Goal: Navigation & Orientation: Find specific page/section

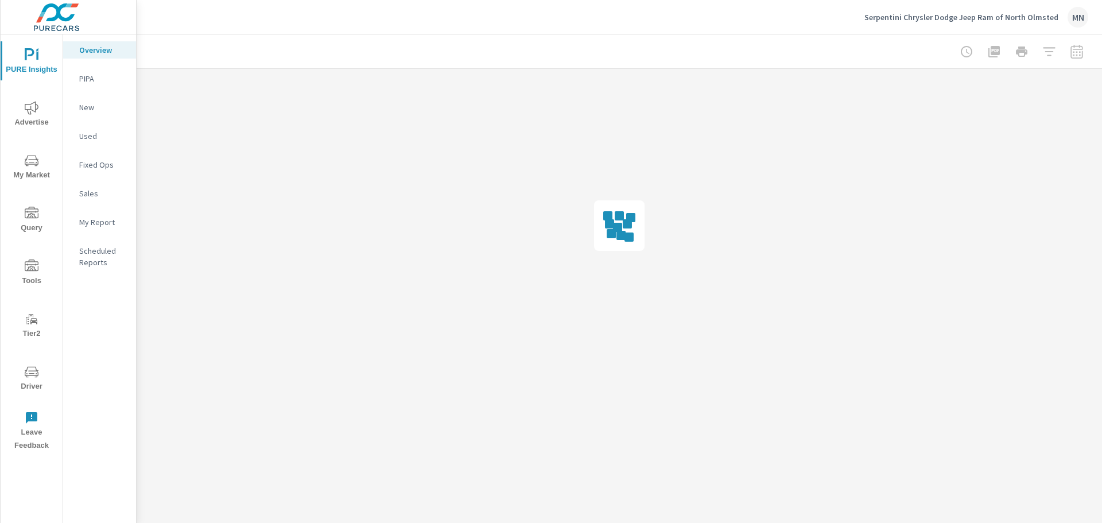
click at [31, 114] on icon "nav menu" at bounding box center [32, 108] width 14 height 14
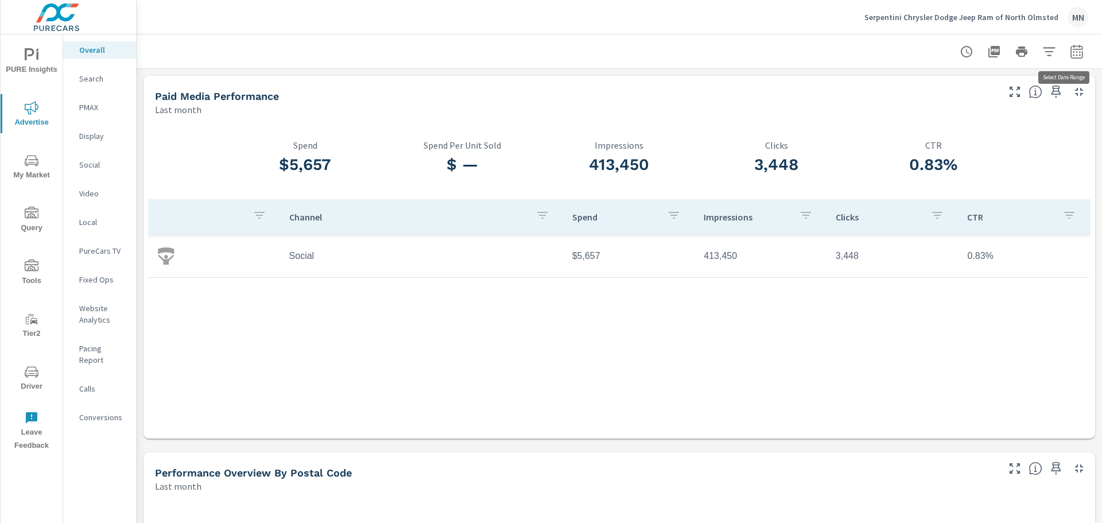
click at [1072, 53] on icon "button" at bounding box center [1077, 52] width 14 height 14
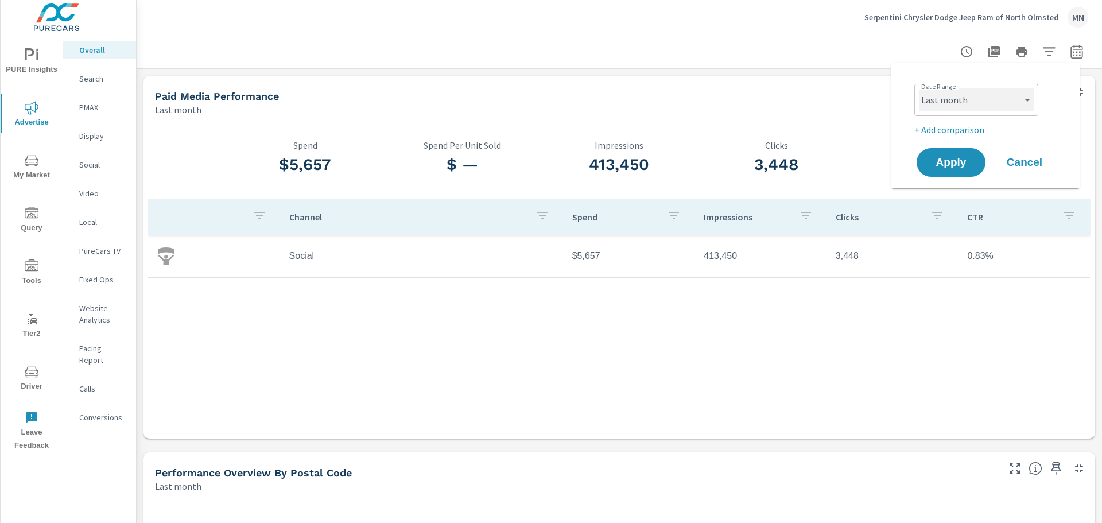
click at [1006, 100] on select "Custom [DATE] Last week Last 7 days Last 14 days Last 30 days Last 45 days Last…" at bounding box center [976, 99] width 115 height 23
click at [919, 88] on select "Custom [DATE] Last week Last 7 days Last 14 days Last 30 days Last 45 days Last…" at bounding box center [976, 99] width 115 height 23
select select "custom"
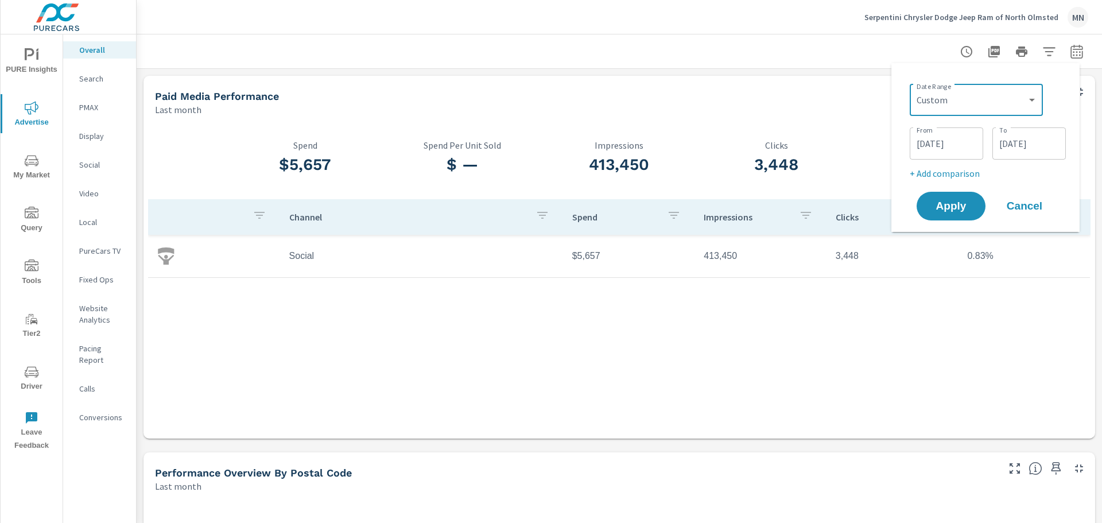
click at [924, 147] on input "08/01/2025" at bounding box center [946, 143] width 64 height 23
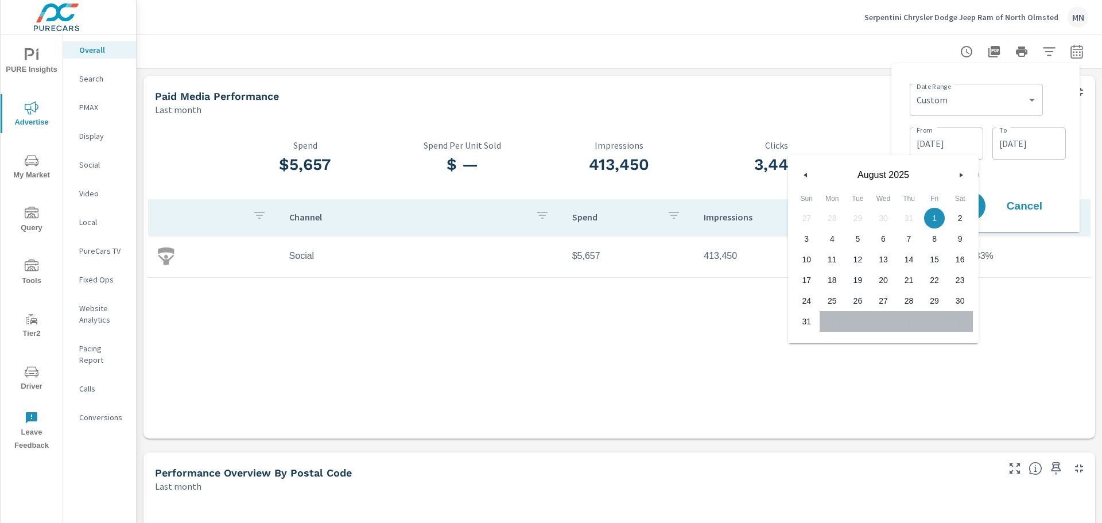
click at [803, 174] on icon "button" at bounding box center [804, 175] width 6 height 5
click at [857, 216] on span "1" at bounding box center [858, 218] width 26 height 15
type input "07/01/2025"
click at [899, 111] on div "Date Range Custom Yesterday Last week Last 7 days Last 14 days Last 30 days Las…" at bounding box center [985, 147] width 188 height 169
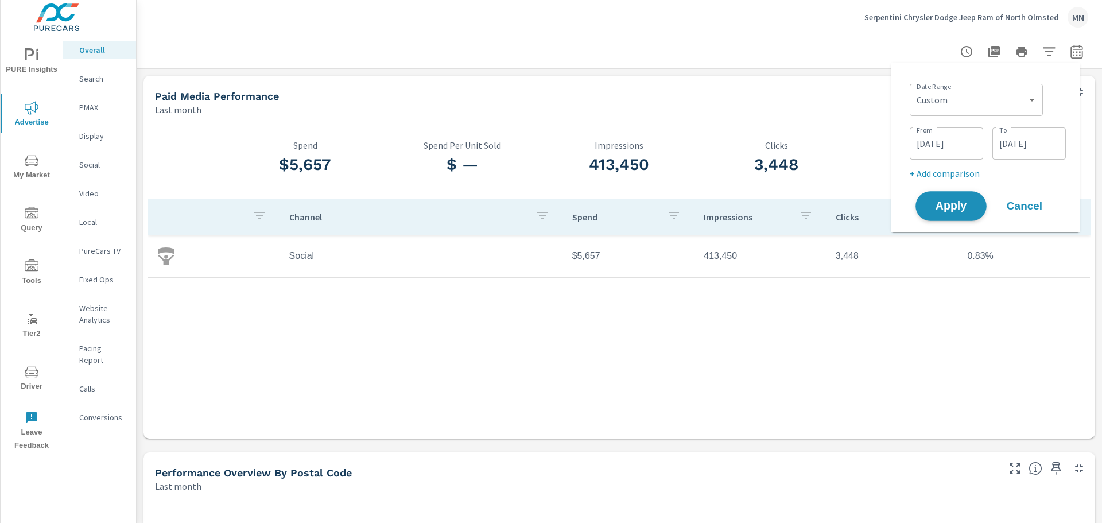
click at [948, 201] on span "Apply" at bounding box center [950, 206] width 47 height 11
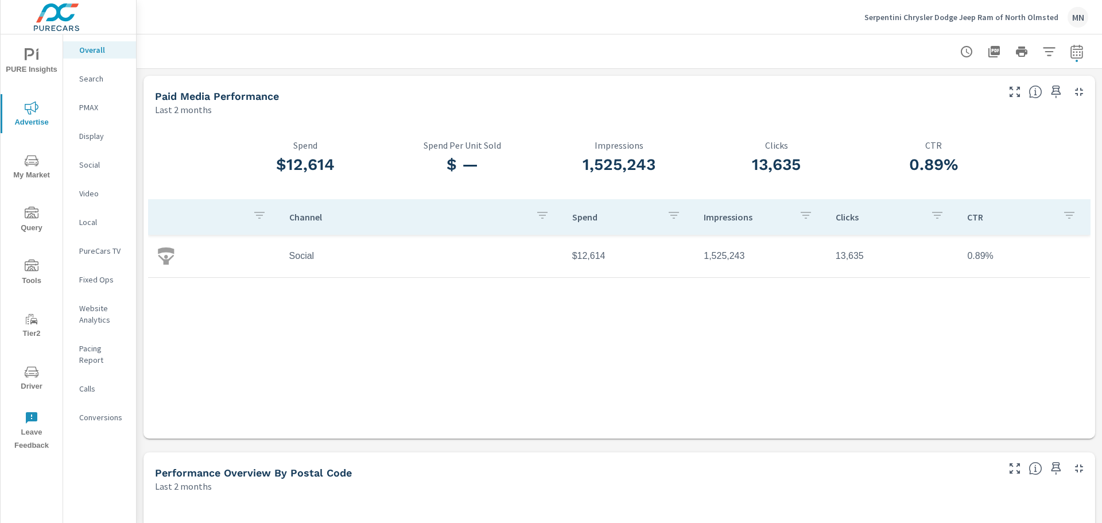
click at [100, 74] on p "Search" at bounding box center [103, 78] width 48 height 11
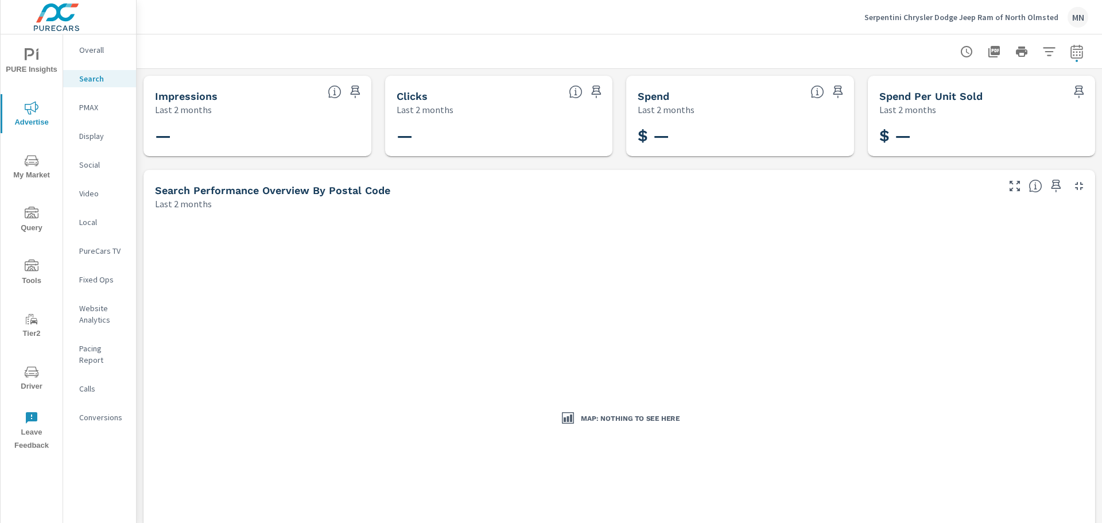
click at [94, 108] on p "PMAX" at bounding box center [103, 107] width 48 height 11
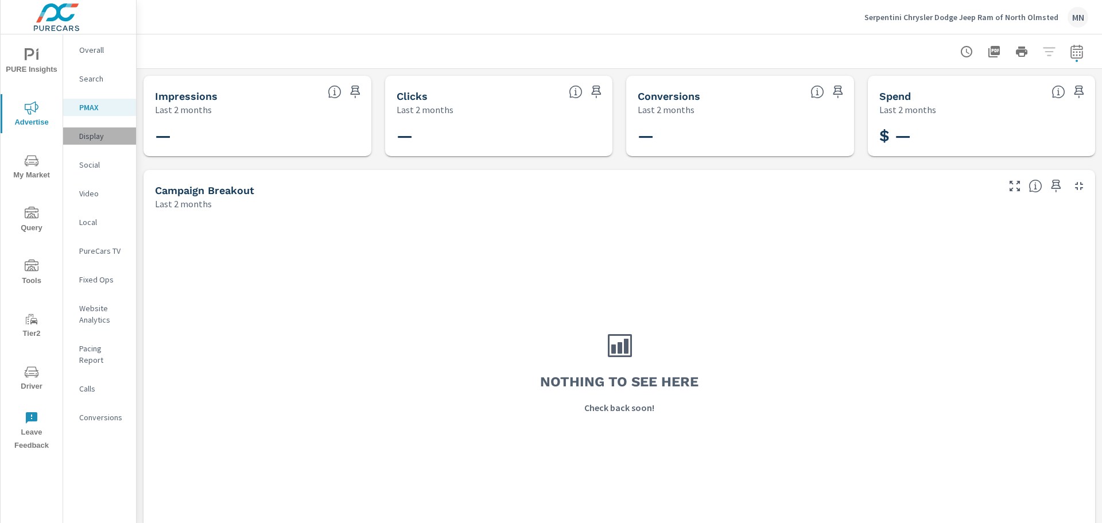
click at [93, 135] on p "Display" at bounding box center [103, 135] width 48 height 11
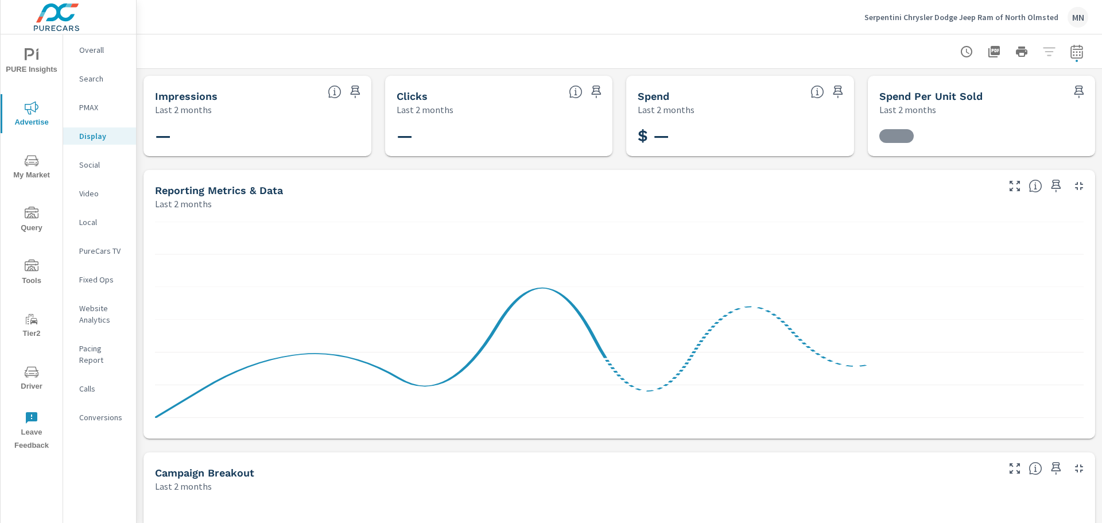
click at [92, 158] on div "Social" at bounding box center [99, 164] width 73 height 17
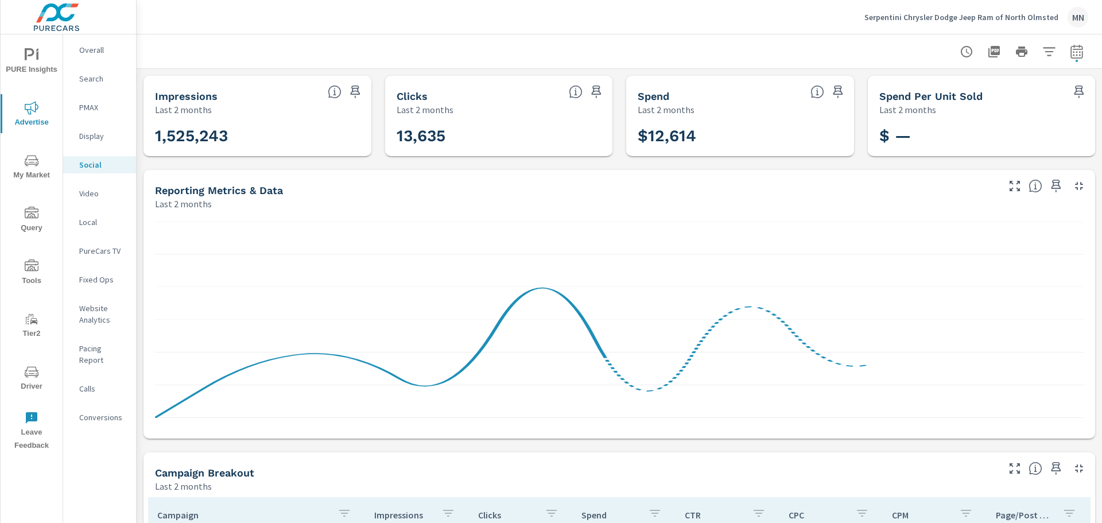
click at [1072, 189] on icon "button" at bounding box center [1079, 186] width 14 height 14
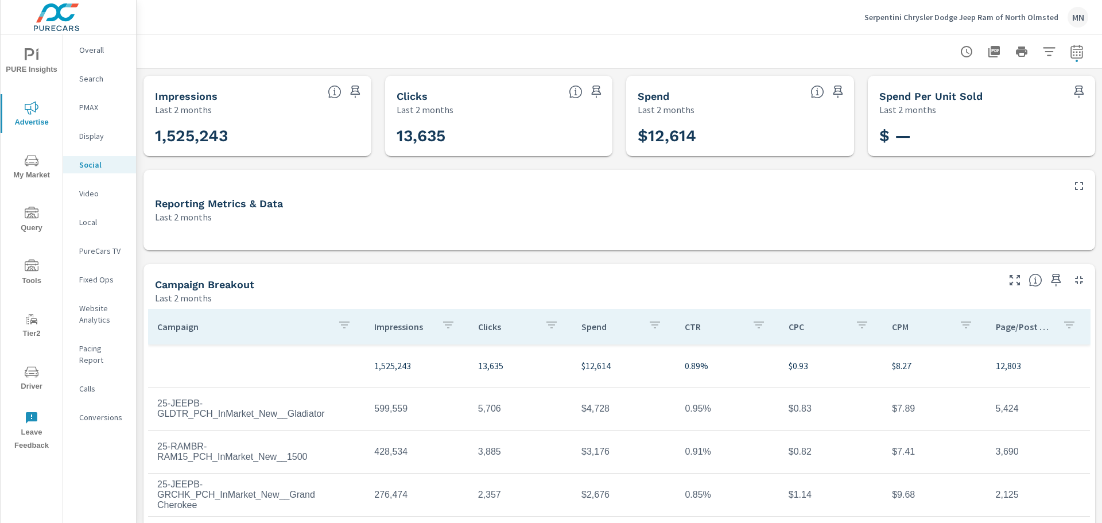
click at [988, 52] on icon "button" at bounding box center [993, 51] width 11 height 11
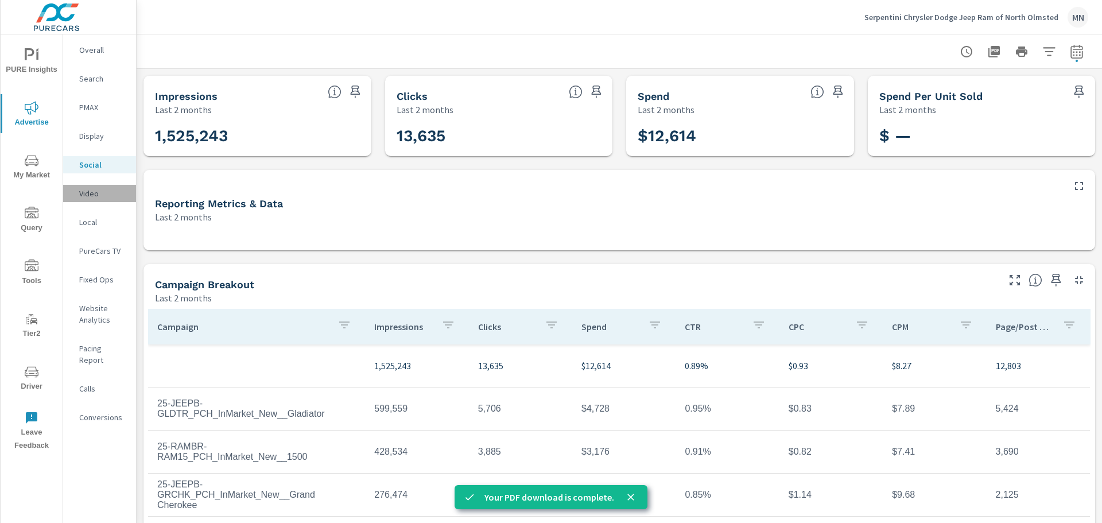
click at [78, 194] on div "Video" at bounding box center [99, 193] width 73 height 17
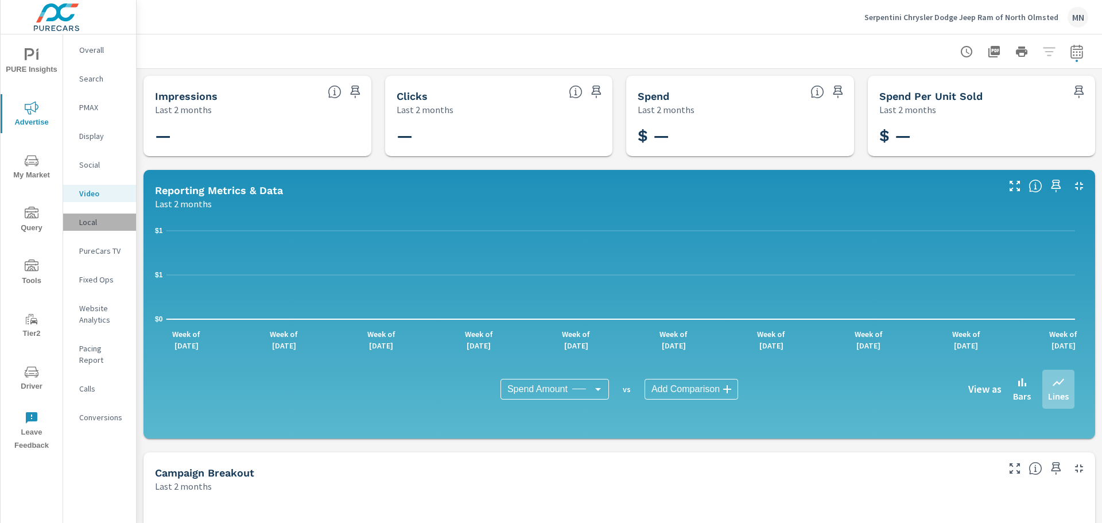
click at [79, 218] on p "Local" at bounding box center [103, 221] width 48 height 11
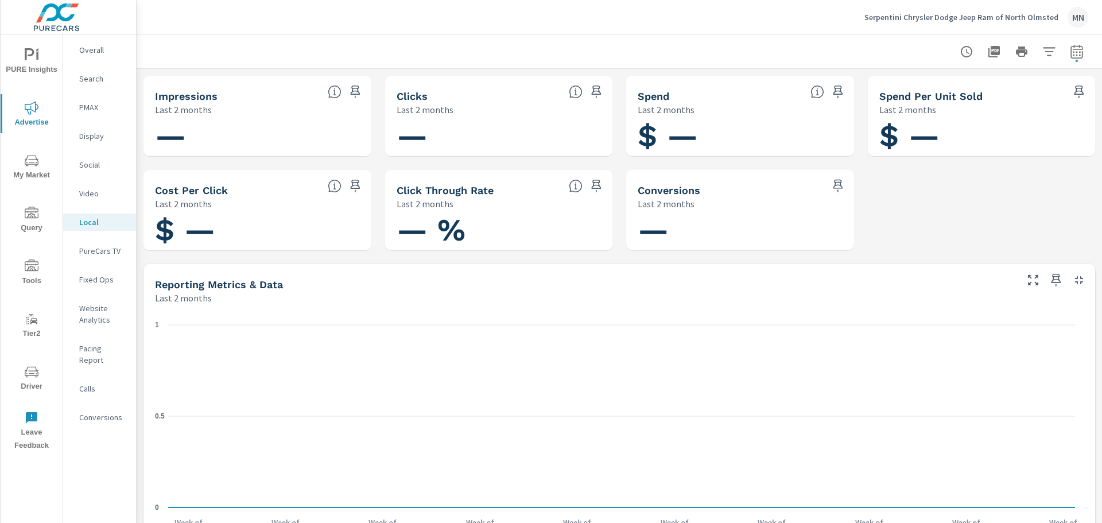
click at [95, 252] on p "PureCars TV" at bounding box center [103, 250] width 48 height 11
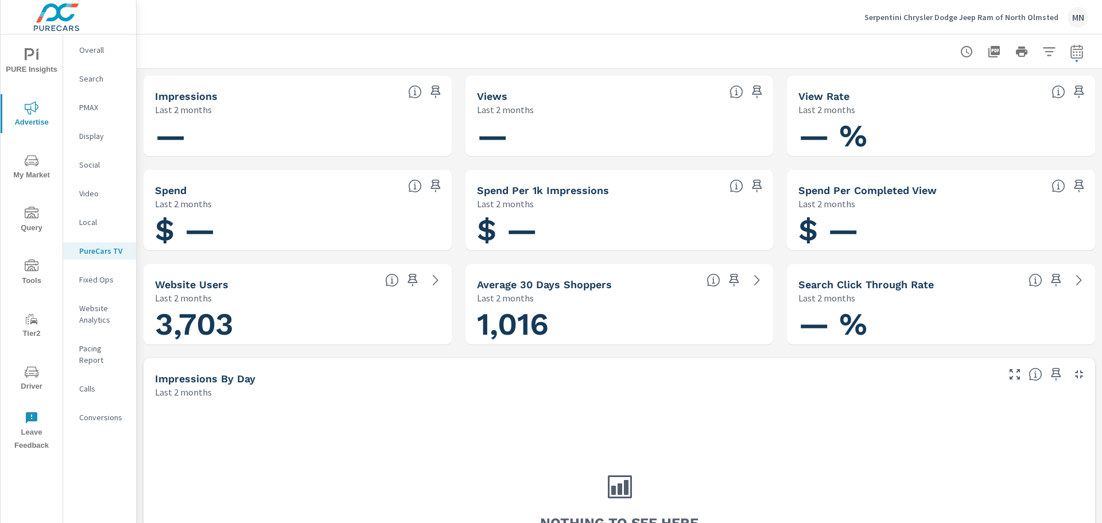
click at [92, 79] on p "Search" at bounding box center [103, 78] width 48 height 11
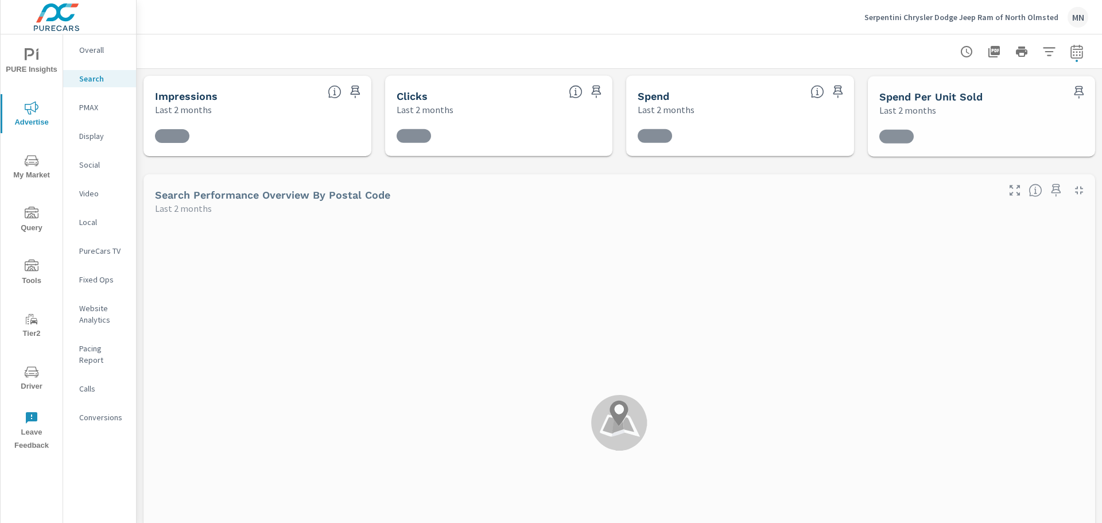
click at [991, 19] on p "Serpentini Chrysler Dodge Jeep Ram of North Olmsted" at bounding box center [961, 17] width 194 height 10
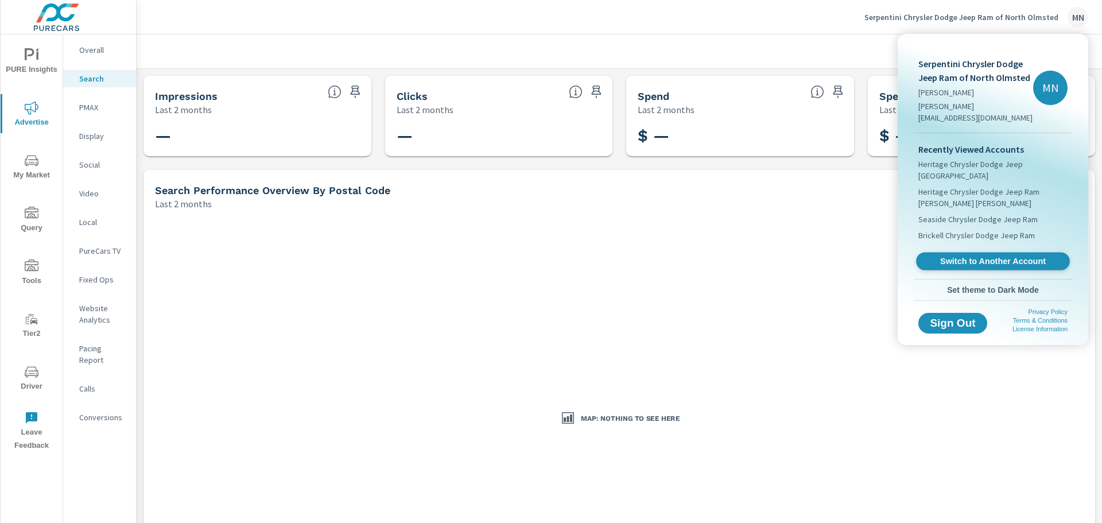
click at [988, 256] on span "Switch to Another Account" at bounding box center [992, 261] width 141 height 11
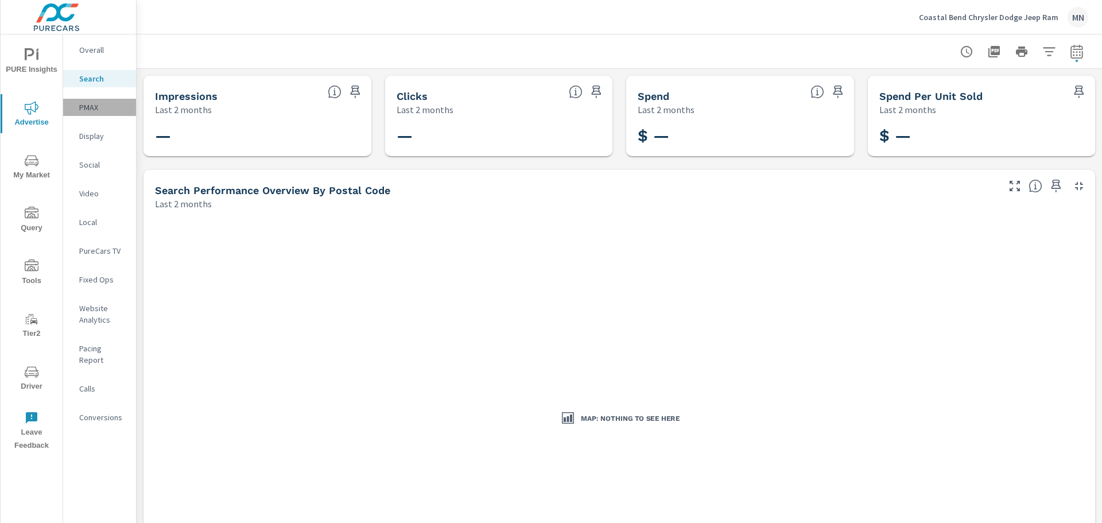
click at [92, 107] on p "PMAX" at bounding box center [103, 107] width 48 height 11
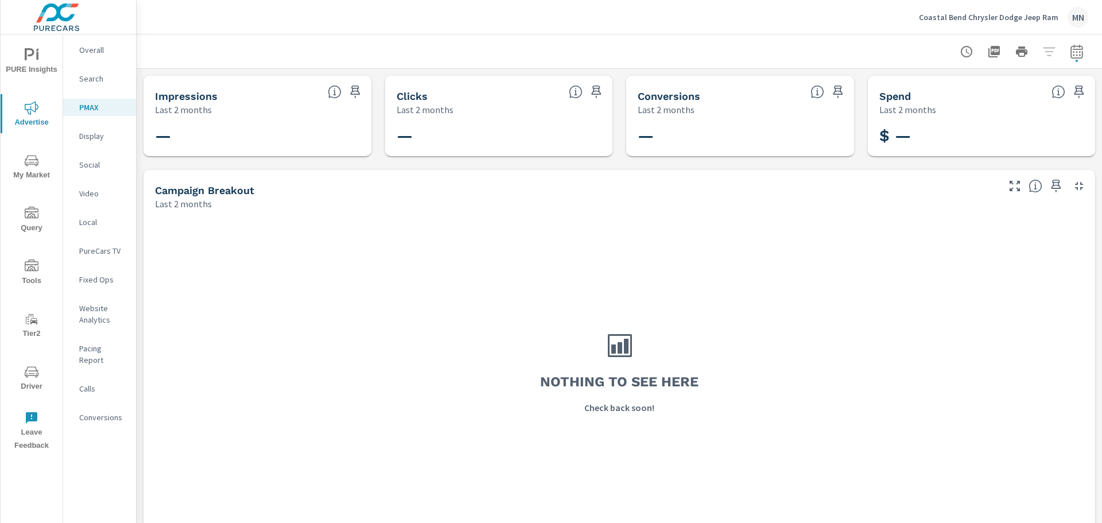
click at [81, 141] on p "Display" at bounding box center [103, 135] width 48 height 11
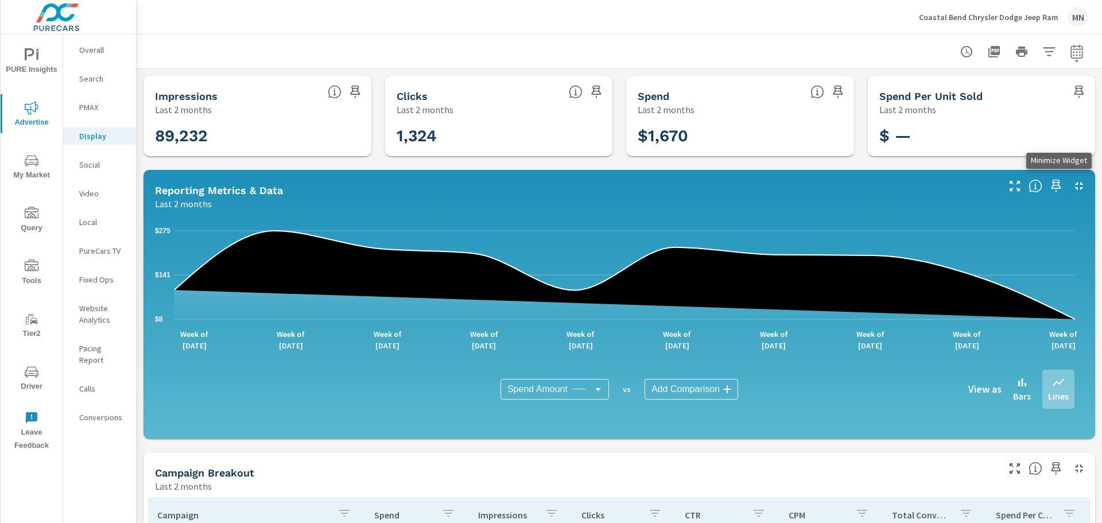
click at [1075, 189] on icon "button" at bounding box center [1079, 186] width 8 height 8
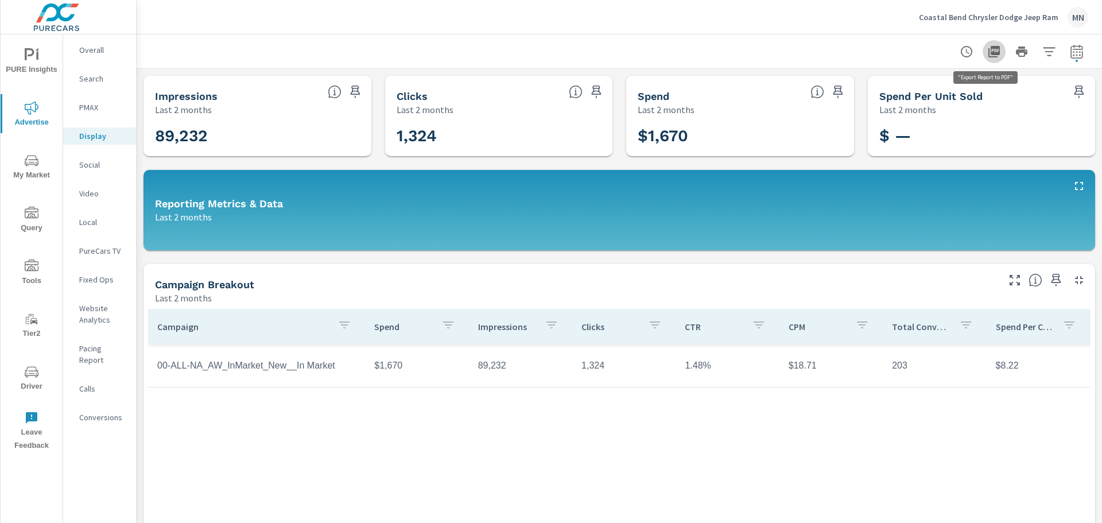
click at [988, 55] on icon "button" at bounding box center [993, 51] width 11 height 11
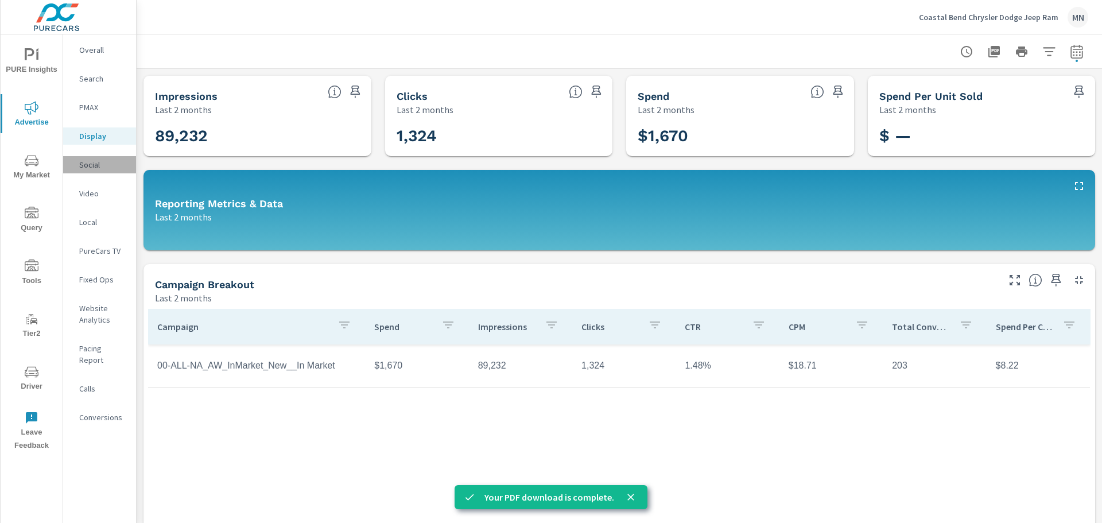
click at [91, 161] on p "Social" at bounding box center [103, 164] width 48 height 11
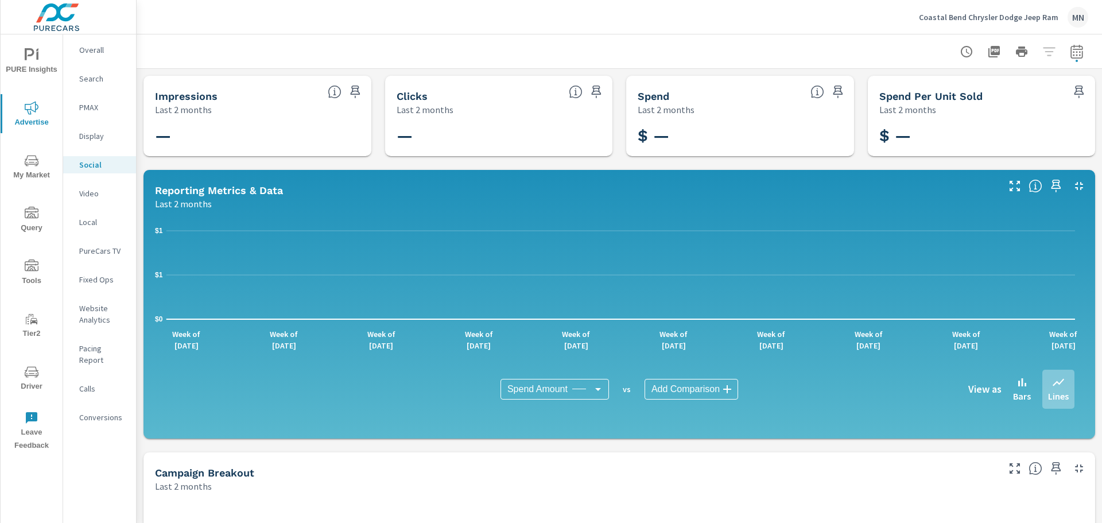
click at [95, 197] on p "Video" at bounding box center [103, 193] width 48 height 11
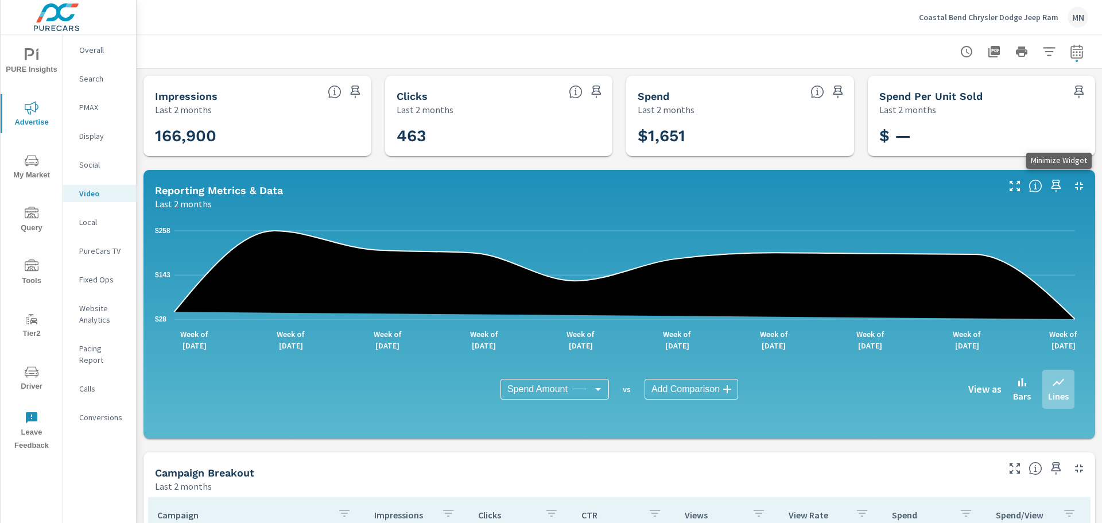
click at [1072, 183] on icon "button" at bounding box center [1079, 186] width 14 height 14
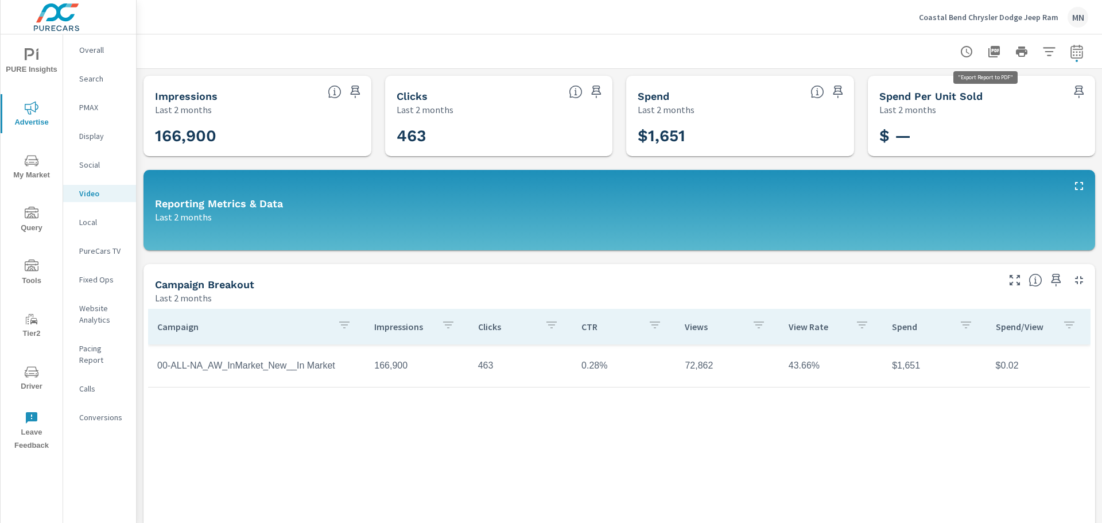
click at [988, 48] on icon "button" at bounding box center [993, 51] width 11 height 11
click at [95, 73] on p "Search" at bounding box center [103, 78] width 48 height 11
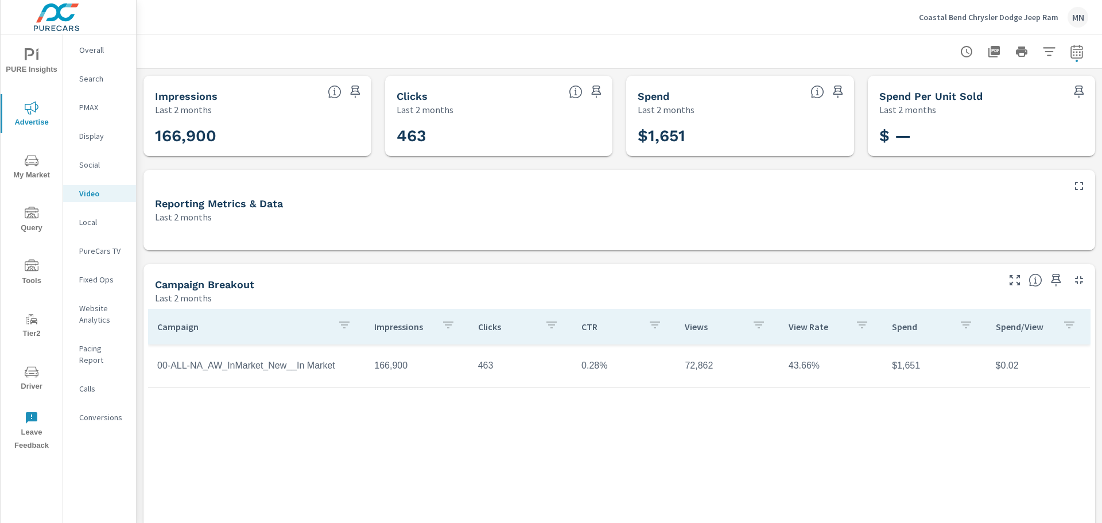
click at [91, 213] on nav "Overall Search PMAX Display Social Video Local PureCars TV Fixed Ops Website An…" at bounding box center [99, 237] width 73 height 407
click at [92, 223] on p "Local" at bounding box center [103, 221] width 48 height 11
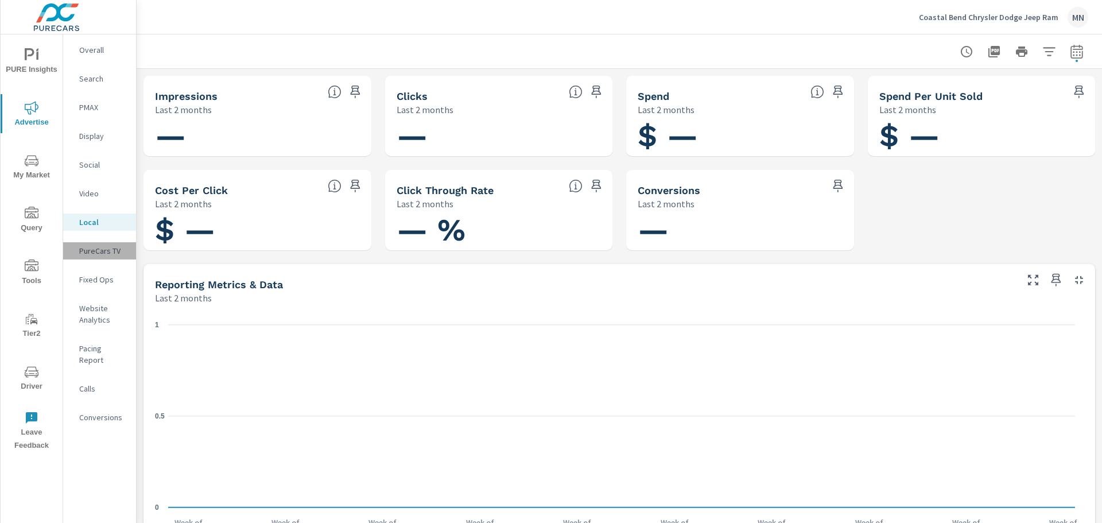
click at [99, 250] on p "PureCars TV" at bounding box center [103, 250] width 48 height 11
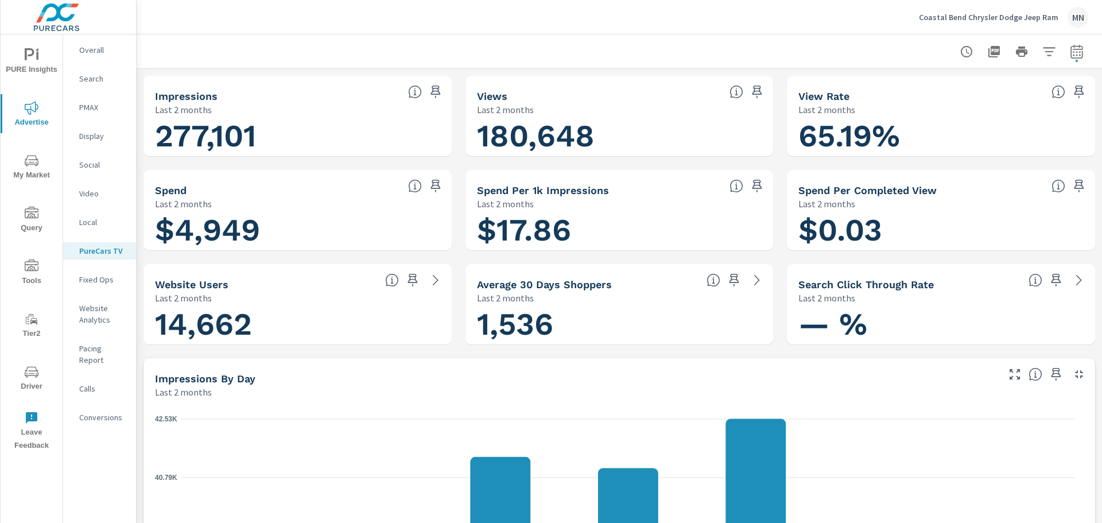
click at [1072, 372] on icon "button" at bounding box center [1079, 374] width 14 height 14
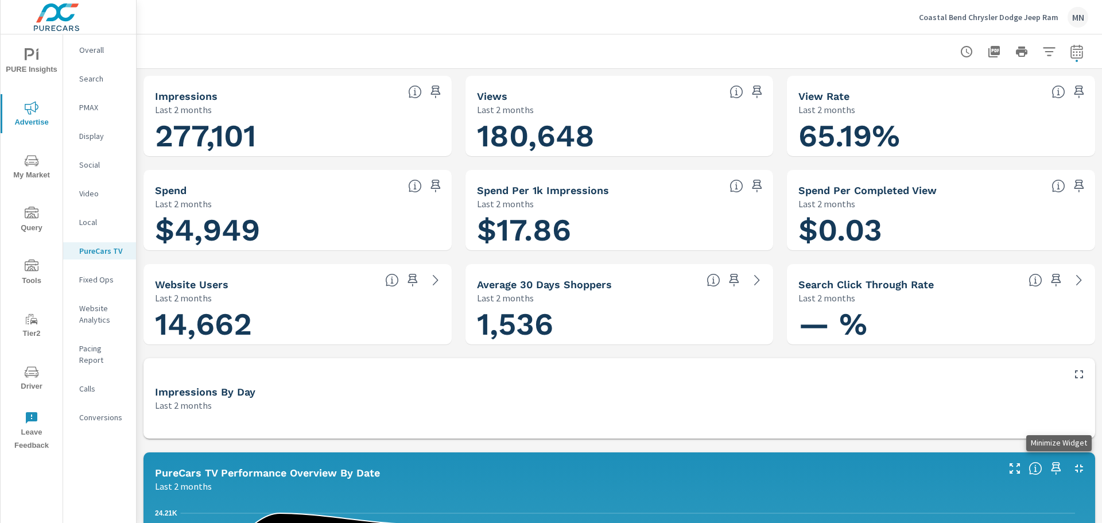
click at [1072, 467] on icon "button" at bounding box center [1079, 468] width 14 height 14
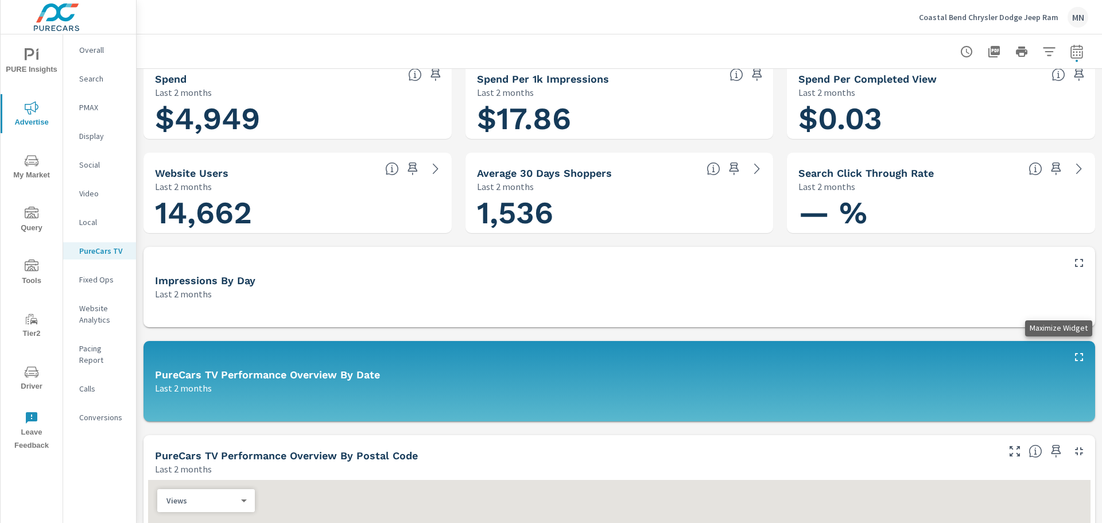
scroll to position [115, 0]
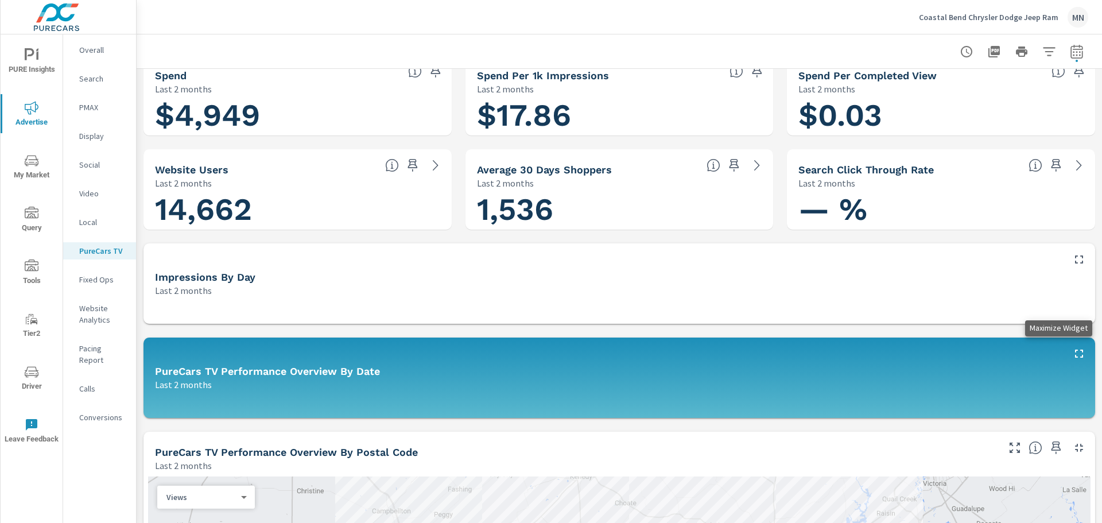
click at [1072, 448] on icon "button" at bounding box center [1079, 448] width 14 height 14
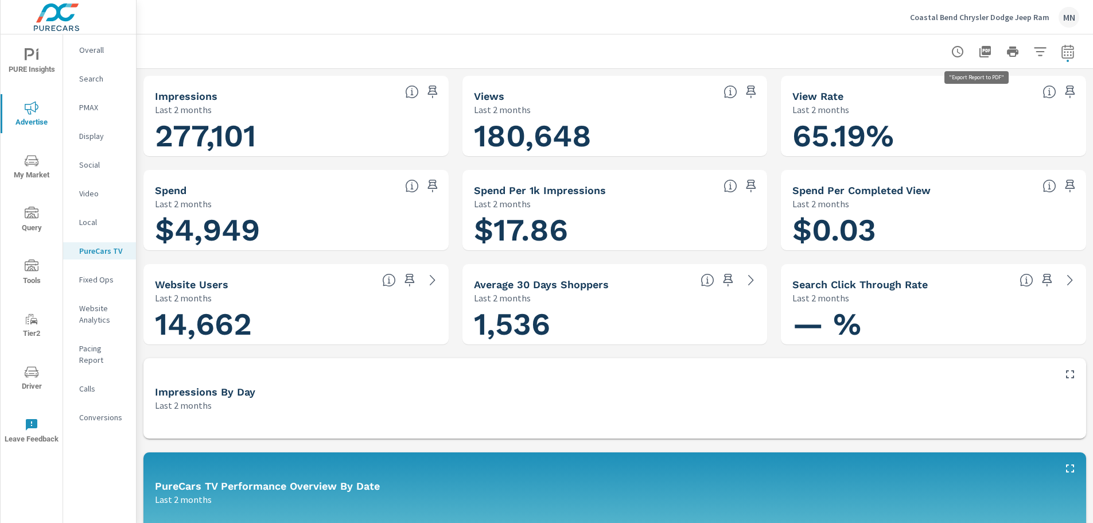
click at [981, 49] on icon "button" at bounding box center [986, 52] width 14 height 14
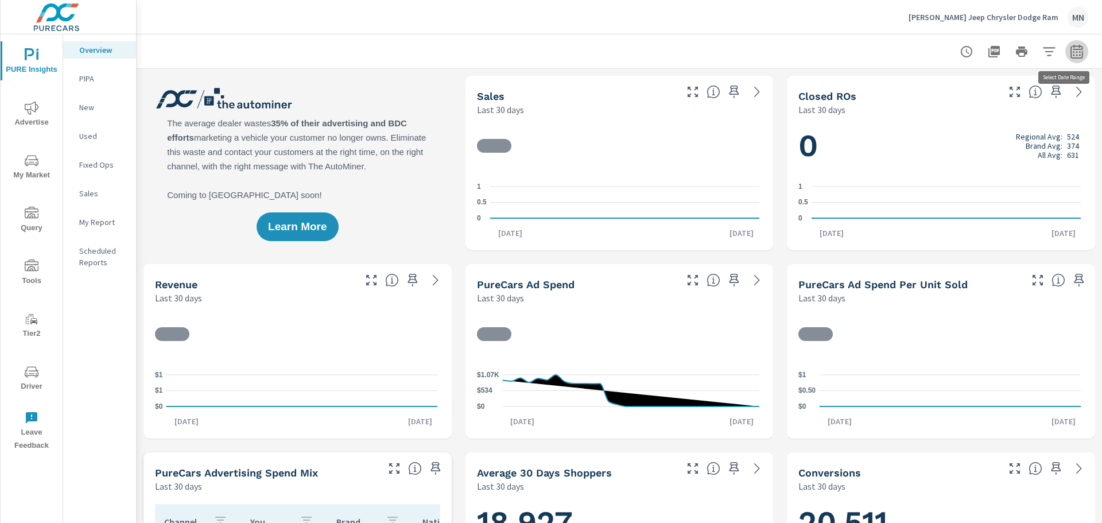
click at [1074, 52] on icon "button" at bounding box center [1076, 51] width 12 height 14
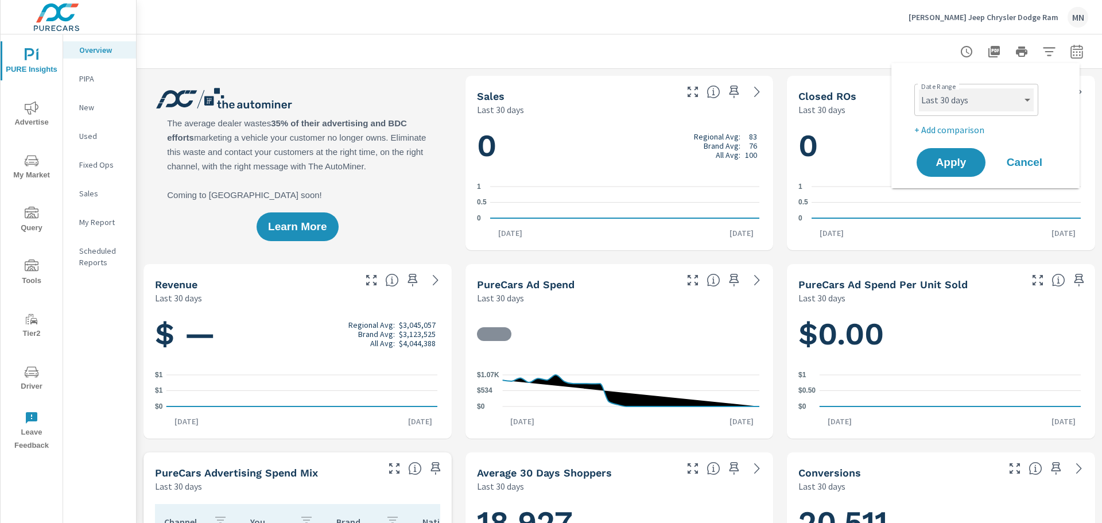
click at [1008, 97] on select "Custom [DATE] Last week Last 7 days Last 14 days Last 30 days Last 45 days Last…" at bounding box center [976, 99] width 115 height 23
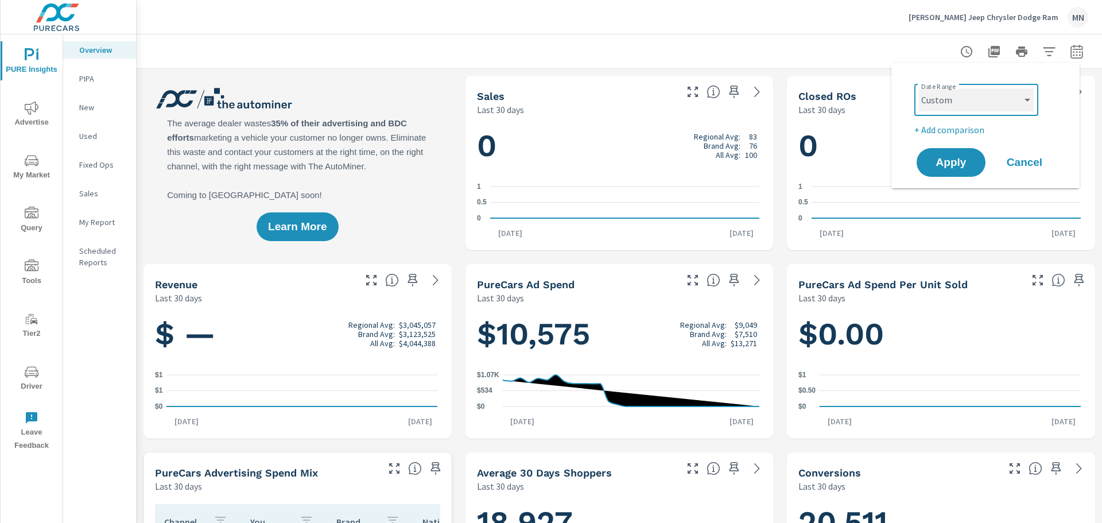
click at [919, 88] on select "Custom [DATE] Last week Last 7 days Last 14 days Last 30 days Last 45 days Last…" at bounding box center [976, 99] width 115 height 23
select select "custom"
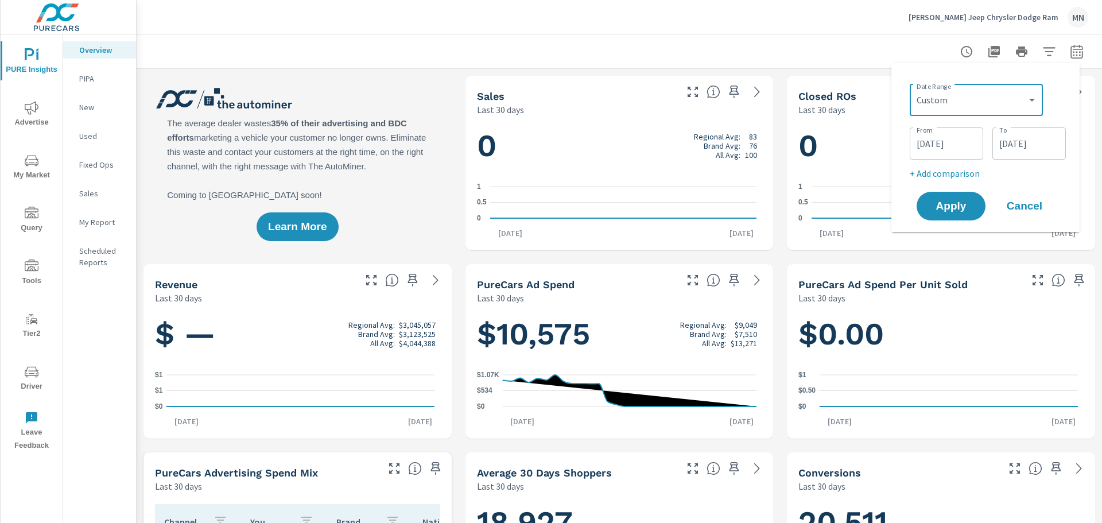
click at [929, 139] on input "[DATE]" at bounding box center [946, 143] width 64 height 23
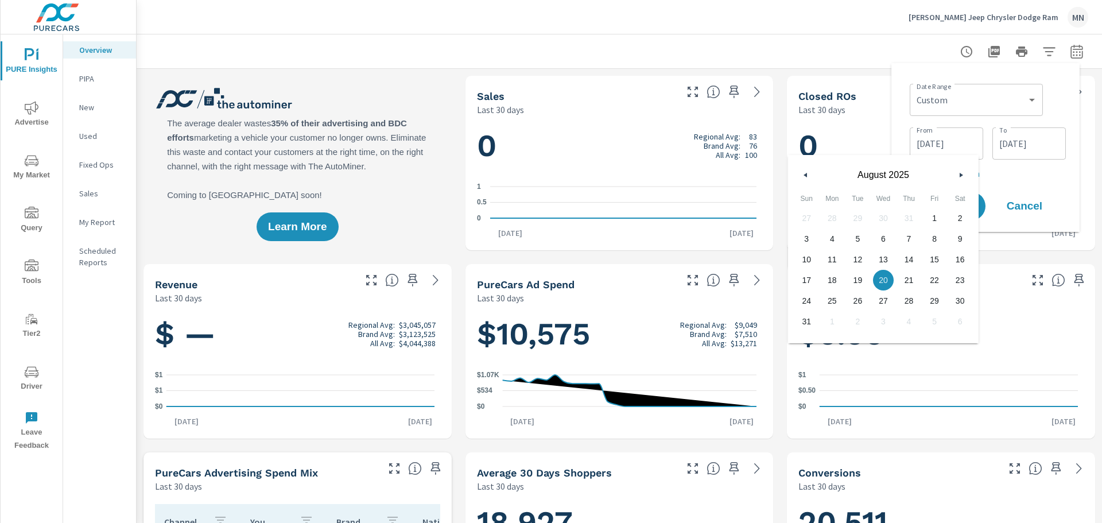
click at [808, 176] on button "button" at bounding box center [806, 175] width 14 height 14
click at [857, 215] on span "1" at bounding box center [858, 218] width 26 height 15
type input "07/01/2025"
click at [902, 104] on div "Date Range Custom Yesterday Last week Last 7 days Last 14 days Last 30 days Las…" at bounding box center [985, 147] width 170 height 150
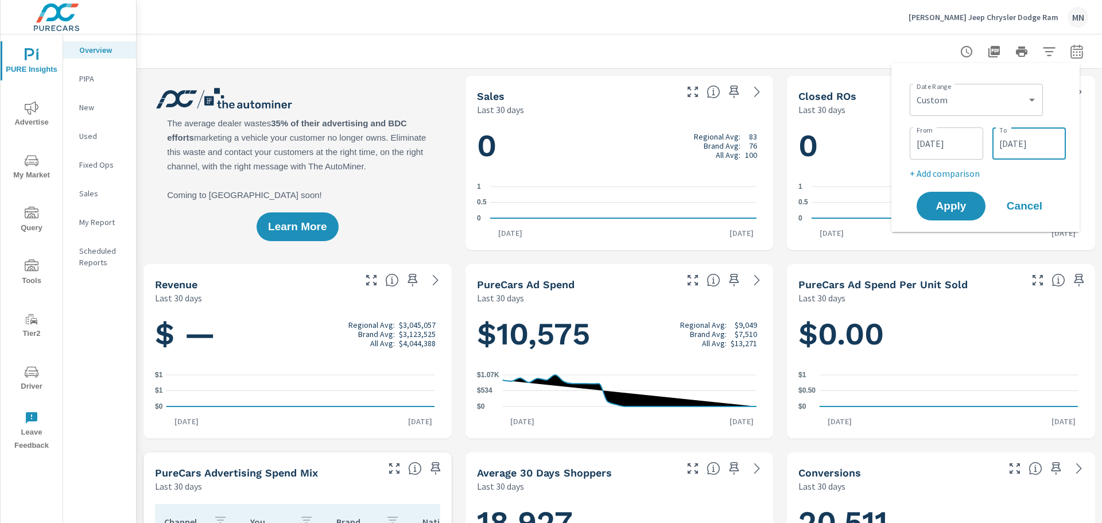
click at [1027, 134] on input "09/18/2025" at bounding box center [1029, 143] width 64 height 23
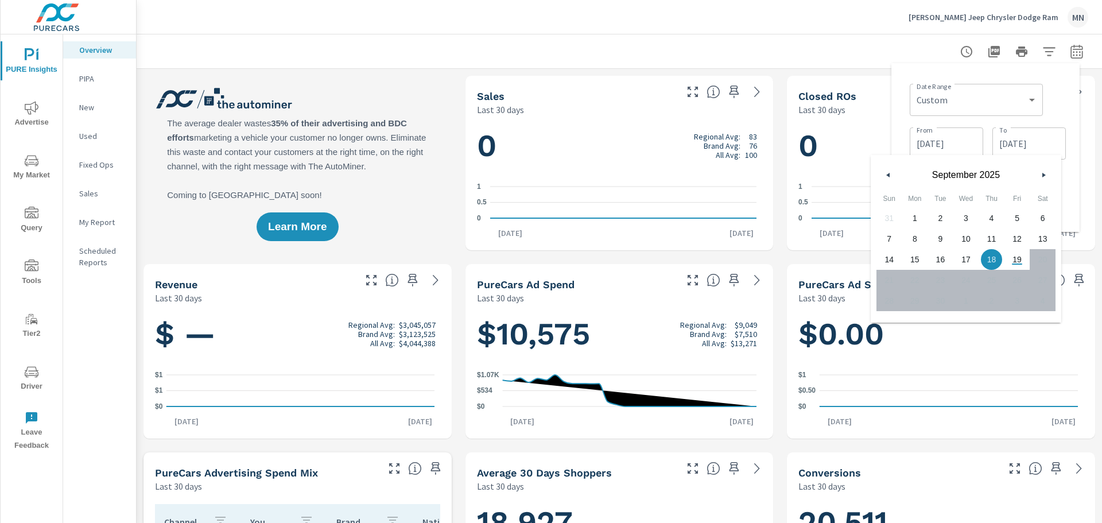
click at [1045, 173] on icon "button" at bounding box center [1045, 175] width 6 height 5
click at [884, 178] on button "button" at bounding box center [889, 175] width 14 height 14
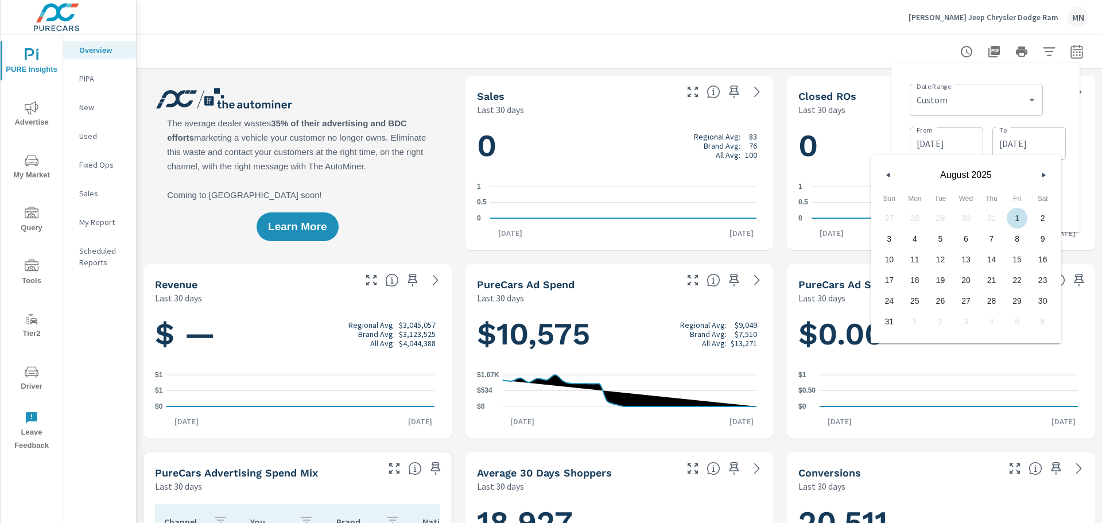
click at [1011, 222] on span "1" at bounding box center [1017, 218] width 26 height 15
type input "08/01/2025"
click at [900, 114] on div "Date Range Custom Yesterday Last week Last 7 days Last 14 days Last 30 days Las…" at bounding box center [985, 147] width 170 height 150
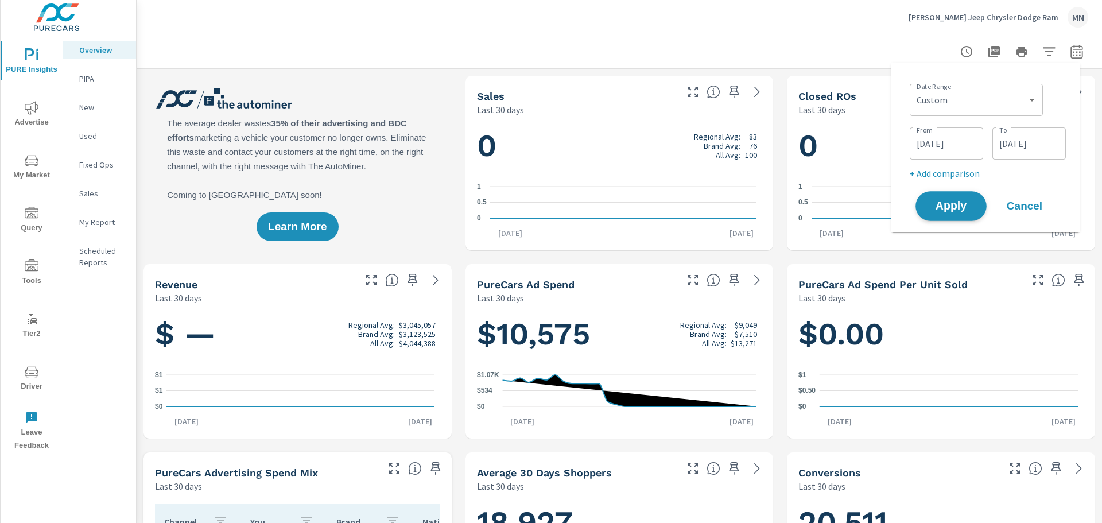
click at [962, 202] on span "Apply" at bounding box center [950, 206] width 47 height 11
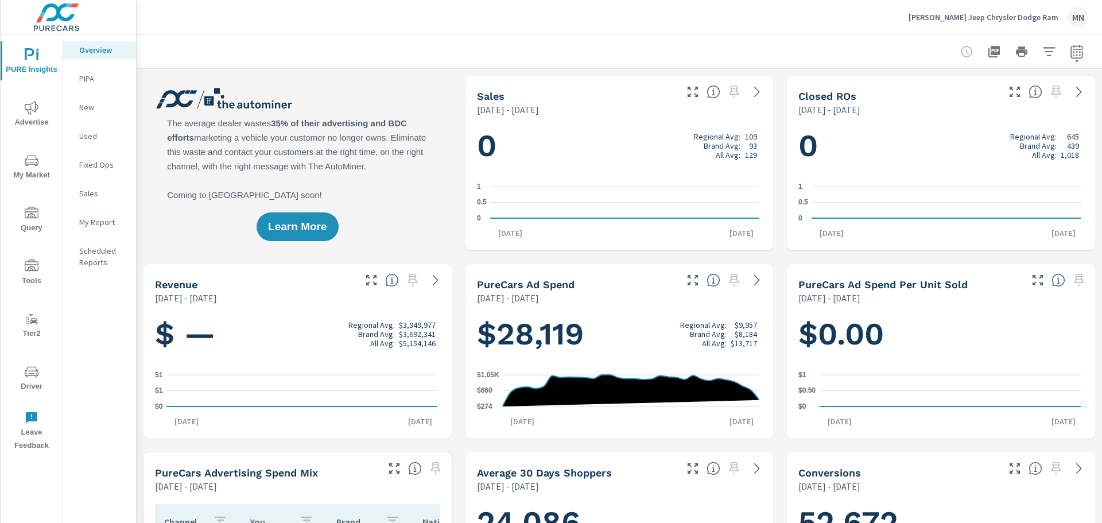
click at [1070, 46] on icon "button" at bounding box center [1076, 51] width 12 height 14
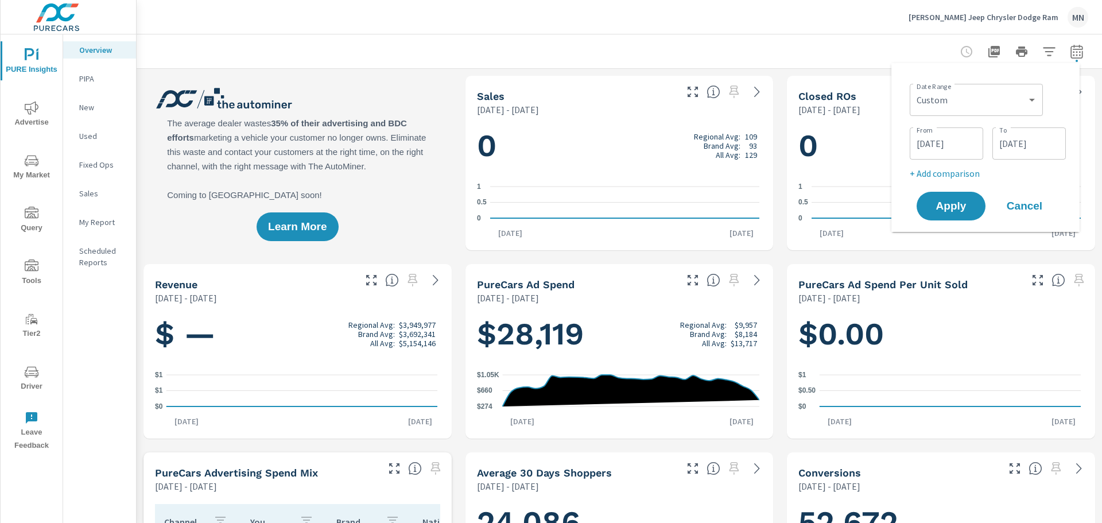
click at [1033, 148] on input "08/01/2025" at bounding box center [1029, 143] width 64 height 23
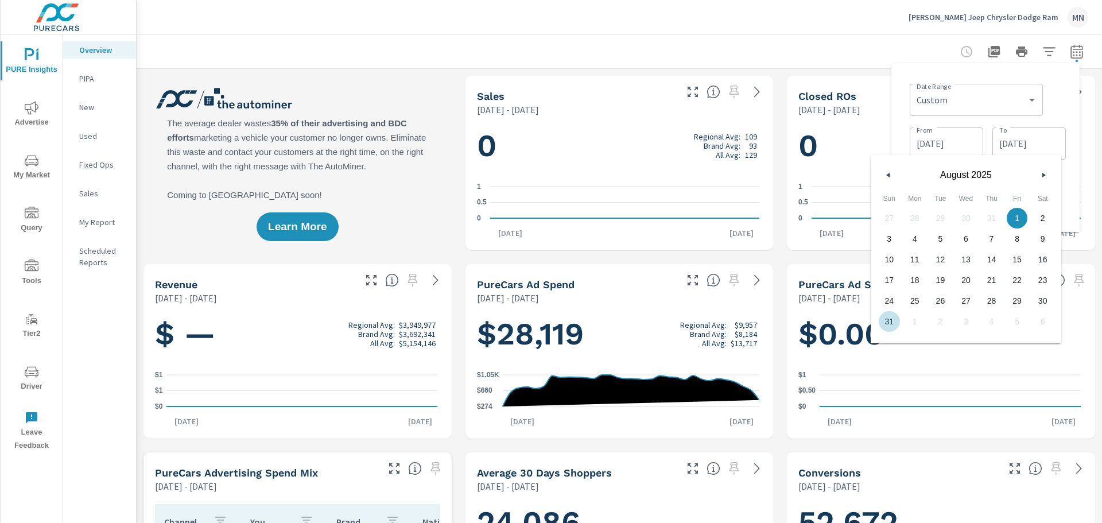
click at [886, 319] on span "31" at bounding box center [889, 321] width 26 height 15
type input "08/31/2025"
click at [902, 94] on div "Date Range Custom Yesterday Last week Last 7 days Last 14 days Last 30 days Las…" at bounding box center [985, 147] width 170 height 150
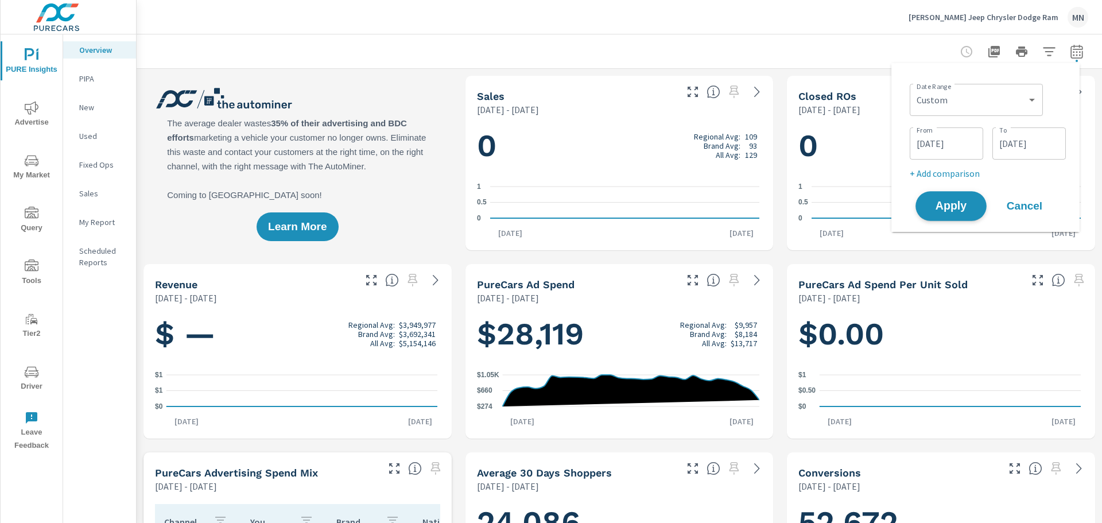
click at [932, 206] on span "Apply" at bounding box center [950, 206] width 47 height 11
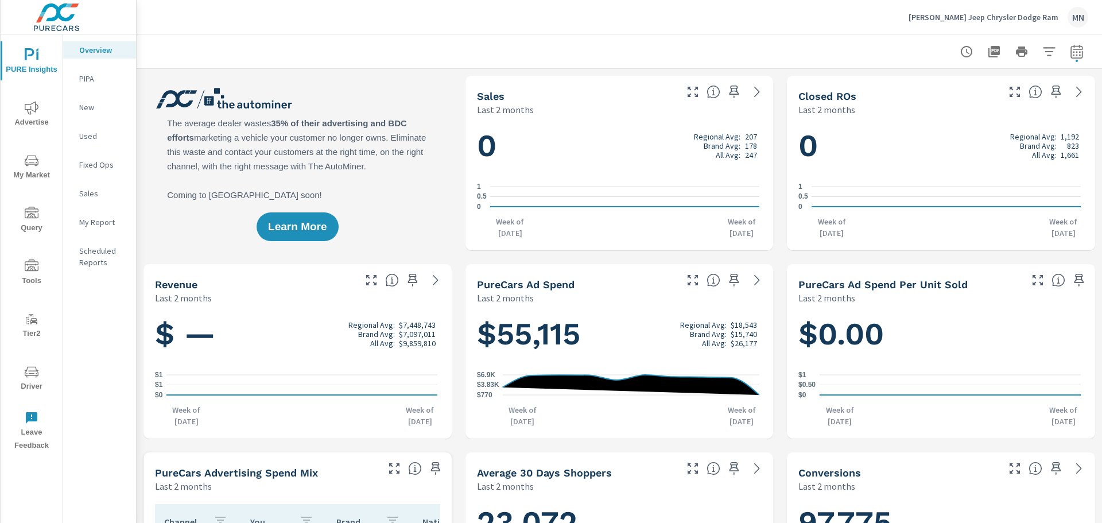
click at [25, 122] on span "Advertise" at bounding box center [31, 115] width 55 height 28
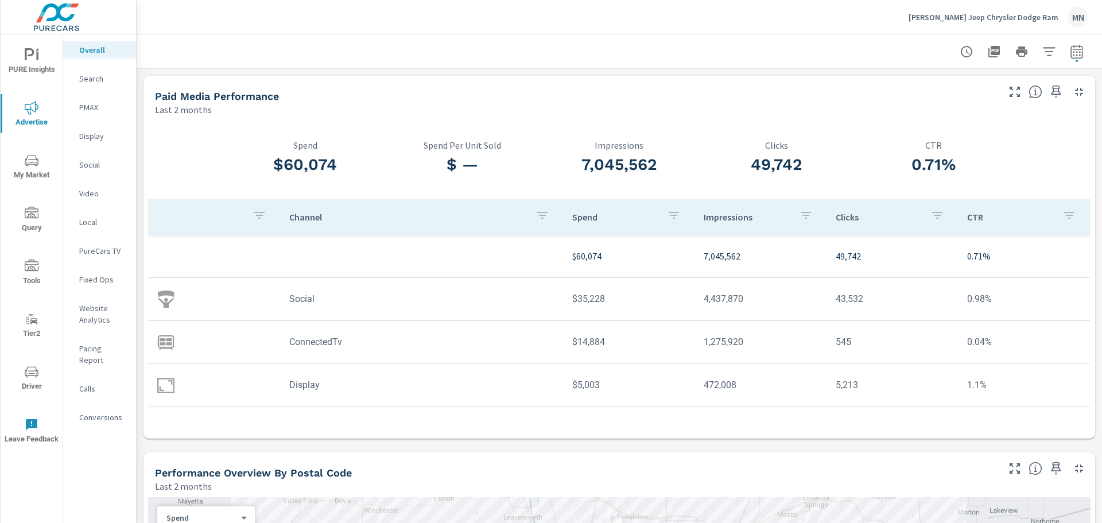
click at [85, 76] on p "Search" at bounding box center [103, 78] width 48 height 11
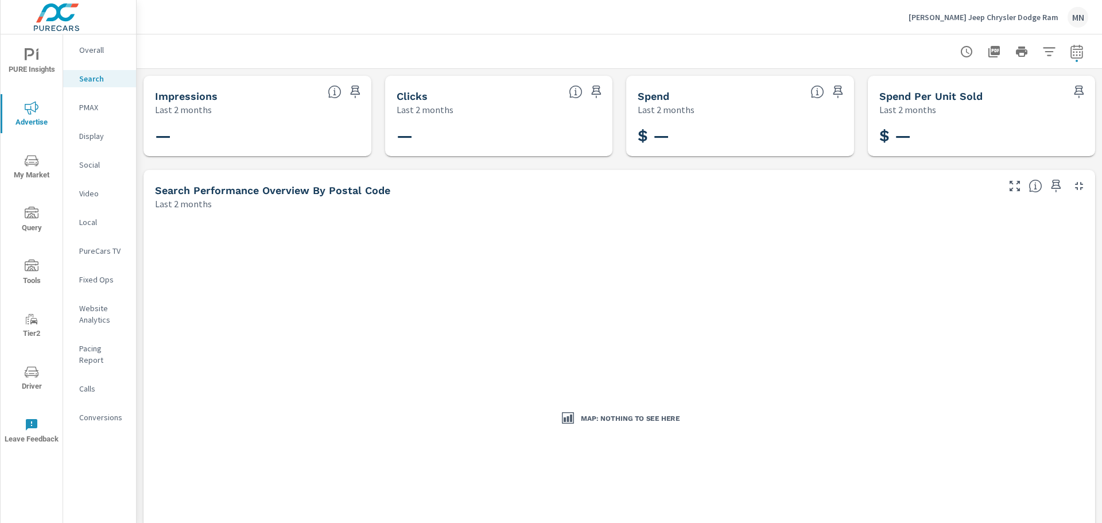
click at [89, 113] on div "PMAX" at bounding box center [99, 107] width 73 height 17
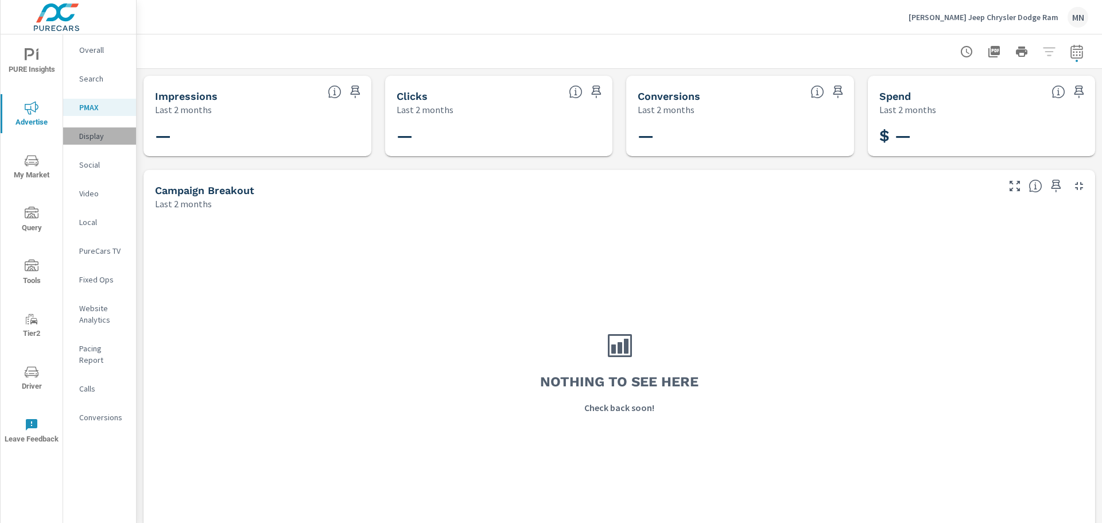
click at [104, 138] on p "Display" at bounding box center [103, 135] width 48 height 11
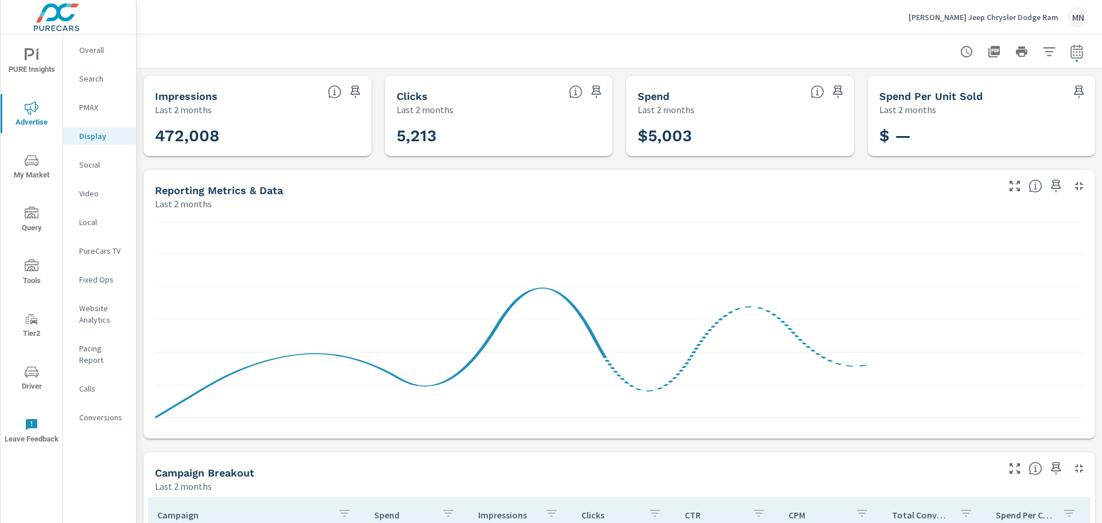
click at [1075, 183] on icon "button" at bounding box center [1079, 186] width 8 height 8
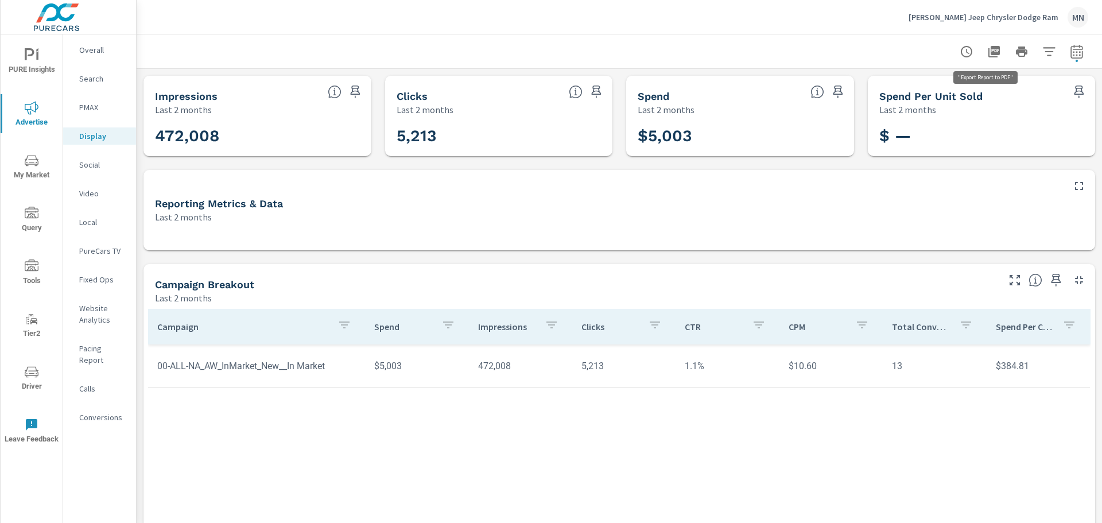
click at [988, 48] on icon "button" at bounding box center [993, 51] width 11 height 11
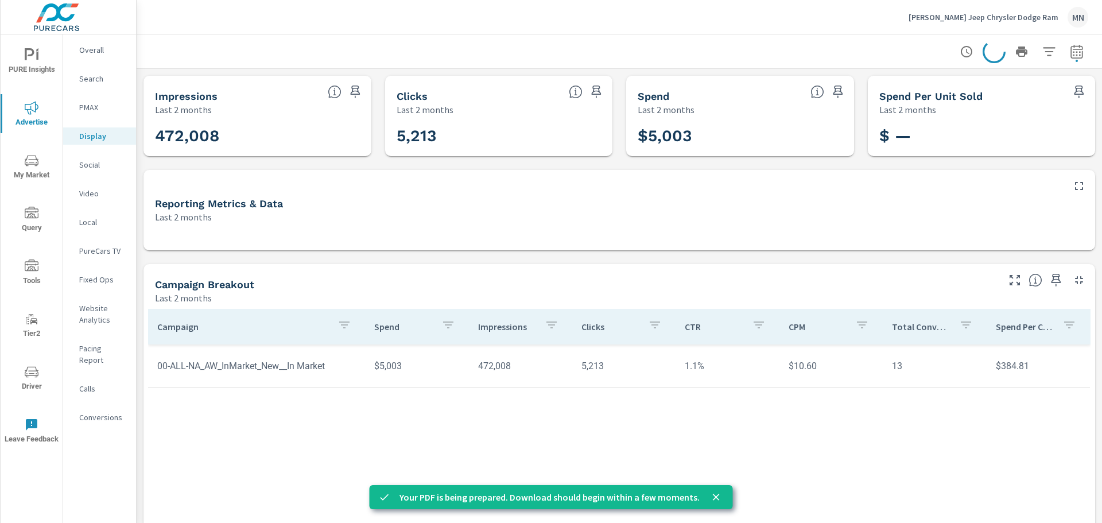
click at [85, 166] on p "Social" at bounding box center [103, 164] width 48 height 11
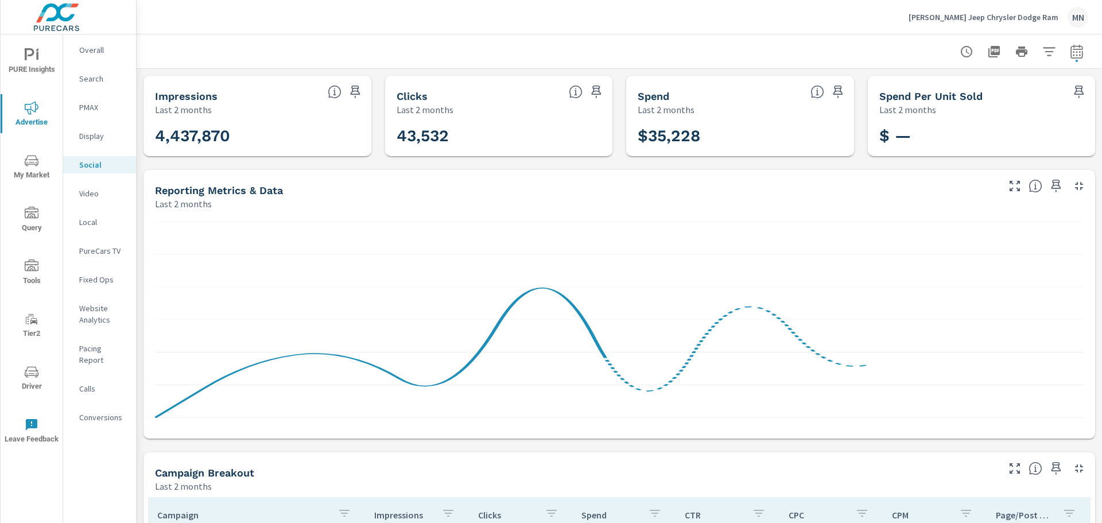
click at [1077, 179] on div at bounding box center [1048, 182] width 94 height 25
click at [1074, 183] on icon "button" at bounding box center [1079, 186] width 14 height 14
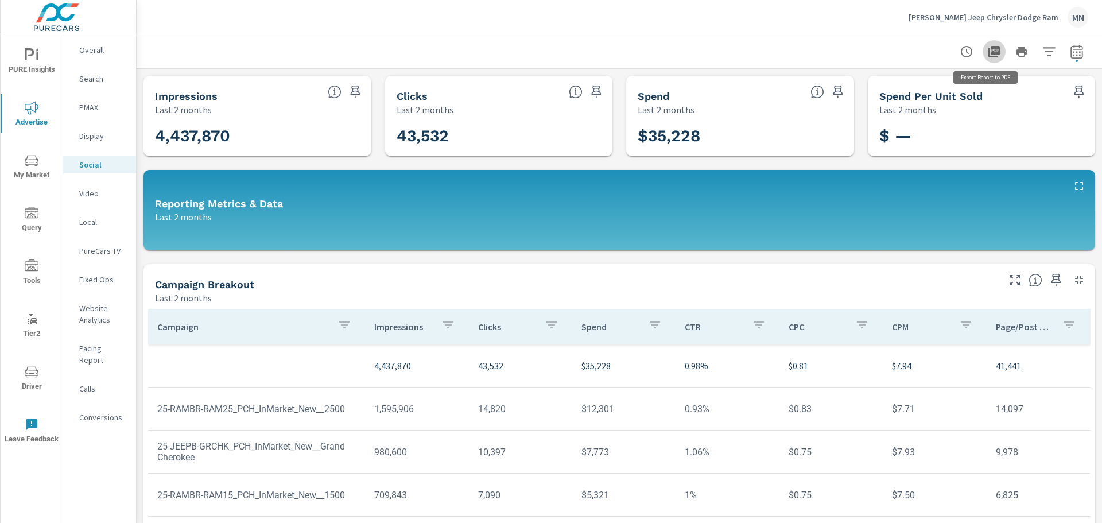
click at [988, 51] on icon "button" at bounding box center [993, 51] width 11 height 11
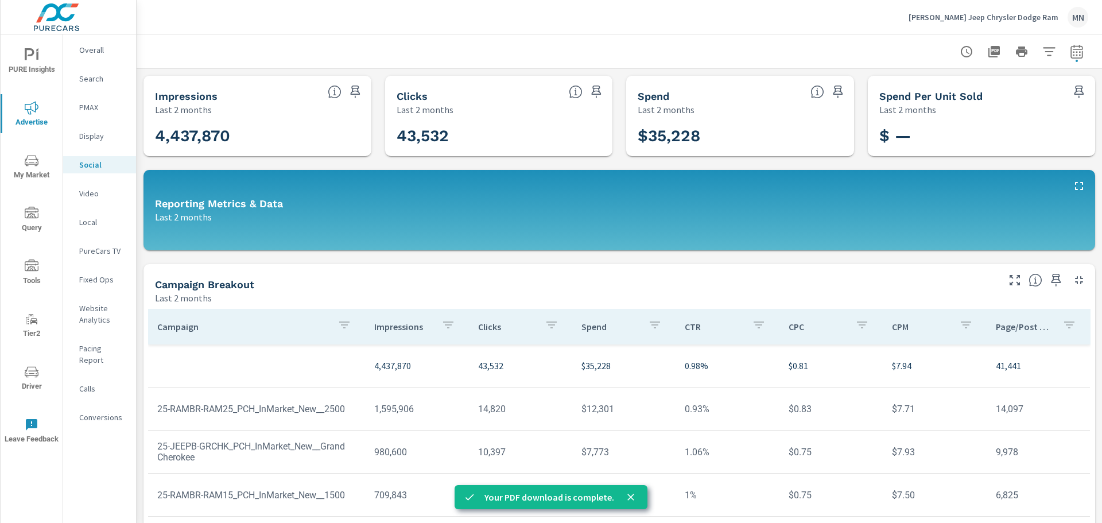
click at [93, 232] on nav "Overall Search PMAX Display Social Video Local PureCars TV Fixed Ops Website An…" at bounding box center [99, 237] width 73 height 407
click at [93, 225] on p "Local" at bounding box center [103, 221] width 48 height 11
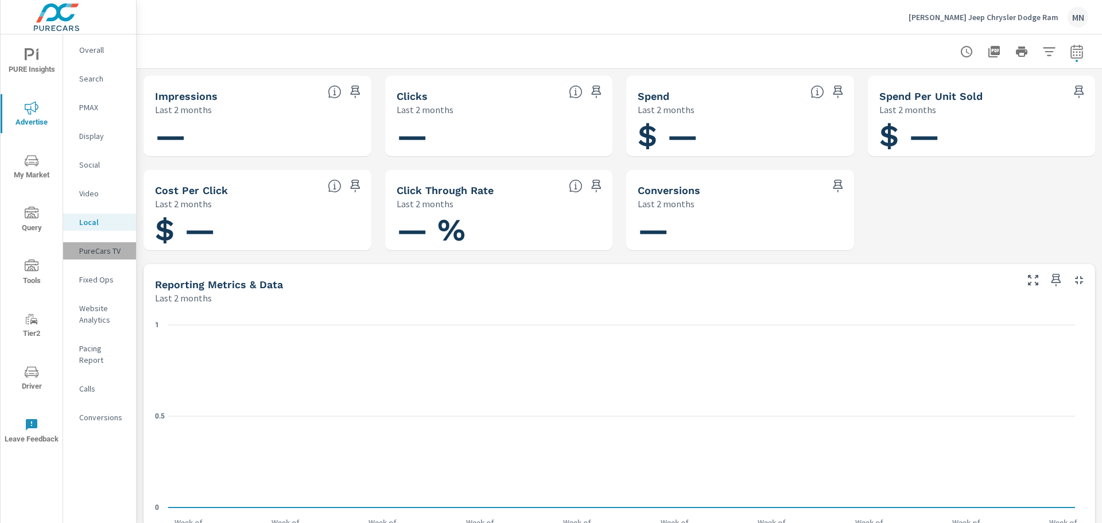
click at [94, 250] on p "PureCars TV" at bounding box center [103, 250] width 48 height 11
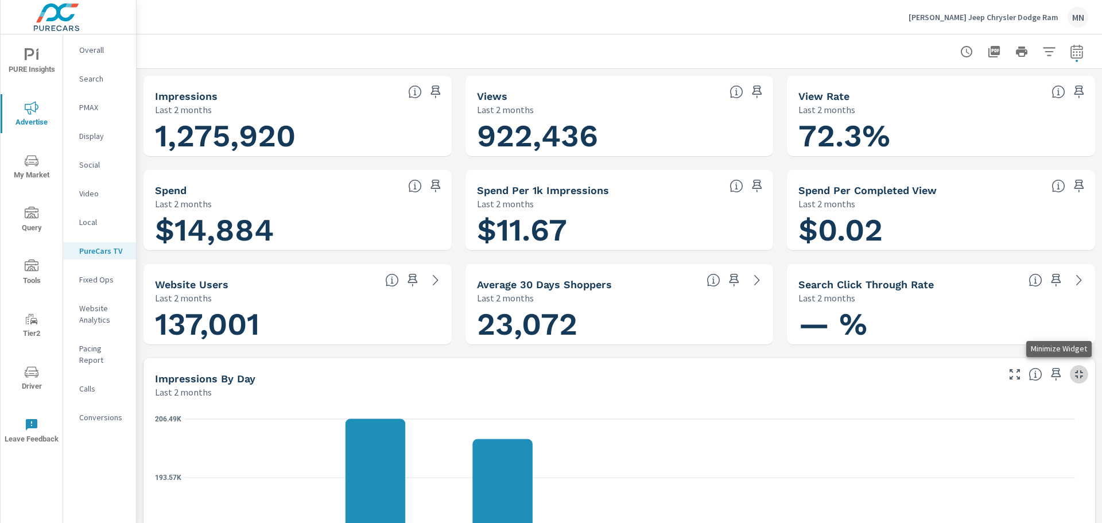
click at [1072, 371] on icon "button" at bounding box center [1079, 374] width 14 height 14
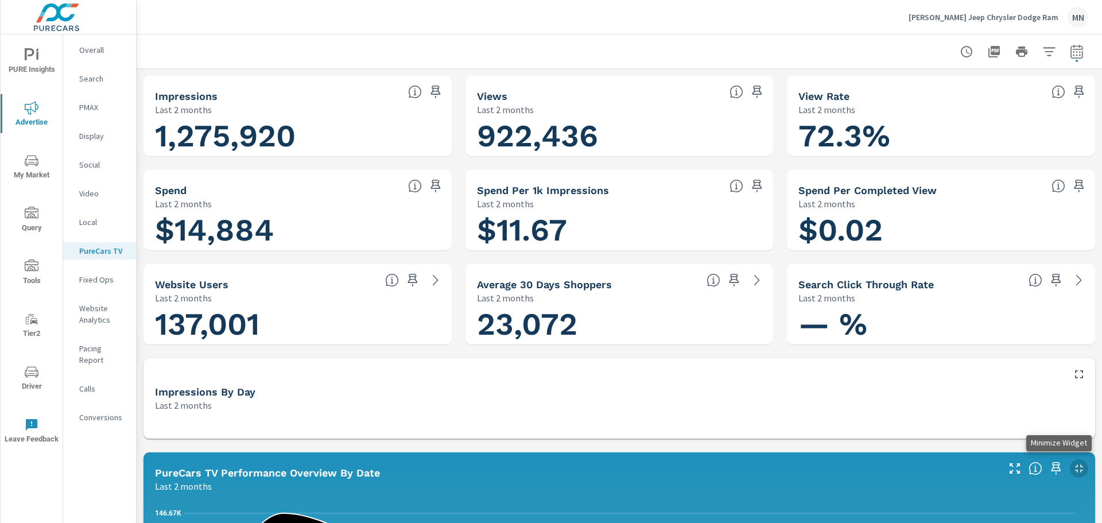
click at [1072, 468] on icon "button" at bounding box center [1079, 468] width 14 height 14
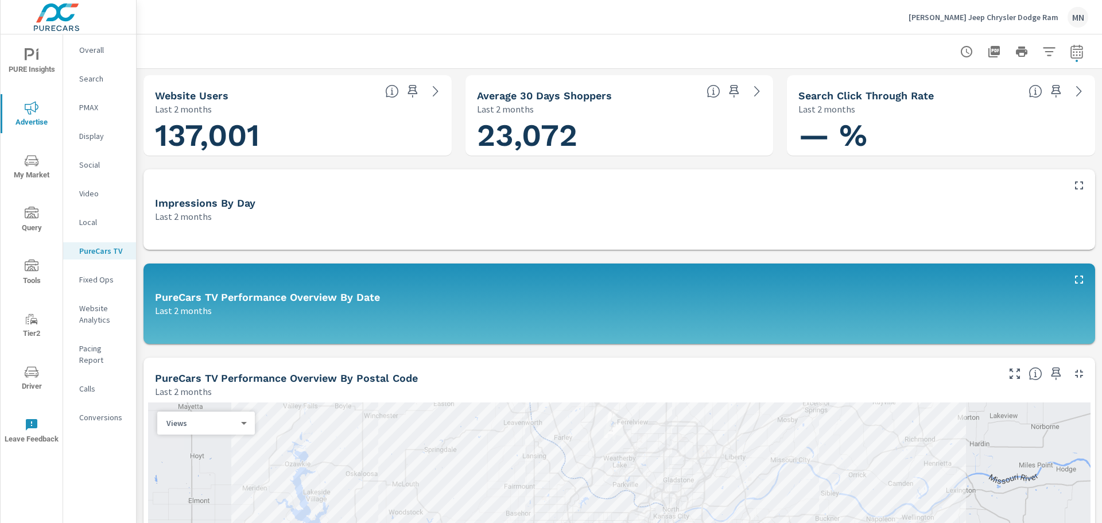
scroll to position [172, 0]
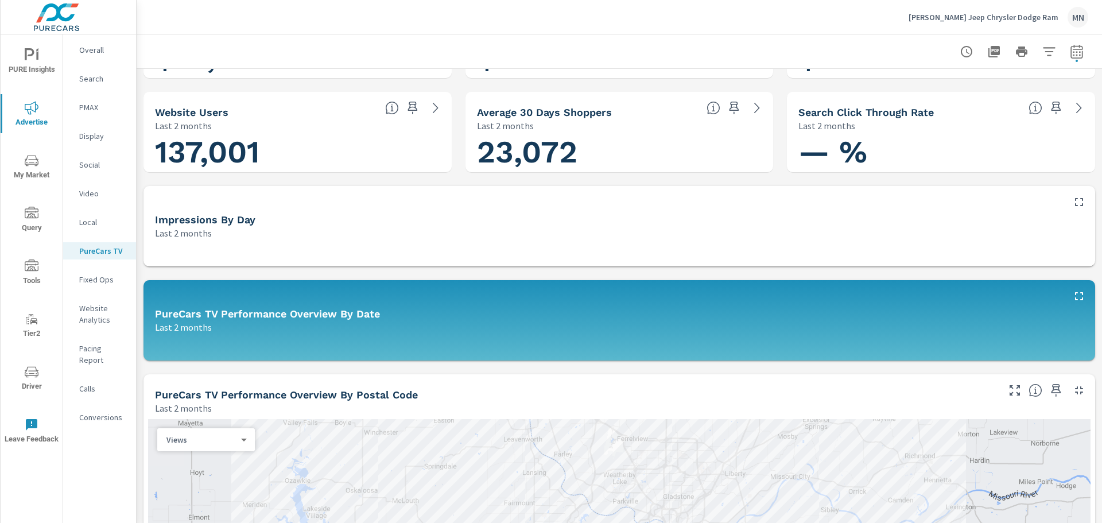
click at [1075, 389] on icon "button" at bounding box center [1079, 390] width 8 height 8
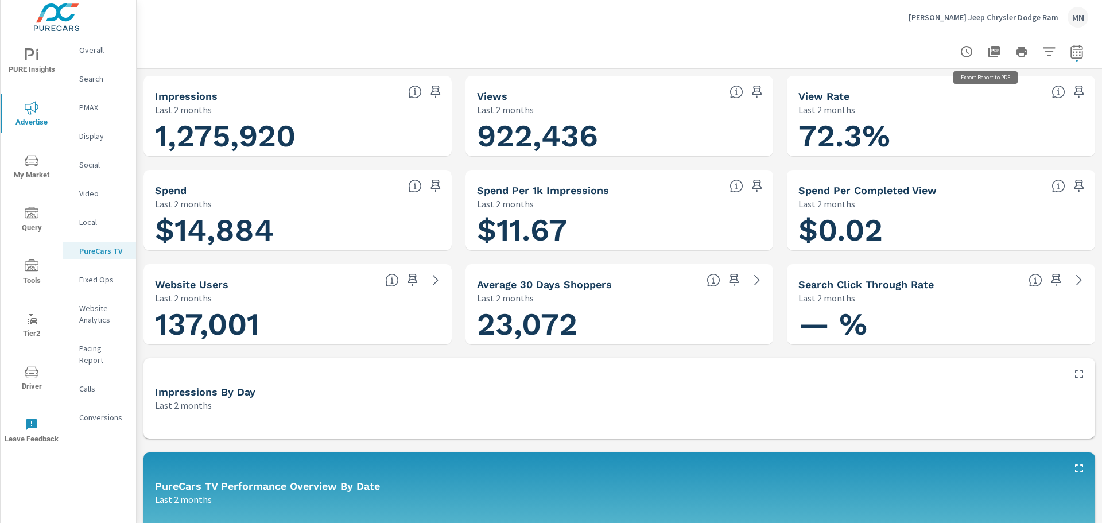
click at [987, 45] on icon "button" at bounding box center [994, 52] width 14 height 14
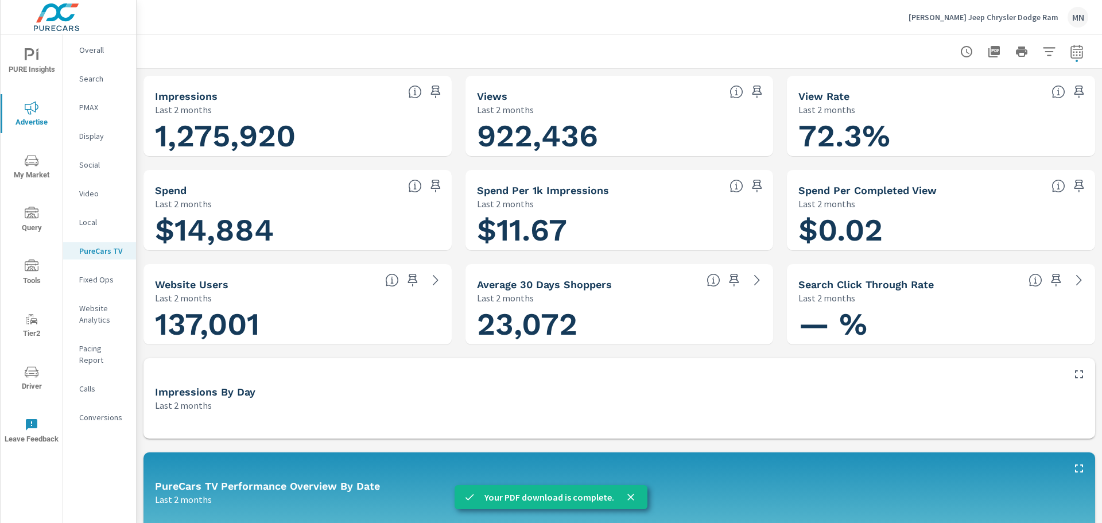
click at [93, 76] on p "Search" at bounding box center [103, 78] width 48 height 11
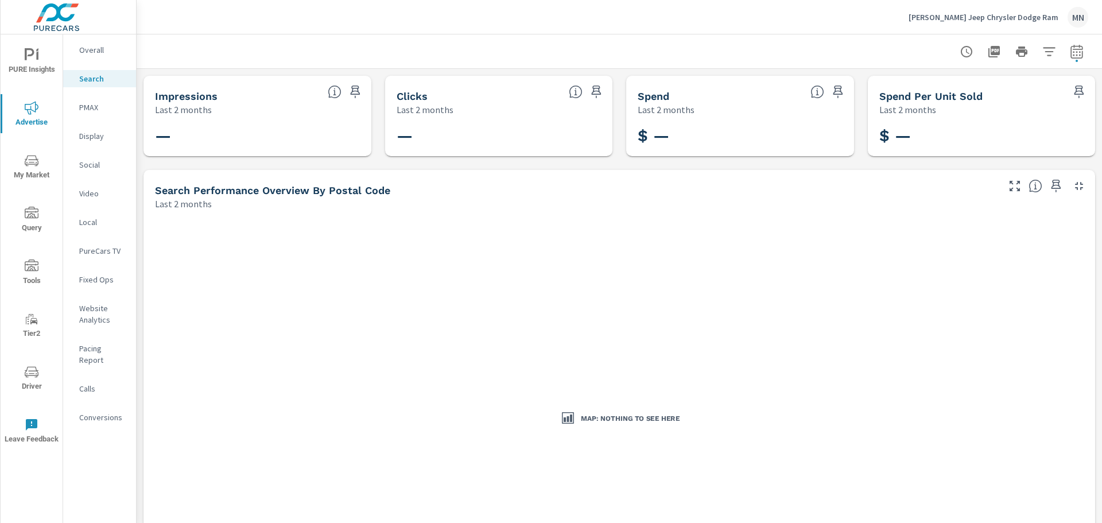
click at [1032, 17] on p "[PERSON_NAME] Jeep Chrysler Dodge Ram" at bounding box center [984, 17] width 150 height 10
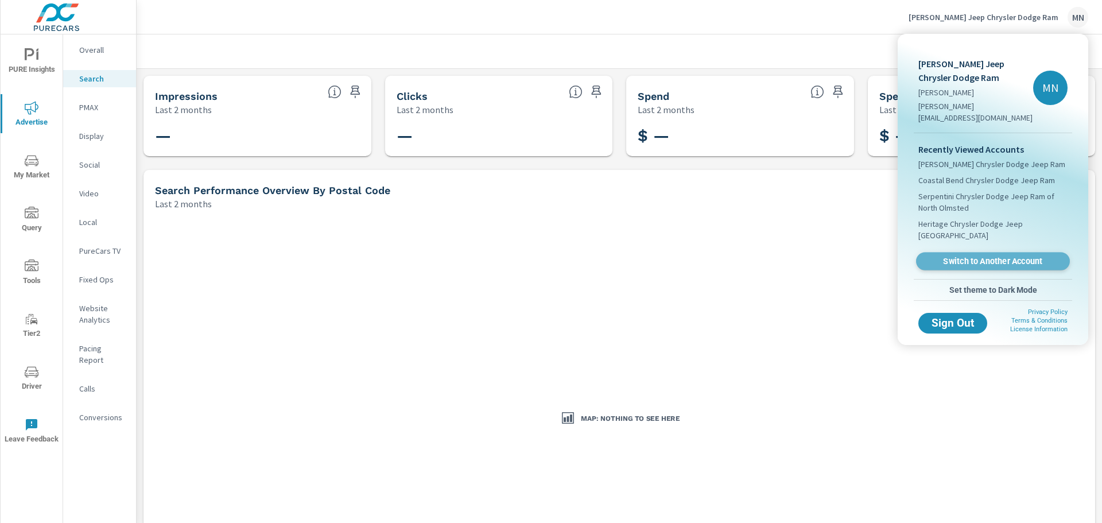
click at [977, 256] on span "Switch to Another Account" at bounding box center [992, 261] width 141 height 11
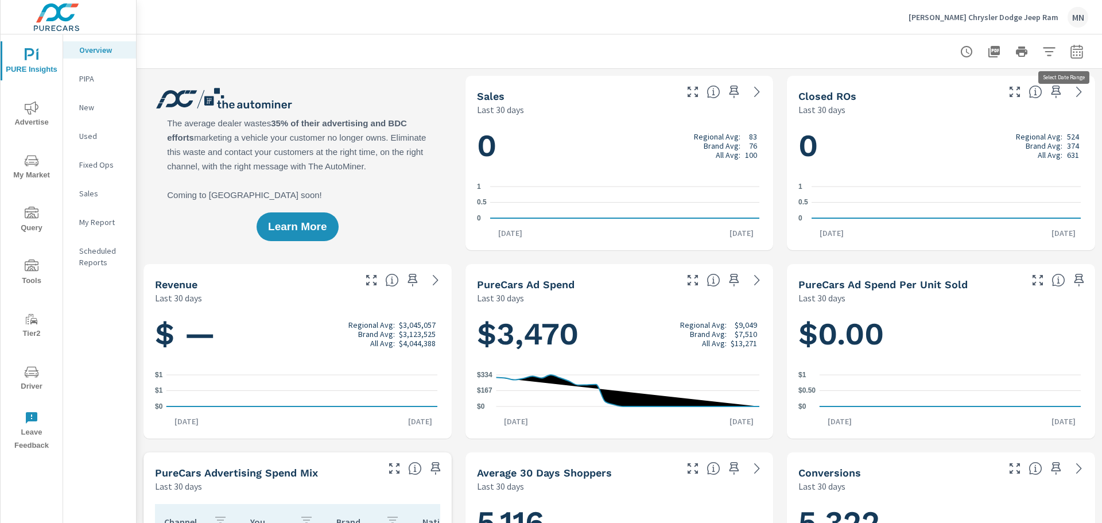
click at [1070, 52] on icon "button" at bounding box center [1077, 52] width 14 height 14
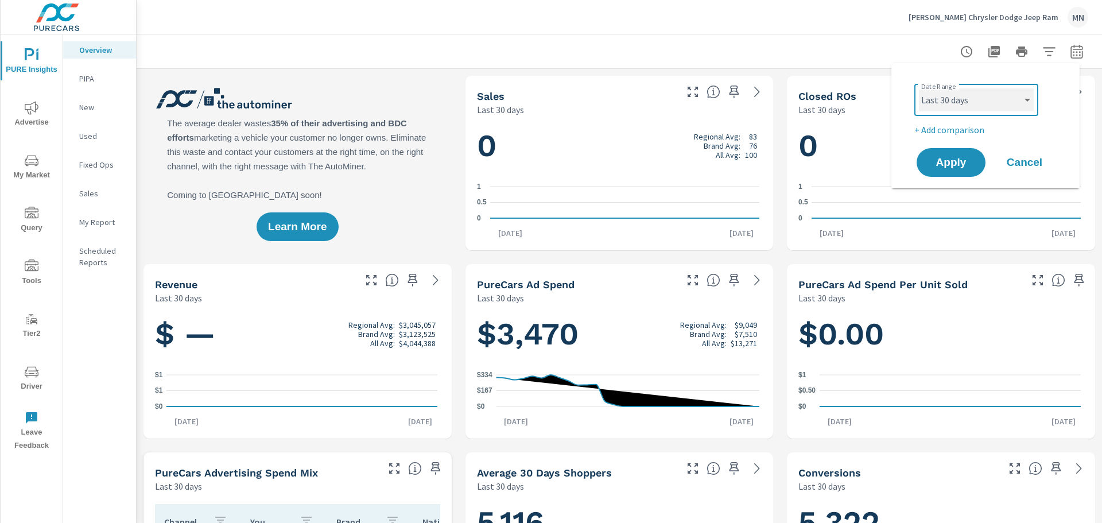
click at [967, 108] on select "Custom [DATE] Last week Last 7 days Last 14 days Last 30 days Last 45 days Last…" at bounding box center [976, 99] width 115 height 23
click at [919, 88] on select "Custom [DATE] Last week Last 7 days Last 14 days Last 30 days Last 45 days Last…" at bounding box center [976, 99] width 115 height 23
select select "custom"
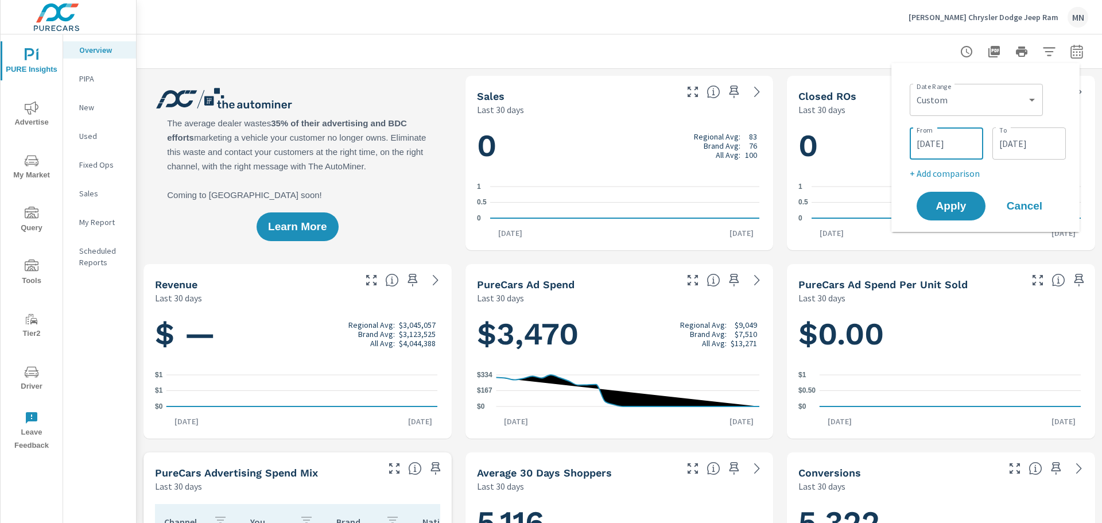
click at [950, 147] on input "[DATE]" at bounding box center [946, 143] width 64 height 23
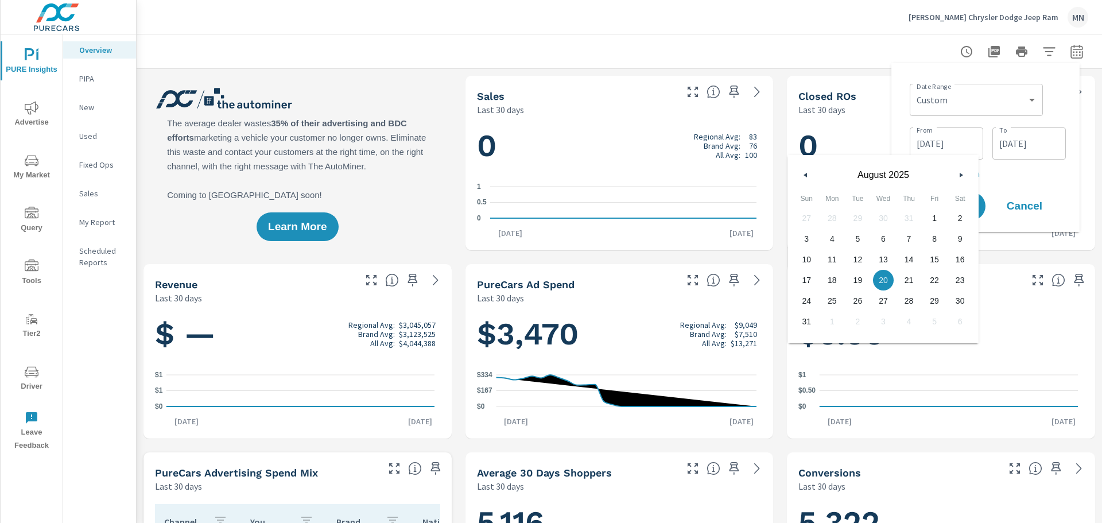
click at [805, 174] on icon "button" at bounding box center [804, 175] width 6 height 5
click at [869, 217] on span "1" at bounding box center [858, 218] width 26 height 15
type input "07/01/2025"
click at [1023, 139] on input "09/18/2025" at bounding box center [1029, 143] width 64 height 23
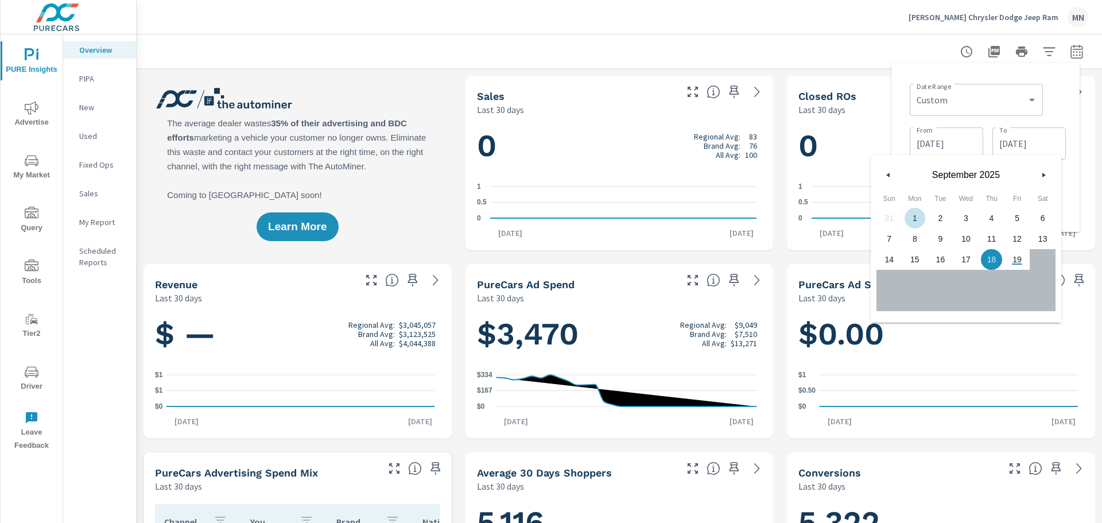
click at [892, 175] on button "button" at bounding box center [889, 175] width 14 height 14
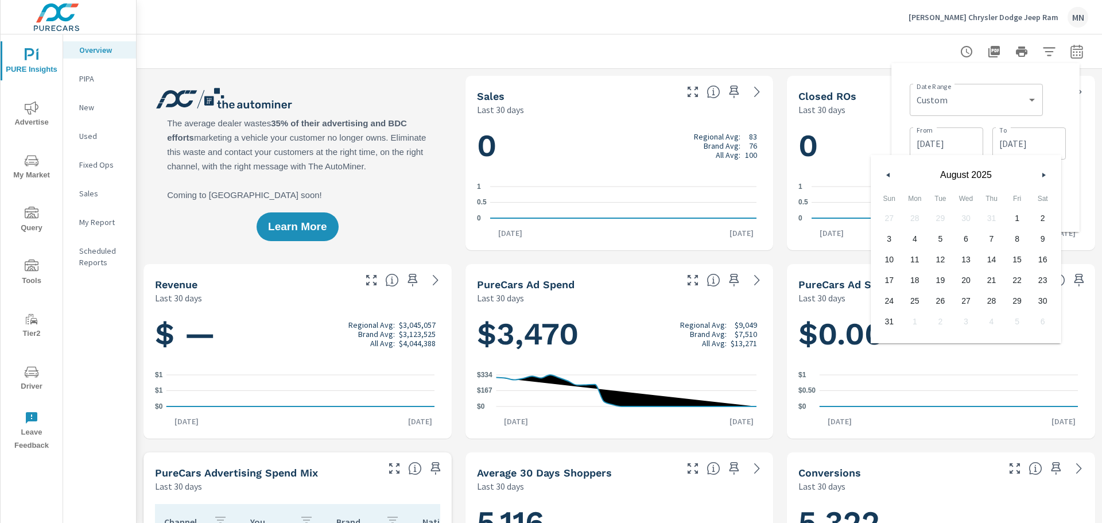
click at [884, 319] on span "31" at bounding box center [889, 321] width 26 height 15
type input "08/31/2025"
click at [904, 109] on div "Date Range Custom Yesterday Last week Last 7 days Last 14 days Last 30 days Las…" at bounding box center [985, 147] width 170 height 150
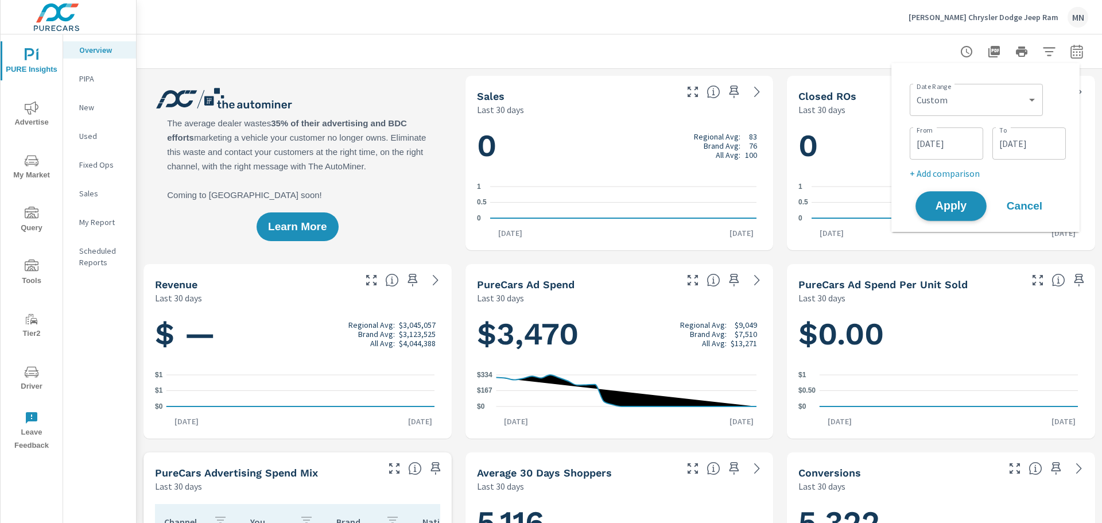
click at [947, 212] on span "Apply" at bounding box center [950, 206] width 47 height 11
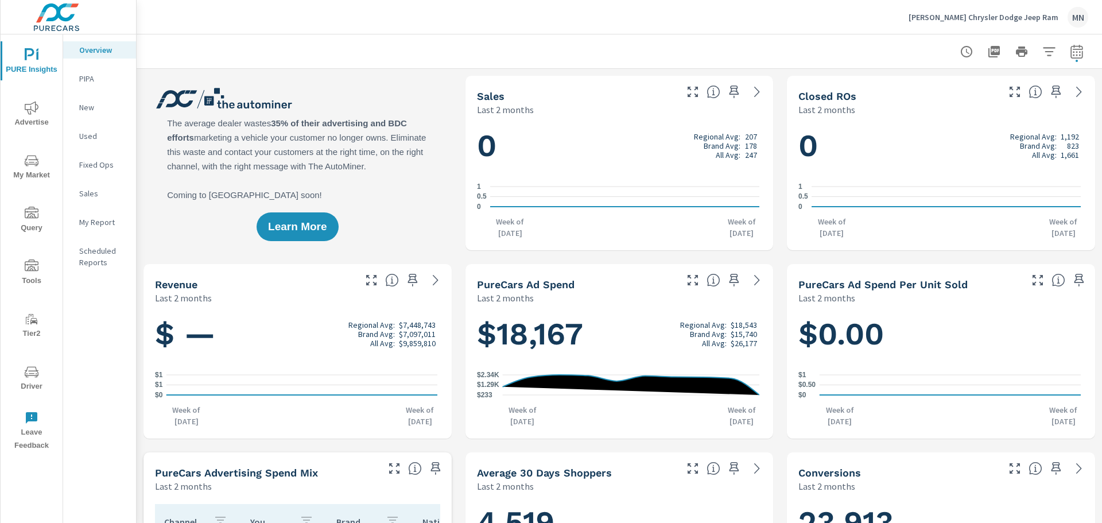
click at [15, 110] on span "Advertise" at bounding box center [31, 115] width 55 height 28
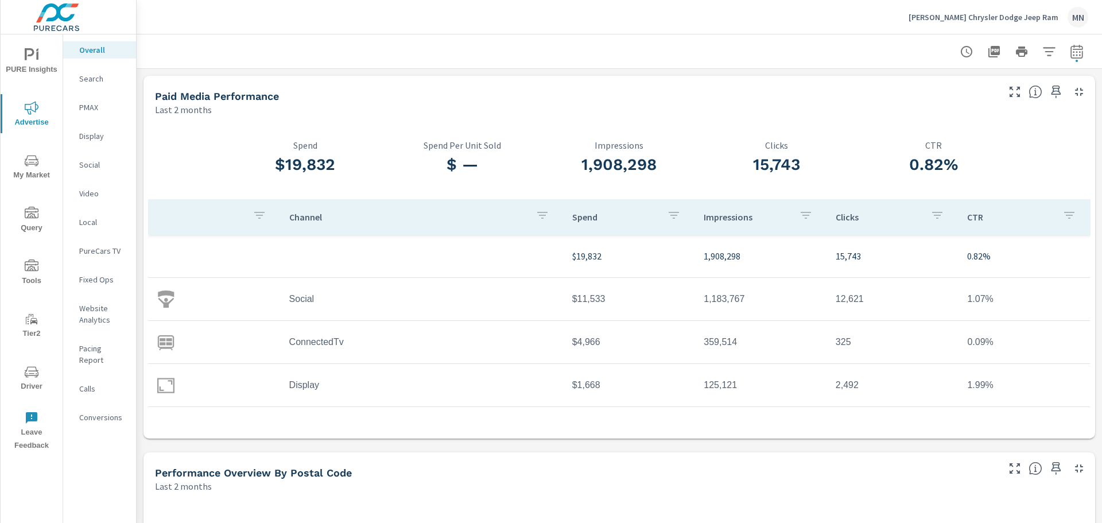
click at [89, 77] on p "Search" at bounding box center [103, 78] width 48 height 11
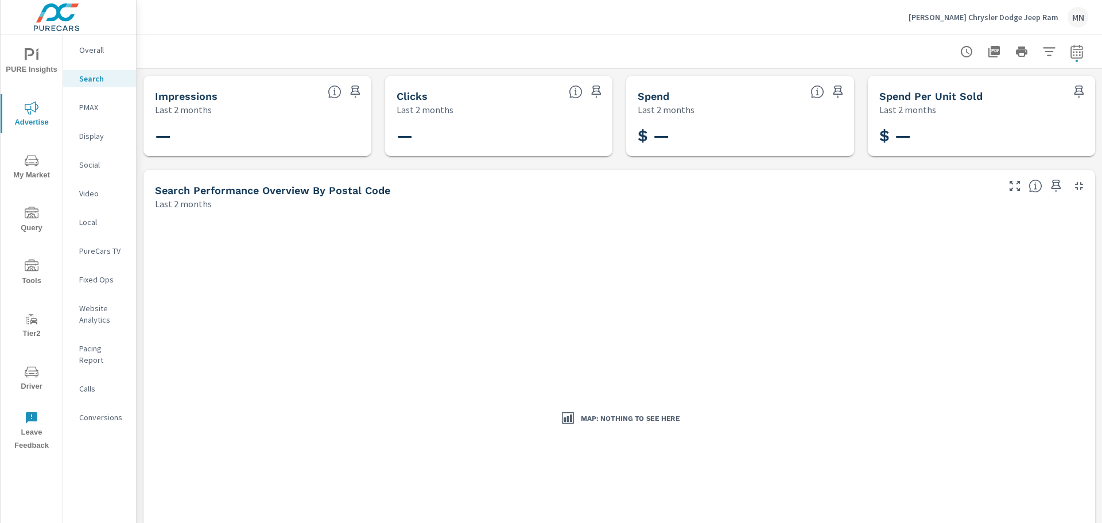
click at [90, 108] on p "PMAX" at bounding box center [103, 107] width 48 height 11
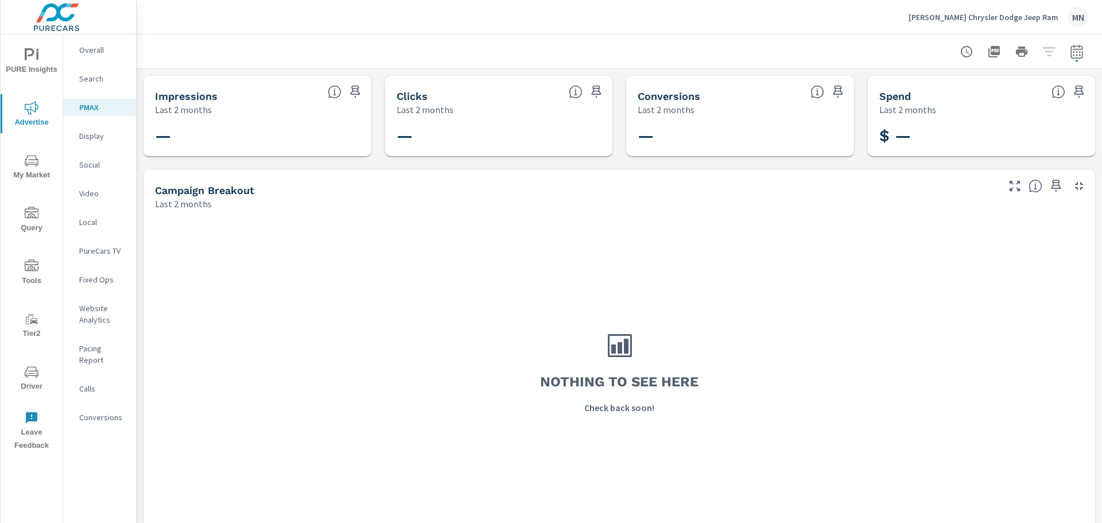
click at [94, 137] on p "Display" at bounding box center [103, 135] width 48 height 11
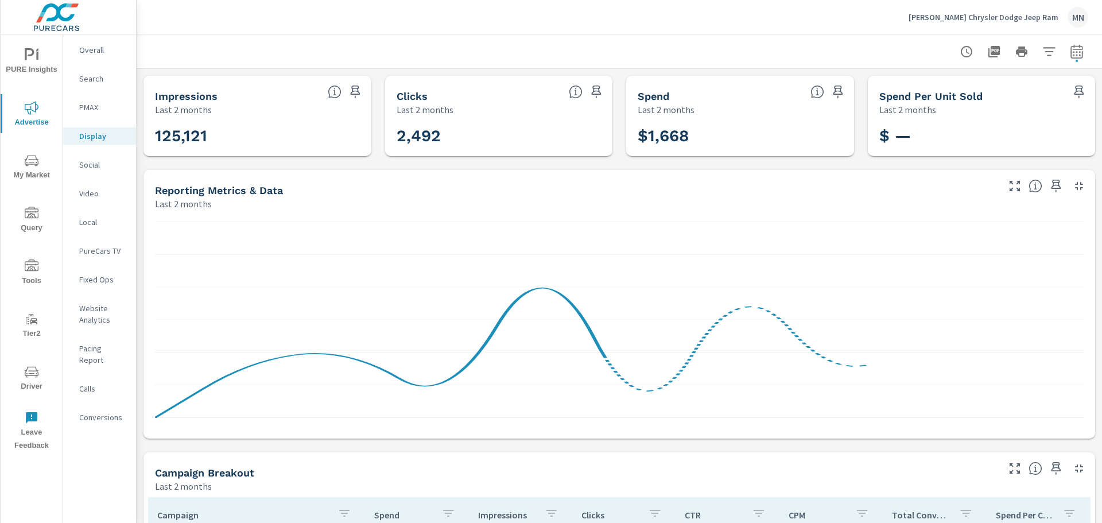
click at [1074, 183] on icon "button" at bounding box center [1079, 186] width 14 height 14
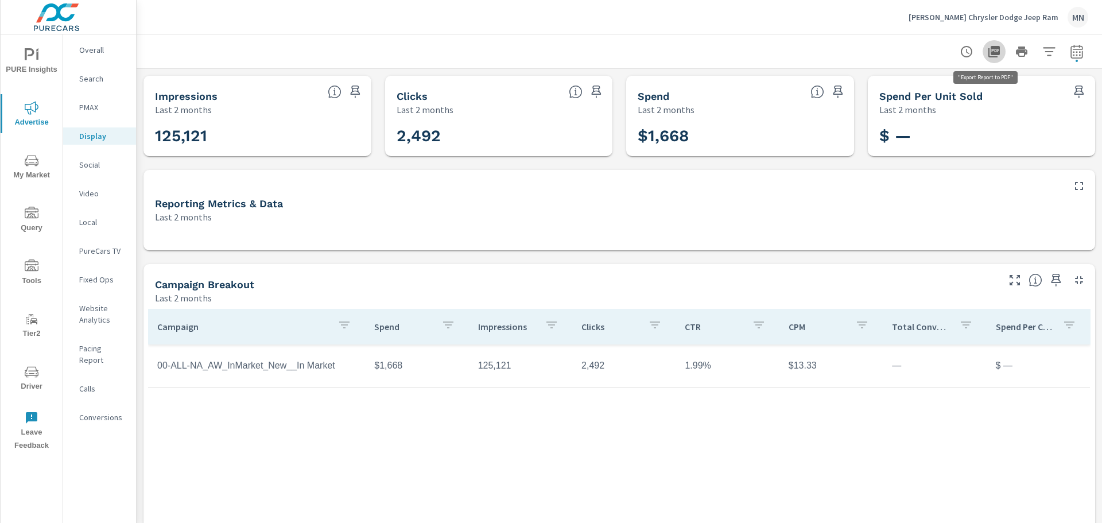
click at [990, 45] on icon "button" at bounding box center [994, 52] width 14 height 14
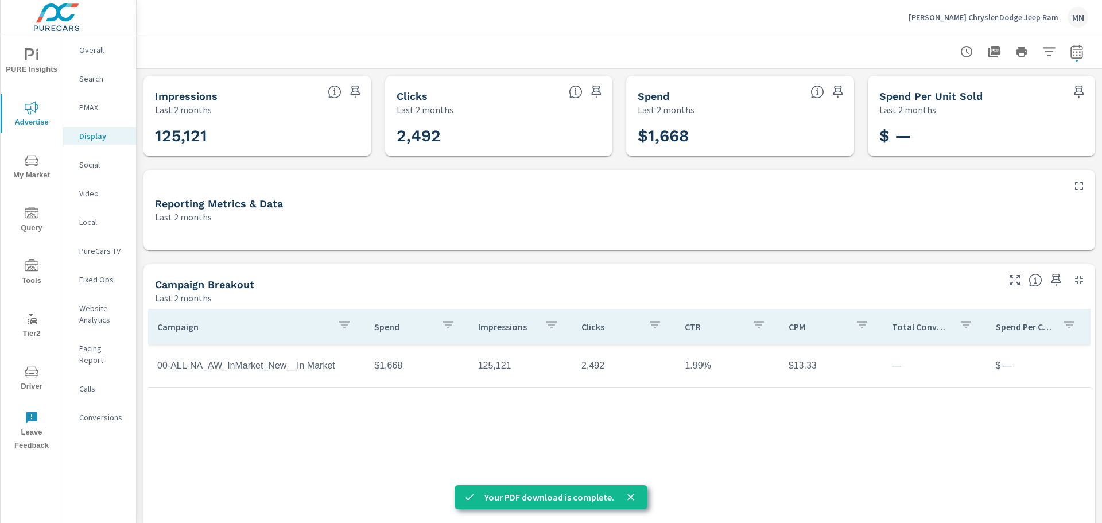
click at [80, 195] on p "Video" at bounding box center [103, 193] width 48 height 11
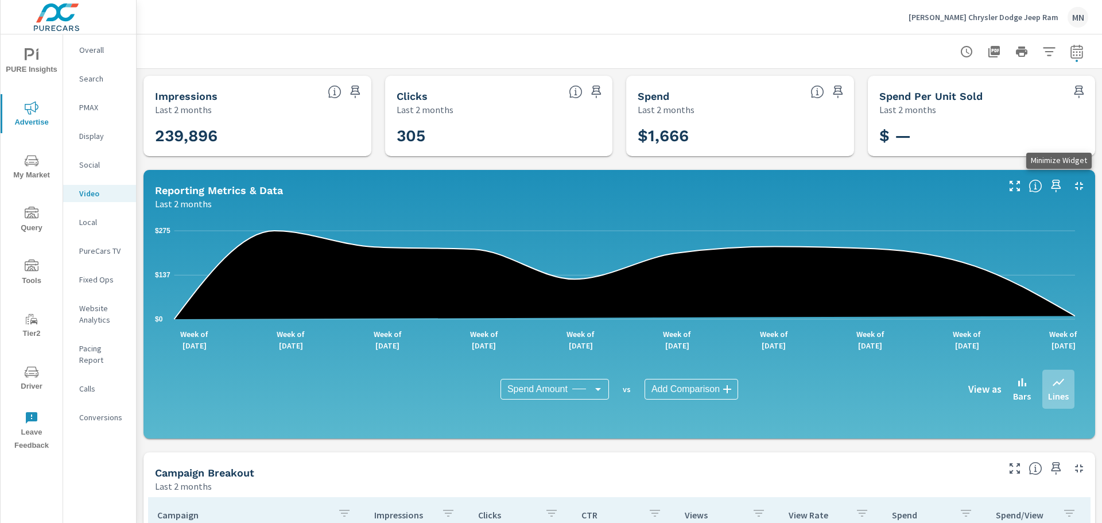
click at [1072, 184] on icon "button" at bounding box center [1079, 186] width 14 height 14
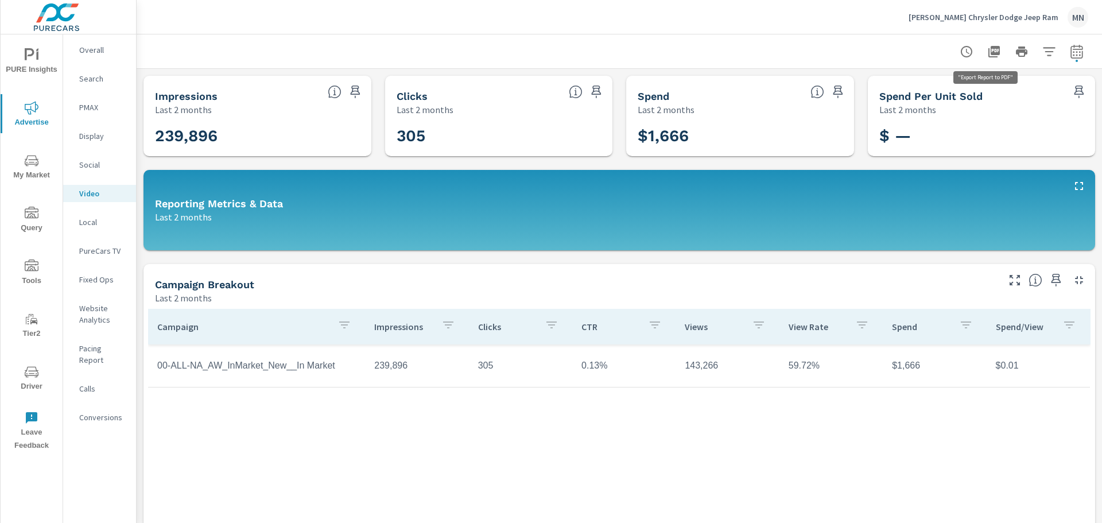
click at [988, 48] on icon "button" at bounding box center [993, 51] width 11 height 11
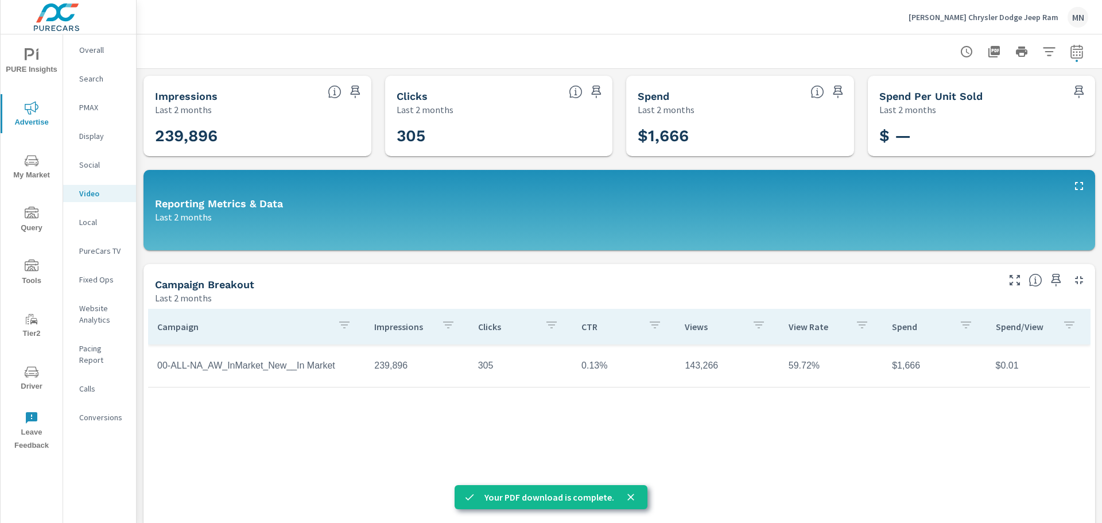
click at [93, 76] on p "Search" at bounding box center [103, 78] width 48 height 11
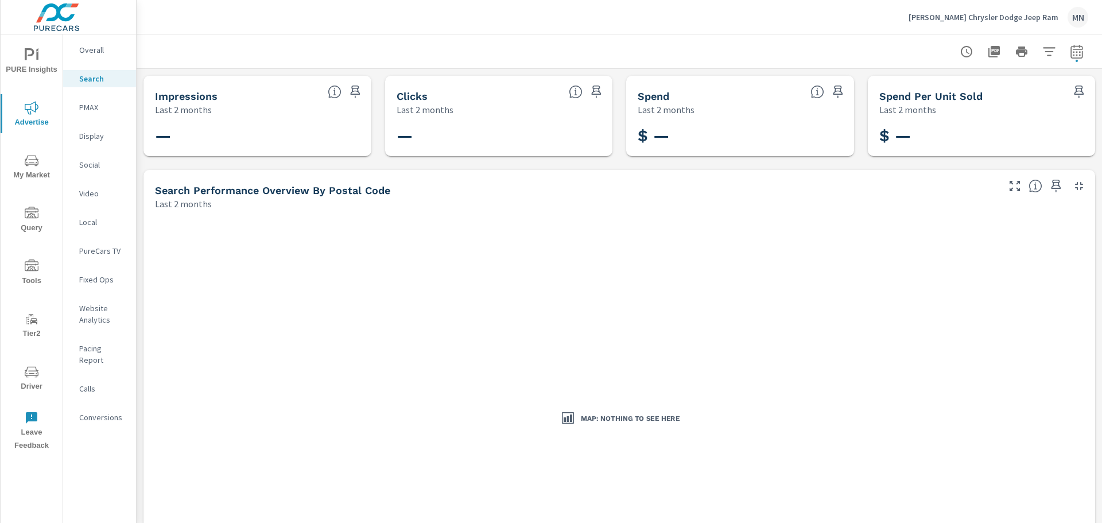
click at [1034, 25] on div "Reed Chrysler Dodge Jeep Ram MN" at bounding box center [999, 17] width 180 height 21
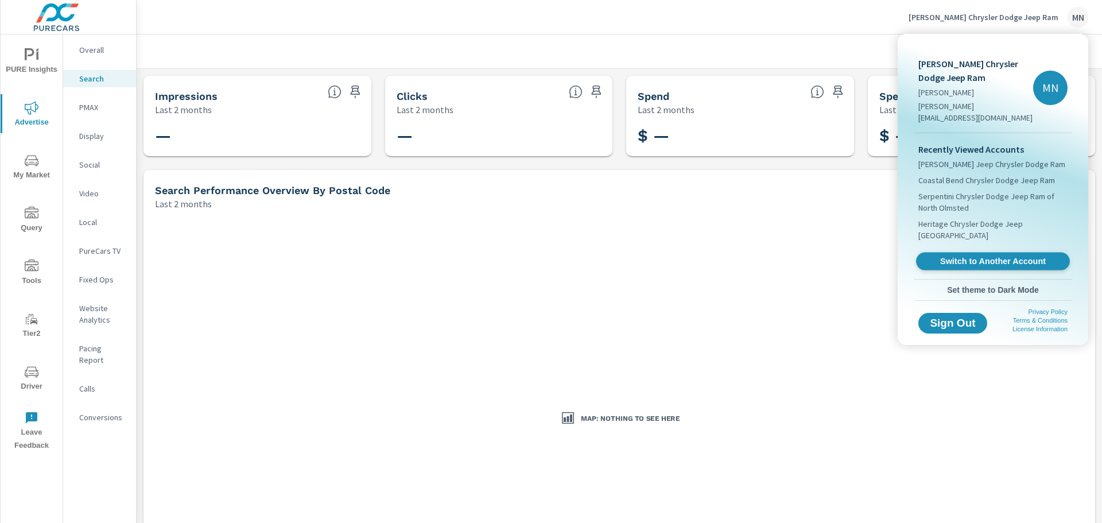
click at [979, 256] on span "Switch to Another Account" at bounding box center [992, 261] width 141 height 11
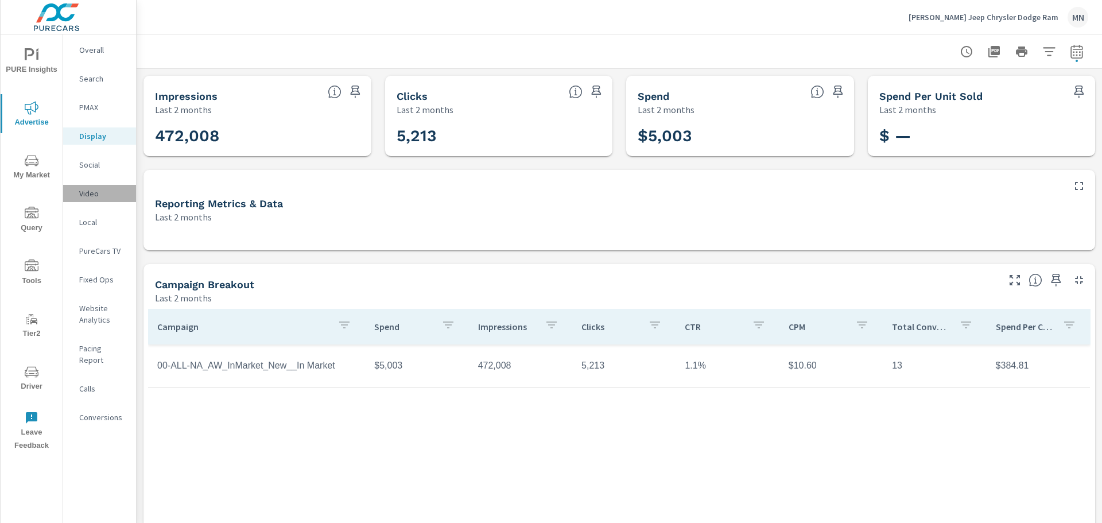
click at [95, 198] on p "Video" at bounding box center [103, 193] width 48 height 11
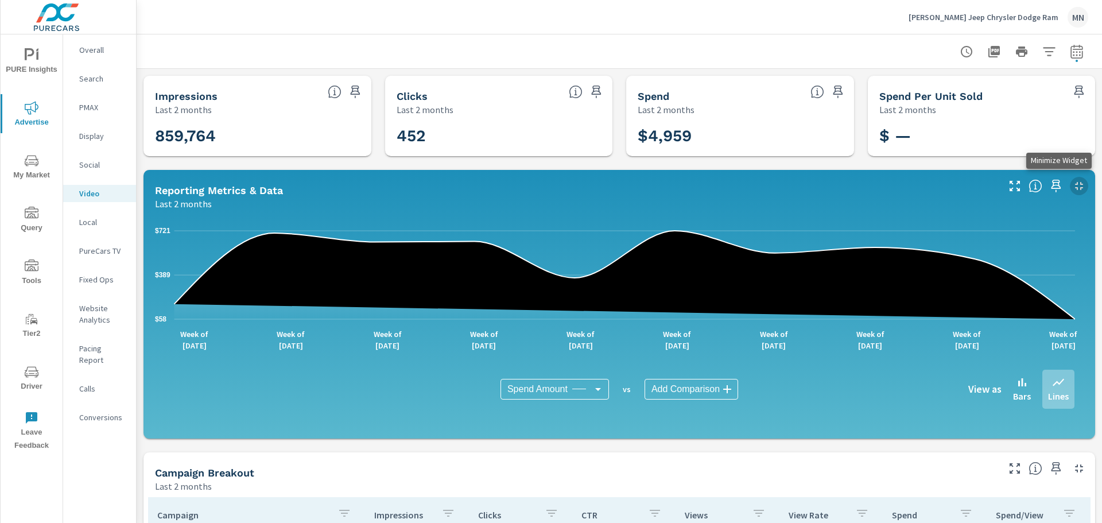
click at [1072, 189] on icon "button" at bounding box center [1079, 186] width 14 height 14
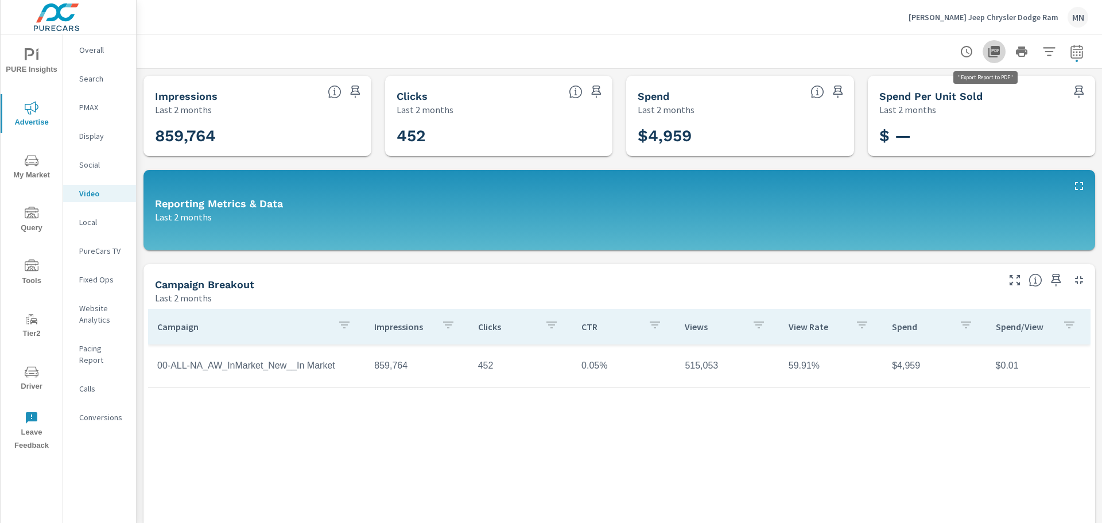
click at [988, 53] on icon "button" at bounding box center [993, 51] width 11 height 11
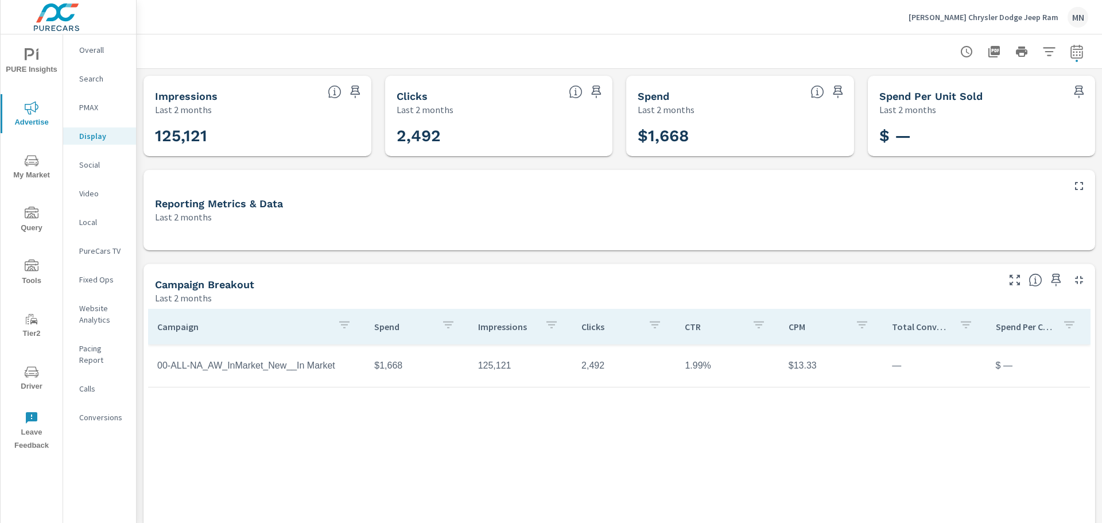
click at [98, 160] on p "Social" at bounding box center [103, 164] width 48 height 11
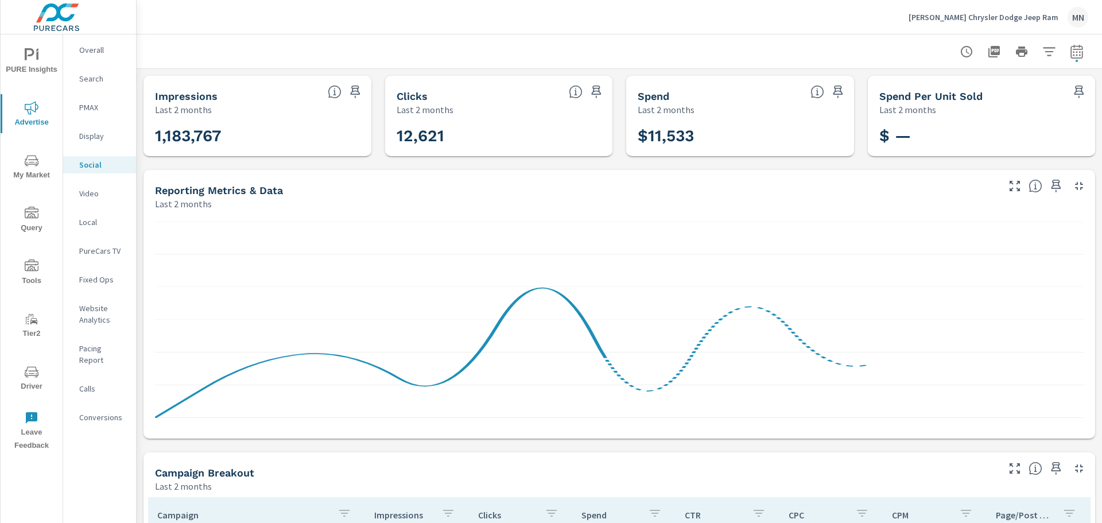
click at [1072, 186] on icon "button" at bounding box center [1079, 186] width 14 height 14
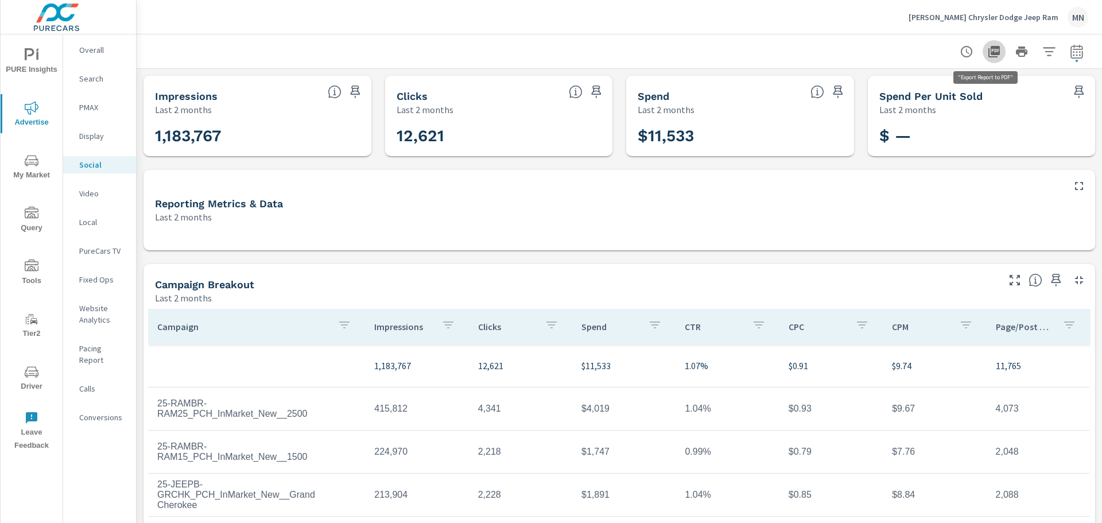
click at [988, 51] on icon "button" at bounding box center [993, 51] width 11 height 11
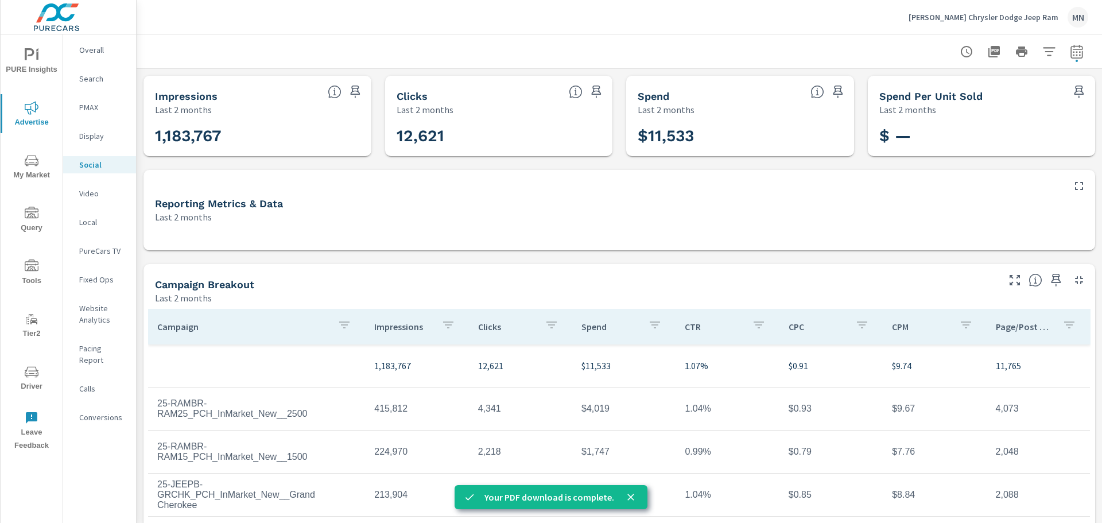
click at [84, 223] on p "Local" at bounding box center [103, 221] width 48 height 11
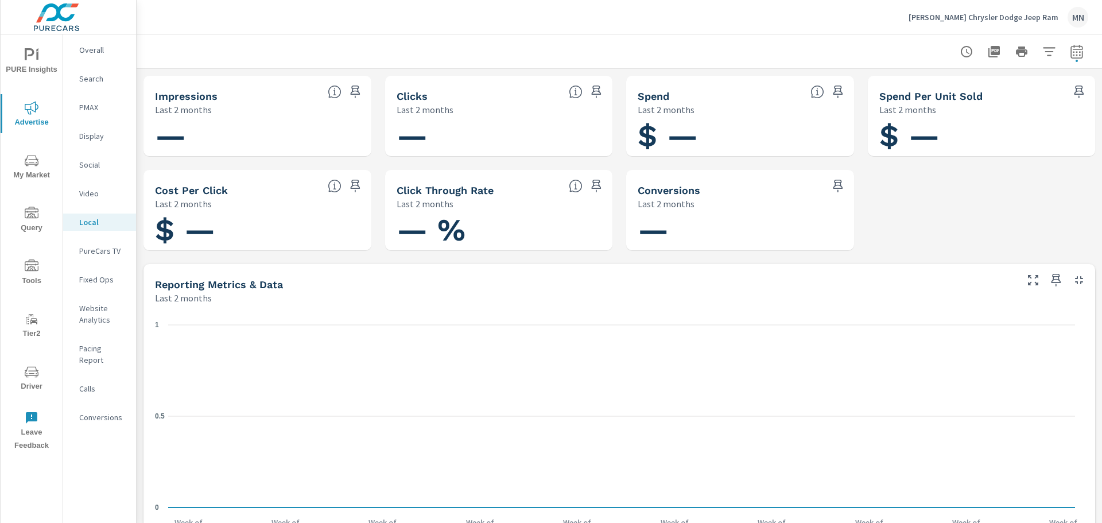
click at [101, 245] on p "PureCars TV" at bounding box center [103, 250] width 48 height 11
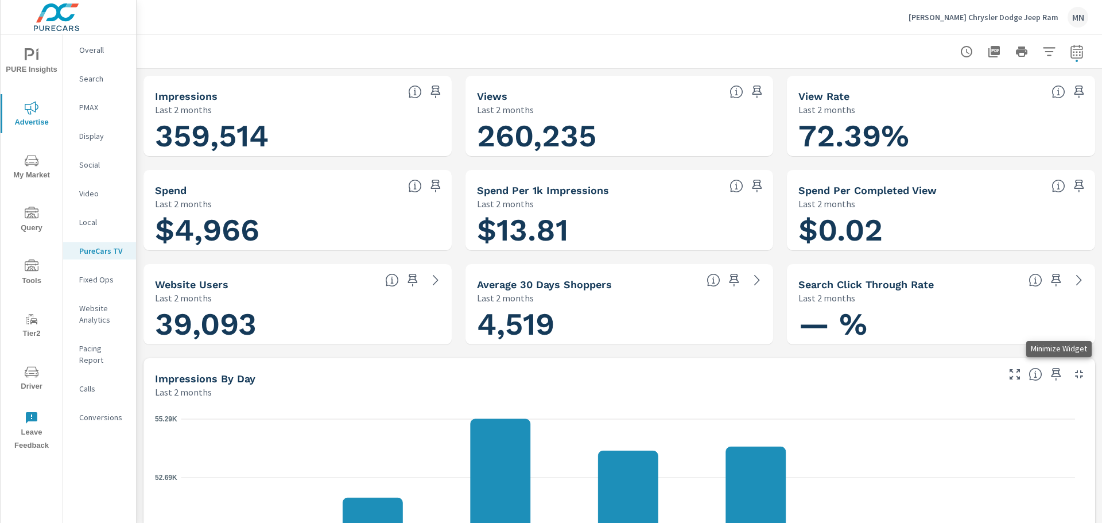
click at [1072, 372] on icon "button" at bounding box center [1079, 374] width 14 height 14
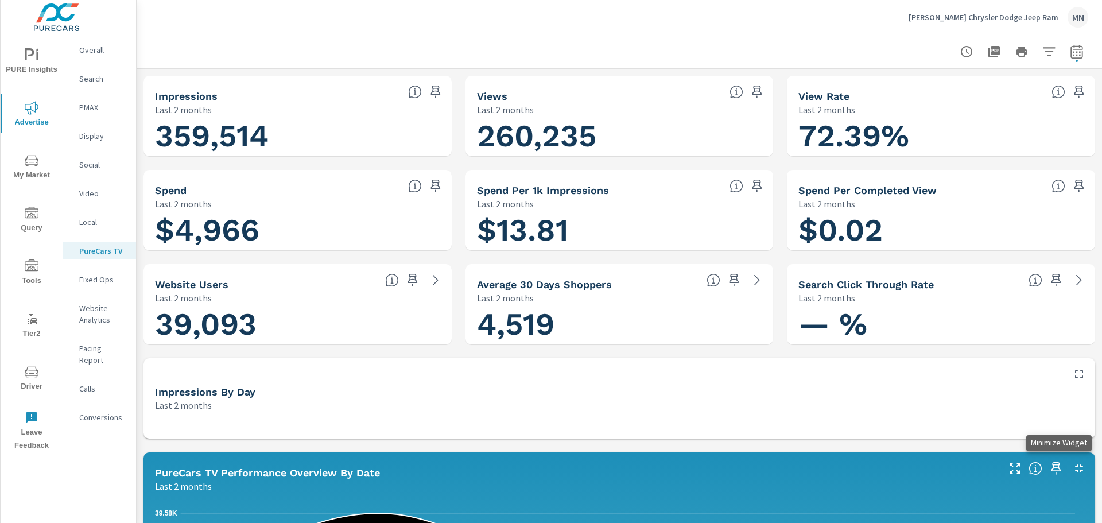
click at [1072, 463] on icon "button" at bounding box center [1079, 468] width 14 height 14
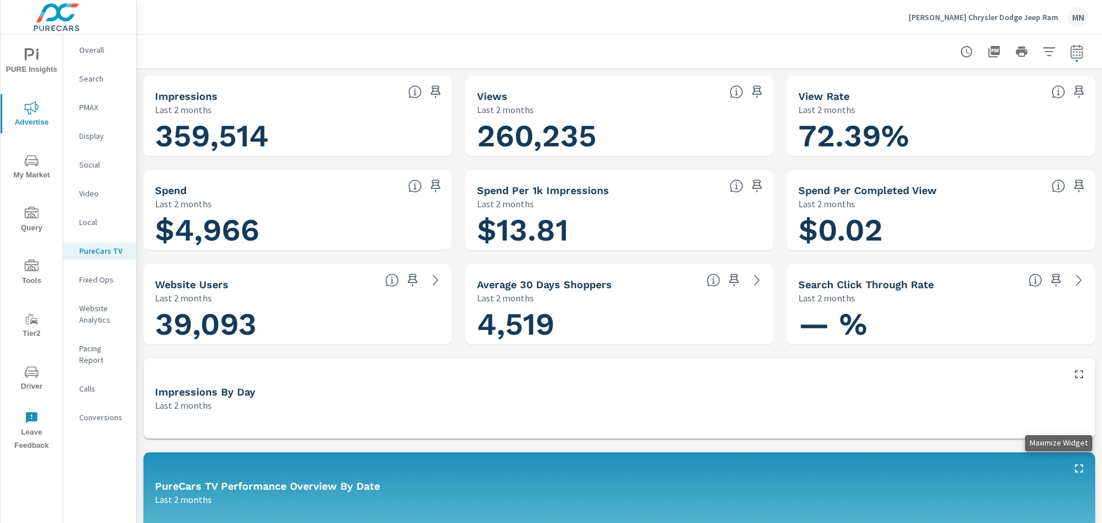
click at [1072, 467] on icon "button" at bounding box center [1079, 468] width 14 height 14
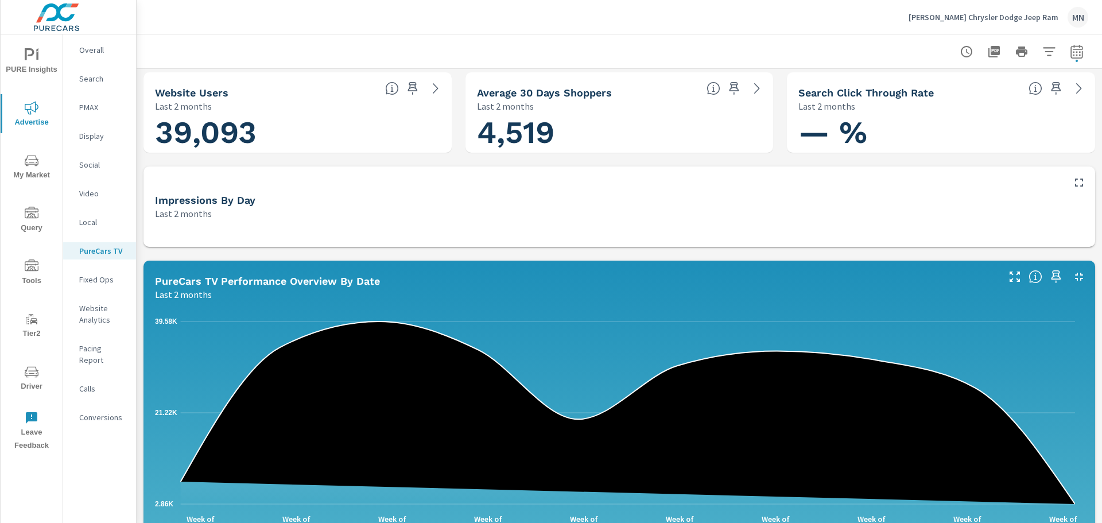
scroll to position [172, 0]
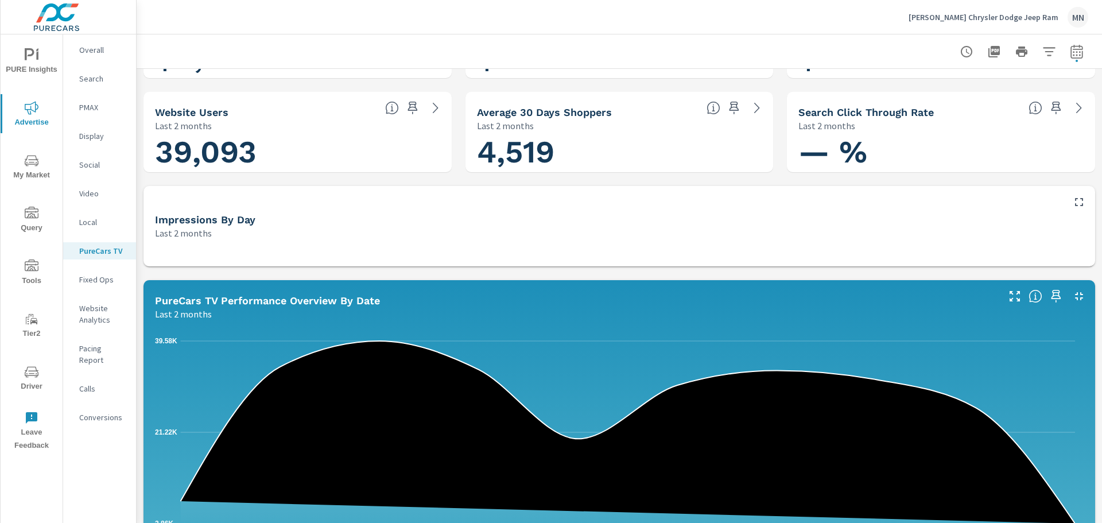
click at [1070, 294] on button "button" at bounding box center [1079, 296] width 18 height 18
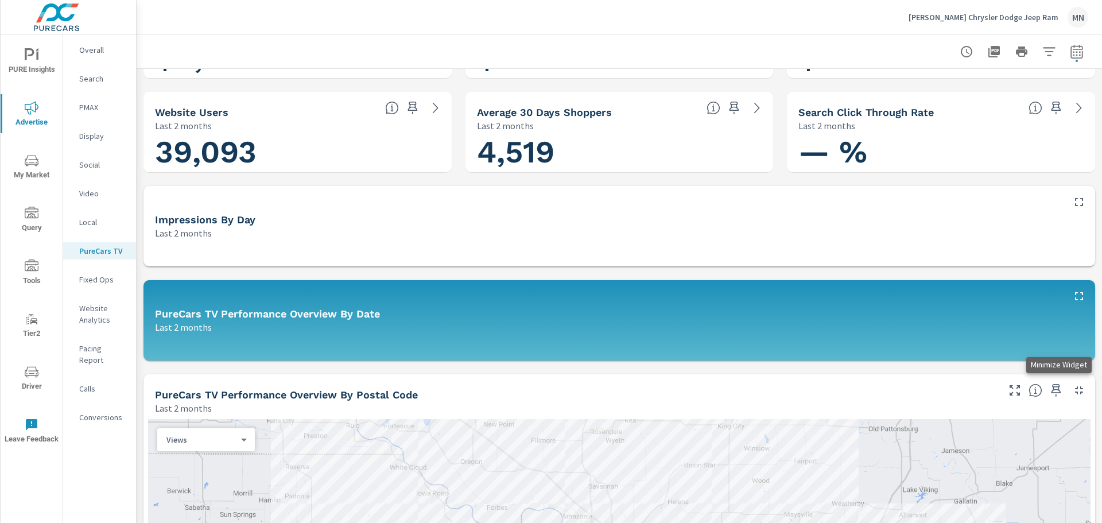
click at [1075, 393] on icon "button" at bounding box center [1079, 390] width 8 height 8
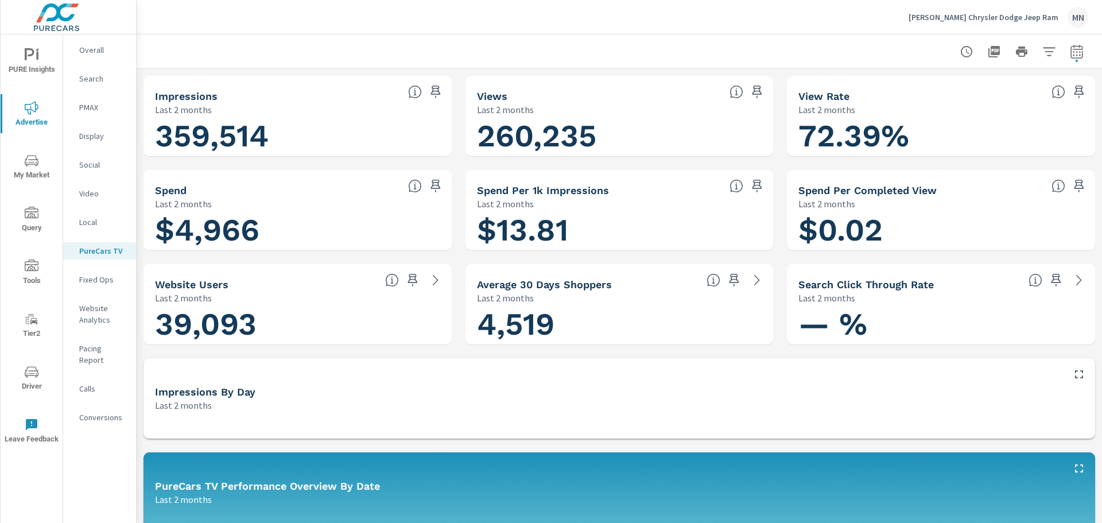
click at [988, 54] on icon "button" at bounding box center [993, 51] width 11 height 11
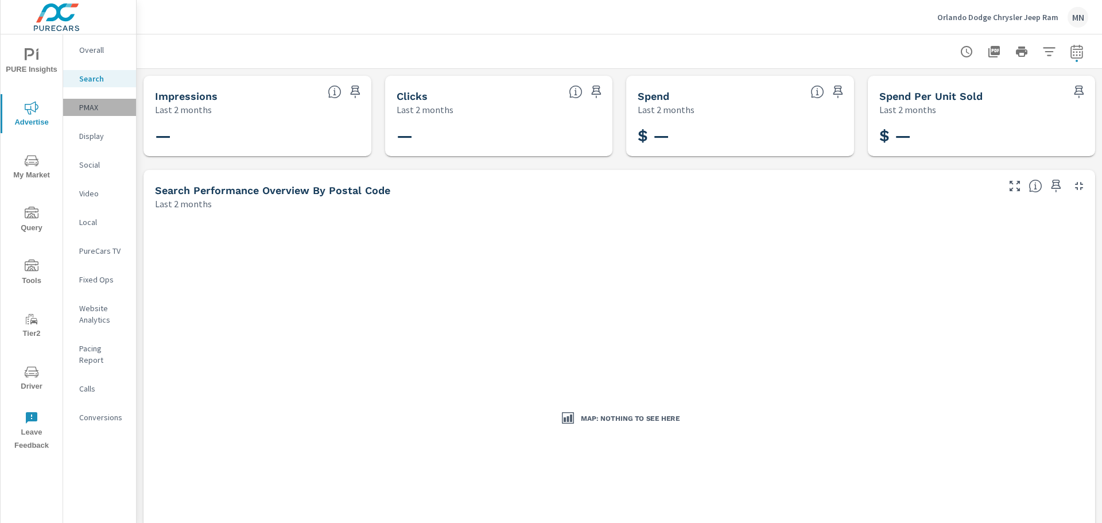
click at [96, 102] on p "PMAX" at bounding box center [103, 107] width 48 height 11
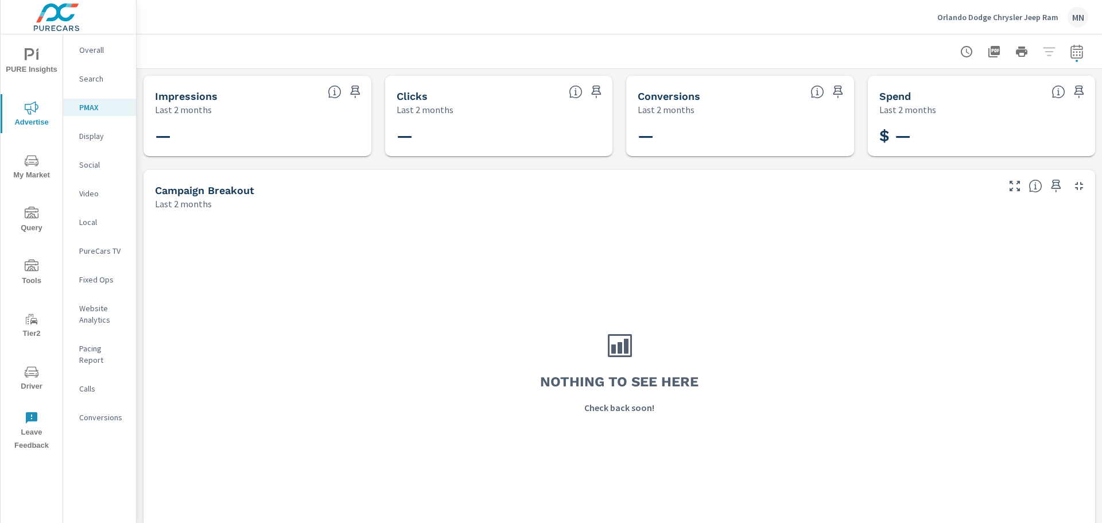
click at [93, 129] on div "Display" at bounding box center [99, 135] width 73 height 17
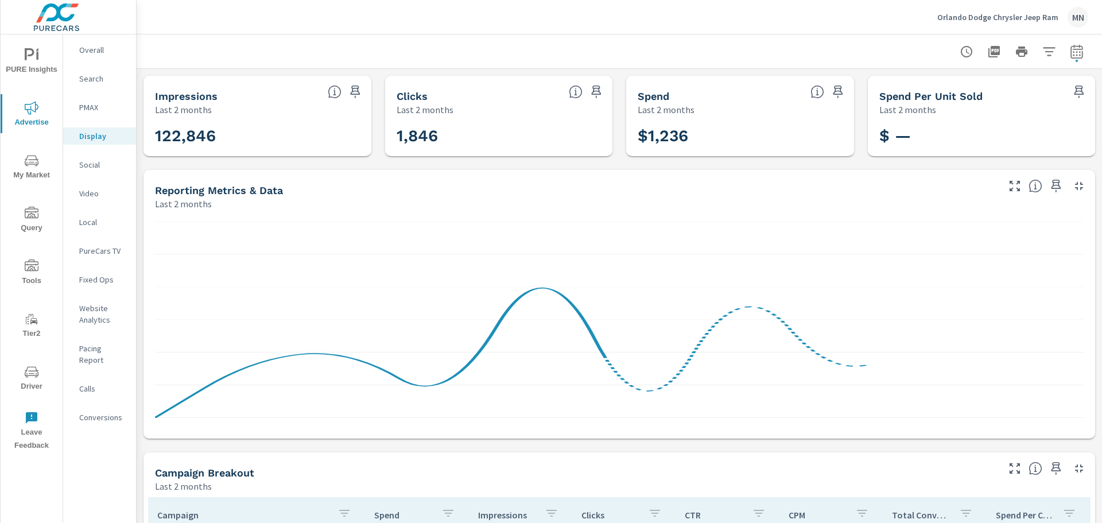
click at [1075, 185] on icon "button" at bounding box center [1079, 186] width 8 height 8
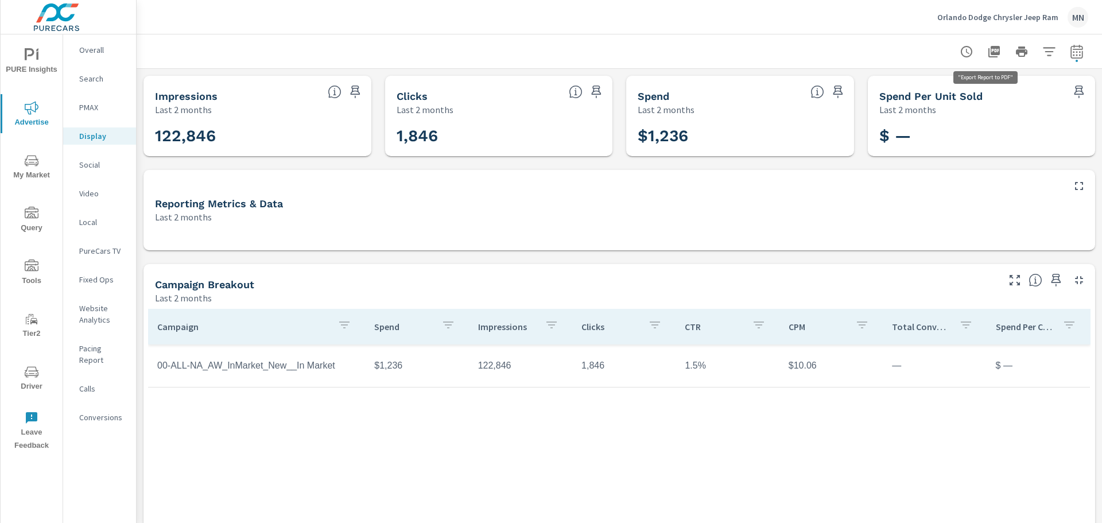
click at [989, 49] on icon "button" at bounding box center [994, 52] width 14 height 14
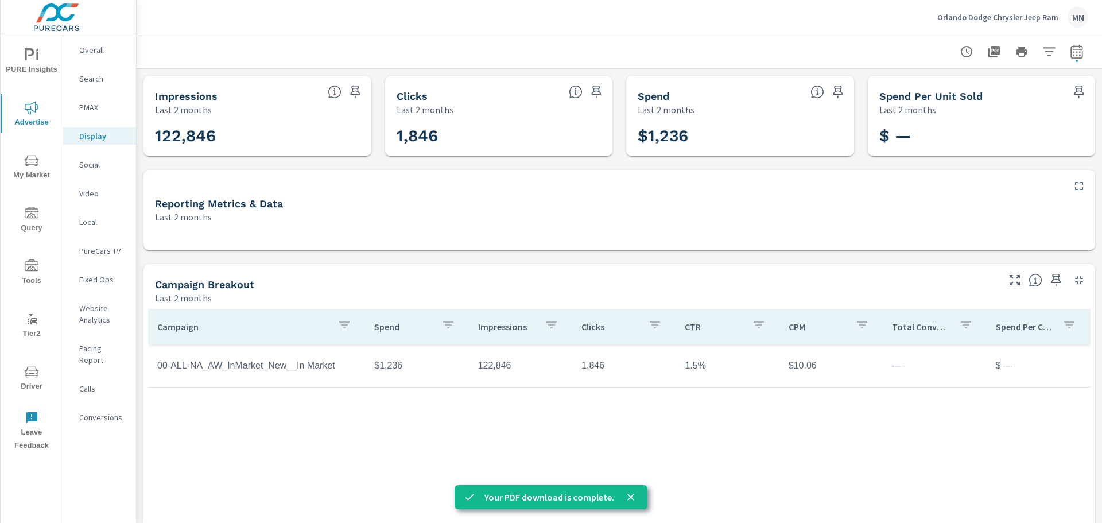
click at [81, 160] on p "Social" at bounding box center [103, 164] width 48 height 11
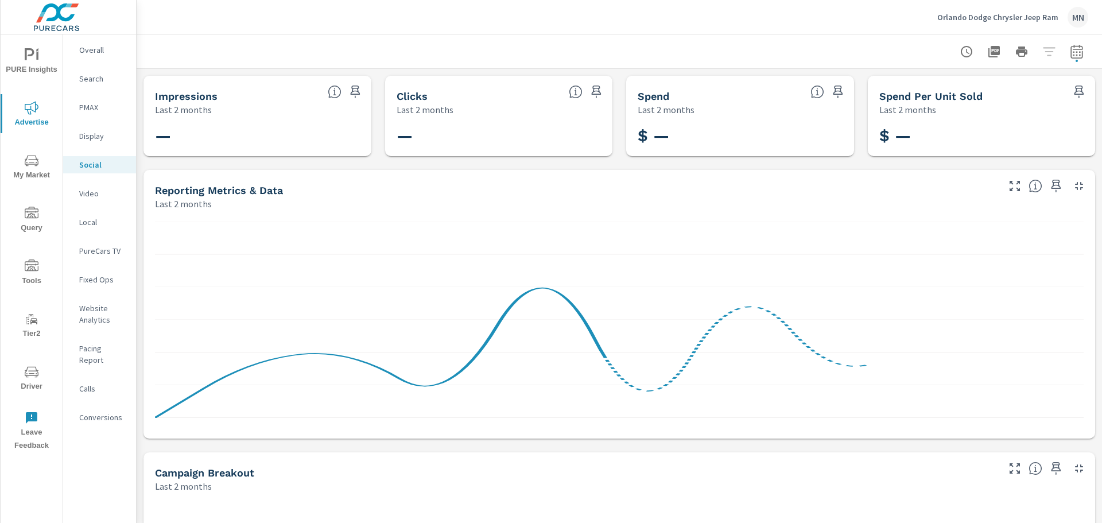
click at [82, 192] on p "Video" at bounding box center [103, 193] width 48 height 11
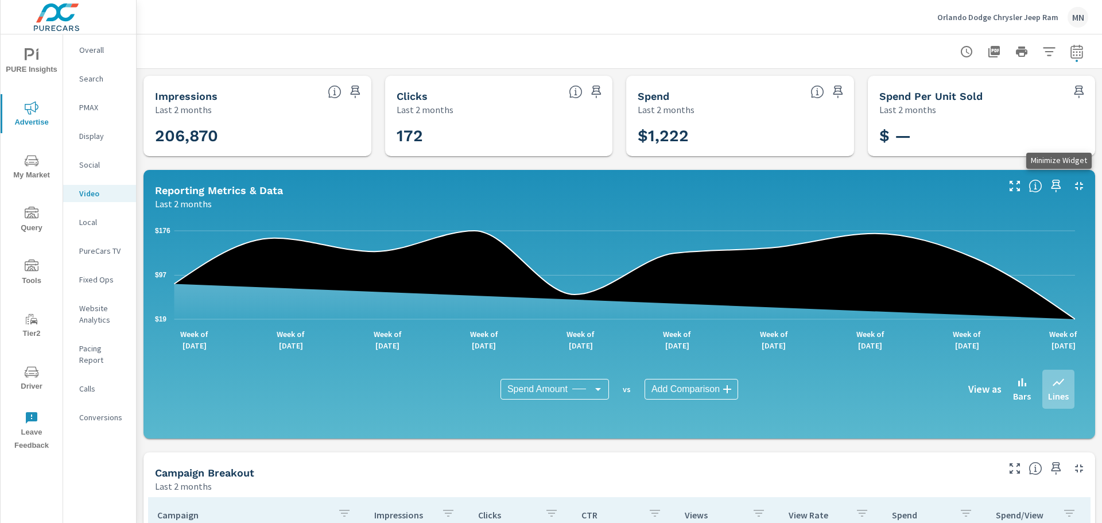
click at [1072, 184] on icon "button" at bounding box center [1079, 186] width 14 height 14
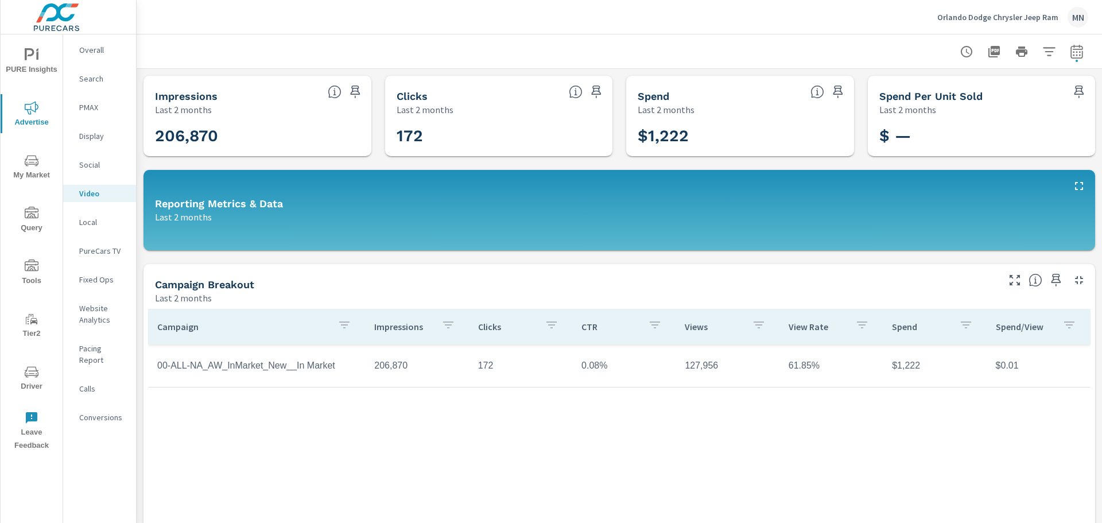
click at [752, 48] on div at bounding box center [619, 51] width 938 height 34
click at [988, 51] on icon "button" at bounding box center [993, 51] width 11 height 11
click at [464, 21] on div "Orlando Dodge Chrysler Jeep Ram MN" at bounding box center [619, 17] width 938 height 34
click at [89, 222] on p "Local" at bounding box center [103, 221] width 48 height 11
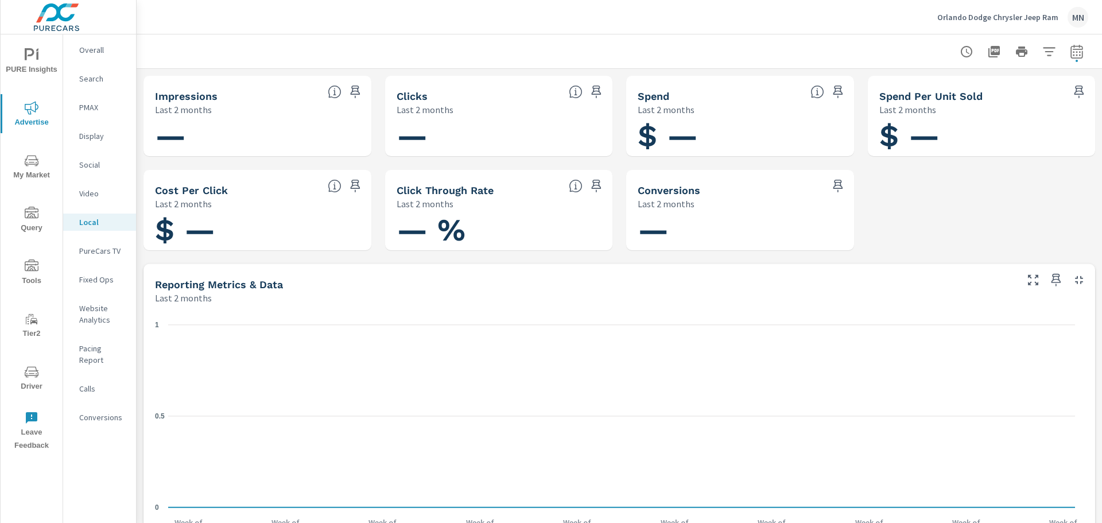
click at [90, 252] on p "PureCars TV" at bounding box center [103, 250] width 48 height 11
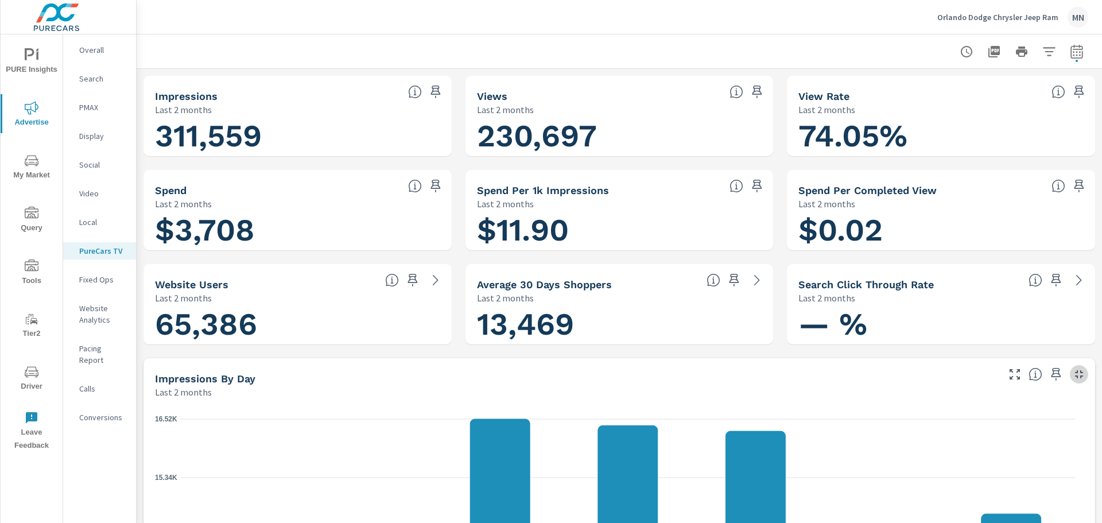
click at [1075, 376] on icon "button" at bounding box center [1079, 374] width 8 height 8
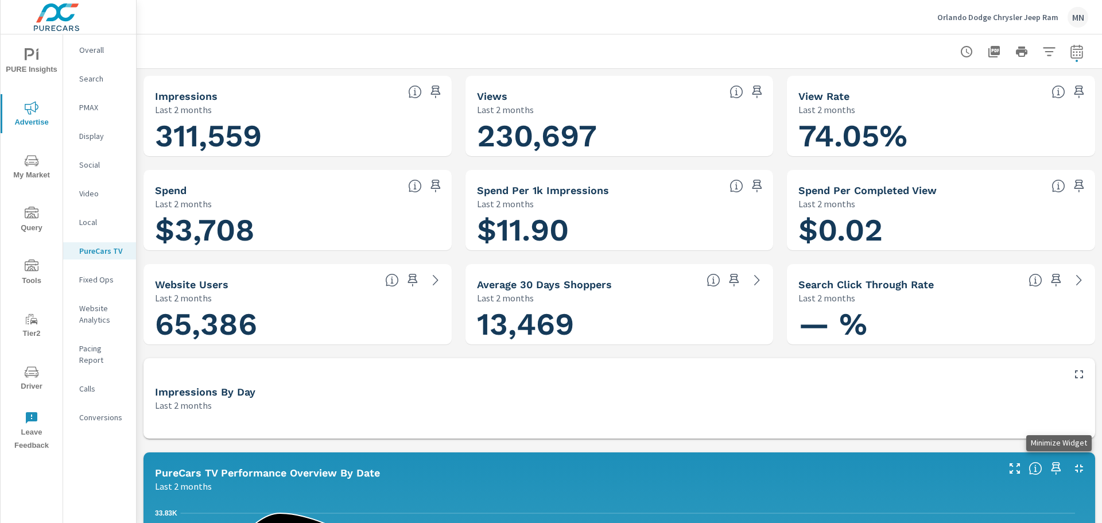
click at [1076, 463] on icon "button" at bounding box center [1079, 468] width 14 height 14
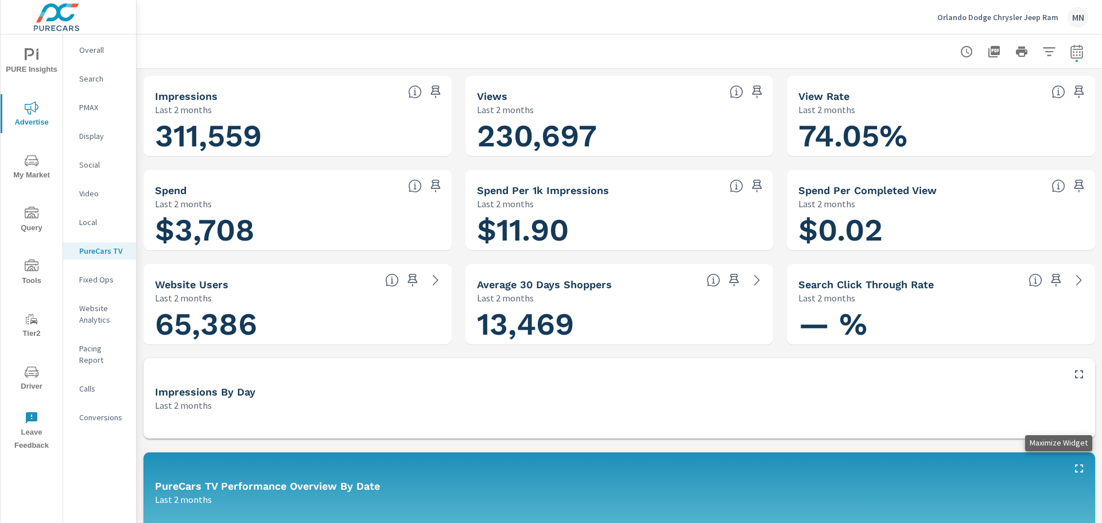
click at [1075, 471] on icon "button" at bounding box center [1079, 468] width 14 height 14
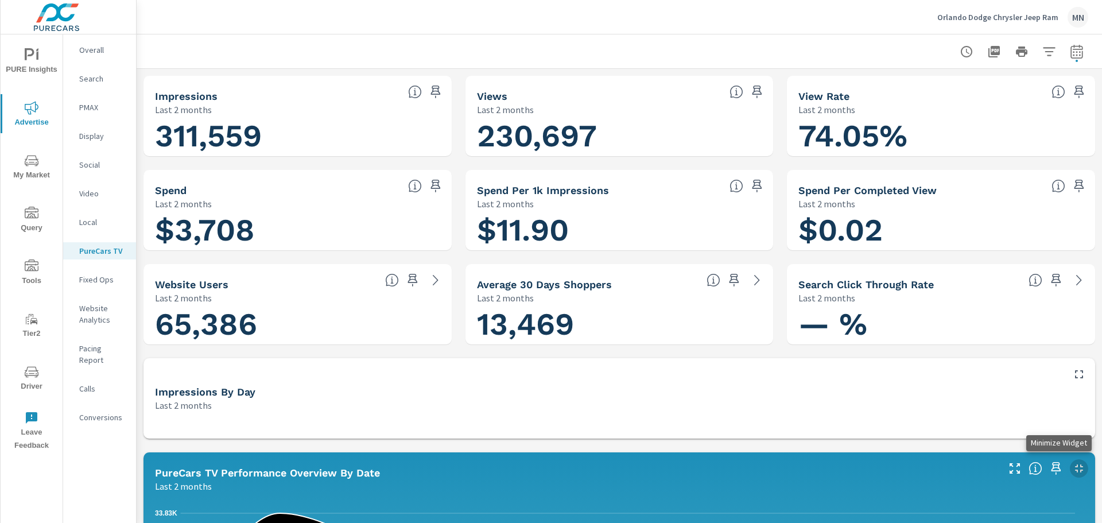
click at [1075, 471] on icon "button" at bounding box center [1079, 468] width 14 height 14
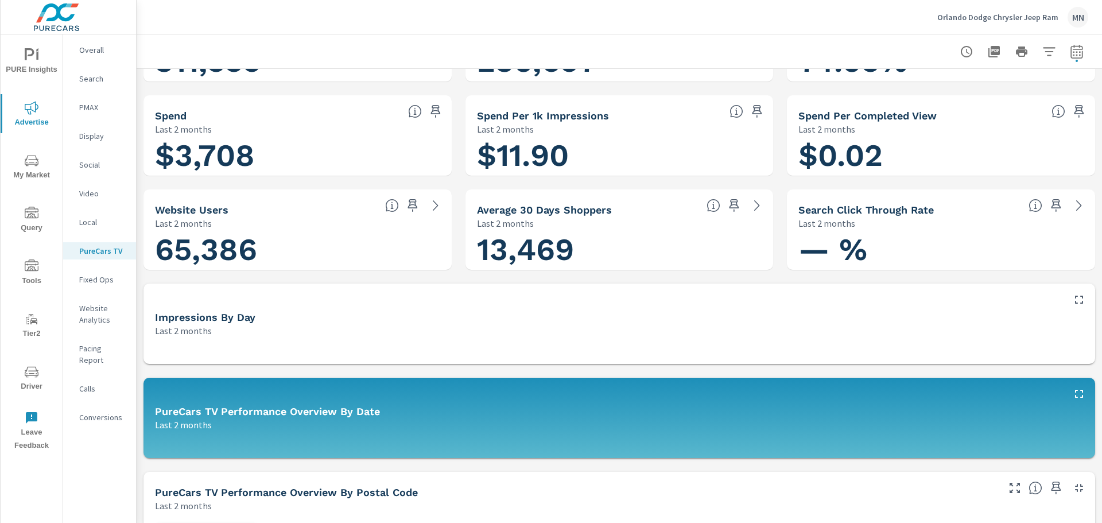
scroll to position [230, 0]
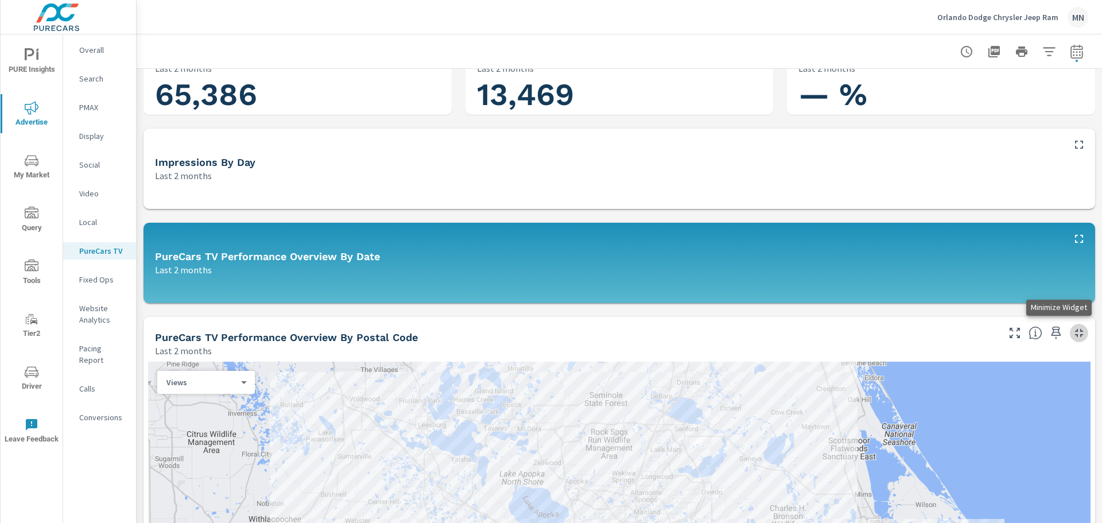
click at [1072, 332] on icon "button" at bounding box center [1079, 333] width 14 height 14
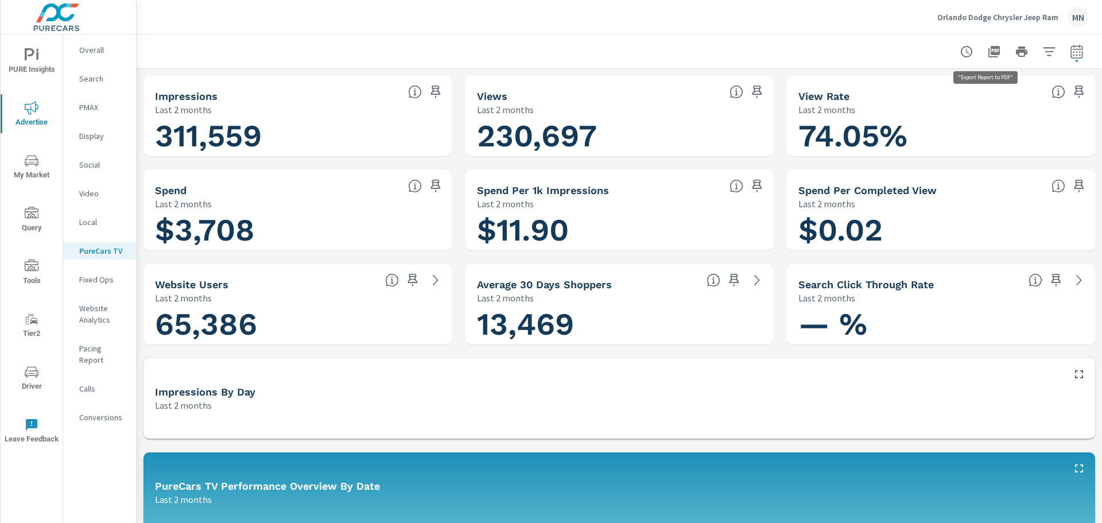
click at [989, 46] on icon "button" at bounding box center [993, 51] width 11 height 11
click at [102, 79] on p "Search" at bounding box center [103, 78] width 48 height 11
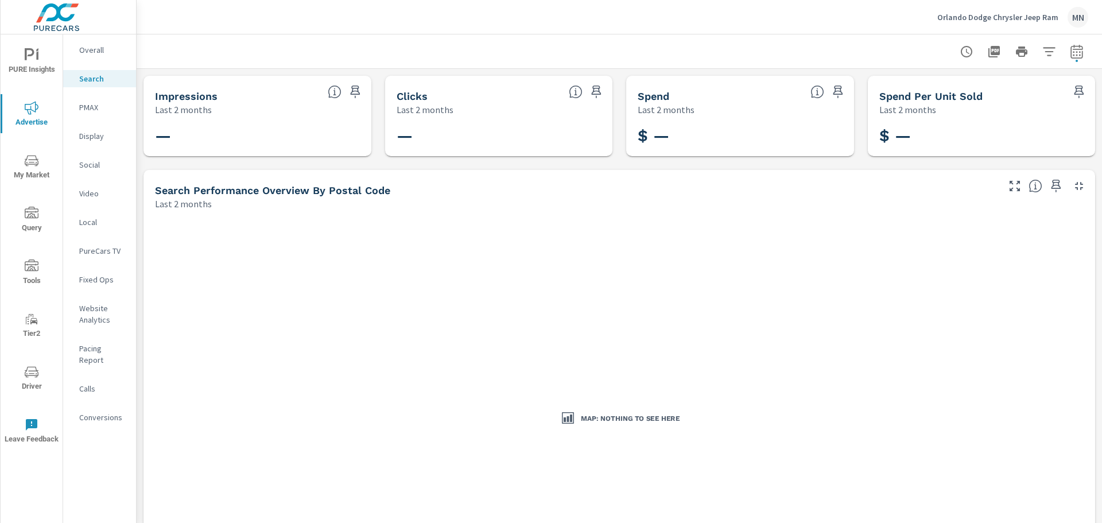
click at [1070, 56] on icon "button" at bounding box center [1077, 52] width 14 height 14
select select "Last 2 months"
click at [846, 36] on div at bounding box center [619, 51] width 938 height 34
click at [1035, 20] on p "Orlando Dodge Chrysler Jeep Ram" at bounding box center [997, 17] width 121 height 10
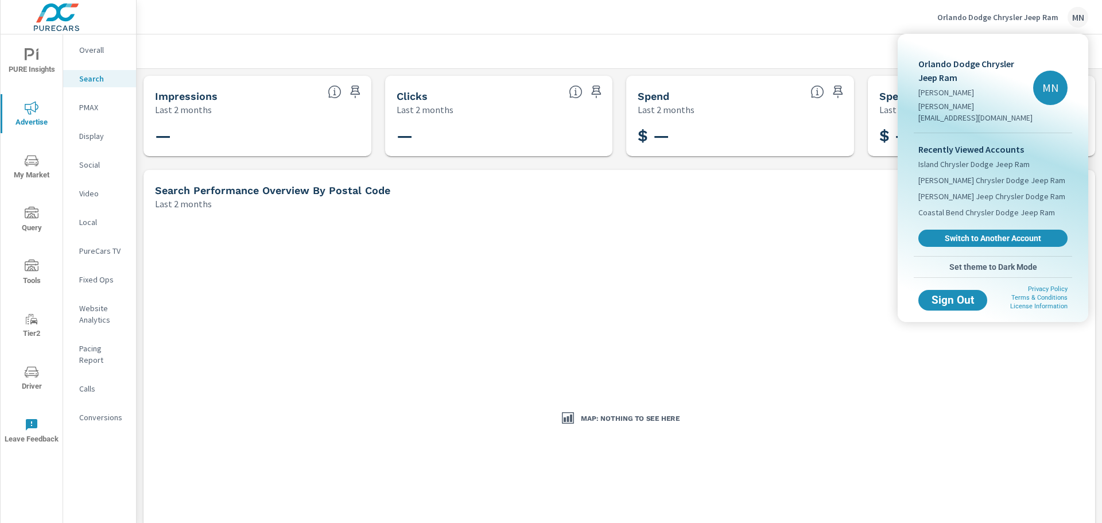
click at [976, 235] on link "Switch to Another Account" at bounding box center [992, 238] width 149 height 17
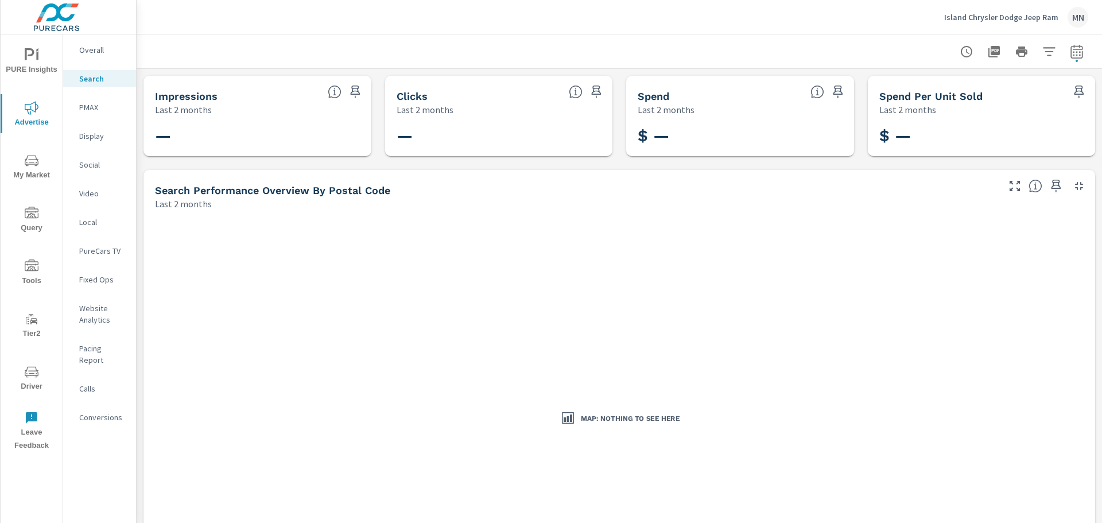
click at [90, 104] on p "PMAX" at bounding box center [103, 107] width 48 height 11
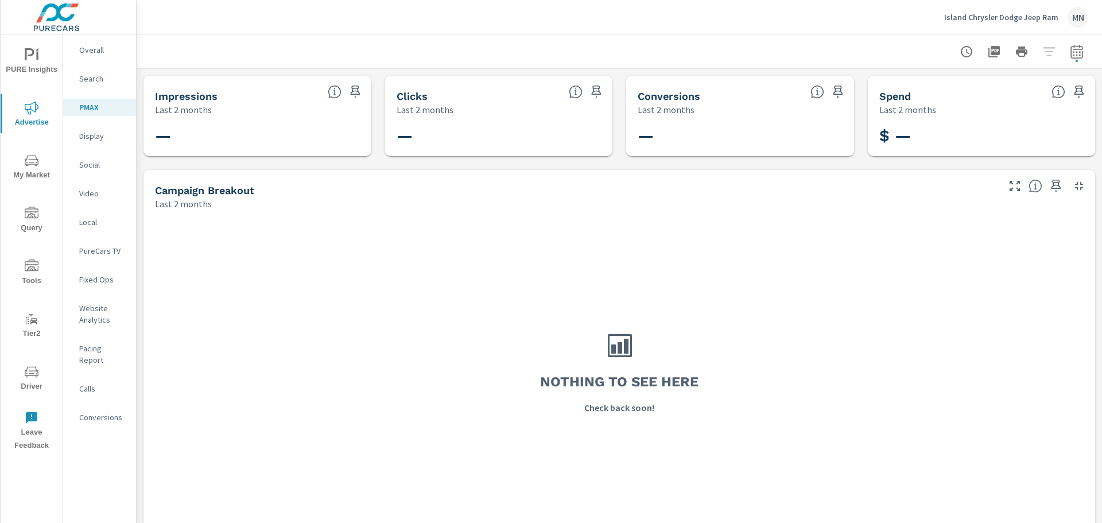
click at [88, 131] on p "Display" at bounding box center [103, 135] width 48 height 11
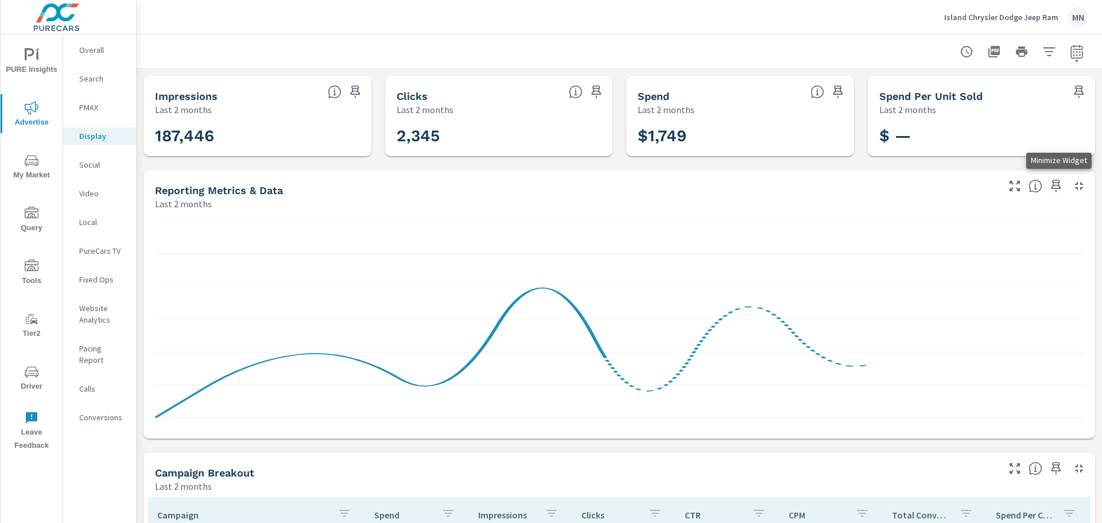
click at [1075, 189] on icon "button" at bounding box center [1079, 186] width 8 height 8
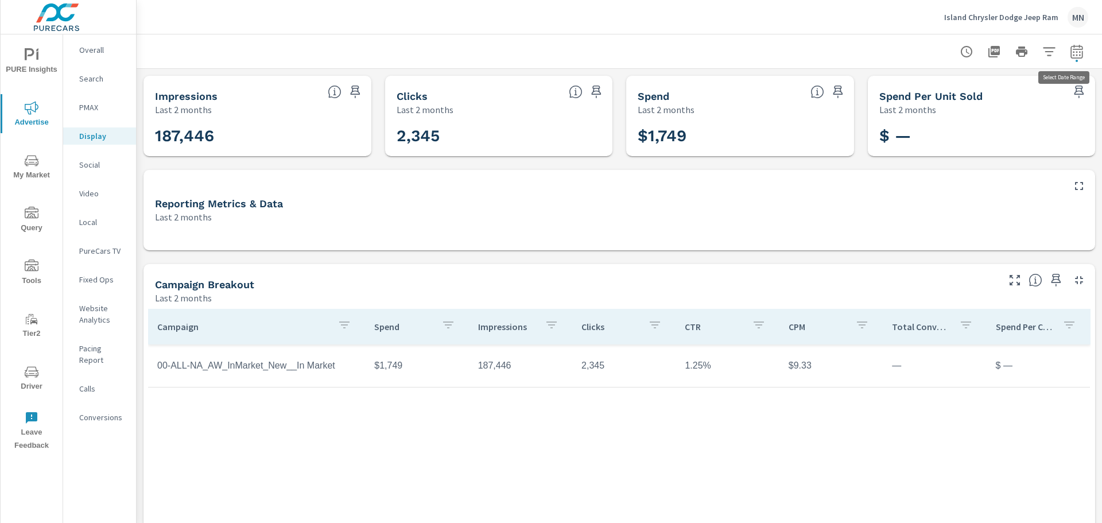
click at [1070, 57] on icon "button" at bounding box center [1077, 52] width 14 height 14
select select "Last 2 months"
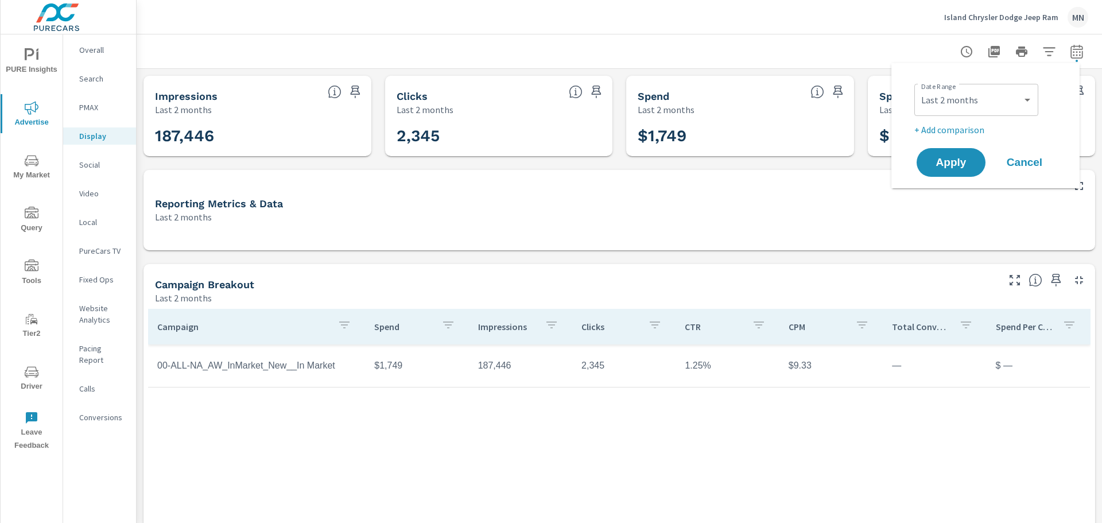
click at [878, 44] on div at bounding box center [619, 51] width 938 height 34
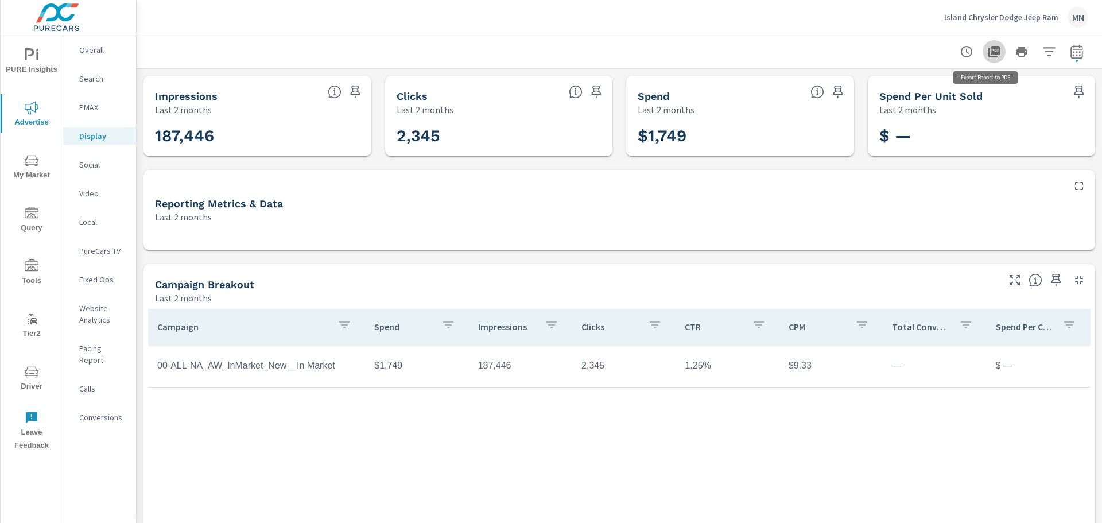
click at [987, 52] on icon "button" at bounding box center [994, 52] width 14 height 14
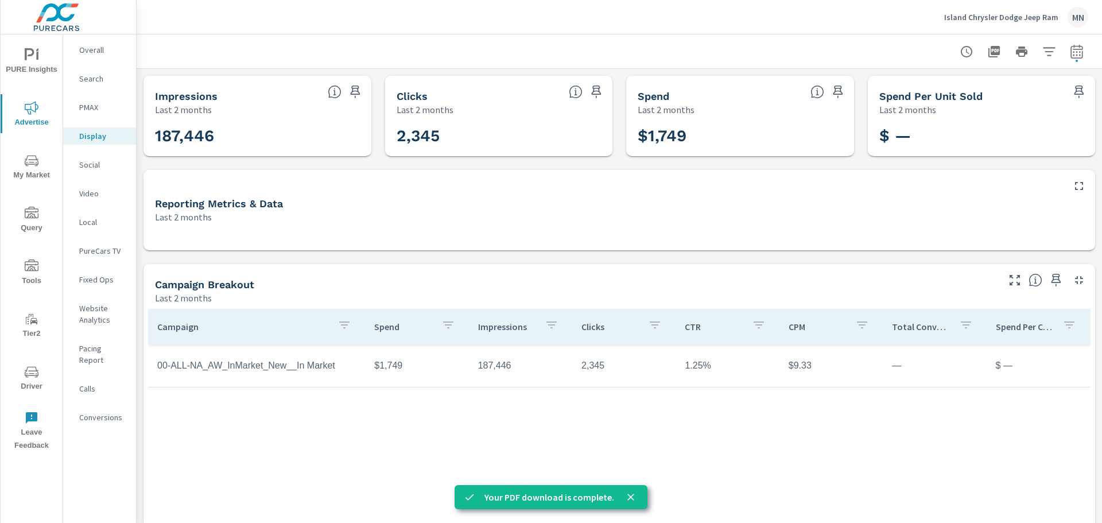
click at [88, 163] on p "Social" at bounding box center [103, 164] width 48 height 11
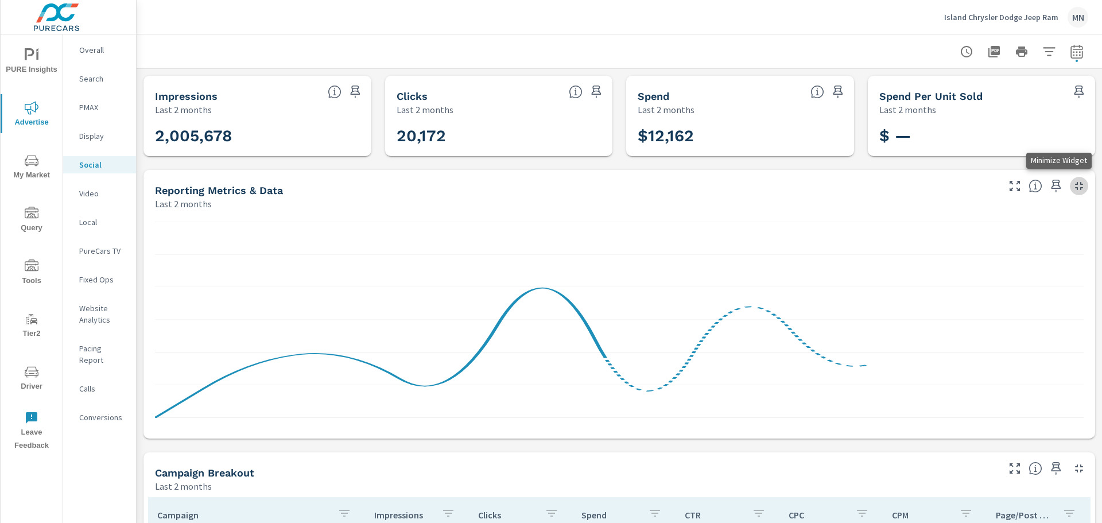
click at [1072, 192] on icon "button" at bounding box center [1079, 186] width 14 height 14
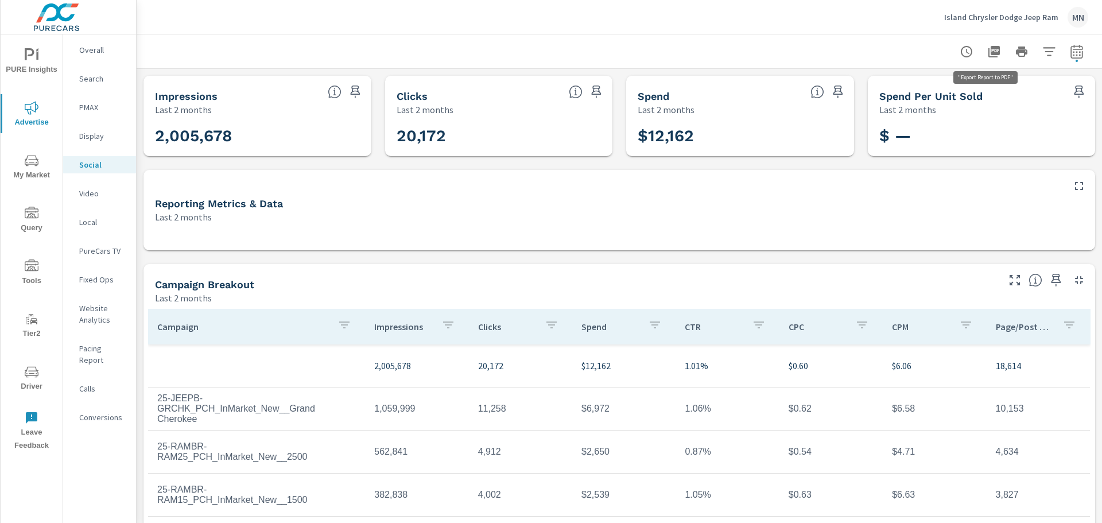
click at [987, 56] on icon "button" at bounding box center [994, 52] width 14 height 14
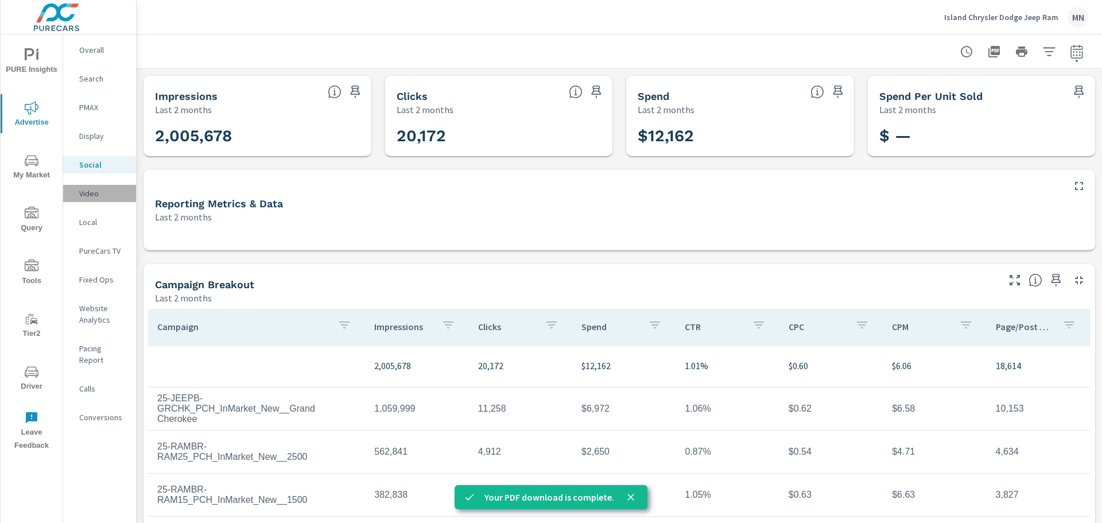
click at [85, 191] on p "Video" at bounding box center [103, 193] width 48 height 11
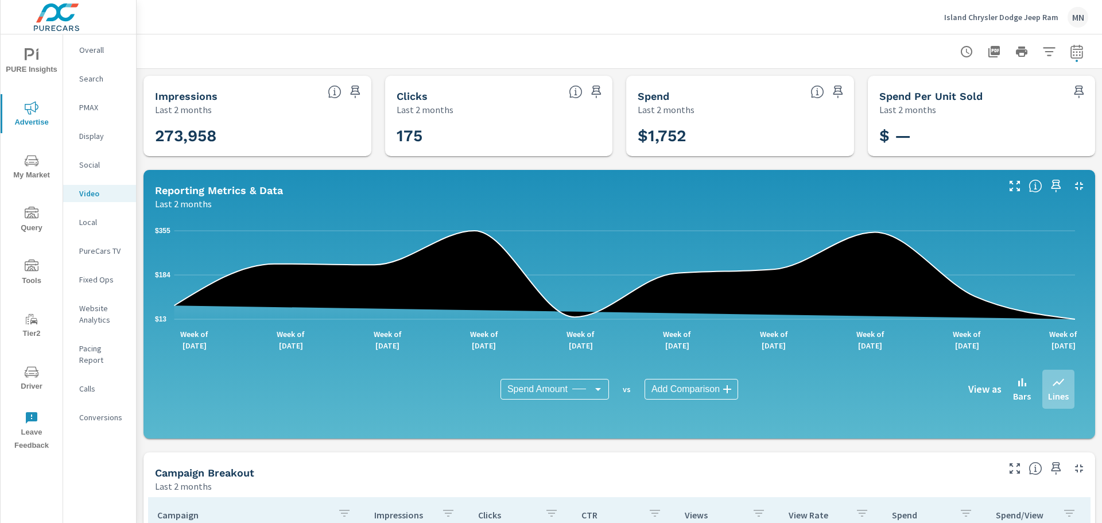
click at [1072, 181] on icon "button" at bounding box center [1079, 186] width 14 height 14
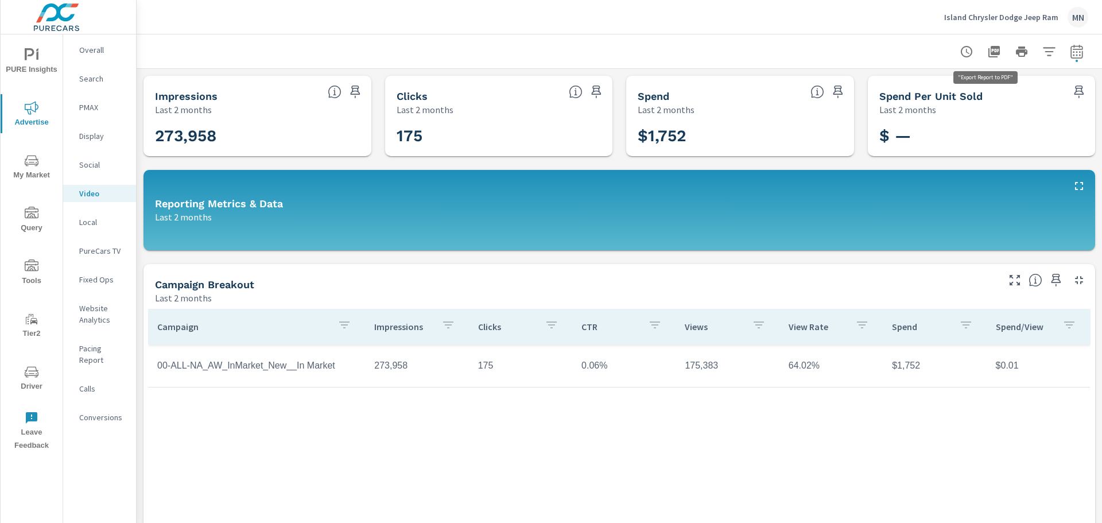
click at [988, 50] on icon "button" at bounding box center [993, 51] width 11 height 11
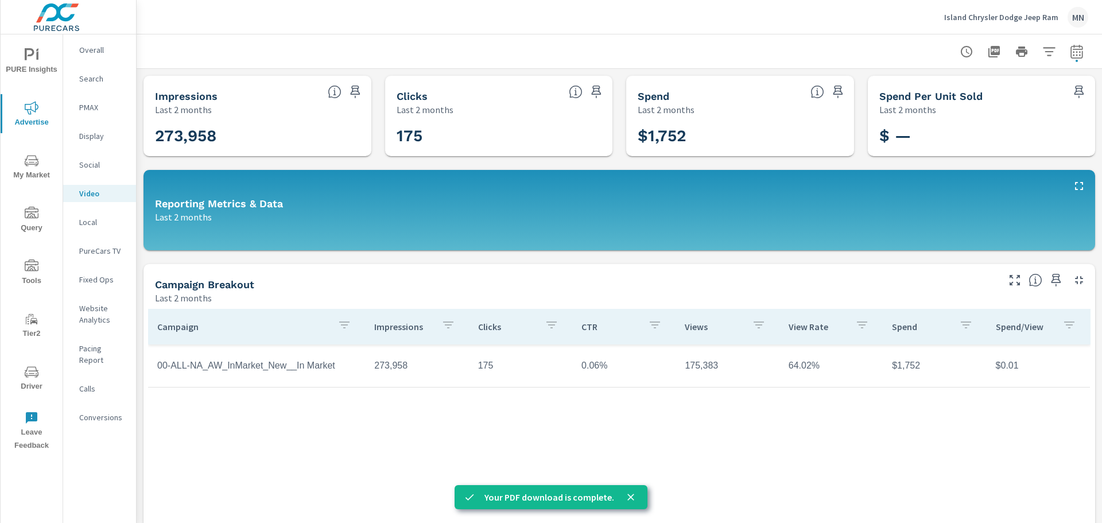
click at [84, 220] on p "Local" at bounding box center [103, 221] width 48 height 11
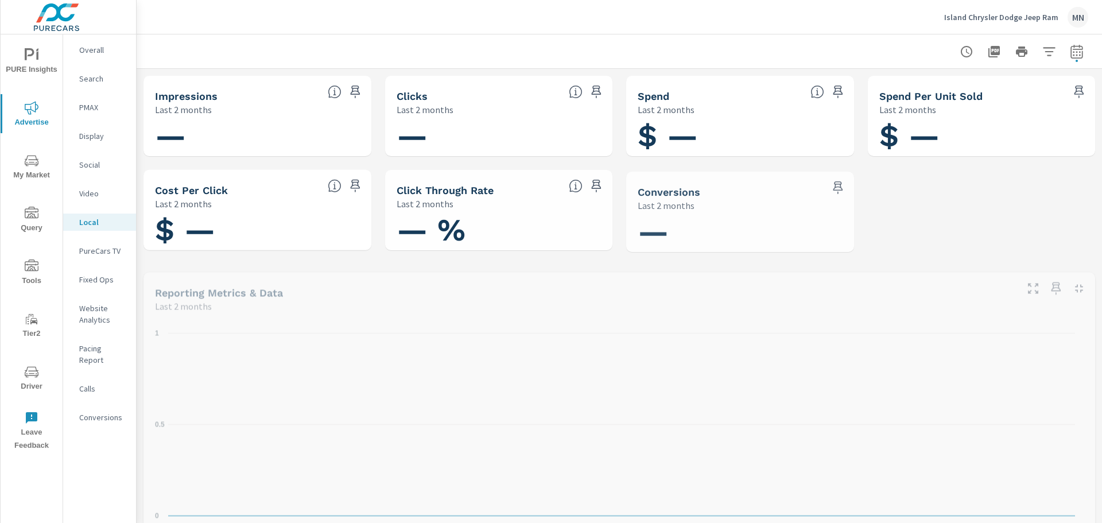
click at [94, 249] on p "PureCars TV" at bounding box center [103, 250] width 48 height 11
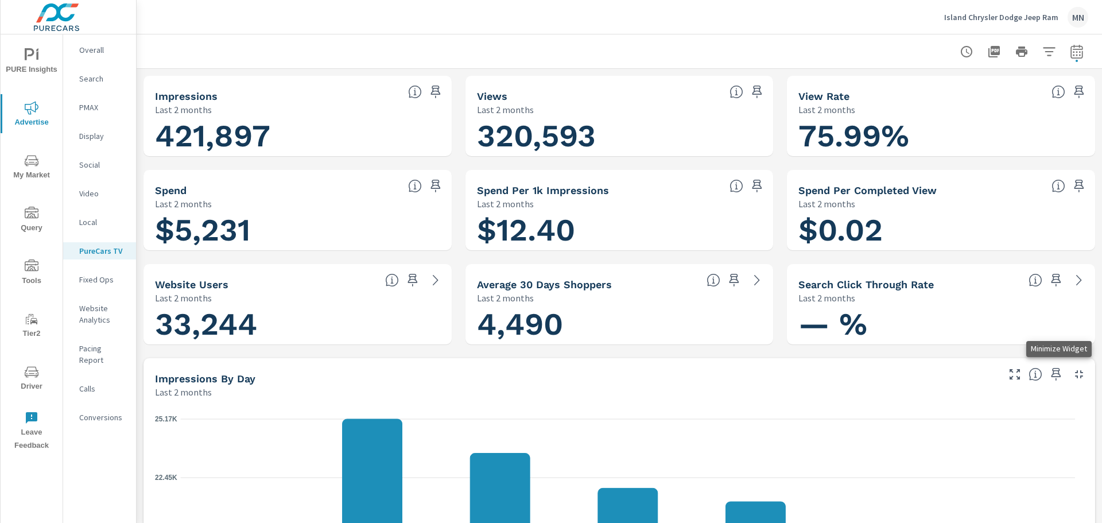
click at [1072, 375] on icon "button" at bounding box center [1079, 374] width 14 height 14
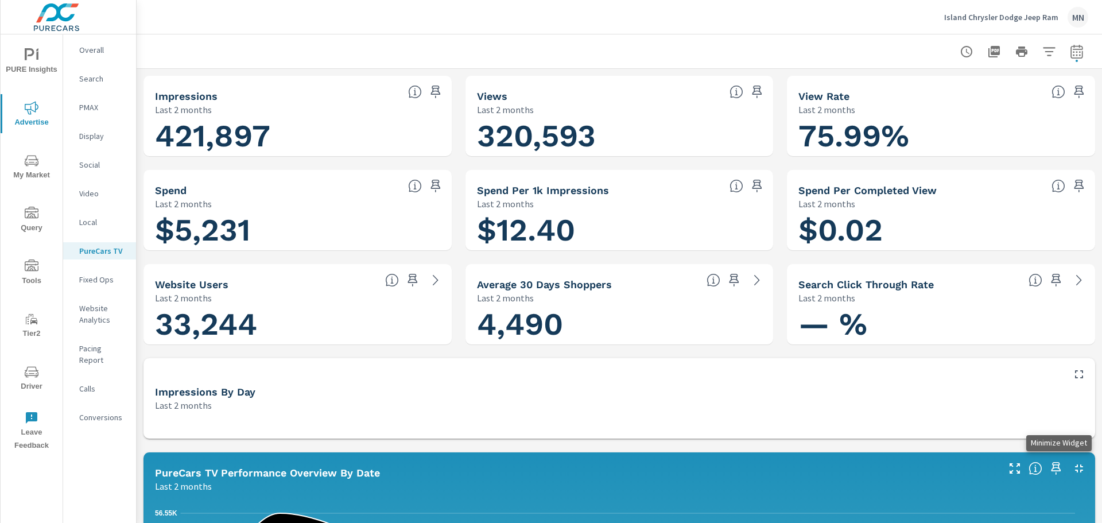
click at [1075, 467] on icon "button" at bounding box center [1079, 468] width 8 height 8
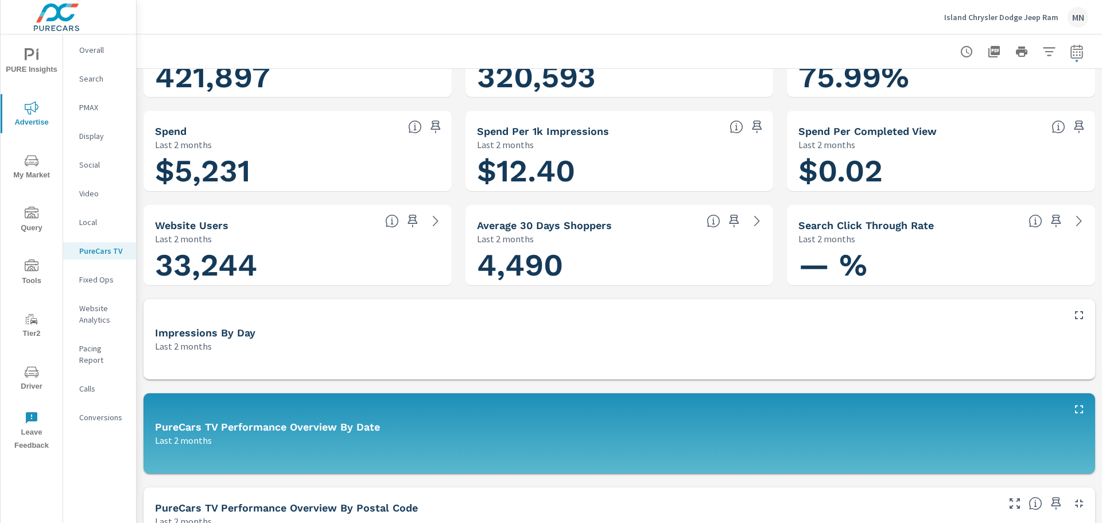
scroll to position [172, 0]
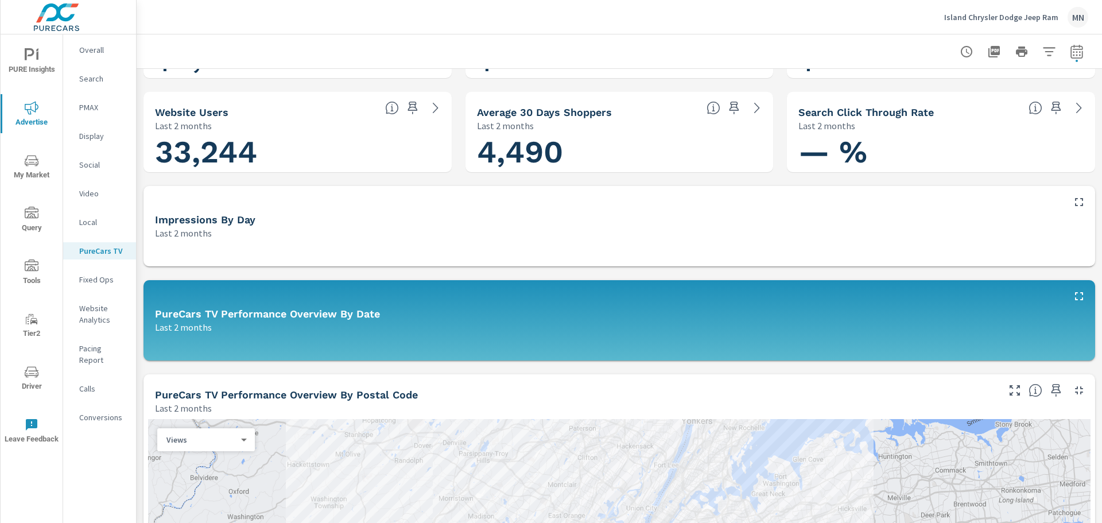
click at [1072, 391] on icon "button" at bounding box center [1079, 390] width 14 height 14
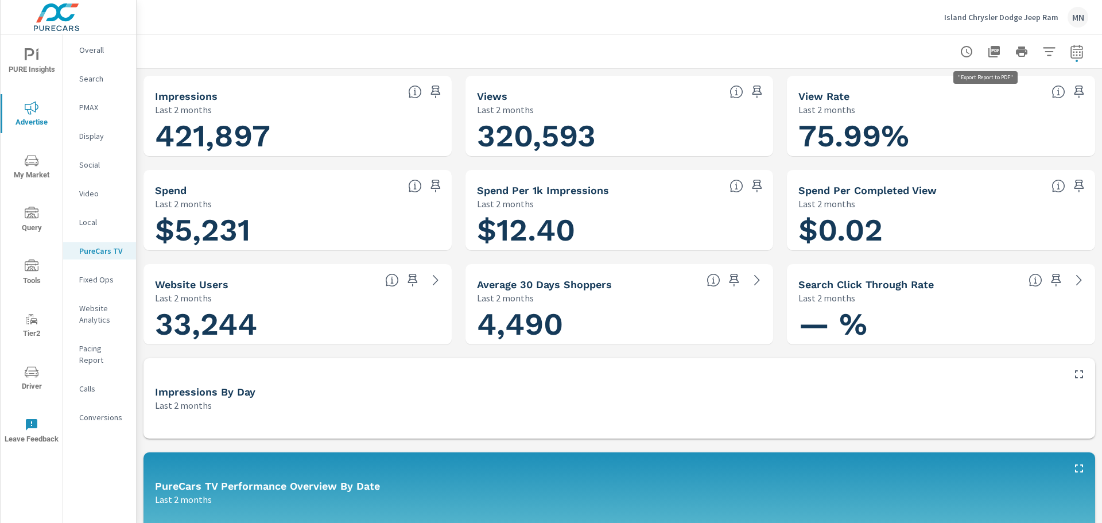
click at [985, 42] on button "button" at bounding box center [994, 51] width 23 height 23
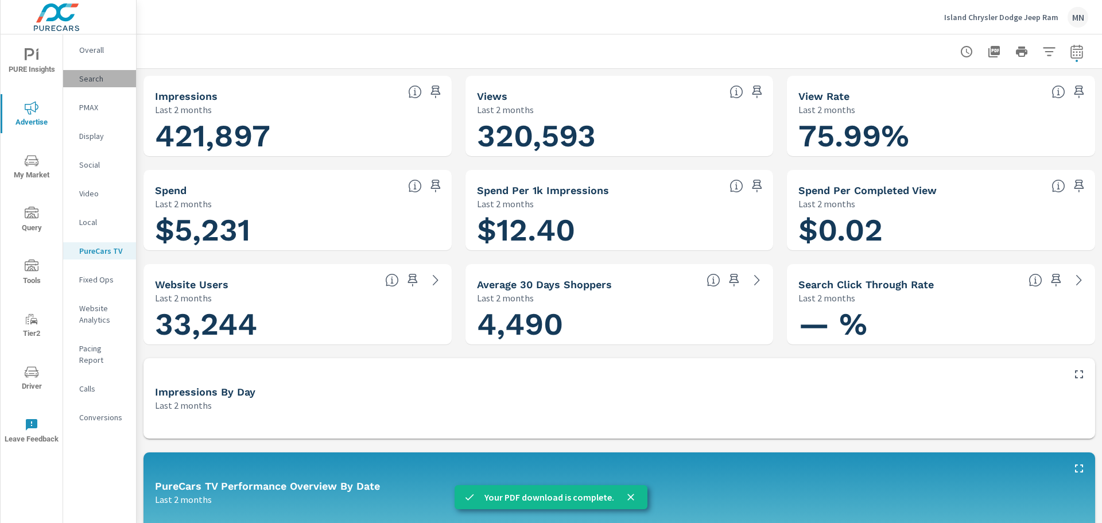
click at [106, 73] on p "Search" at bounding box center [103, 78] width 48 height 11
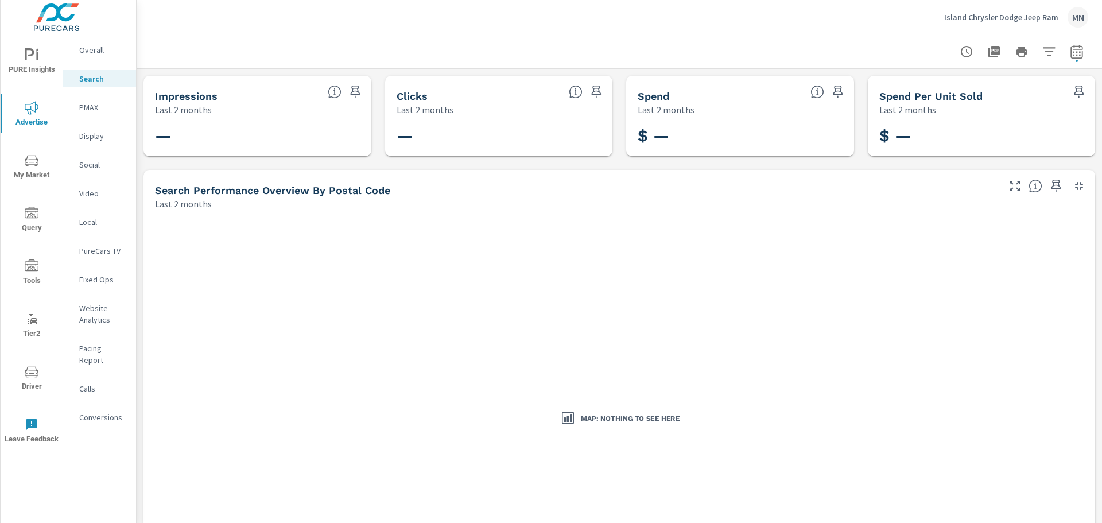
click at [993, 14] on p "Island Chrysler Dodge Jeep Ram" at bounding box center [1001, 17] width 114 height 10
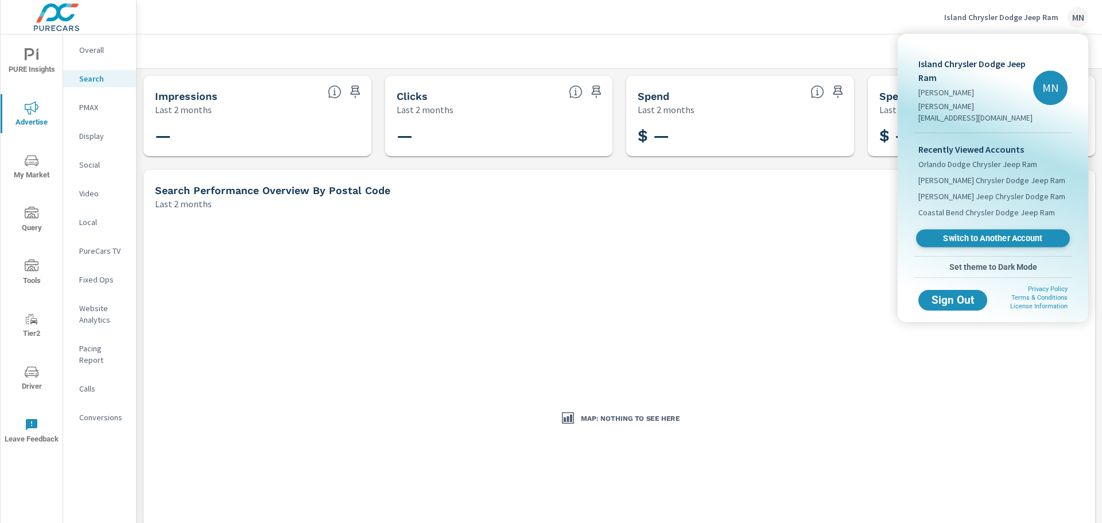
click at [987, 233] on span "Switch to Another Account" at bounding box center [992, 238] width 141 height 11
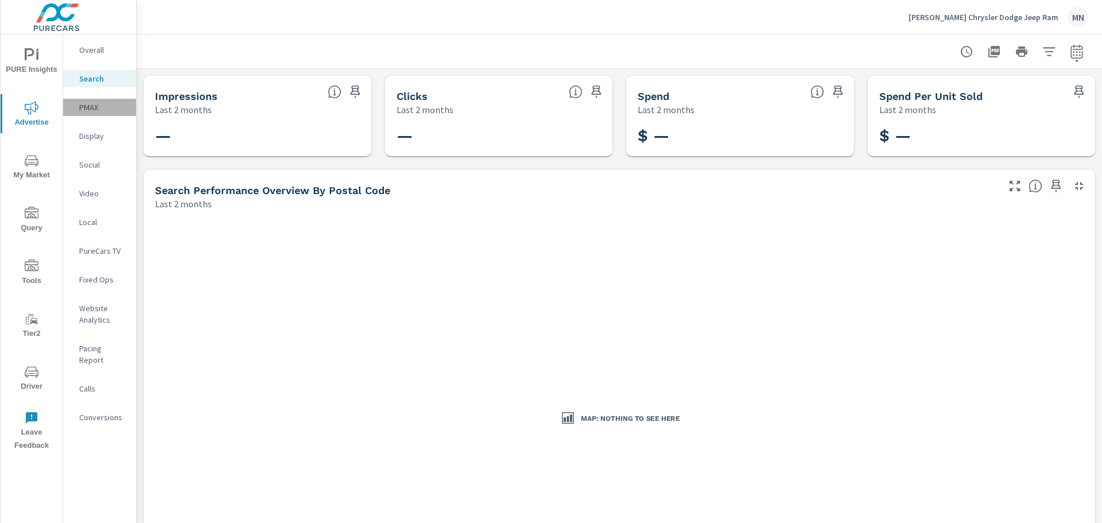
click at [89, 104] on p "PMAX" at bounding box center [103, 107] width 48 height 11
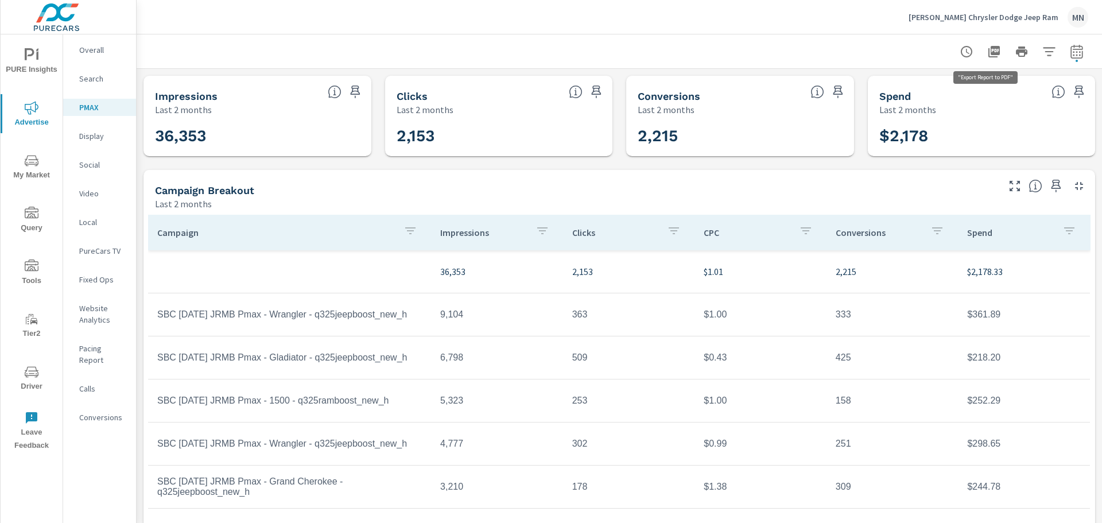
click at [988, 49] on icon "button" at bounding box center [993, 51] width 11 height 11
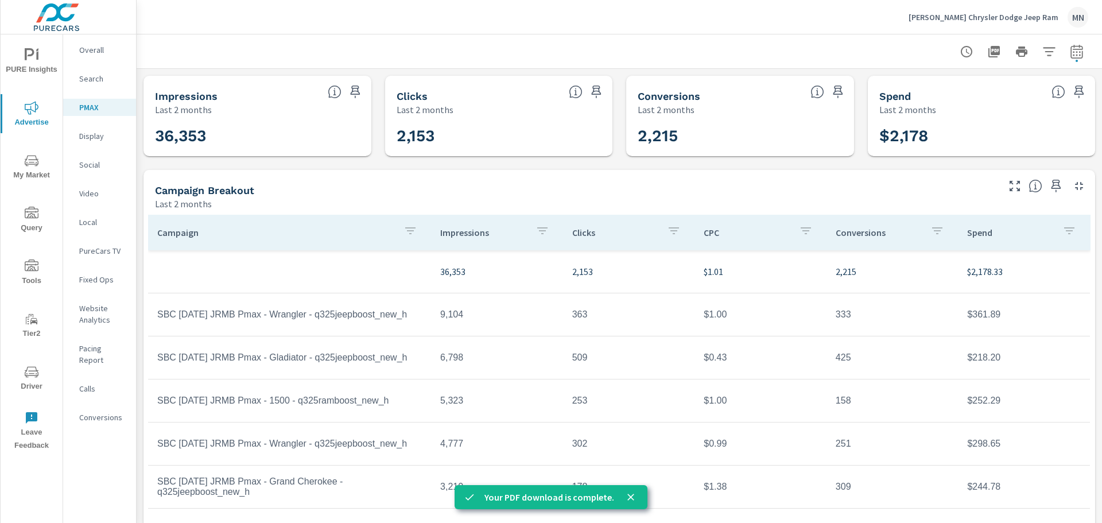
click at [99, 138] on p "Display" at bounding box center [103, 135] width 48 height 11
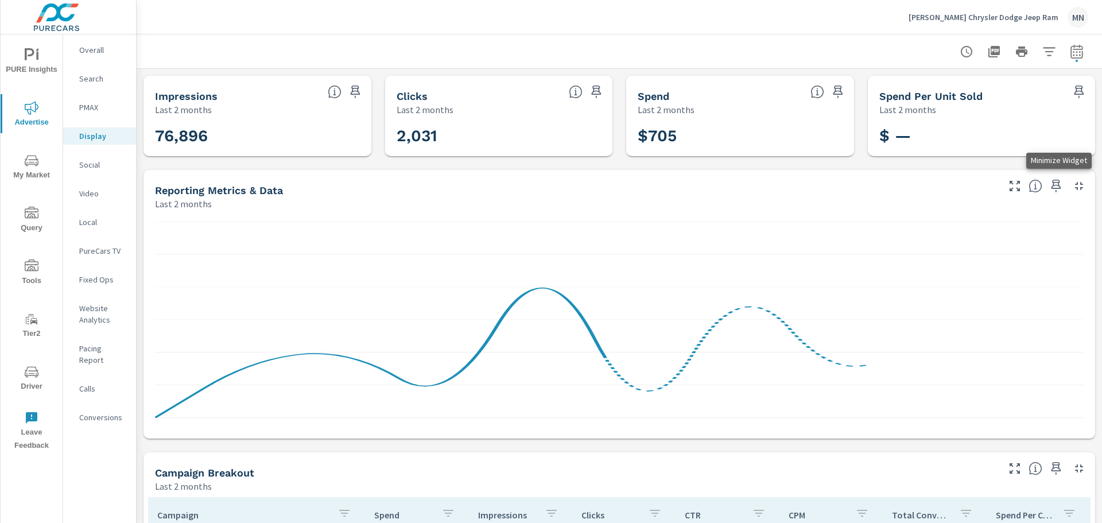
click at [1075, 183] on icon "button" at bounding box center [1079, 186] width 8 height 8
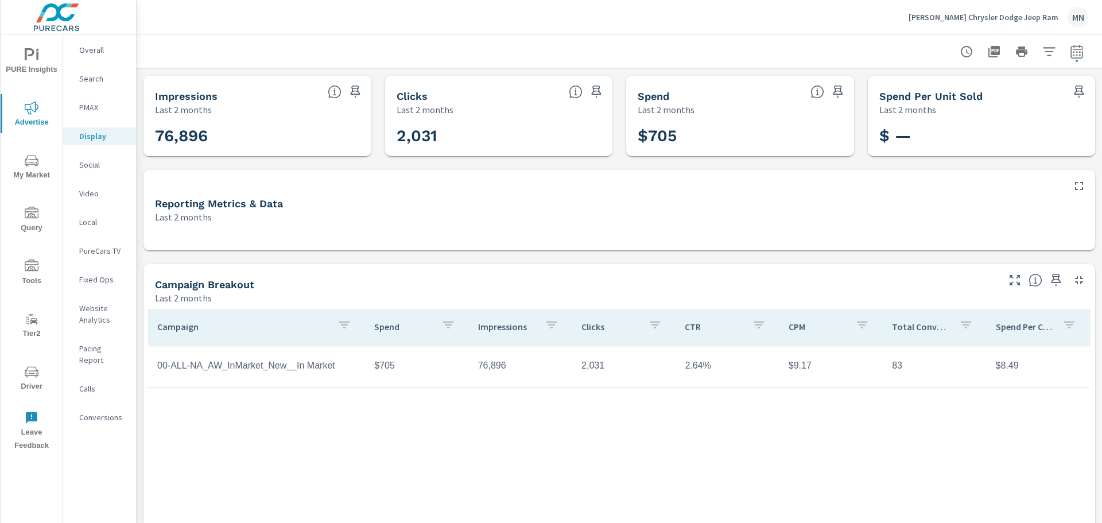
click at [988, 51] on icon "button" at bounding box center [993, 51] width 11 height 11
click at [93, 224] on p "Local" at bounding box center [103, 221] width 48 height 11
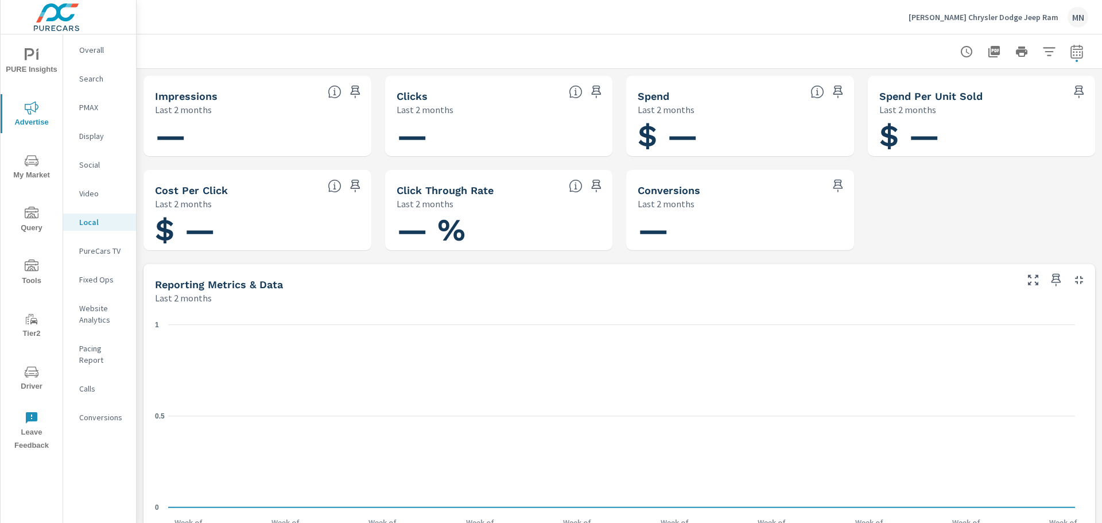
click at [92, 250] on p "PureCars TV" at bounding box center [103, 250] width 48 height 11
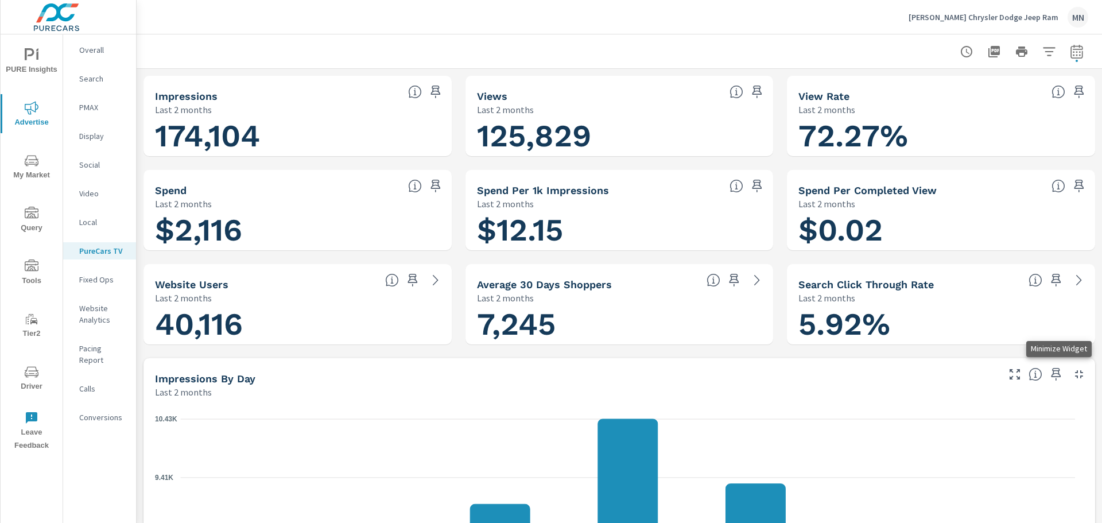
click at [1072, 375] on icon "button" at bounding box center [1079, 374] width 14 height 14
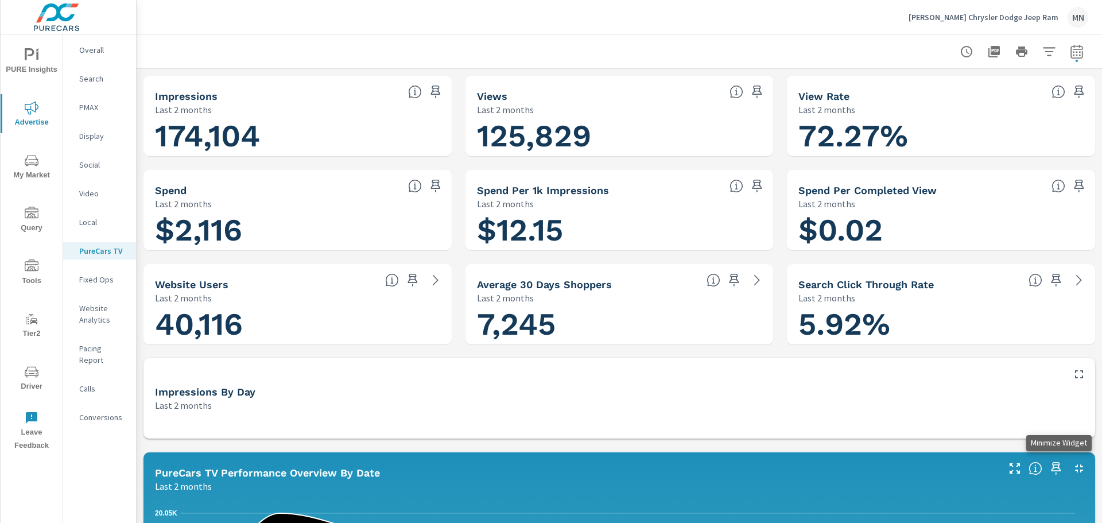
drag, startPoint x: 1068, startPoint y: 466, endPoint x: 1079, endPoint y: 459, distance: 12.9
click at [1075, 466] on icon "button" at bounding box center [1079, 468] width 8 height 8
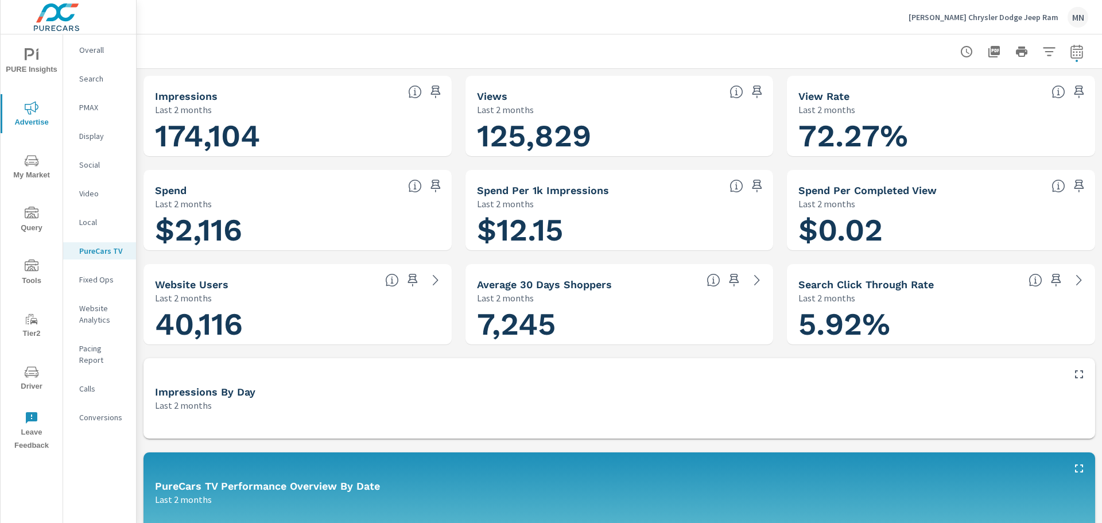
scroll to position [115, 0]
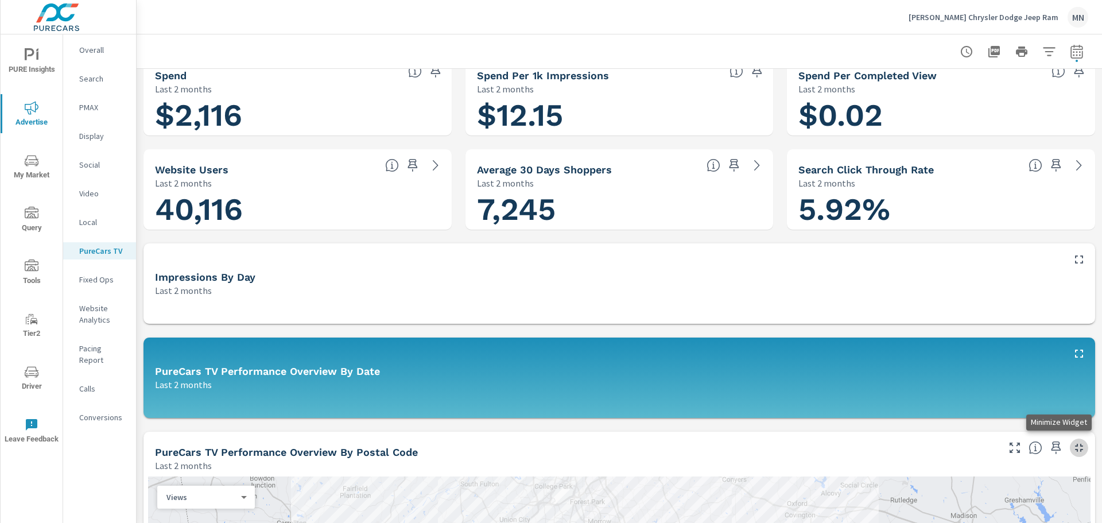
click at [1074, 445] on icon "button" at bounding box center [1079, 448] width 14 height 14
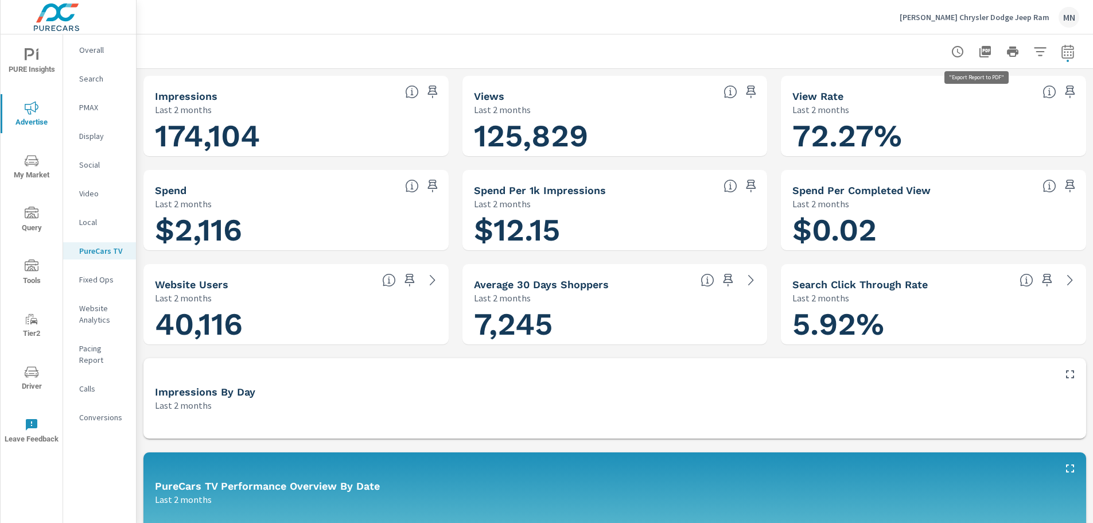
click at [981, 51] on icon "button" at bounding box center [985, 51] width 11 height 11
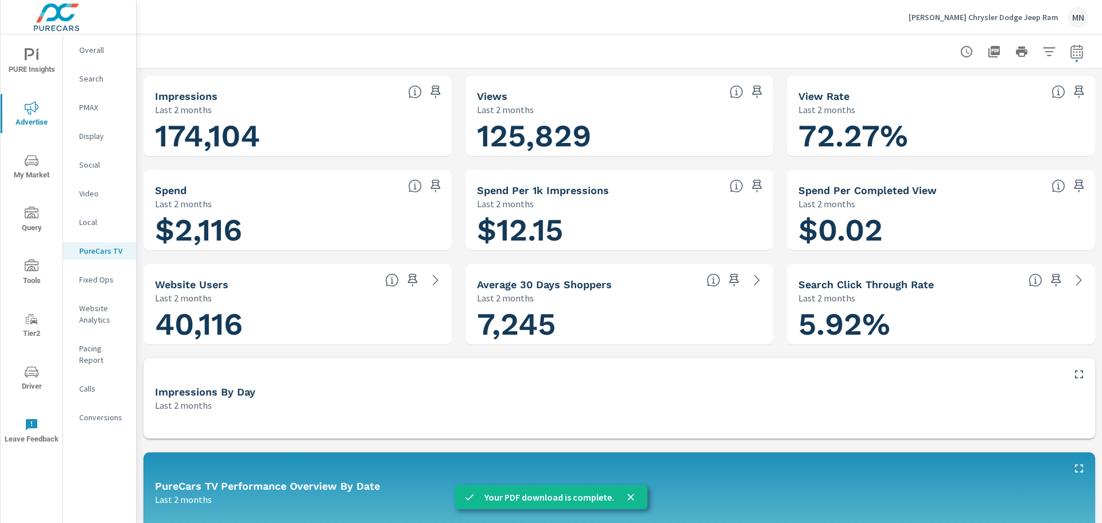
click at [98, 80] on p "Search" at bounding box center [103, 78] width 48 height 11
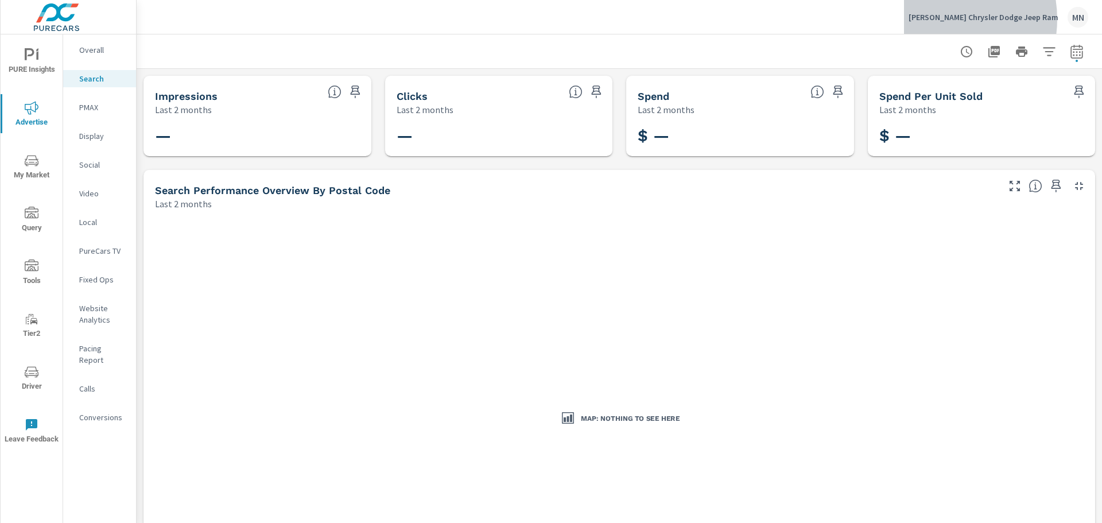
click at [974, 19] on p "[PERSON_NAME] Chrysler Dodge Jeep Ram" at bounding box center [984, 17] width 150 height 10
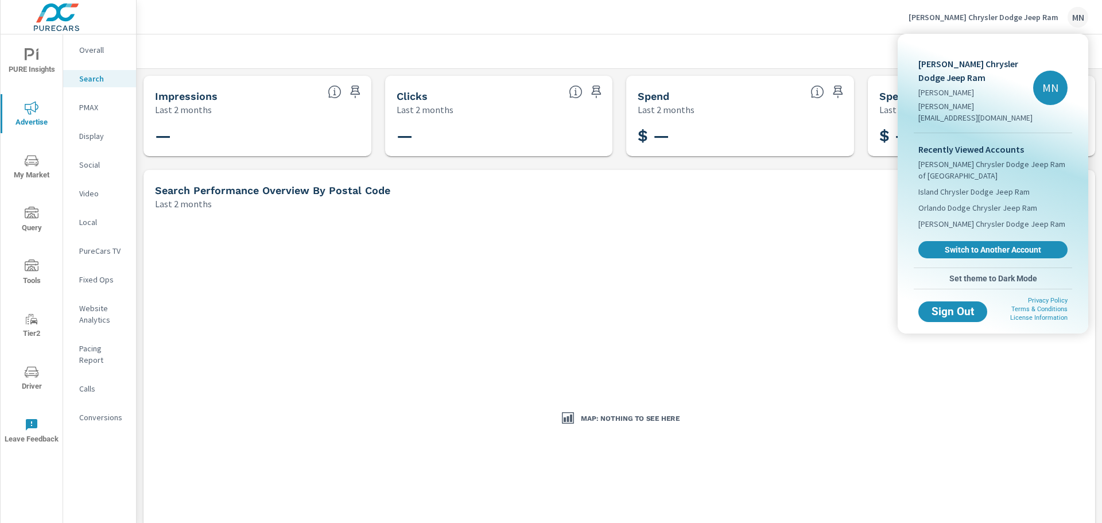
click at [960, 244] on span "Switch to Another Account" at bounding box center [993, 249] width 137 height 10
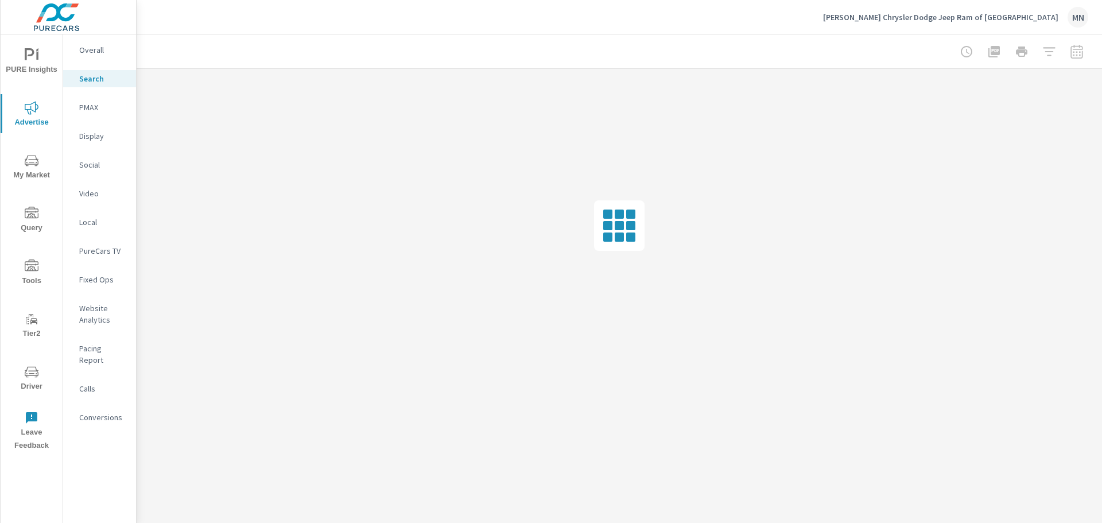
click at [90, 106] on p "PMAX" at bounding box center [103, 107] width 48 height 11
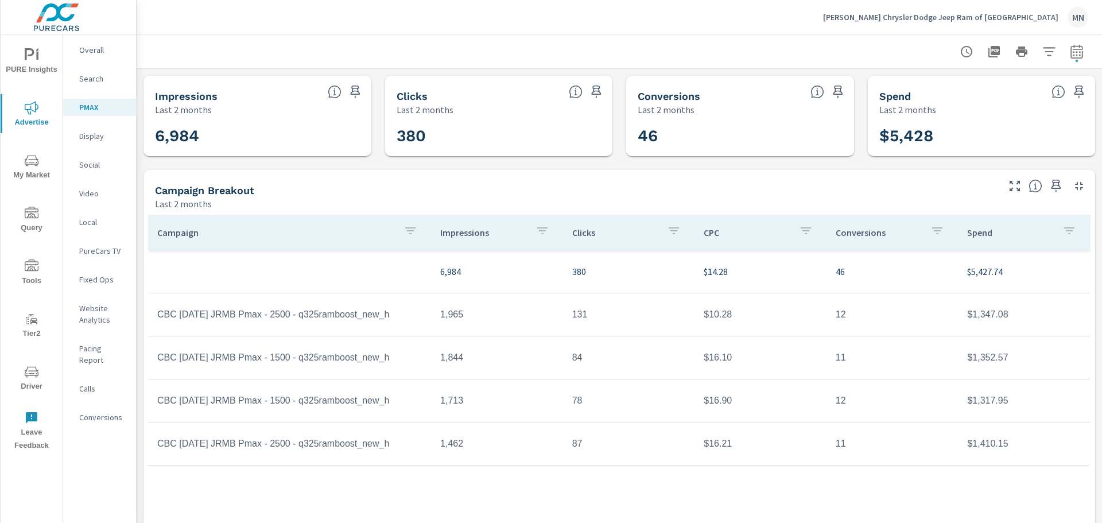
click at [988, 53] on icon "button" at bounding box center [993, 51] width 11 height 11
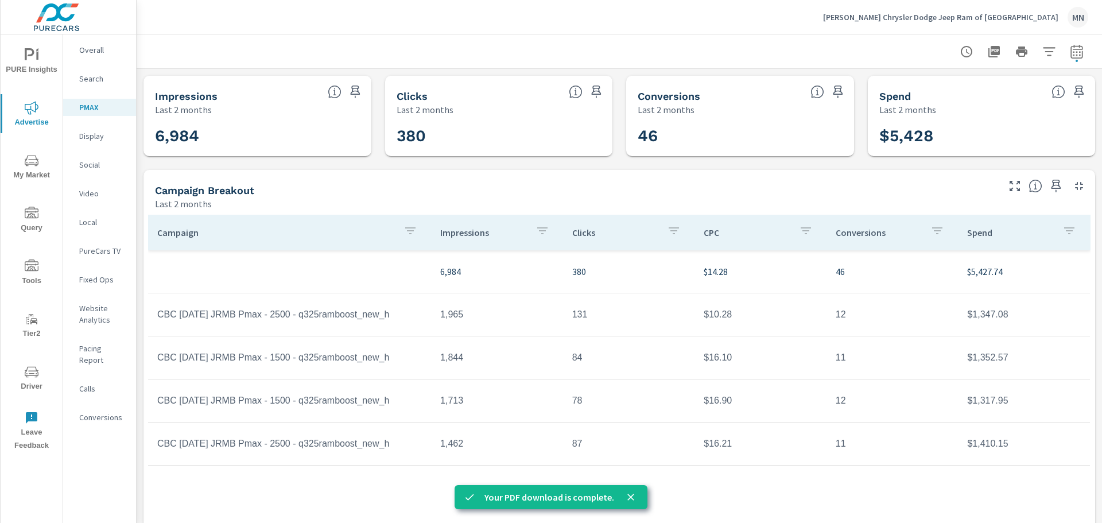
click at [91, 138] on p "Display" at bounding box center [103, 135] width 48 height 11
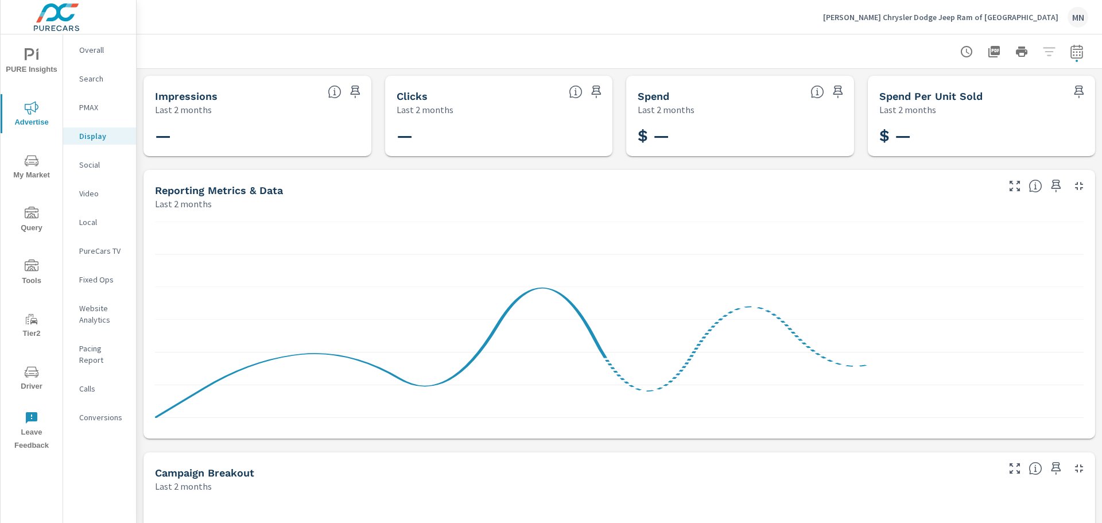
click at [89, 167] on p "Social" at bounding box center [103, 164] width 48 height 11
click at [83, 197] on p "Video" at bounding box center [103, 193] width 48 height 11
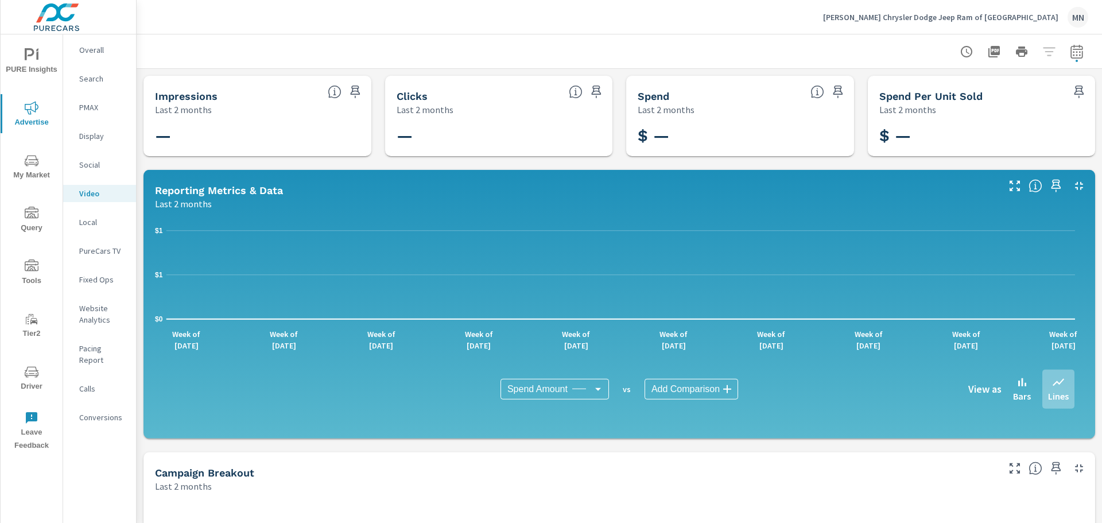
click at [90, 228] on div "Local" at bounding box center [99, 221] width 73 height 17
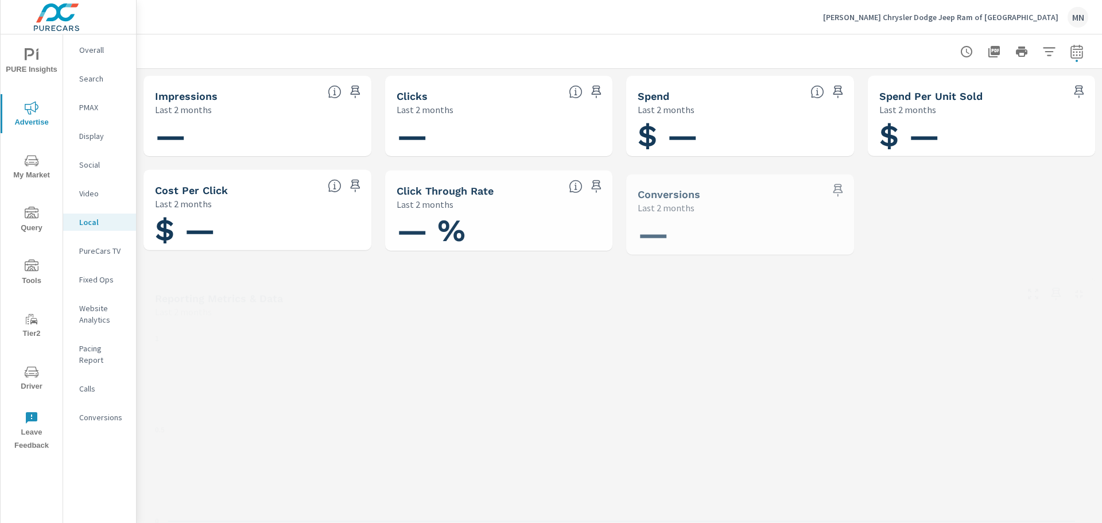
click at [96, 253] on p "PureCars TV" at bounding box center [103, 250] width 48 height 11
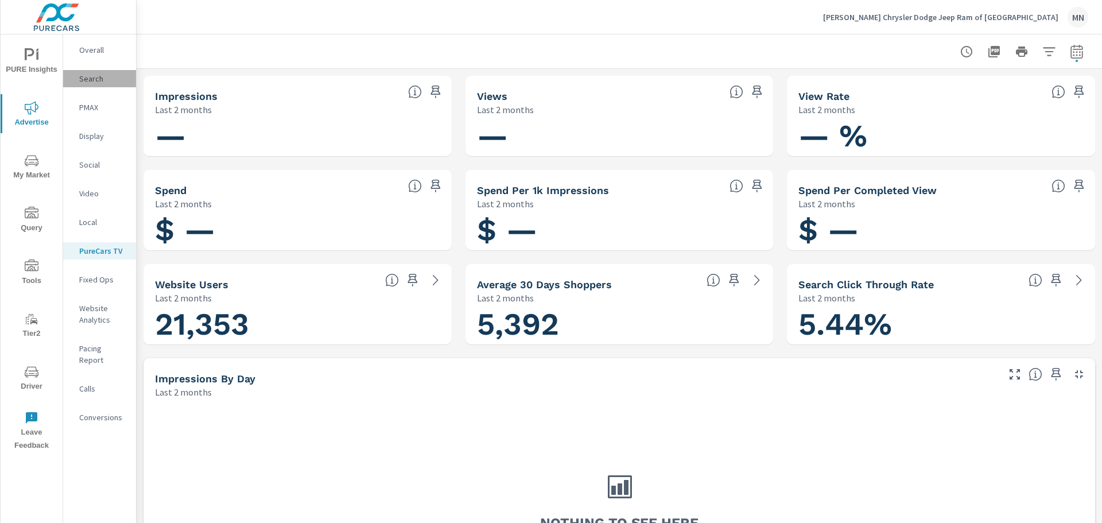
click at [88, 77] on p "Search" at bounding box center [103, 78] width 48 height 11
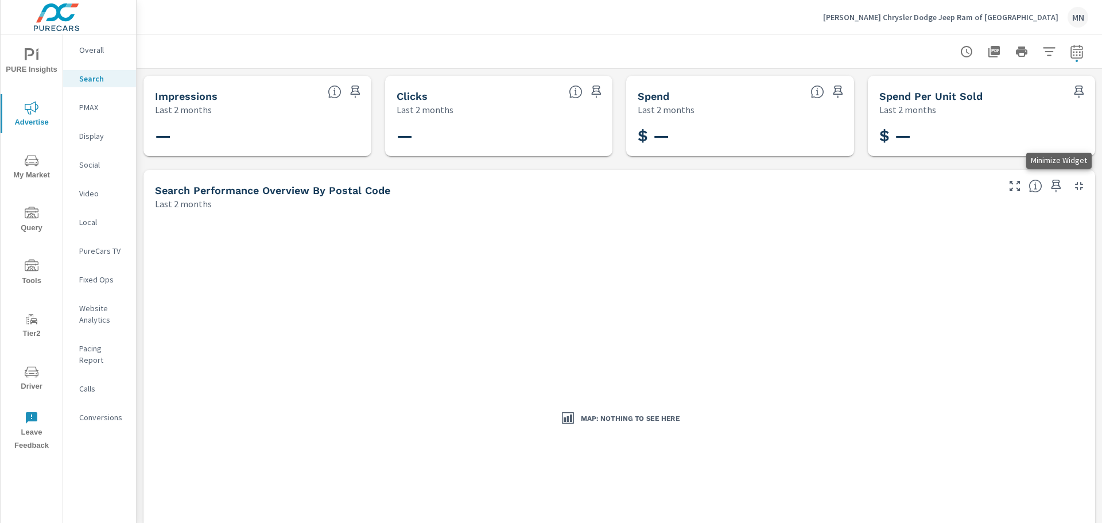
click at [1072, 188] on icon "button" at bounding box center [1079, 186] width 14 height 14
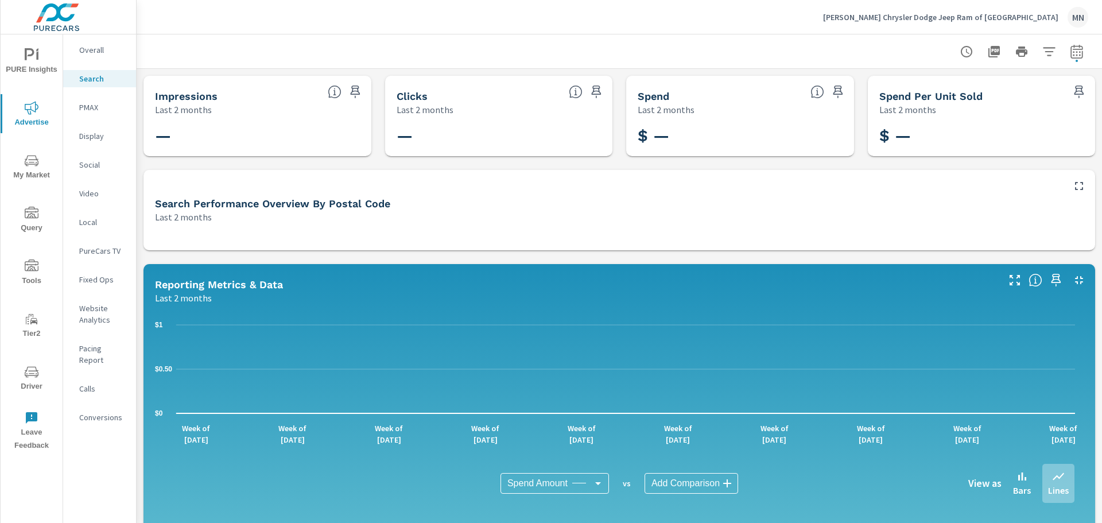
click at [1075, 277] on icon "button" at bounding box center [1079, 280] width 8 height 8
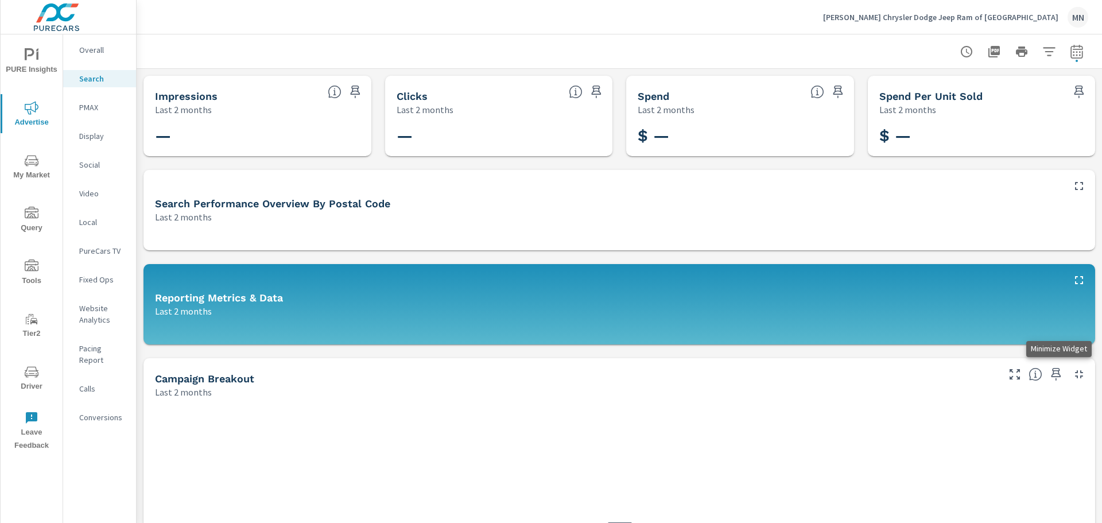
click at [1072, 374] on icon "button" at bounding box center [1079, 374] width 14 height 14
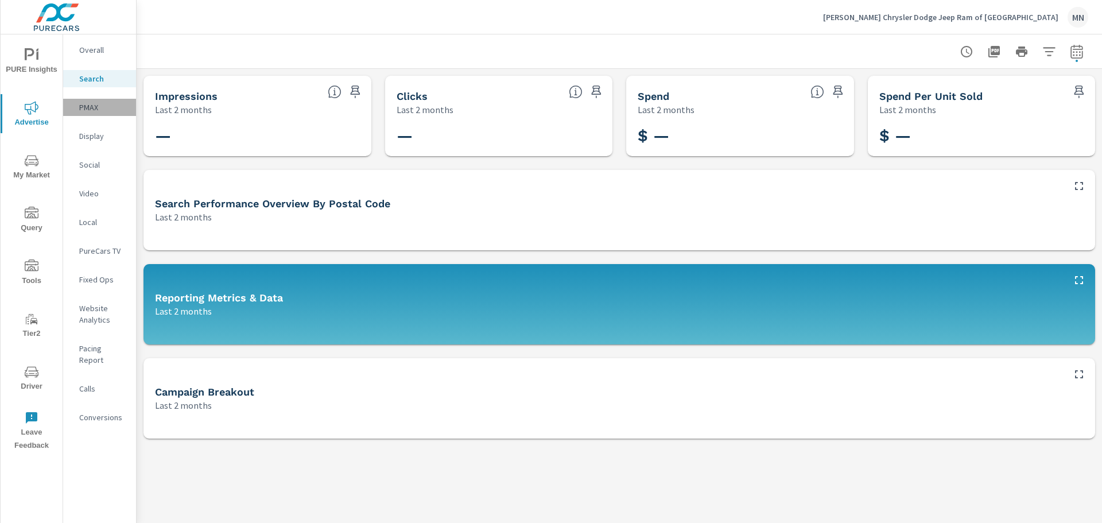
click at [92, 108] on p "PMAX" at bounding box center [103, 107] width 48 height 11
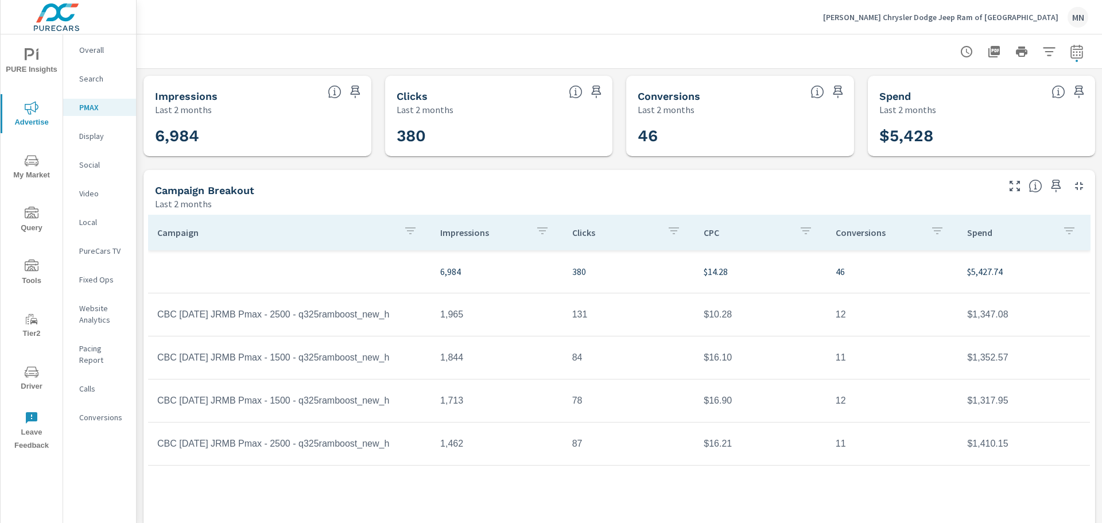
click at [98, 134] on p "Display" at bounding box center [103, 135] width 48 height 11
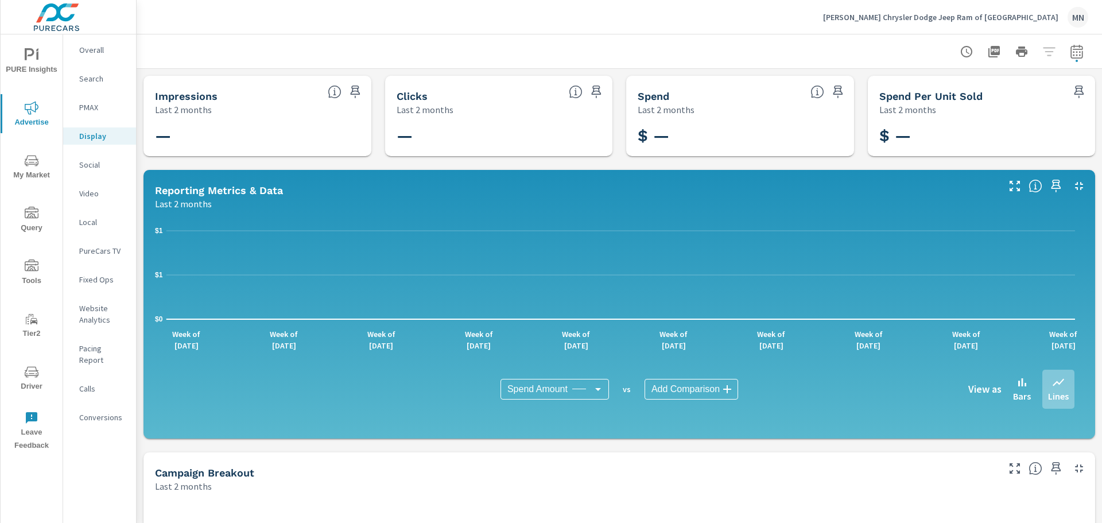
click at [95, 162] on p "Social" at bounding box center [103, 164] width 48 height 11
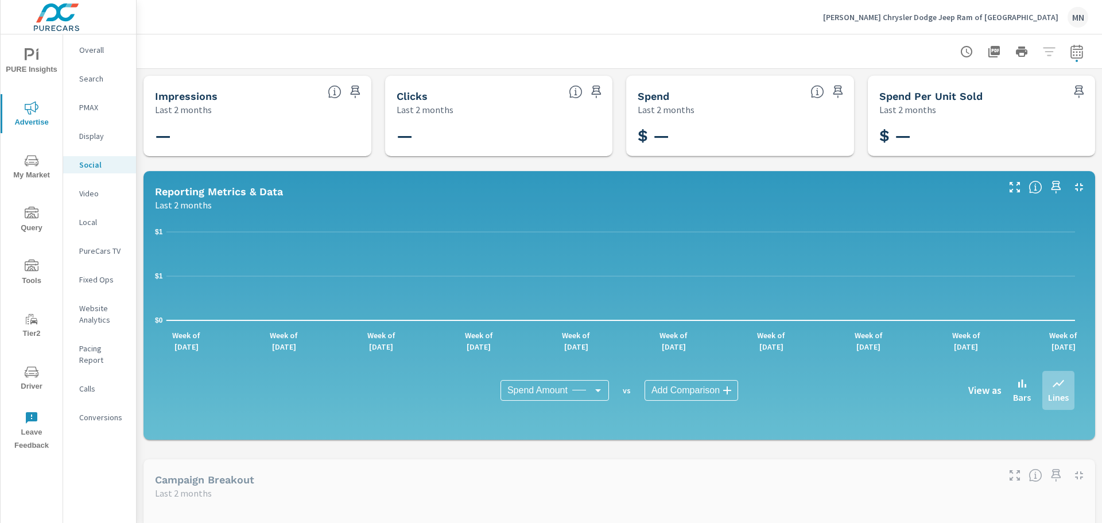
click at [92, 191] on p "Video" at bounding box center [103, 193] width 48 height 11
click at [88, 218] on p "Local" at bounding box center [103, 221] width 48 height 11
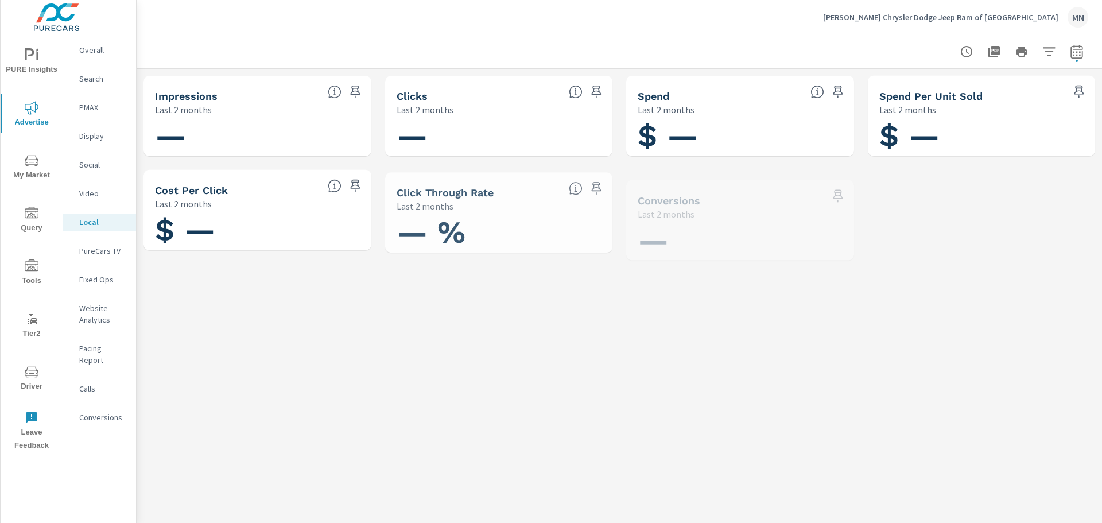
click at [90, 250] on p "PureCars TV" at bounding box center [103, 250] width 48 height 11
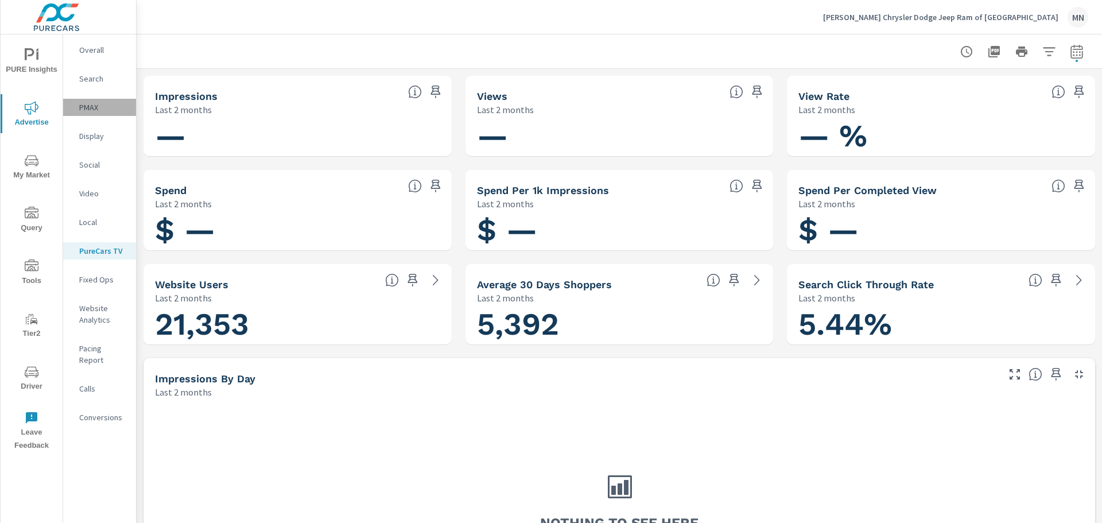
click at [88, 107] on p "PMAX" at bounding box center [103, 107] width 48 height 11
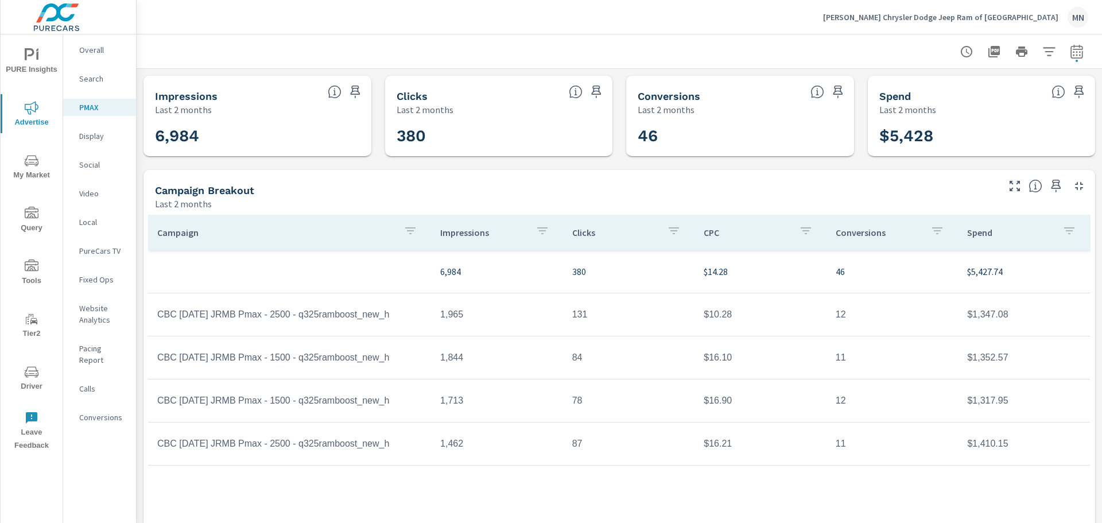
click at [89, 83] on p "Search" at bounding box center [103, 78] width 48 height 11
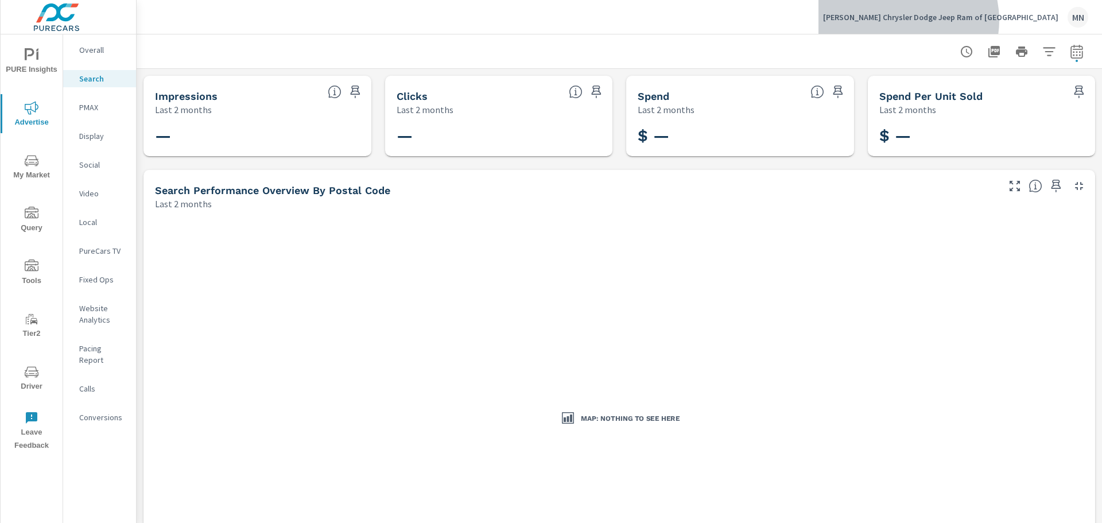
click at [996, 20] on p "Moore Chrysler Dodge Jeep Ram of Paris" at bounding box center [940, 17] width 235 height 10
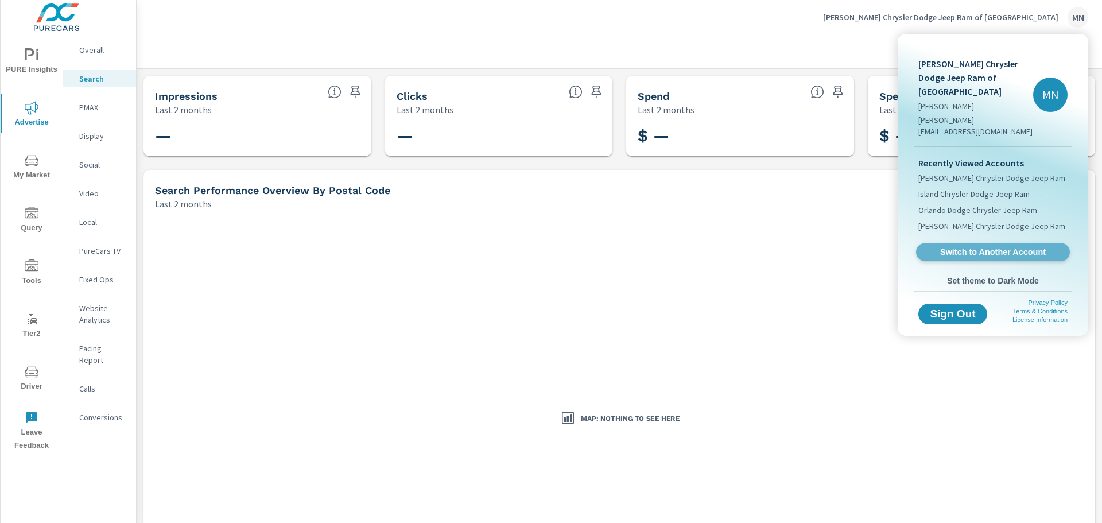
click at [990, 247] on span "Switch to Another Account" at bounding box center [992, 252] width 141 height 11
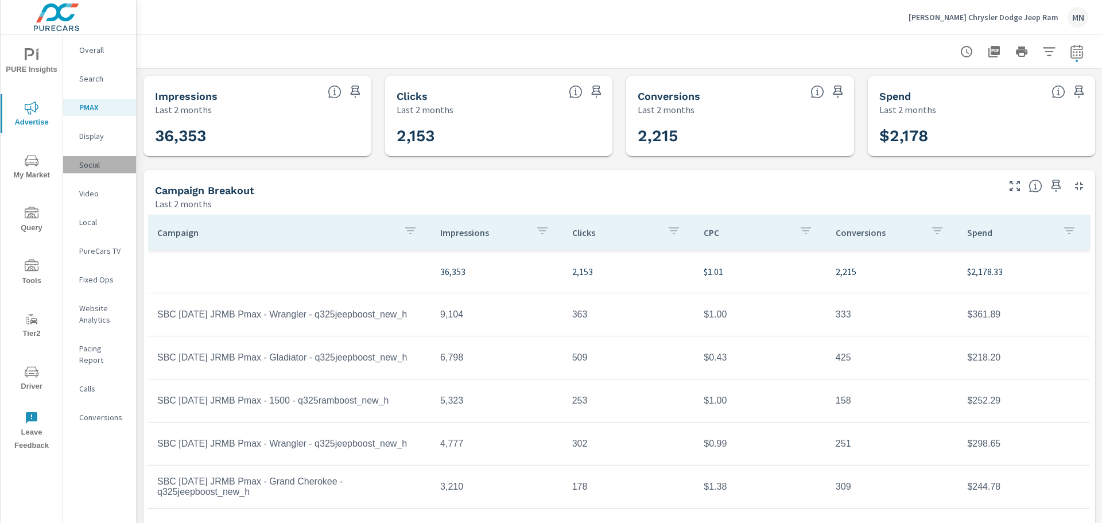
click at [87, 161] on p "Social" at bounding box center [103, 164] width 48 height 11
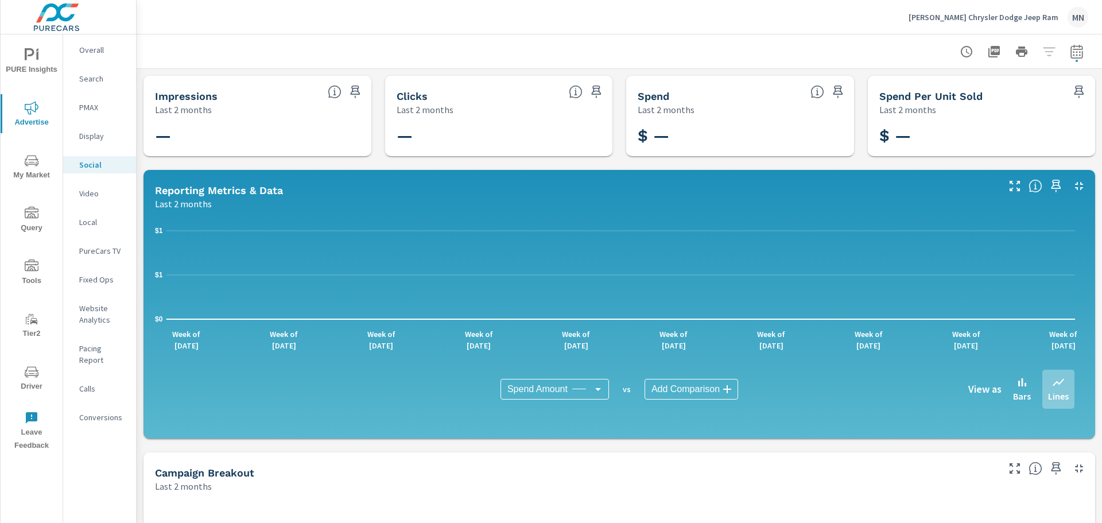
click at [93, 190] on p "Video" at bounding box center [103, 193] width 48 height 11
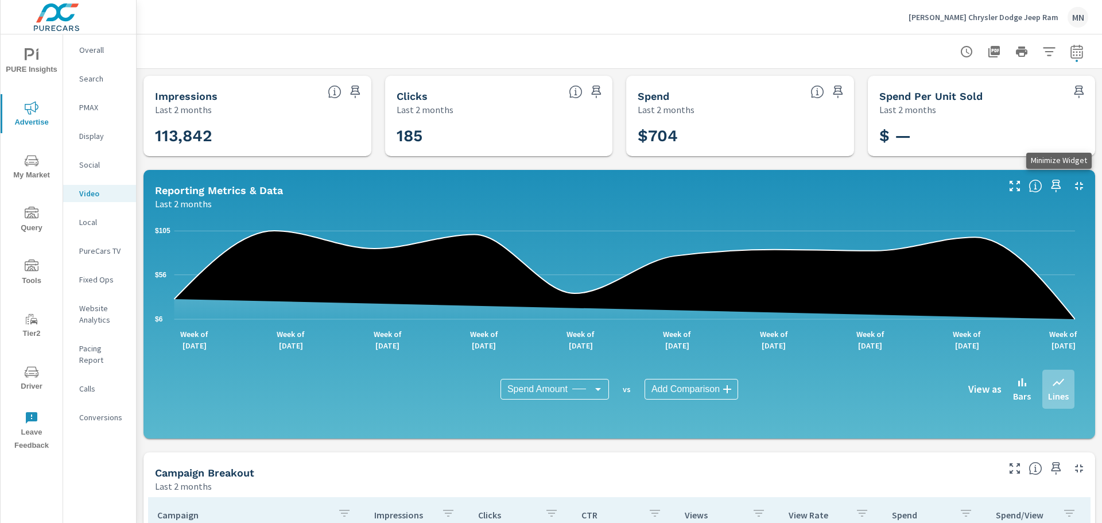
click at [1073, 186] on icon "button" at bounding box center [1079, 186] width 14 height 14
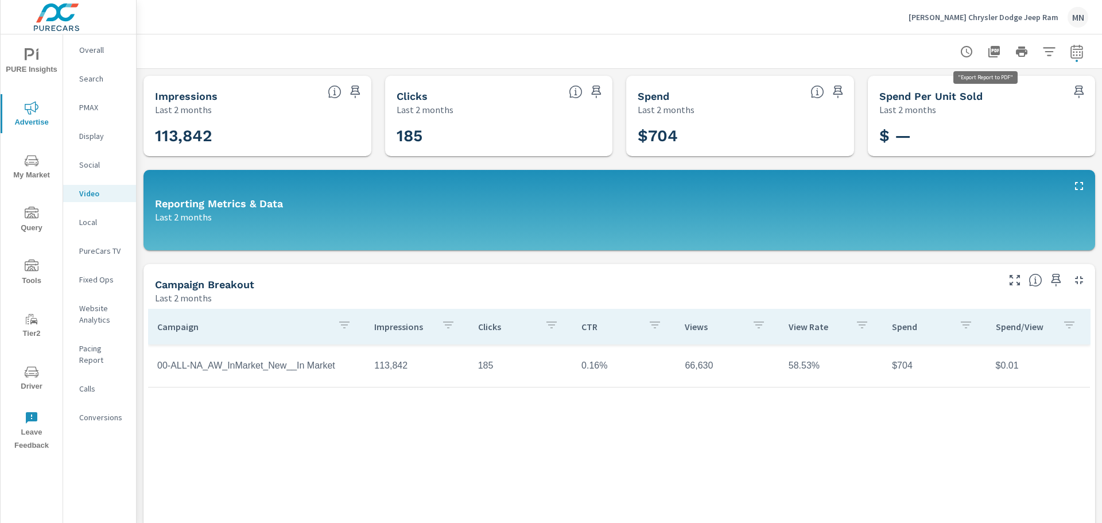
click at [988, 53] on icon "button" at bounding box center [993, 51] width 11 height 11
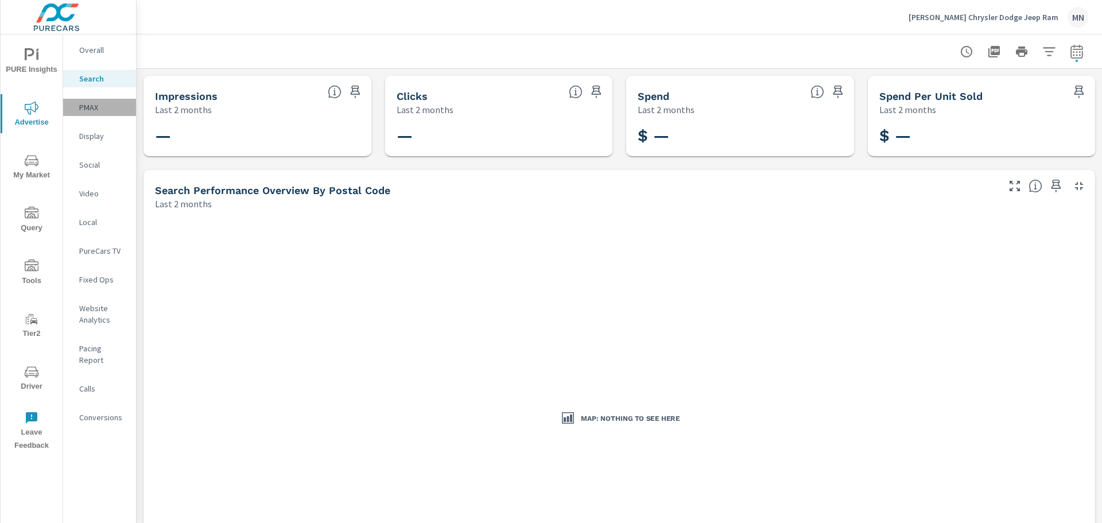
click at [95, 107] on p "PMAX" at bounding box center [103, 107] width 48 height 11
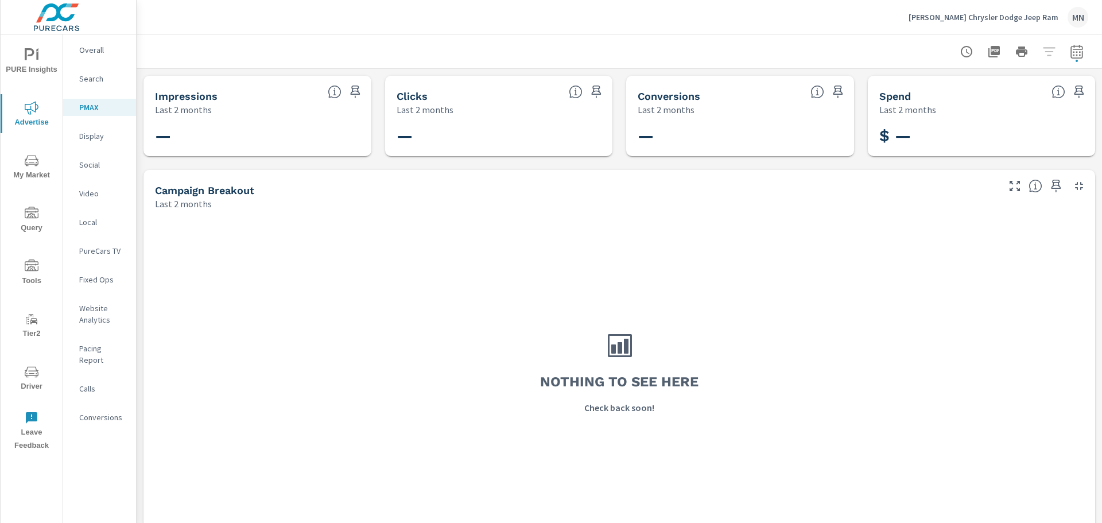
click at [88, 138] on p "Display" at bounding box center [103, 135] width 48 height 11
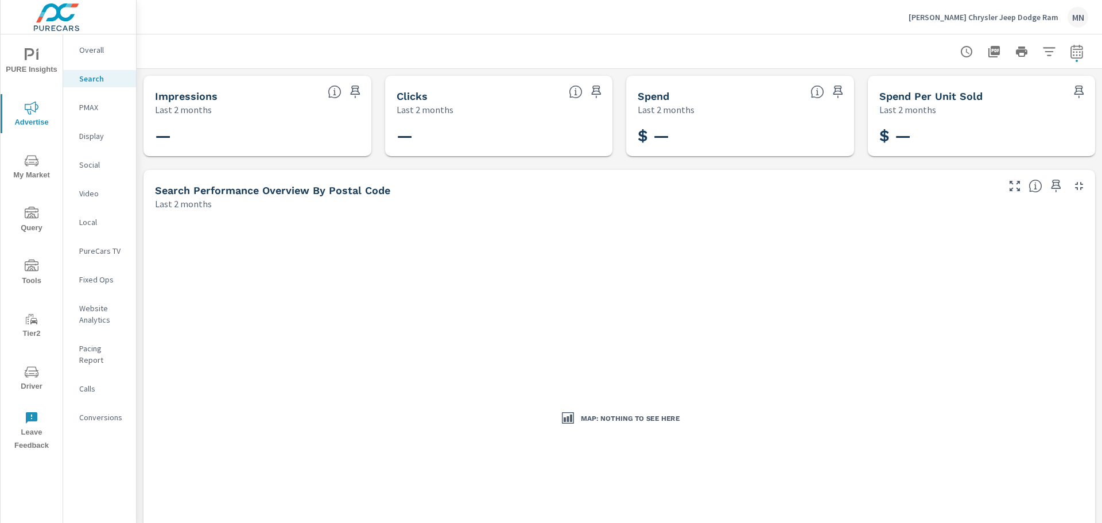
click at [93, 107] on p "PMAX" at bounding box center [103, 107] width 48 height 11
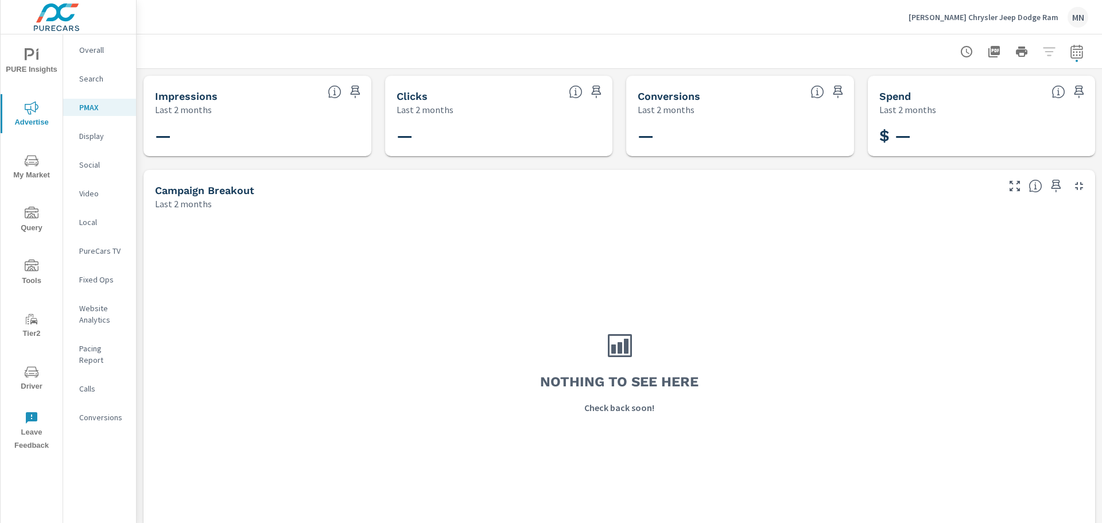
click at [94, 138] on p "Display" at bounding box center [103, 135] width 48 height 11
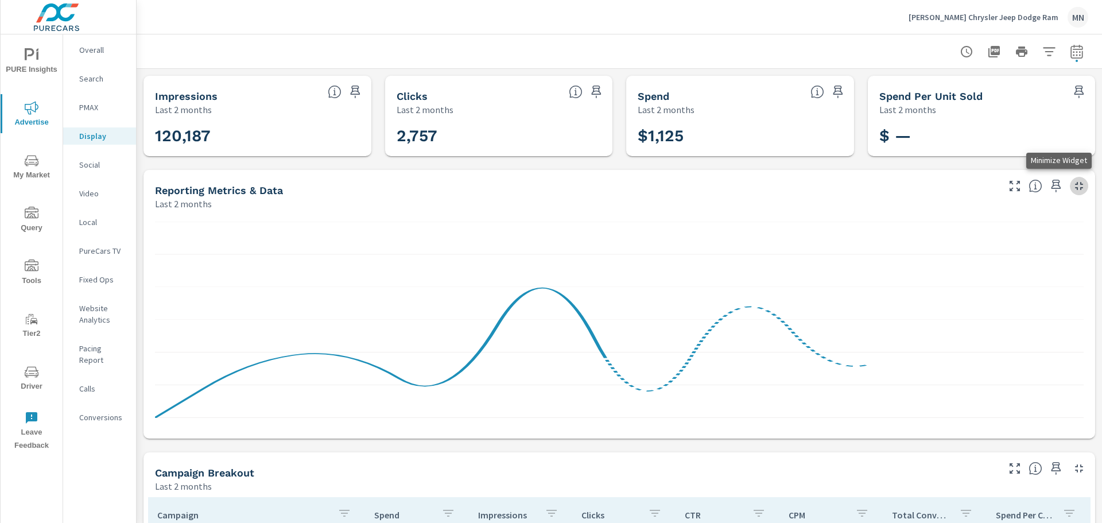
click at [1072, 183] on icon "button" at bounding box center [1079, 186] width 14 height 14
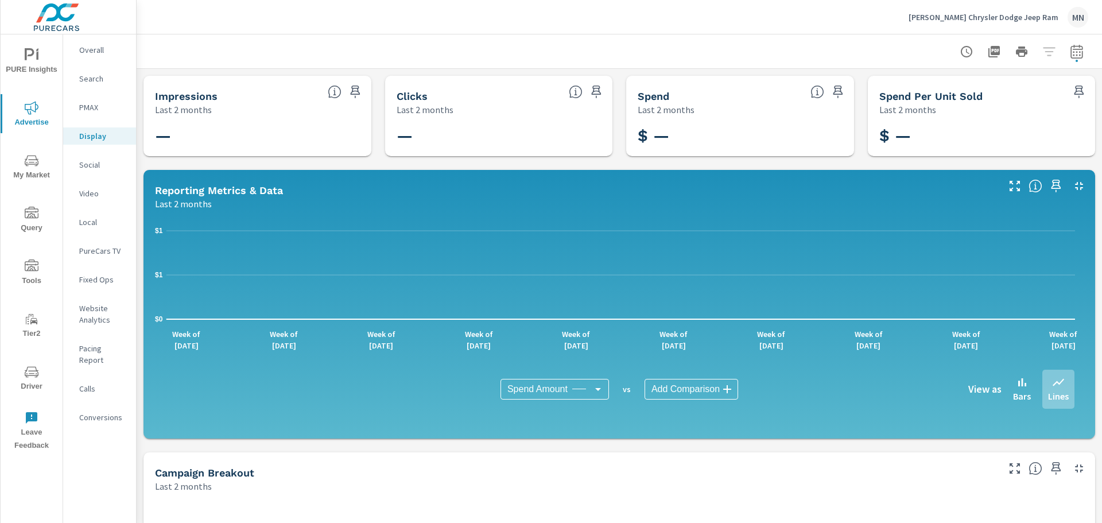
click at [100, 243] on div "PureCars TV" at bounding box center [99, 250] width 73 height 17
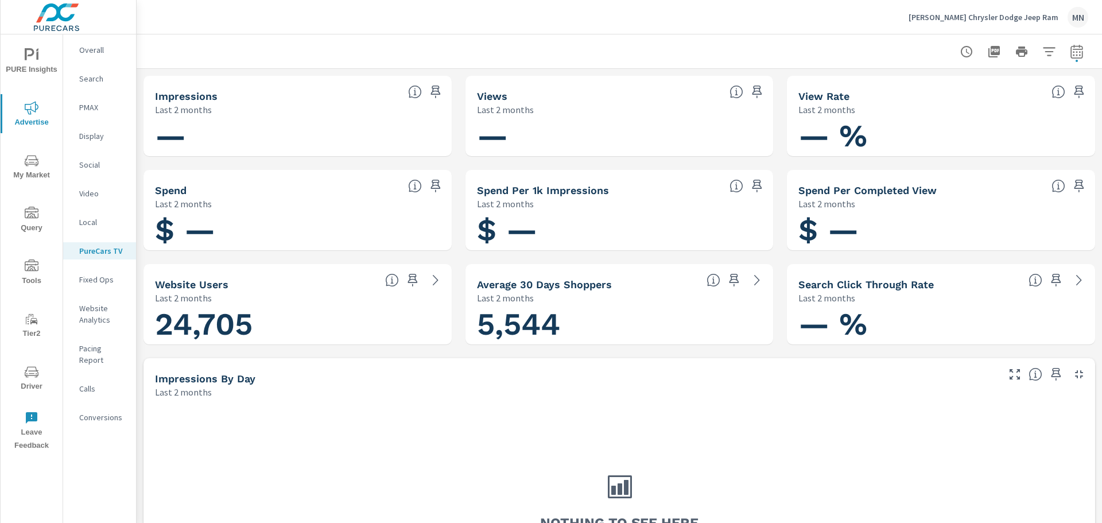
click at [1016, 13] on p "[PERSON_NAME] Chrysler Dodge Jeep Ram" at bounding box center [984, 17] width 150 height 10
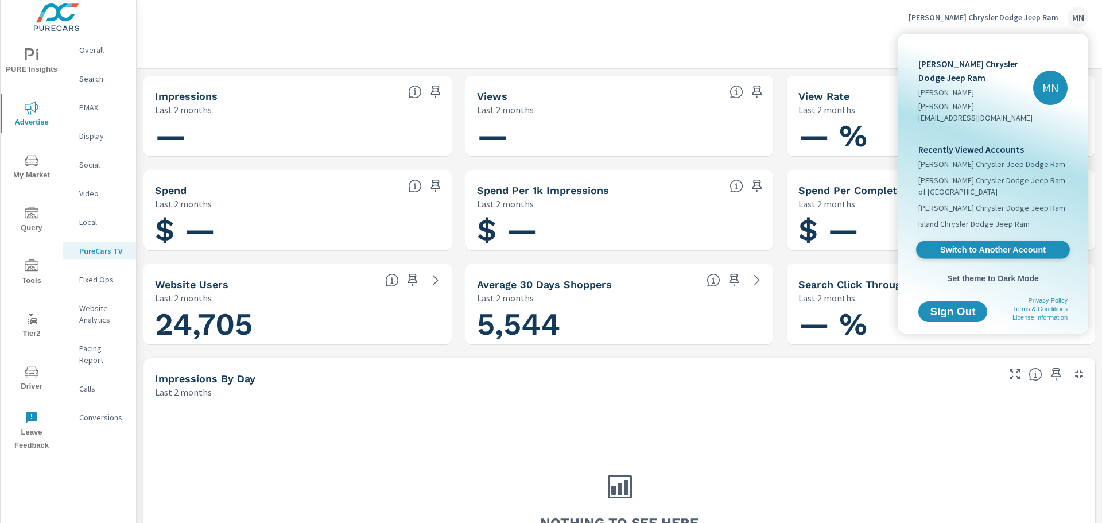
click at [1018, 244] on span "Switch to Another Account" at bounding box center [992, 249] width 141 height 11
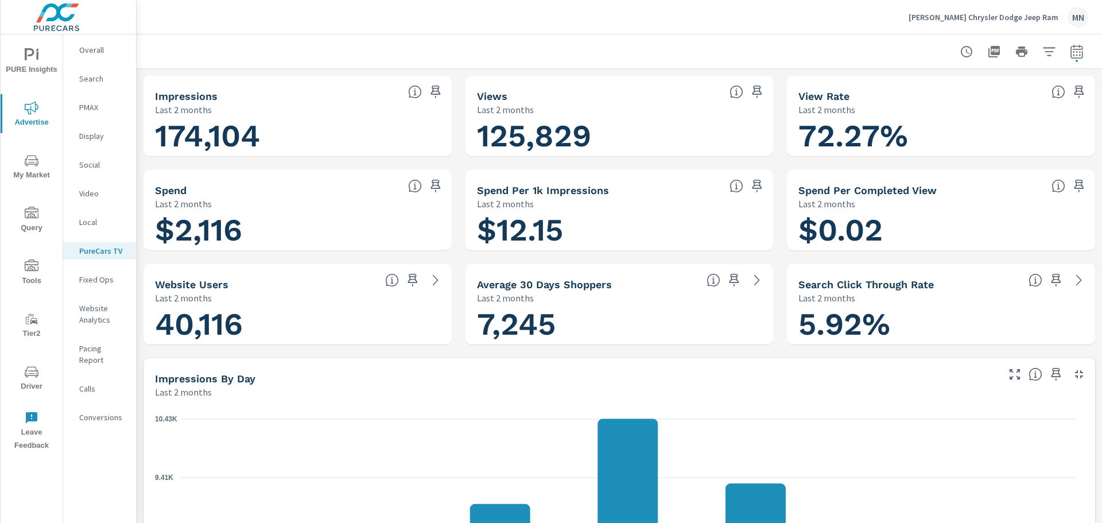
click at [1075, 375] on icon "button" at bounding box center [1079, 374] width 14 height 14
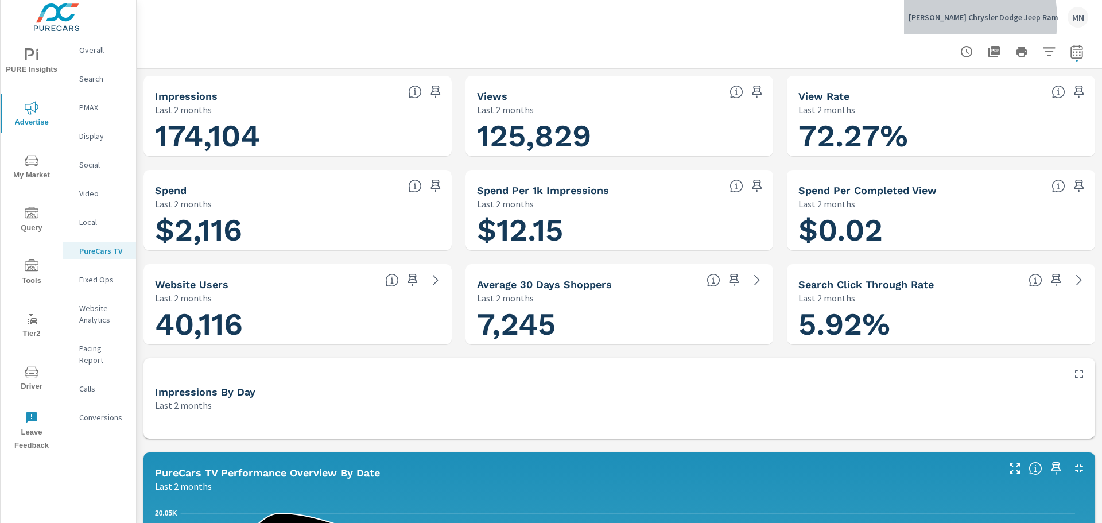
click at [966, 20] on p "Cronic Chrysler Dodge Jeep Ram" at bounding box center [984, 17] width 150 height 10
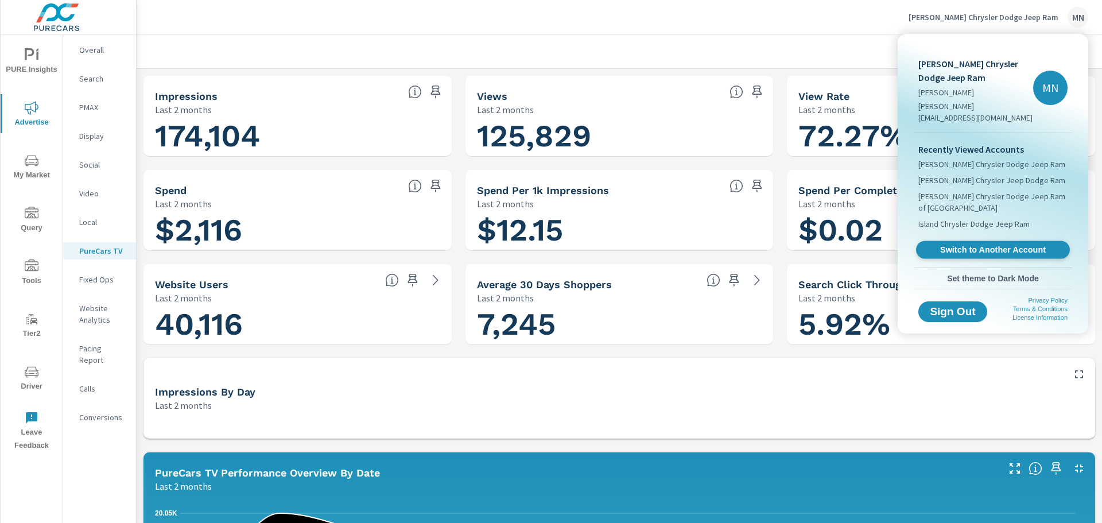
click at [965, 244] on span "Switch to Another Account" at bounding box center [992, 249] width 141 height 11
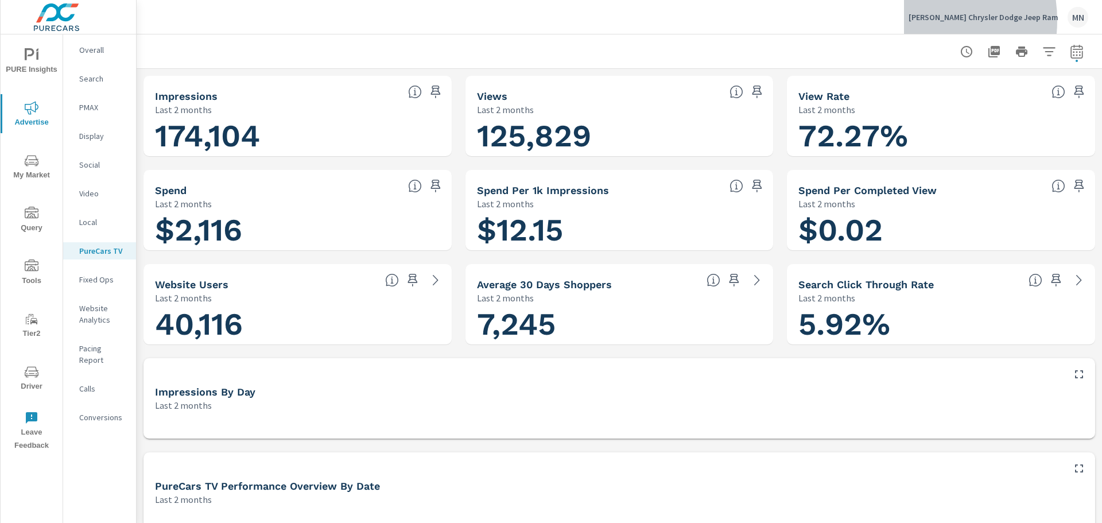
drag, startPoint x: 946, startPoint y: 20, endPoint x: 998, endPoint y: 20, distance: 52.2
click at [998, 20] on p "[PERSON_NAME] Chrysler Dodge Jeep Ram" at bounding box center [984, 17] width 150 height 10
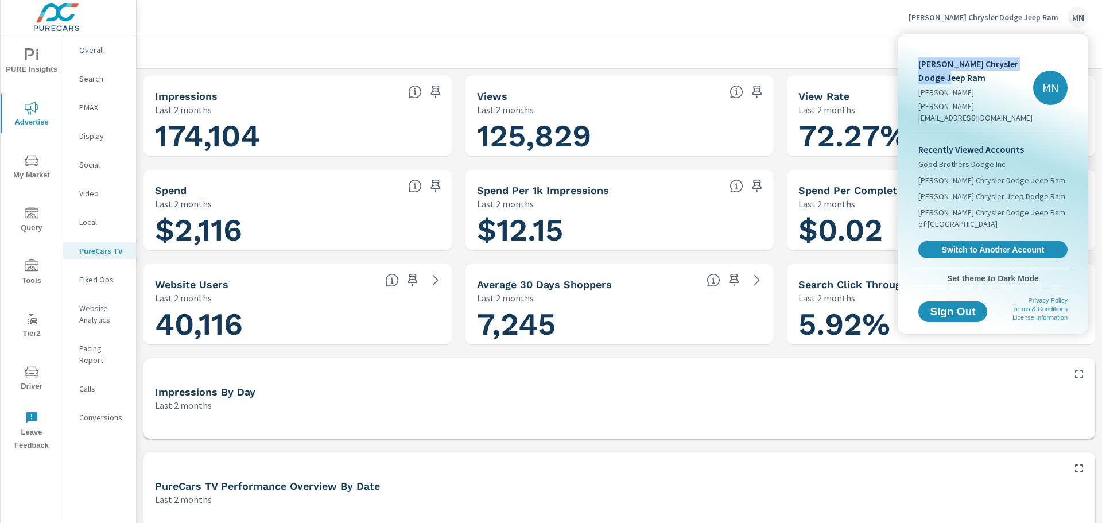
drag, startPoint x: 940, startPoint y: 79, endPoint x: 915, endPoint y: 61, distance: 30.8
click at [915, 61] on div "Cronic Chrysler Dodge Jeep Ram Megan Nowland megann@purecars.com MN" at bounding box center [993, 88] width 158 height 90
copy p "[PERSON_NAME] Chrysler Dodge Jeep Ram"
click at [587, 11] on div at bounding box center [551, 261] width 1102 height 523
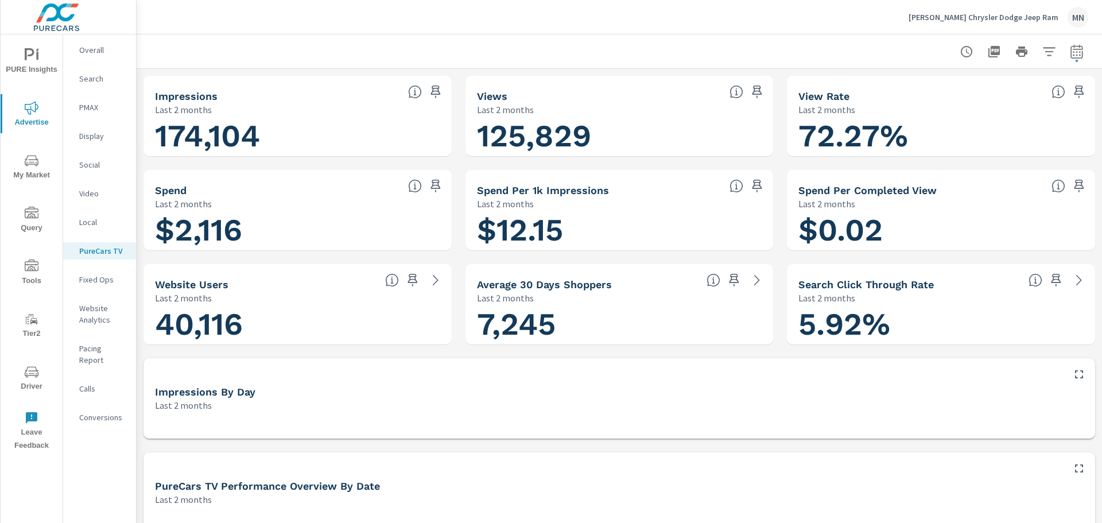
click at [976, 18] on p "Cronic Chrysler Dodge Jeep Ram" at bounding box center [984, 17] width 150 height 10
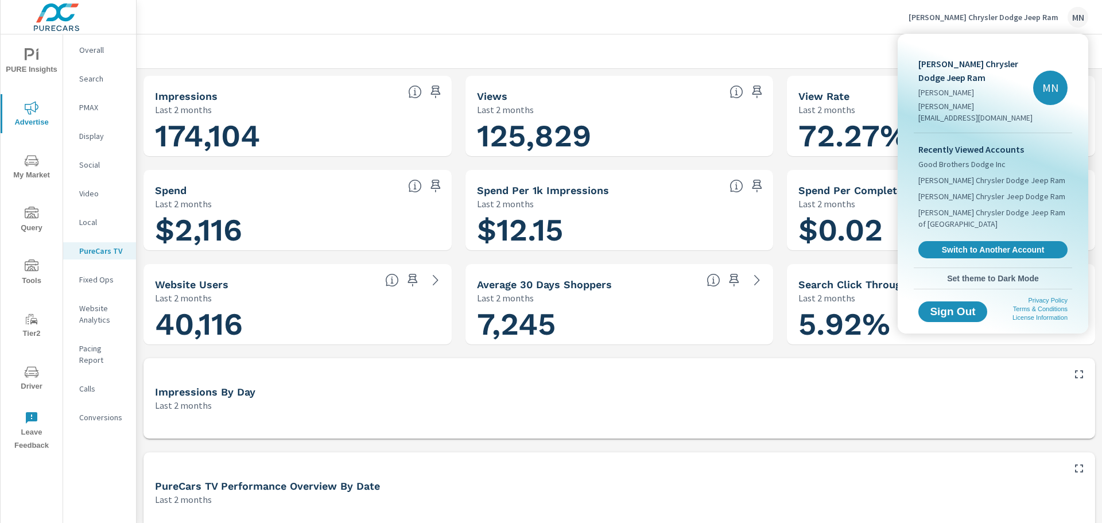
drag, startPoint x: 987, startPoint y: 230, endPoint x: 915, endPoint y: 228, distance: 71.8
click at [987, 244] on span "Switch to Another Account" at bounding box center [993, 249] width 137 height 10
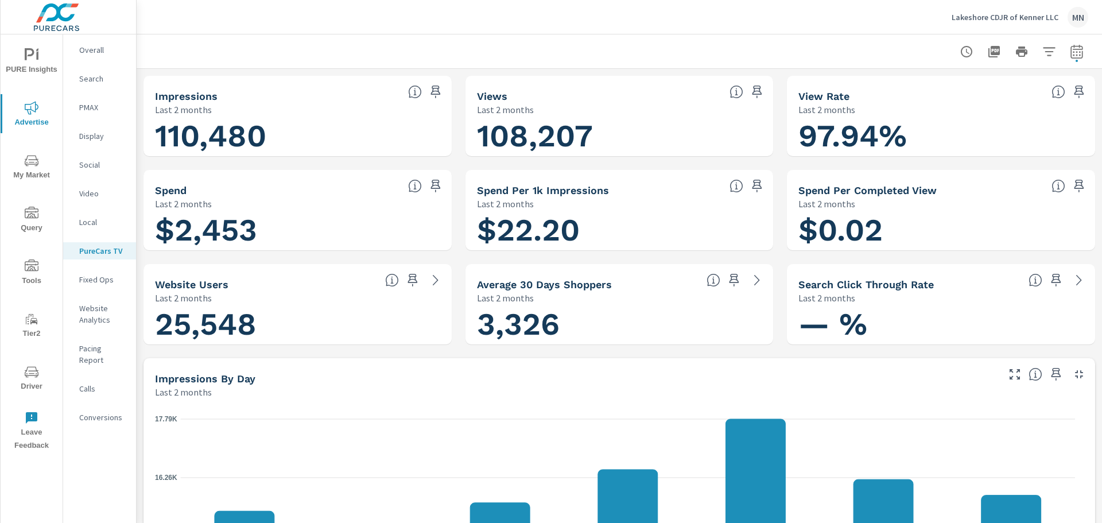
click at [968, 18] on p "Lakeshore CDJR of Kenner LLC" at bounding box center [1005, 17] width 107 height 10
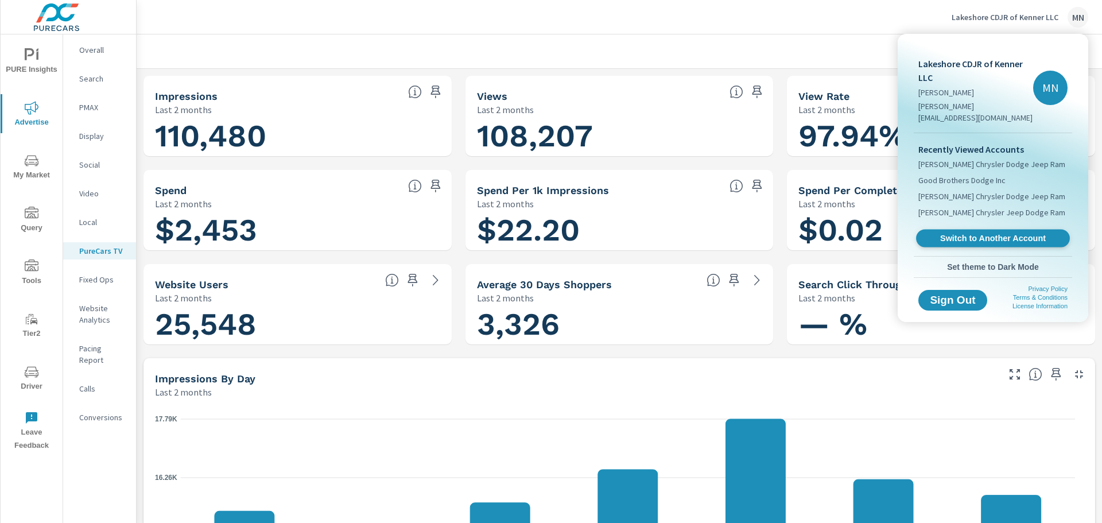
click at [964, 233] on span "Switch to Another Account" at bounding box center [992, 238] width 141 height 11
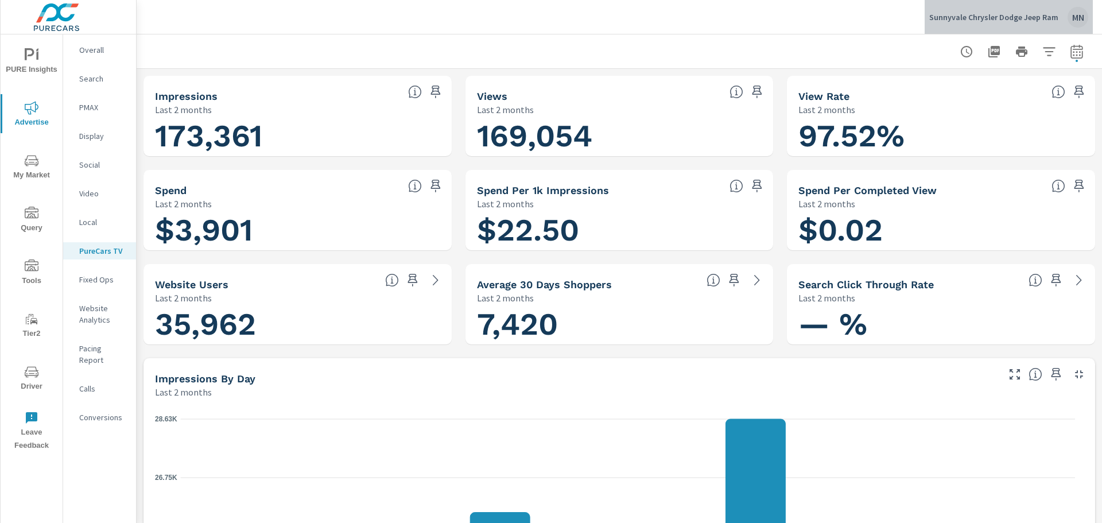
click at [1012, 17] on p "Sunnyvale Chrysler Dodge Jeep Ram" at bounding box center [993, 17] width 129 height 10
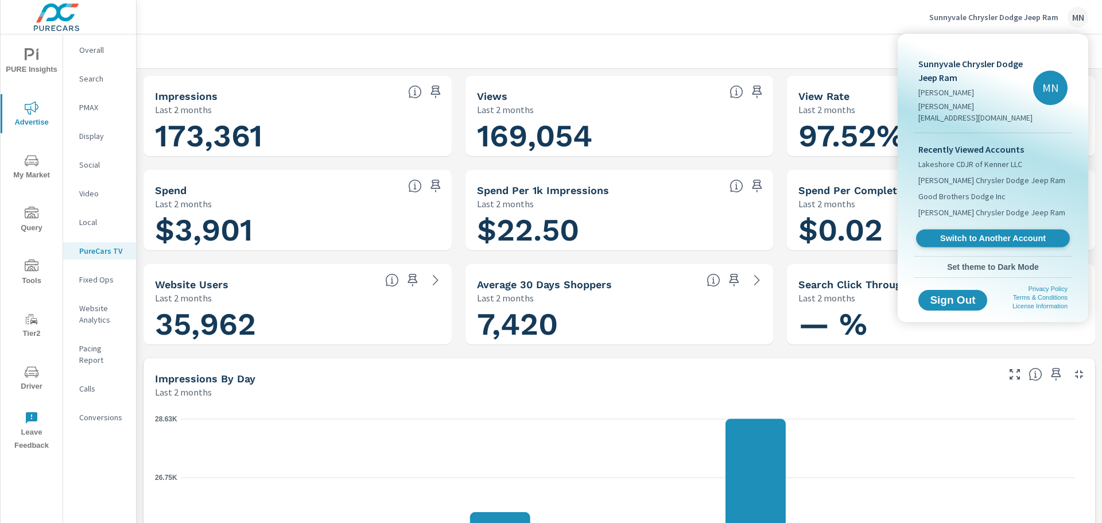
click at [966, 233] on span "Switch to Another Account" at bounding box center [992, 238] width 141 height 11
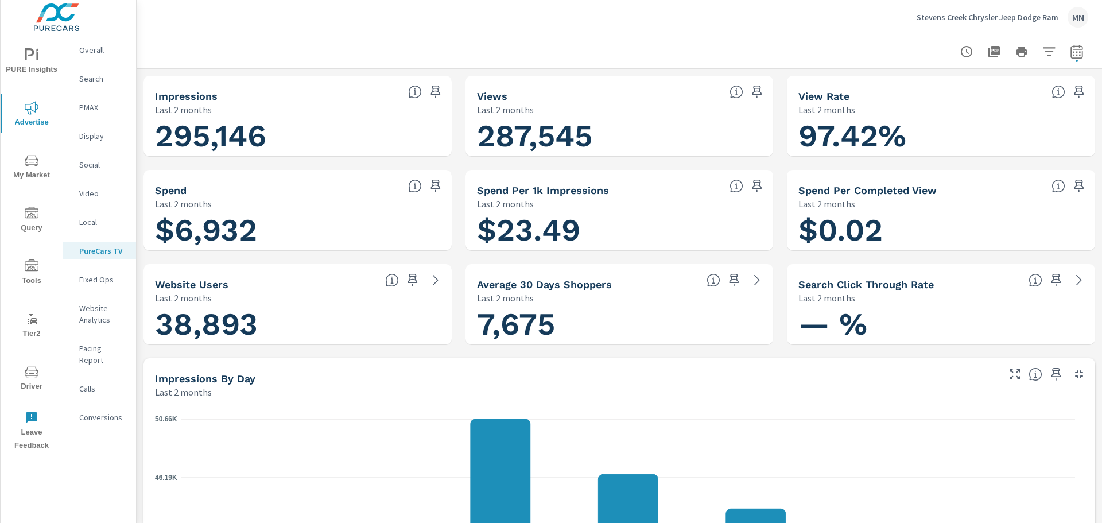
click at [1004, 13] on p "Stevens Creek Chrysler Jeep Dodge Ram" at bounding box center [988, 17] width 142 height 10
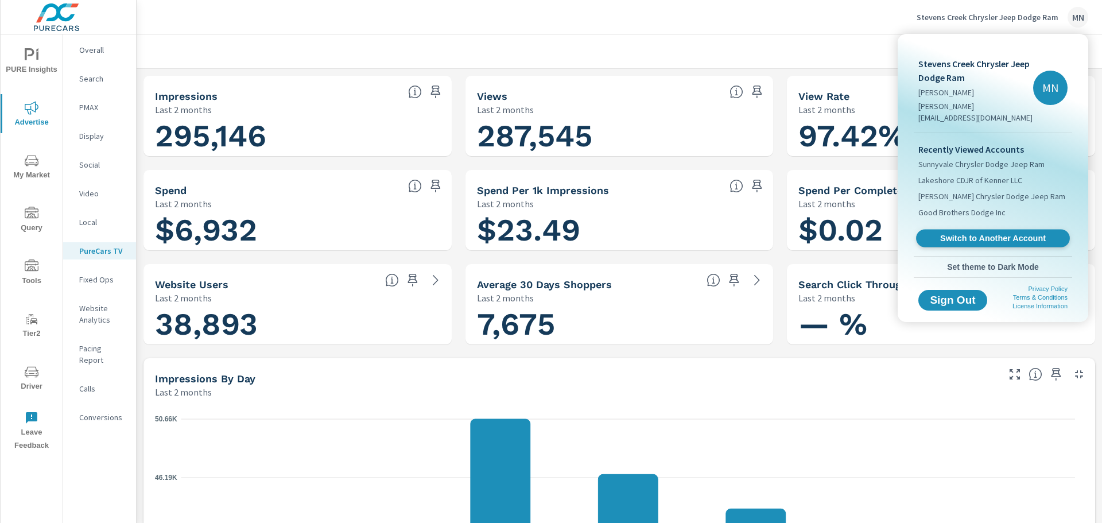
click at [1009, 233] on span "Switch to Another Account" at bounding box center [992, 238] width 141 height 11
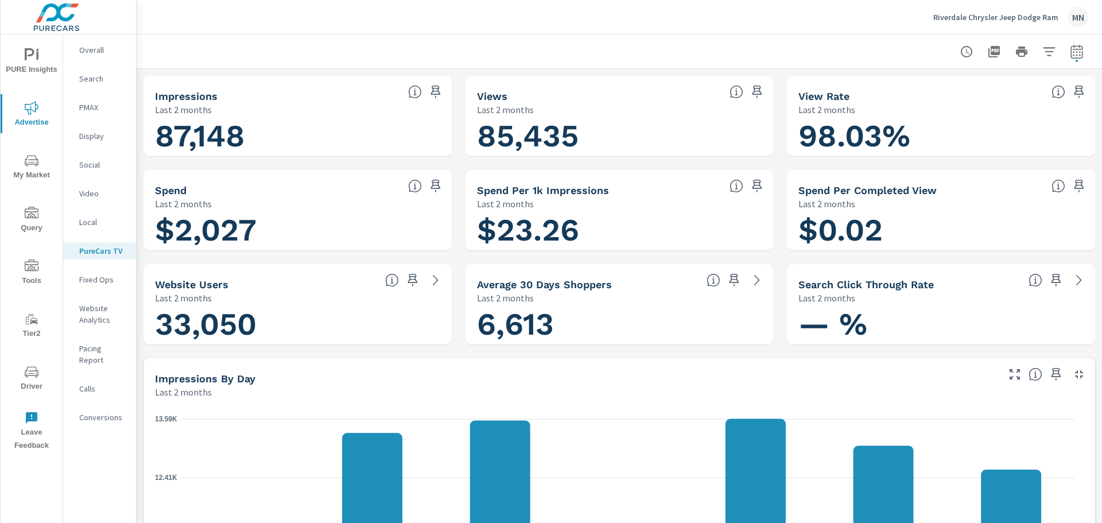
click at [965, 13] on p "Riverdale Chrysler Jeep Dodge Ram" at bounding box center [995, 17] width 125 height 10
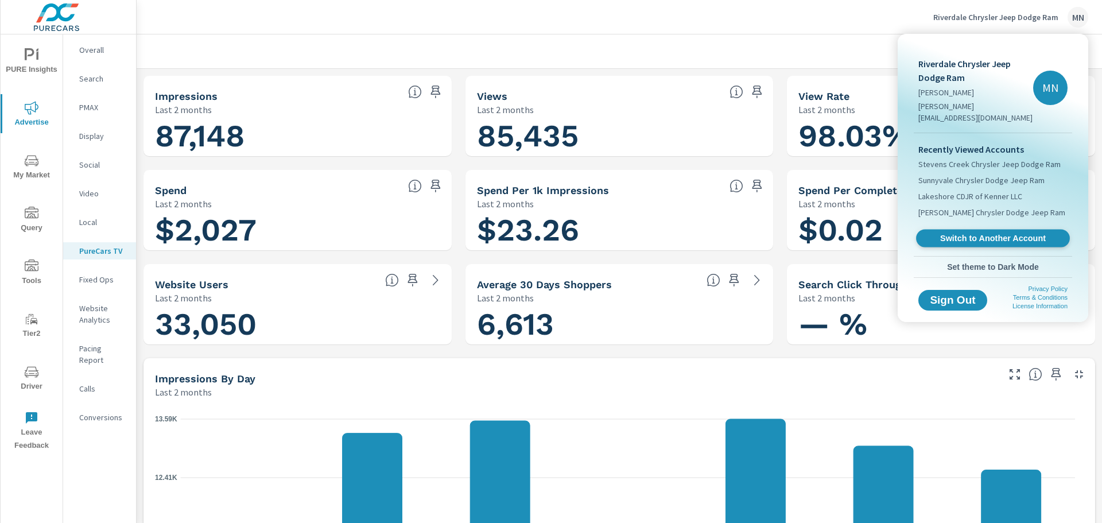
click at [973, 233] on span "Switch to Another Account" at bounding box center [992, 238] width 141 height 11
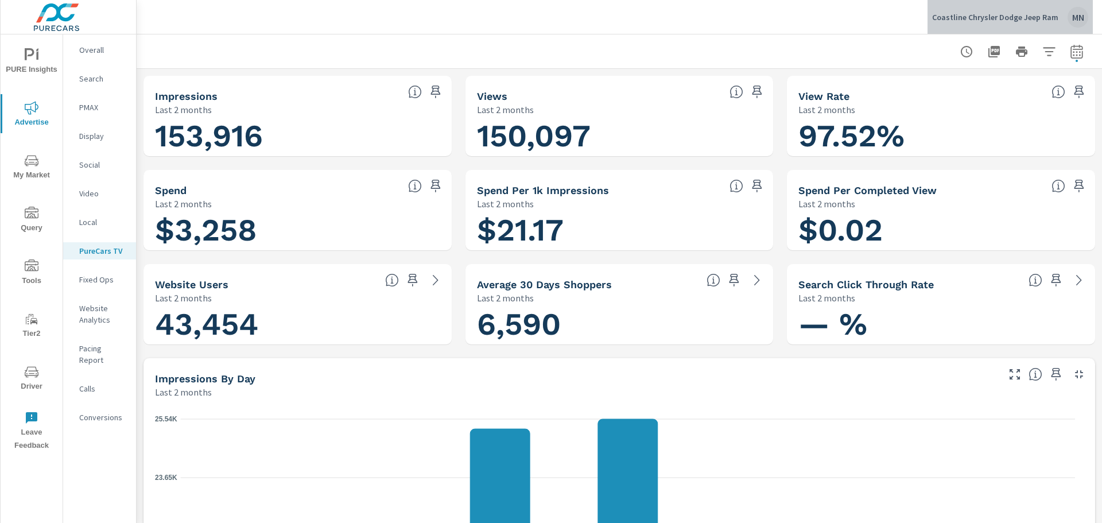
click at [1024, 21] on p "Coastline Chrysler Dodge Jeep Ram" at bounding box center [995, 17] width 126 height 10
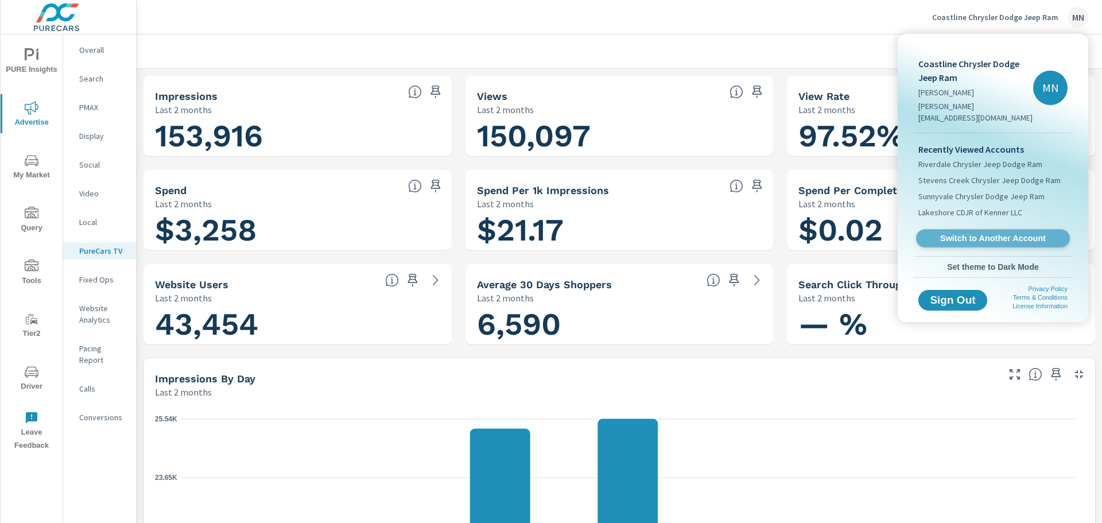
click at [970, 233] on span "Switch to Another Account" at bounding box center [992, 238] width 141 height 11
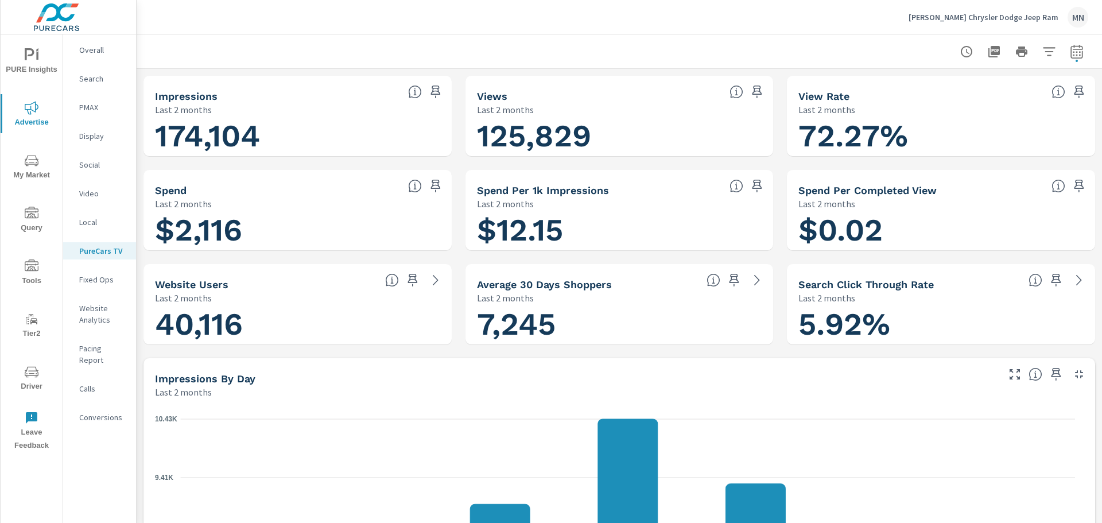
click at [1018, 12] on p "[PERSON_NAME] Chrysler Dodge Jeep Ram" at bounding box center [984, 17] width 150 height 10
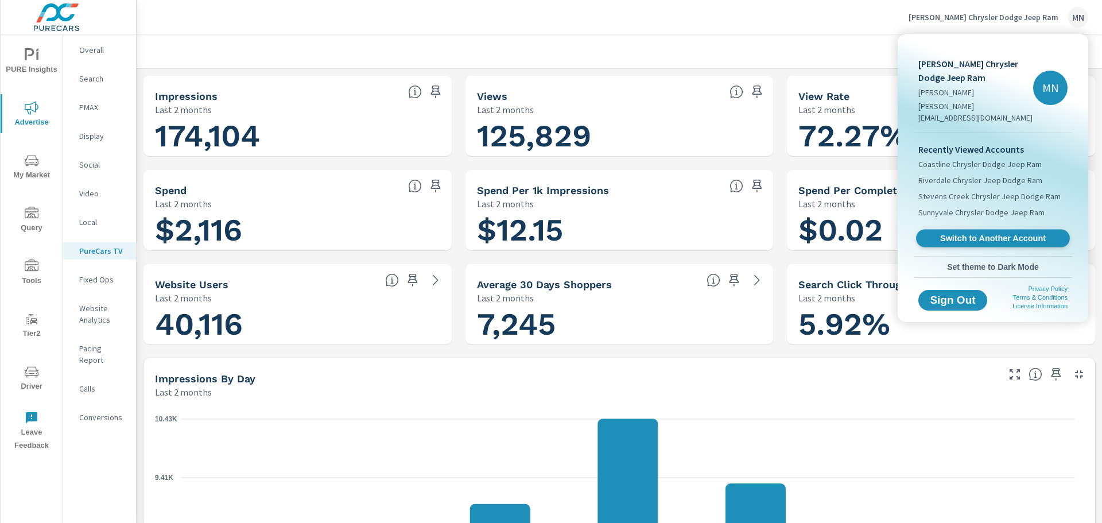
click at [975, 233] on span "Switch to Another Account" at bounding box center [992, 238] width 141 height 11
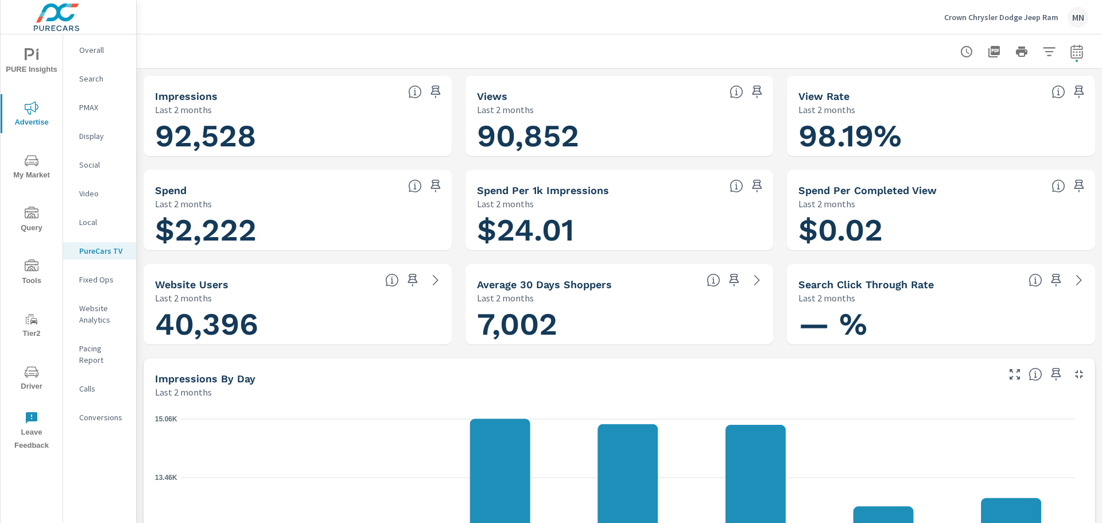
click at [988, 20] on p "Crown Chrysler Dodge Jeep Ram" at bounding box center [1001, 17] width 114 height 10
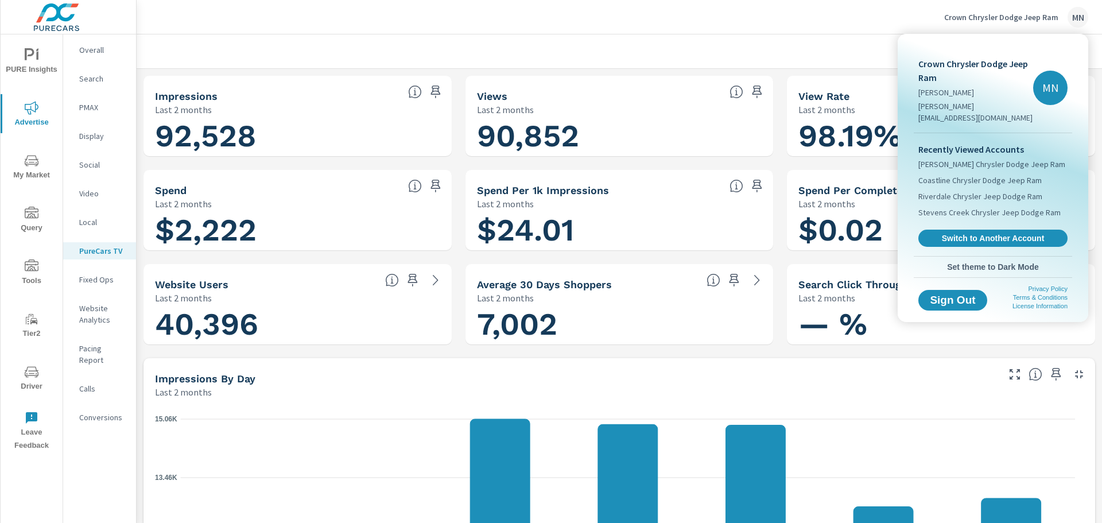
click at [973, 233] on span "Switch to Another Account" at bounding box center [993, 238] width 137 height 10
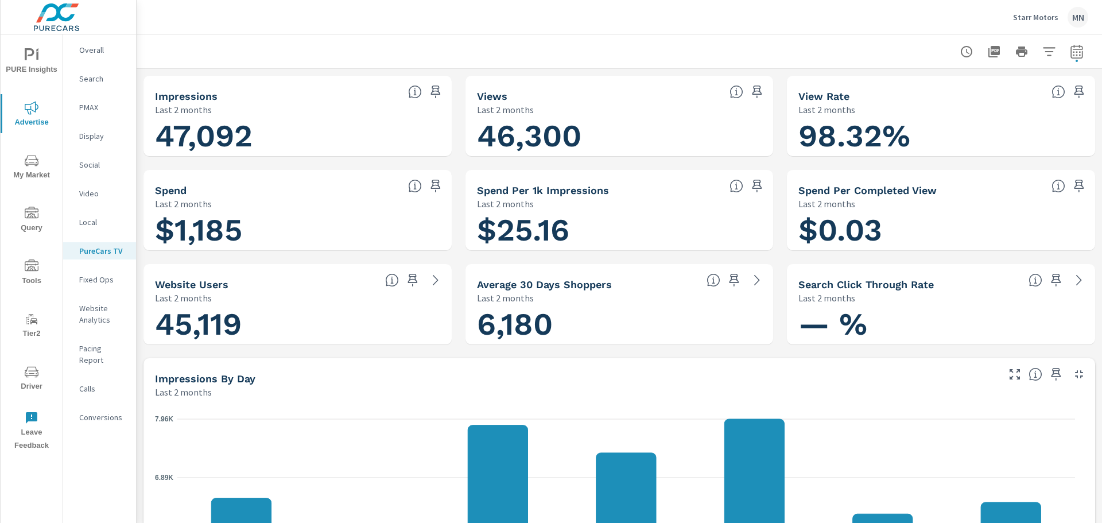
click at [1027, 18] on p "Starr Motors" at bounding box center [1035, 17] width 45 height 10
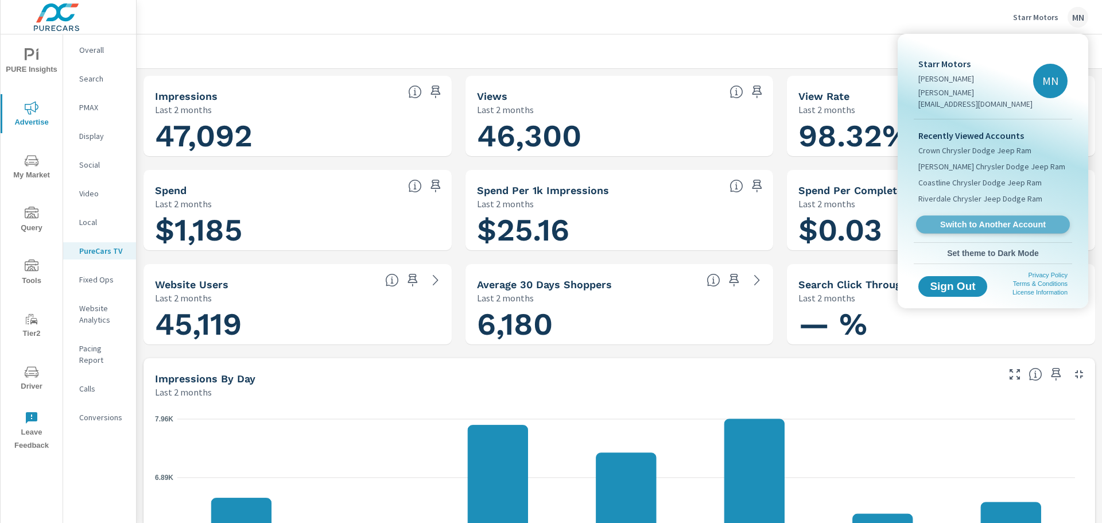
click at [964, 219] on span "Switch to Another Account" at bounding box center [992, 224] width 141 height 11
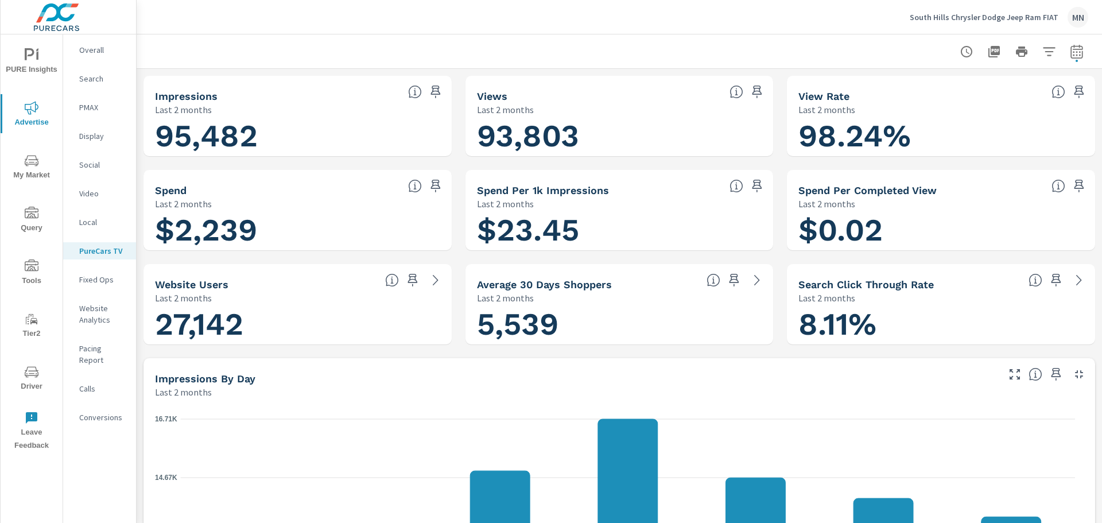
click at [978, 13] on p "South Hills Chrysler Dodge Jeep Ram FIAT" at bounding box center [984, 17] width 149 height 10
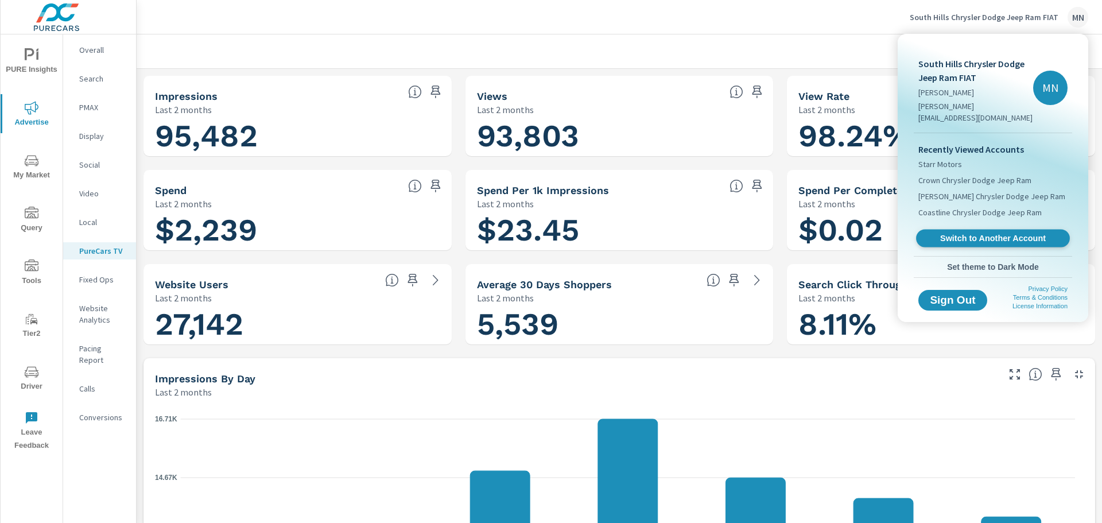
click at [965, 233] on span "Switch to Another Account" at bounding box center [992, 238] width 141 height 11
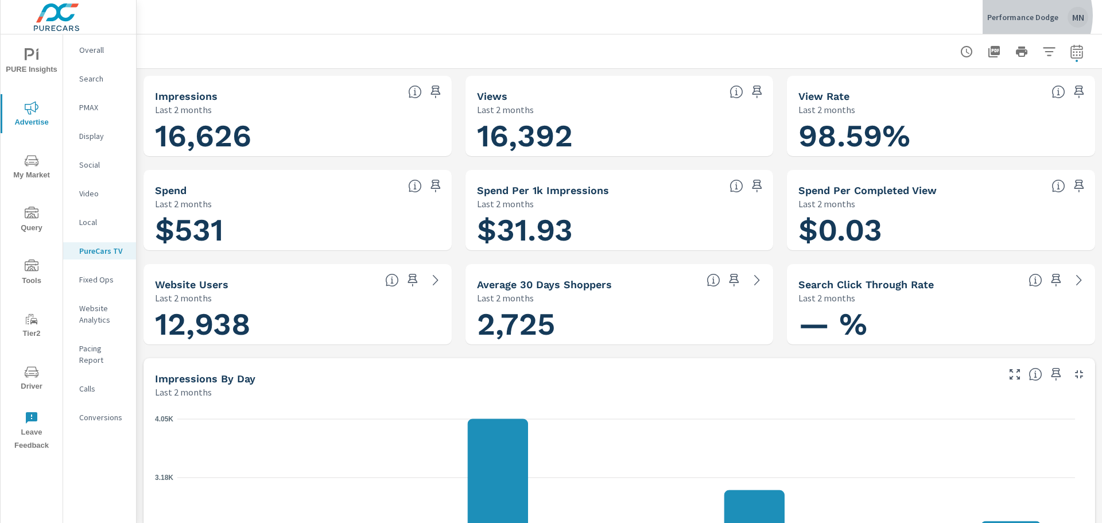
click at [1023, 15] on p "Performance Dodge" at bounding box center [1022, 17] width 71 height 10
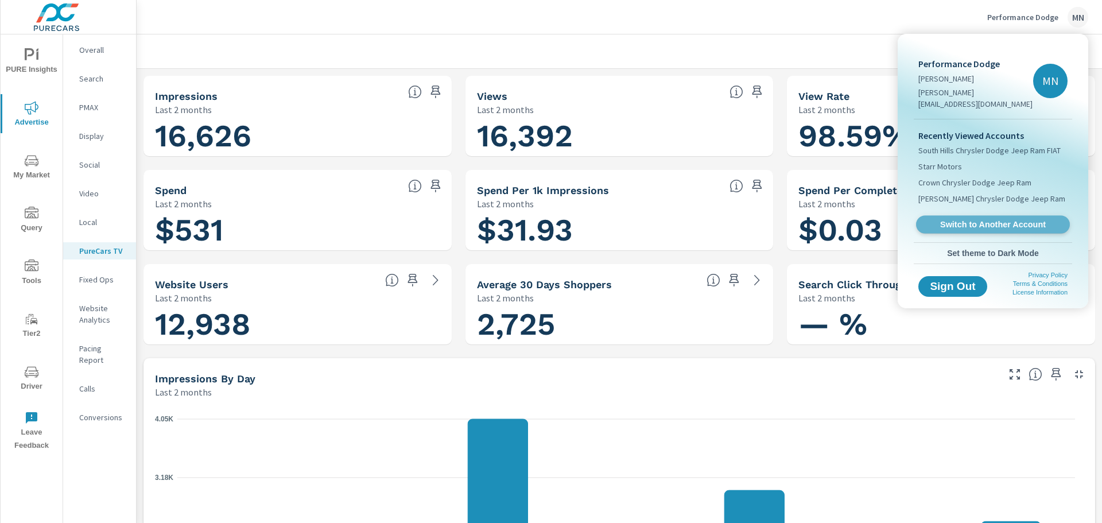
click at [999, 219] on span "Switch to Another Account" at bounding box center [992, 224] width 141 height 11
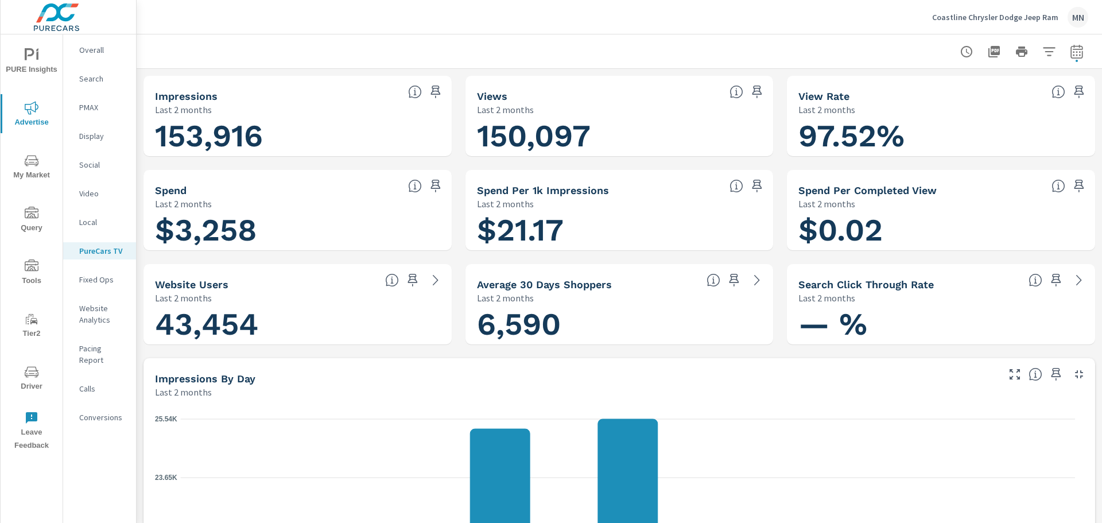
click at [989, 21] on p "Coastline Chrysler Dodge Jeep Ram" at bounding box center [995, 17] width 126 height 10
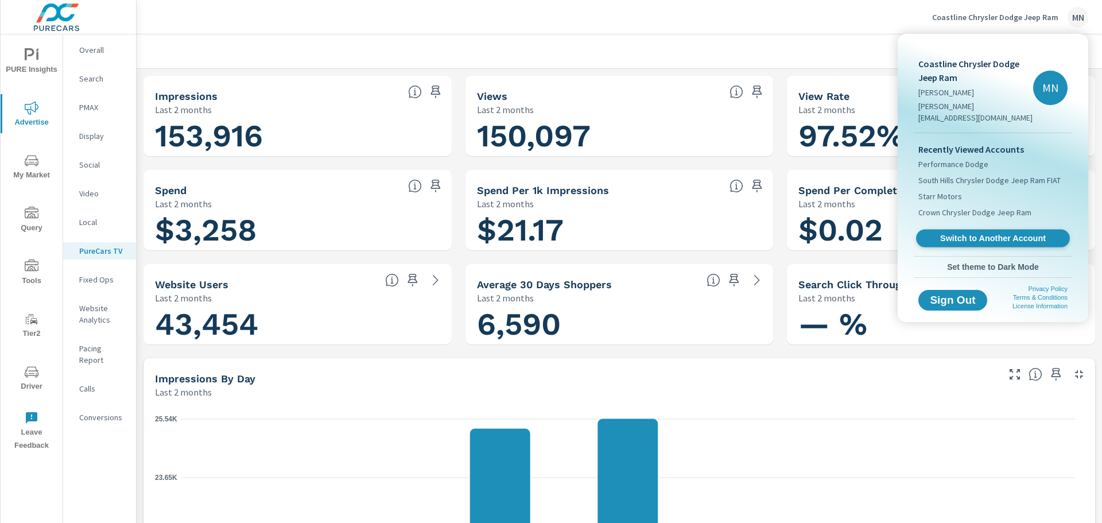
click at [968, 233] on span "Switch to Another Account" at bounding box center [992, 238] width 141 height 11
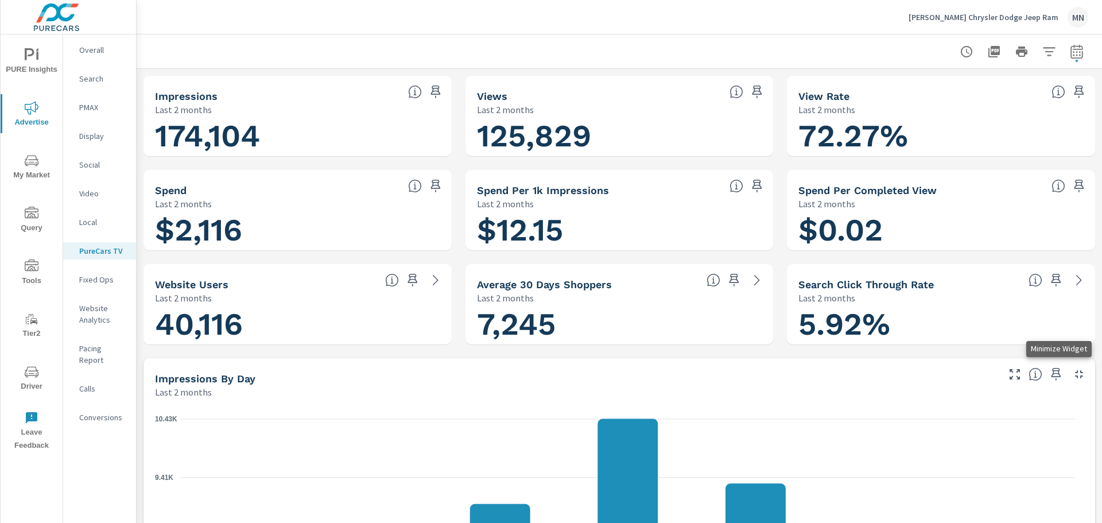
click at [1072, 377] on icon "button" at bounding box center [1079, 374] width 14 height 14
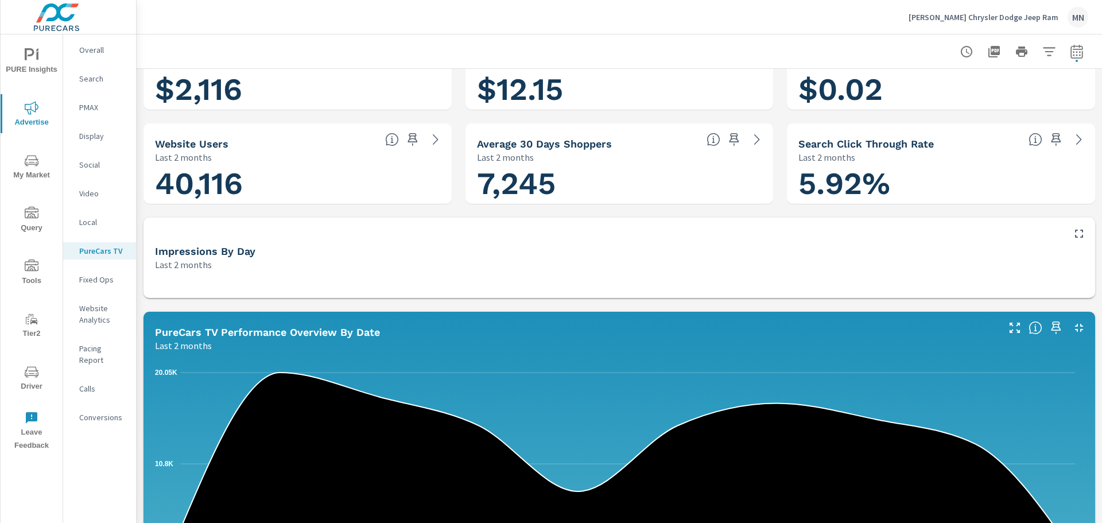
scroll to position [172, 0]
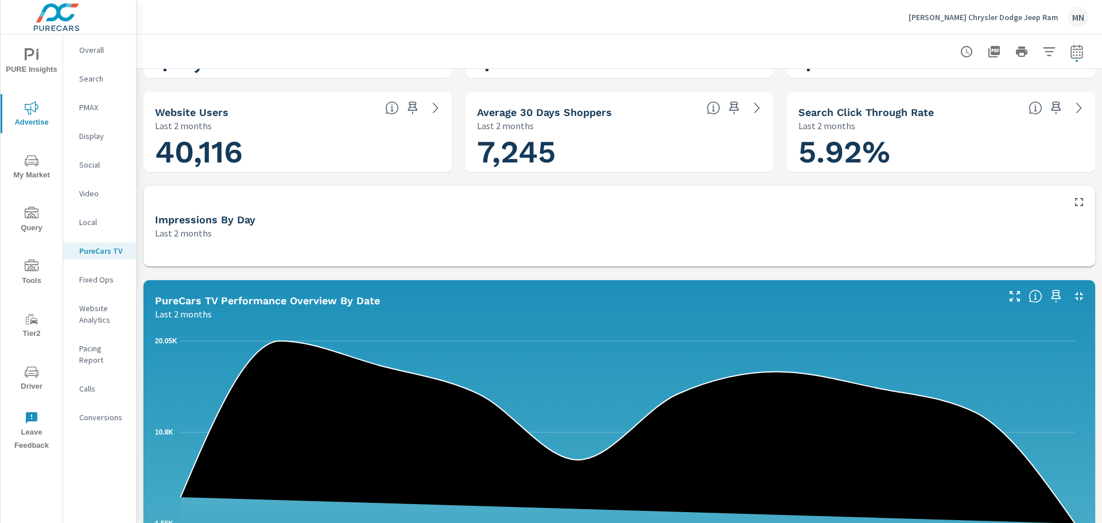
click at [1072, 292] on icon "button" at bounding box center [1079, 296] width 14 height 14
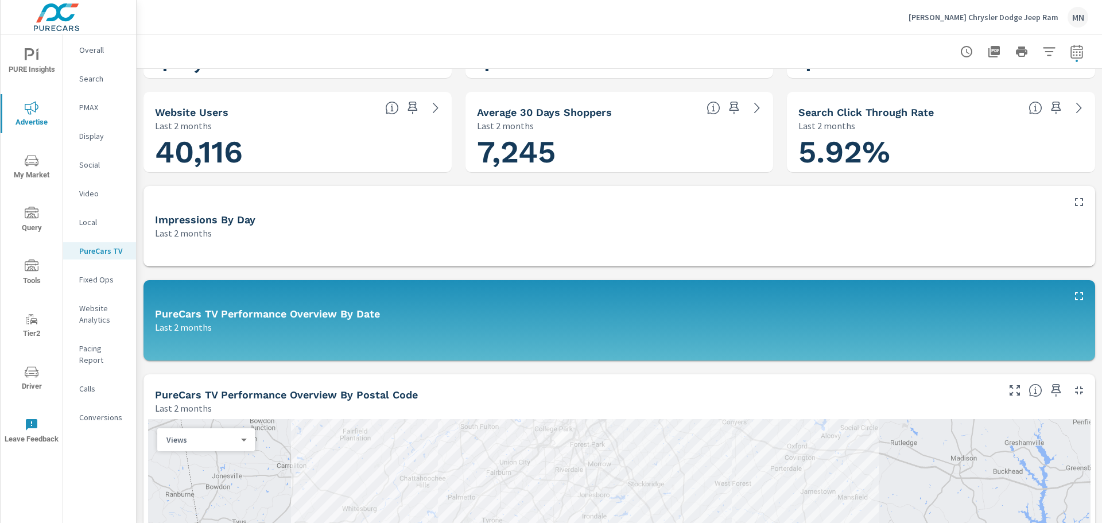
click at [1071, 383] on button "button" at bounding box center [1079, 390] width 18 height 18
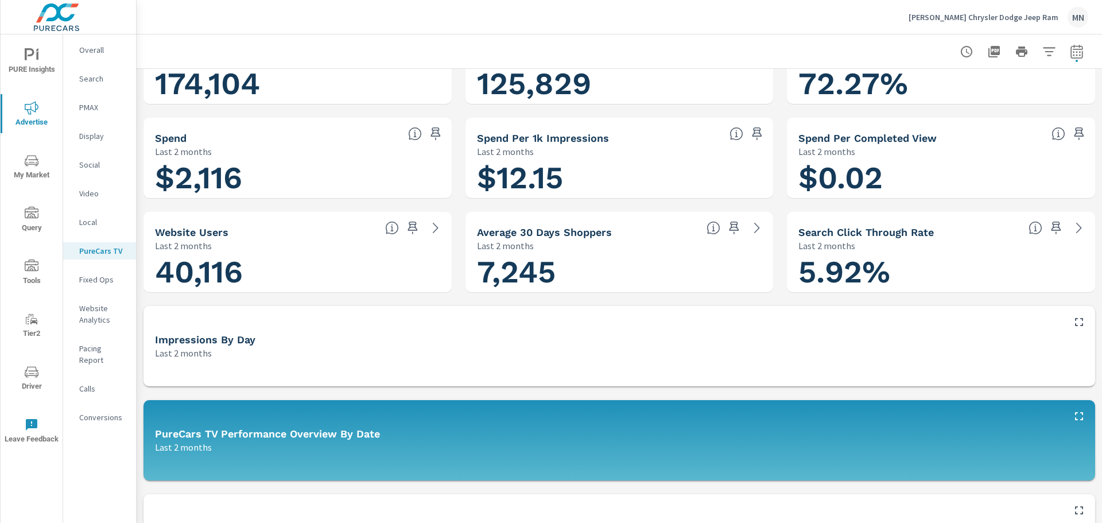
scroll to position [0, 0]
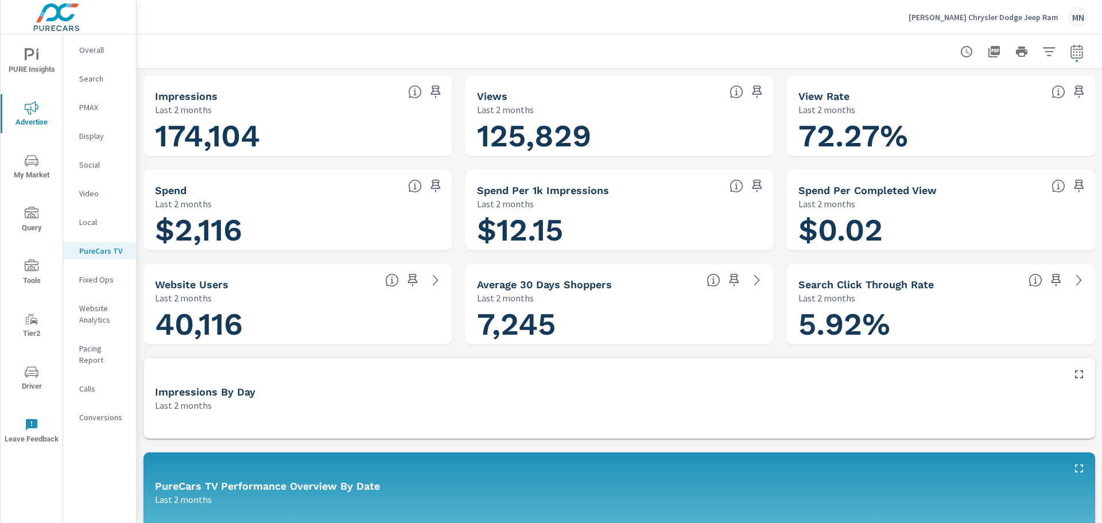
click at [985, 21] on p "Cronic Chrysler Dodge Jeep Ram" at bounding box center [984, 17] width 150 height 10
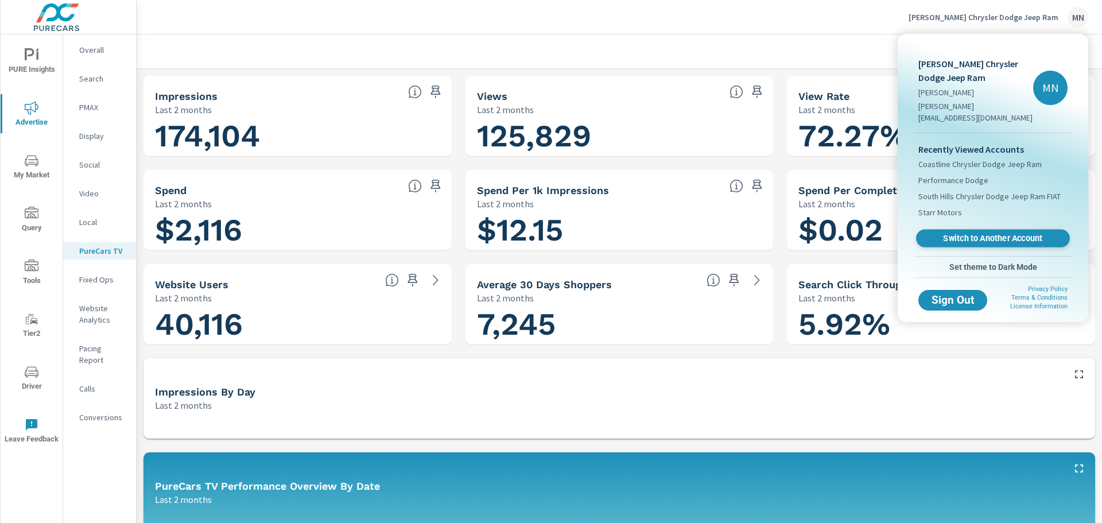
click at [990, 233] on span "Switch to Another Account" at bounding box center [992, 238] width 141 height 11
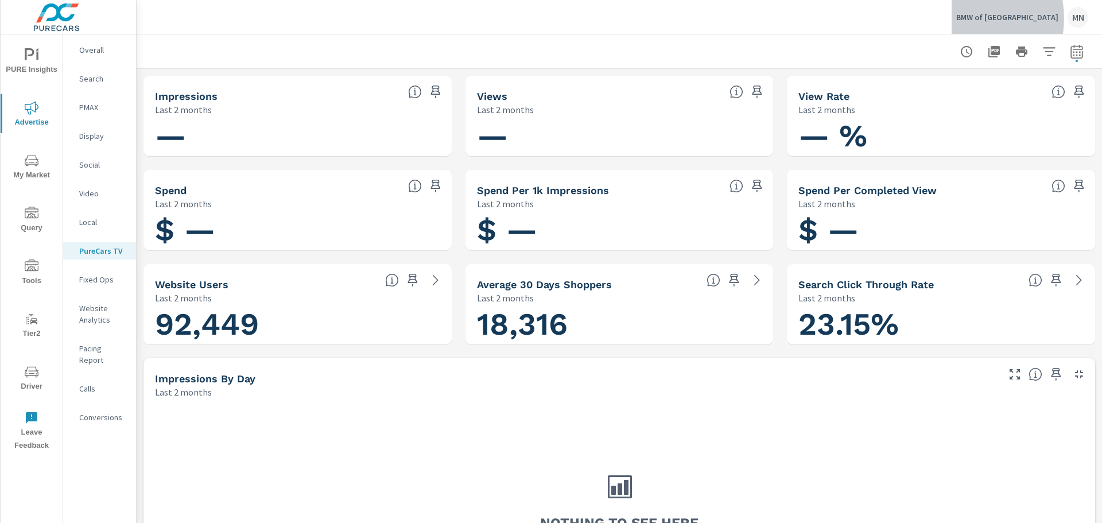
click at [991, 18] on p "BMW of [GEOGRAPHIC_DATA]" at bounding box center [1007, 17] width 102 height 10
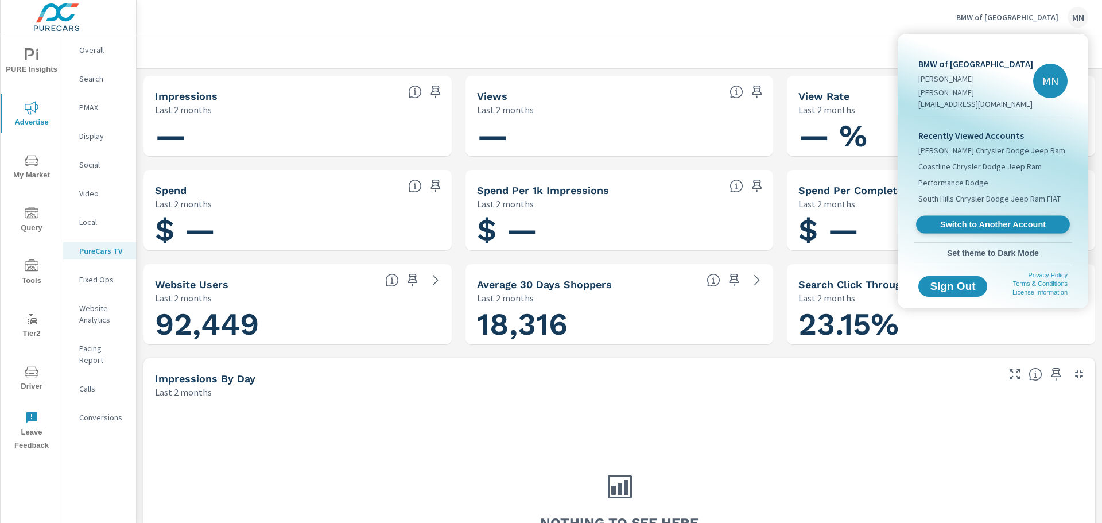
click at [926, 219] on span "Switch to Another Account" at bounding box center [992, 224] width 141 height 11
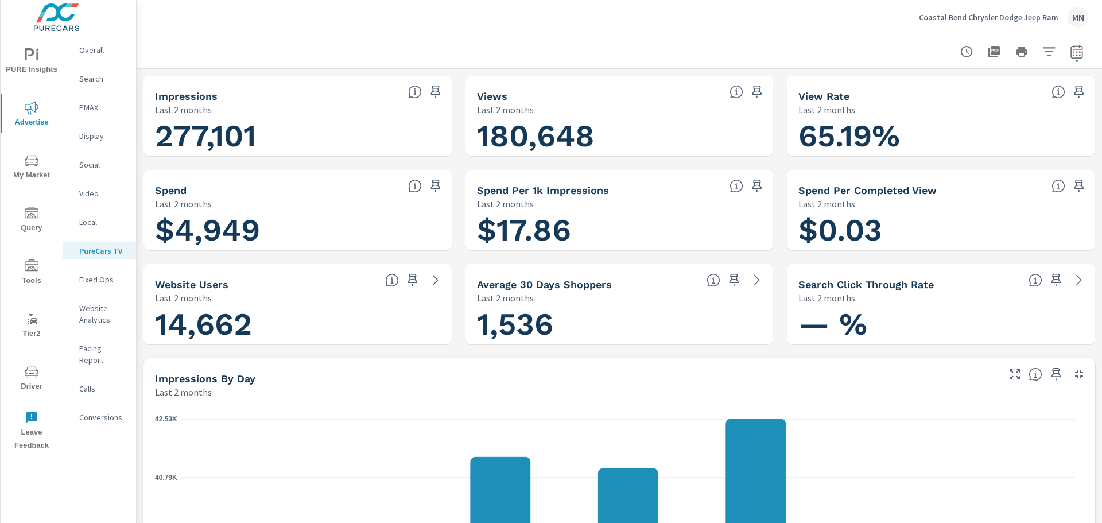
click at [963, 15] on p "Coastal Bend Chrysler Dodge Jeep Ram" at bounding box center [988, 17] width 139 height 10
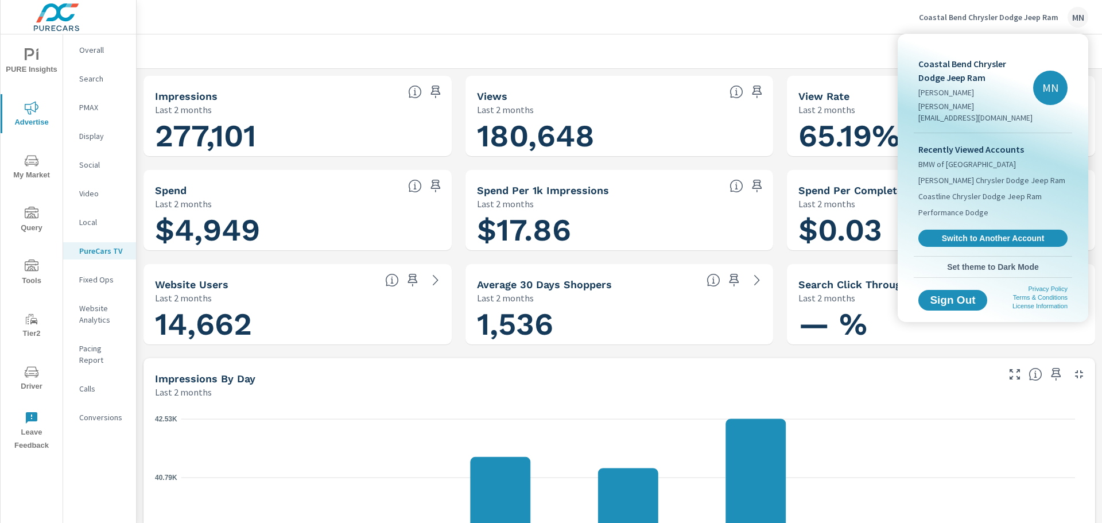
click at [977, 243] on div "Recently Viewed Accounts BMW of North Haven Cronic Chrysler Dodge Jeep Ram Coas…" at bounding box center [993, 194] width 158 height 123
click at [977, 233] on span "Switch to Another Account" at bounding box center [992, 238] width 141 height 11
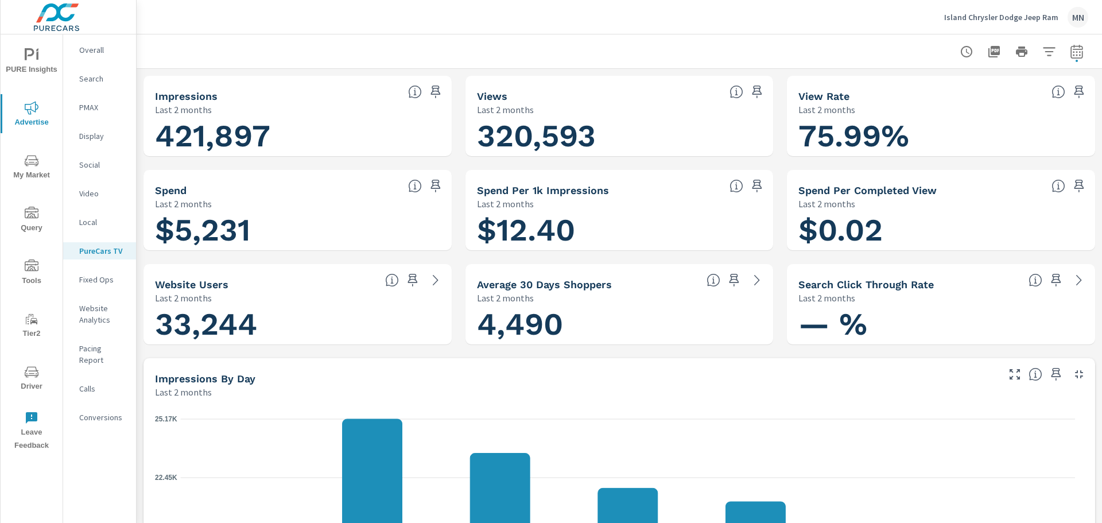
click at [1036, 22] on p "Island Chrysler Dodge Jeep Ram" at bounding box center [1001, 17] width 114 height 10
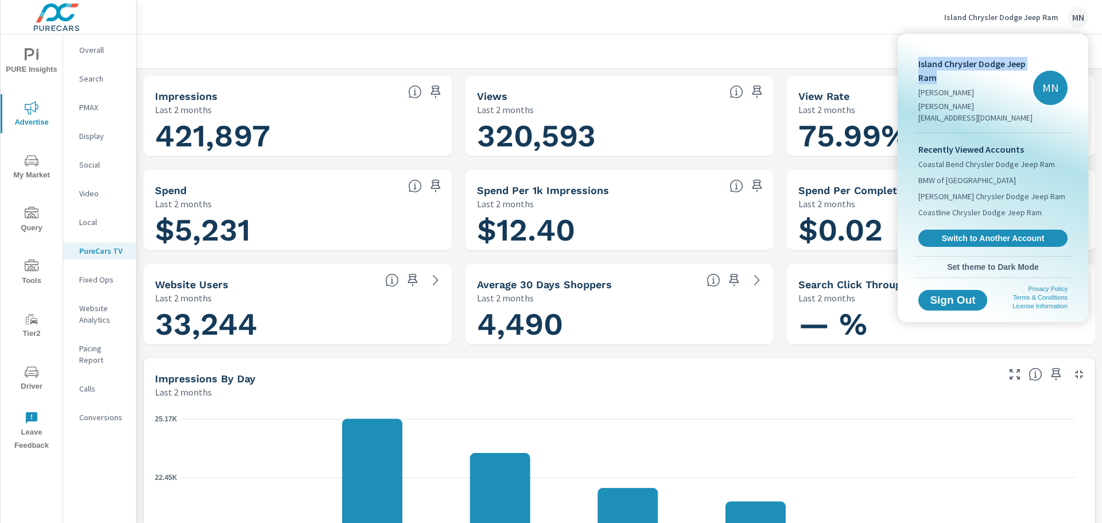
drag, startPoint x: 940, startPoint y: 77, endPoint x: 916, endPoint y: 64, distance: 27.8
click at [916, 64] on div "Island Chrysler Dodge Jeep Ram [PERSON_NAME] [PERSON_NAME][EMAIL_ADDRESS][DOMAI…" at bounding box center [993, 88] width 158 height 90
copy p "Island Chrysler Dodge Jeep Ram"
click at [964, 230] on link "Switch to Another Account" at bounding box center [993, 239] width 154 height 18
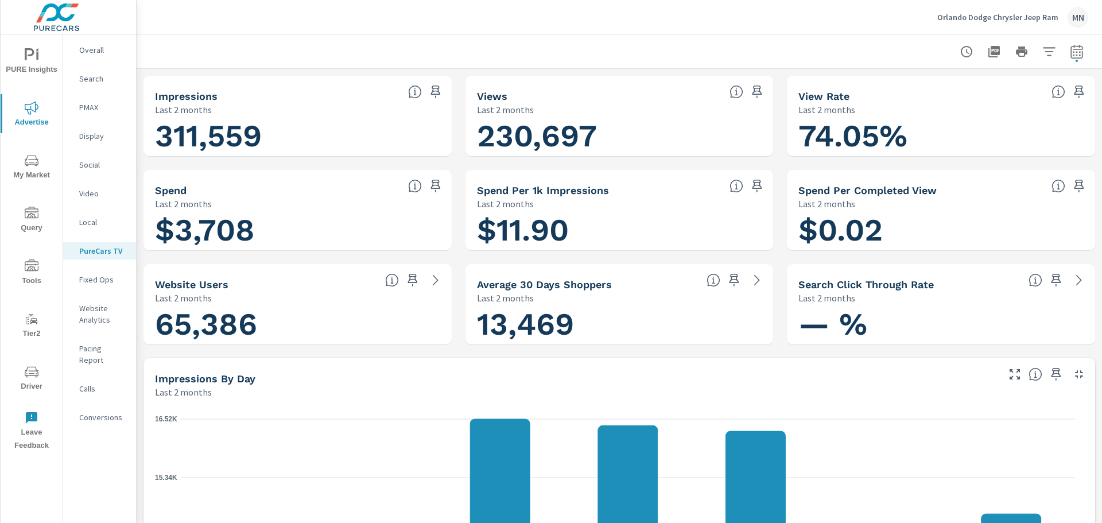
click at [972, 14] on p "Orlando Dodge Chrysler Jeep Ram" at bounding box center [997, 17] width 121 height 10
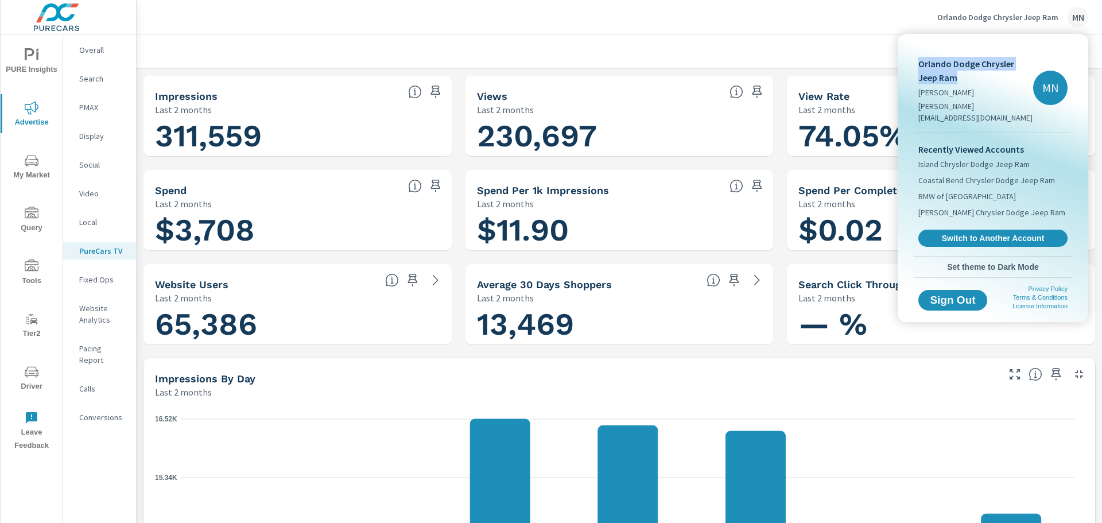
drag, startPoint x: 940, startPoint y: 76, endPoint x: 911, endPoint y: 65, distance: 31.0
click at [911, 65] on div "Orlando Dodge Chrysler Jeep Ram Megan Nowland megann@purecars.com MN Recently V…" at bounding box center [993, 157] width 172 height 239
click at [774, 37] on div at bounding box center [551, 261] width 1102 height 523
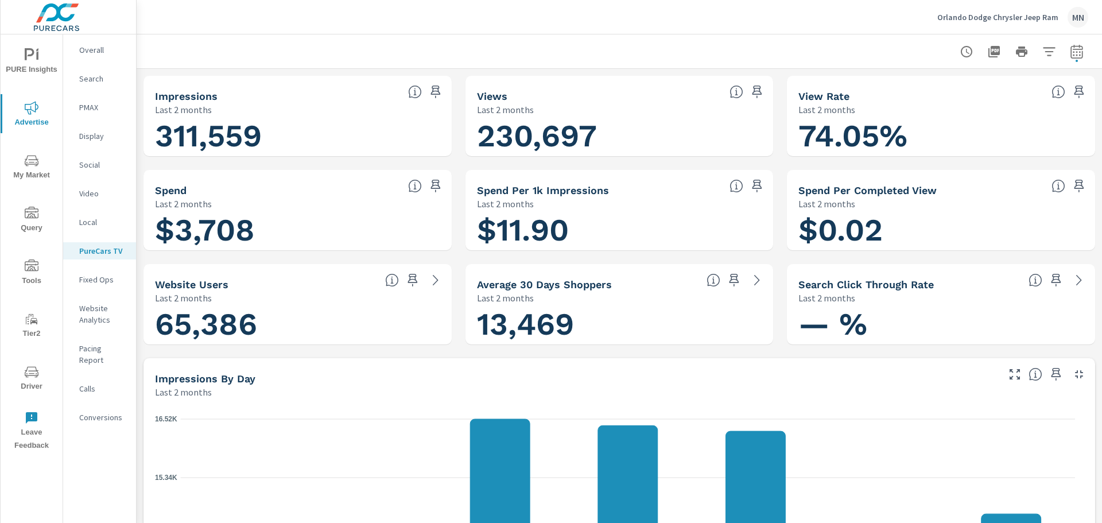
click at [980, 9] on div "Orlando Dodge Chrysler Jeep Ram MN" at bounding box center [1012, 17] width 151 height 21
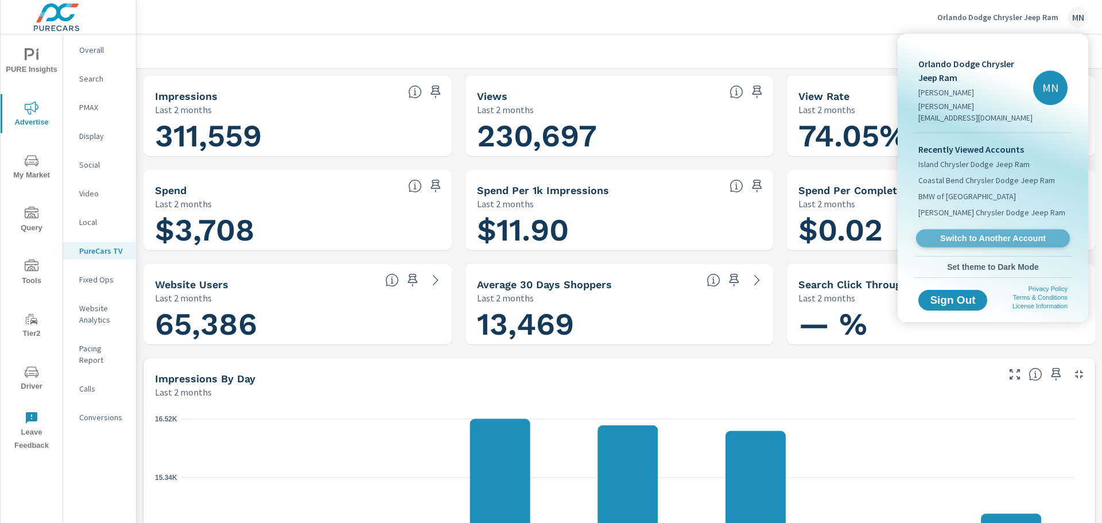
click at [975, 233] on span "Switch to Another Account" at bounding box center [992, 238] width 141 height 11
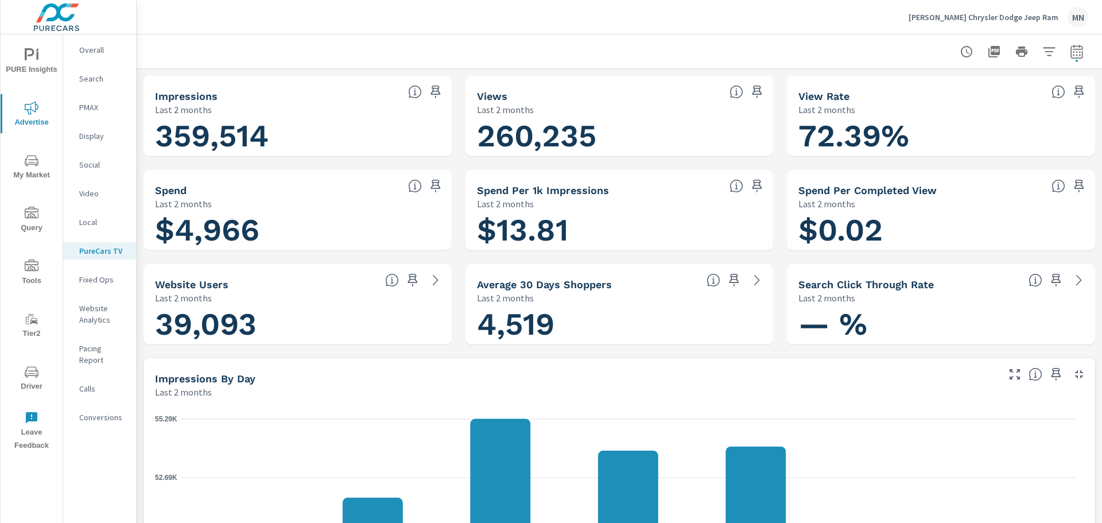
click at [976, 12] on p "[PERSON_NAME] Chrysler Dodge Jeep Ram" at bounding box center [984, 17] width 150 height 10
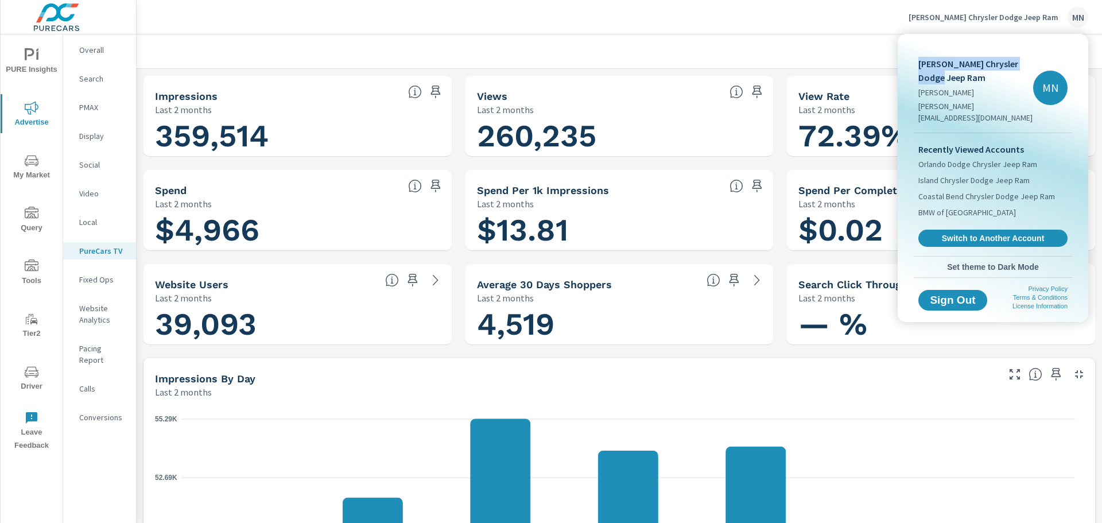
drag, startPoint x: 936, startPoint y: 77, endPoint x: 919, endPoint y: 64, distance: 20.9
click at [919, 64] on p "[PERSON_NAME] Chrysler Dodge Jeep Ram" at bounding box center [975, 71] width 115 height 28
copy p "[PERSON_NAME] Chrysler Dodge Jeep Ram"
click at [694, 43] on div at bounding box center [551, 261] width 1102 height 523
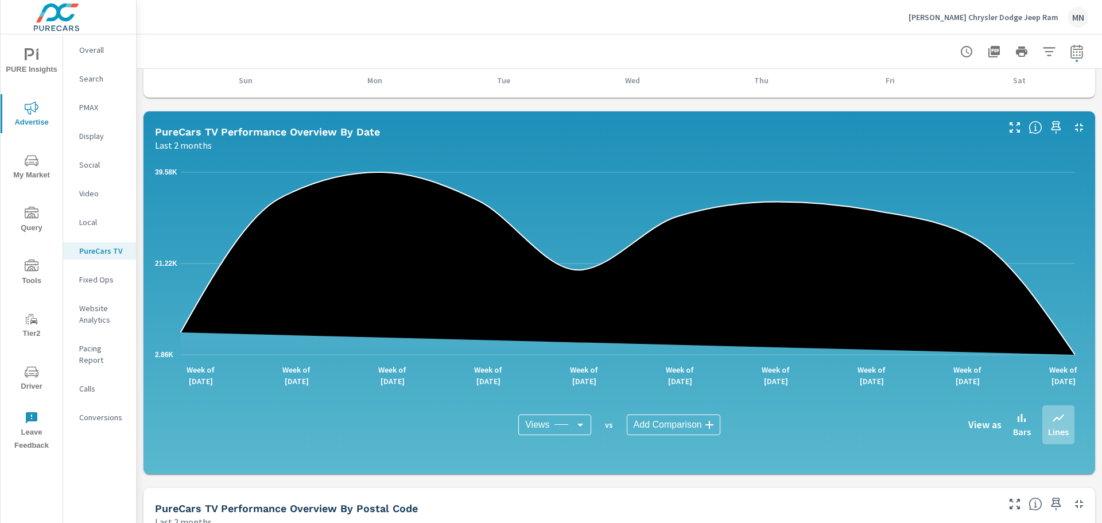
scroll to position [746, 0]
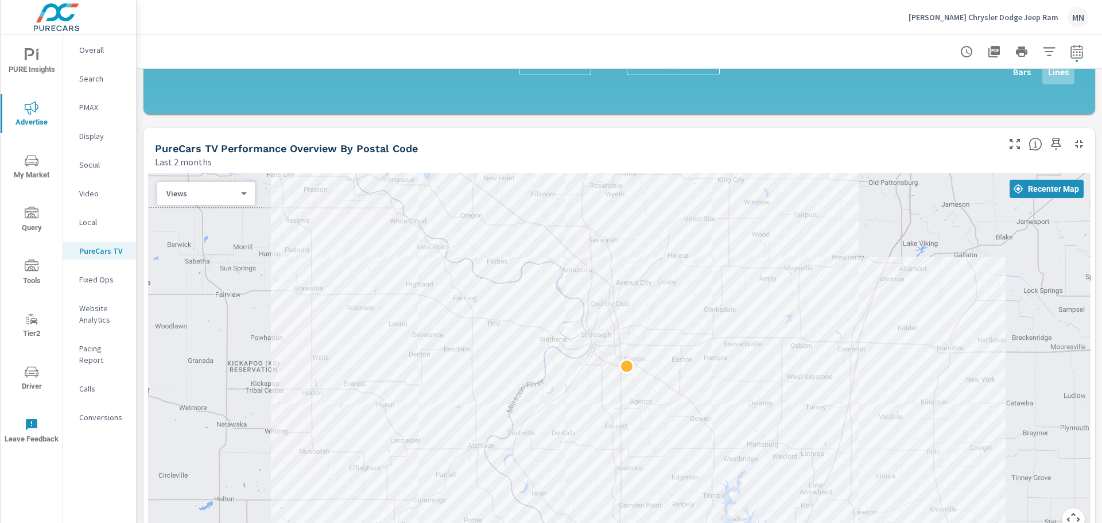
scroll to position [918, 0]
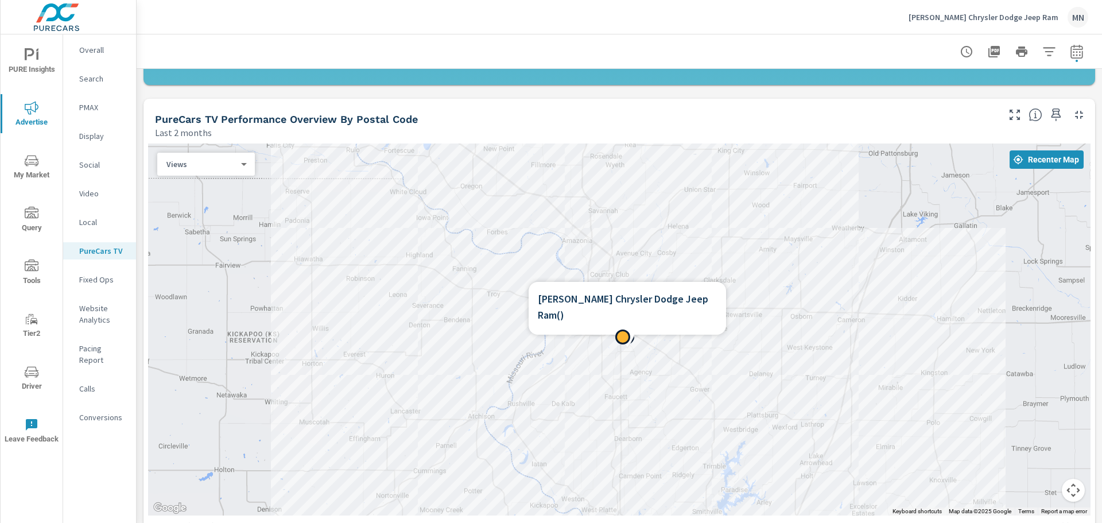
click at [626, 297] on h6 "Reed Chrysler Dodge Jeep Ram ( )" at bounding box center [627, 307] width 179 height 32
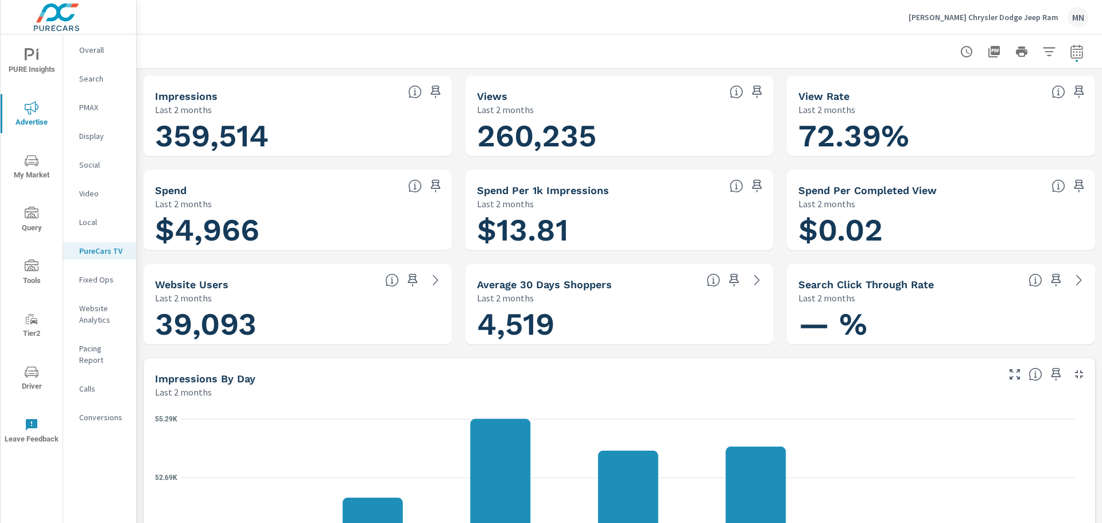
click at [970, 18] on p "[PERSON_NAME] Chrysler Dodge Jeep Ram" at bounding box center [984, 17] width 150 height 10
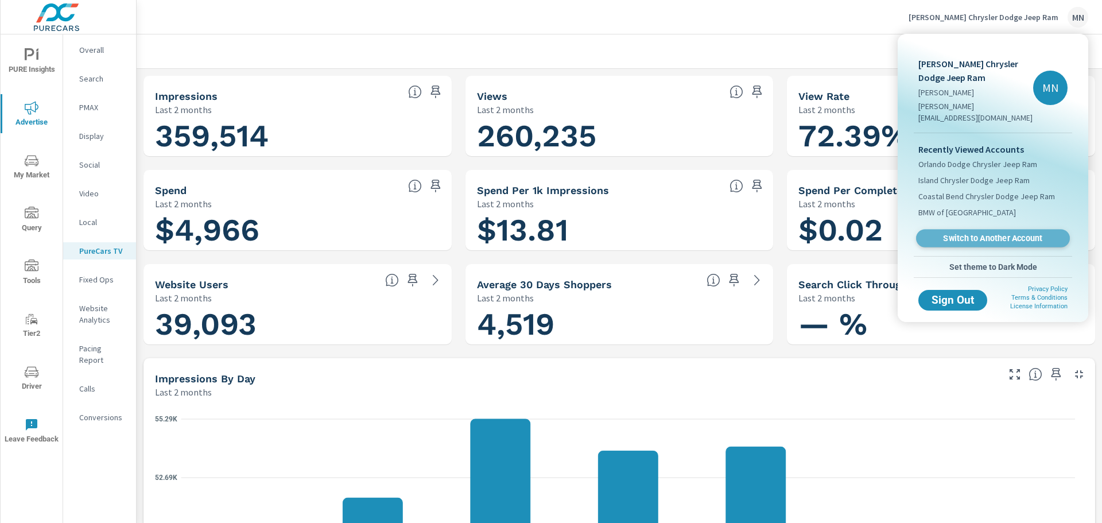
click at [973, 233] on span "Switch to Another Account" at bounding box center [992, 238] width 141 height 11
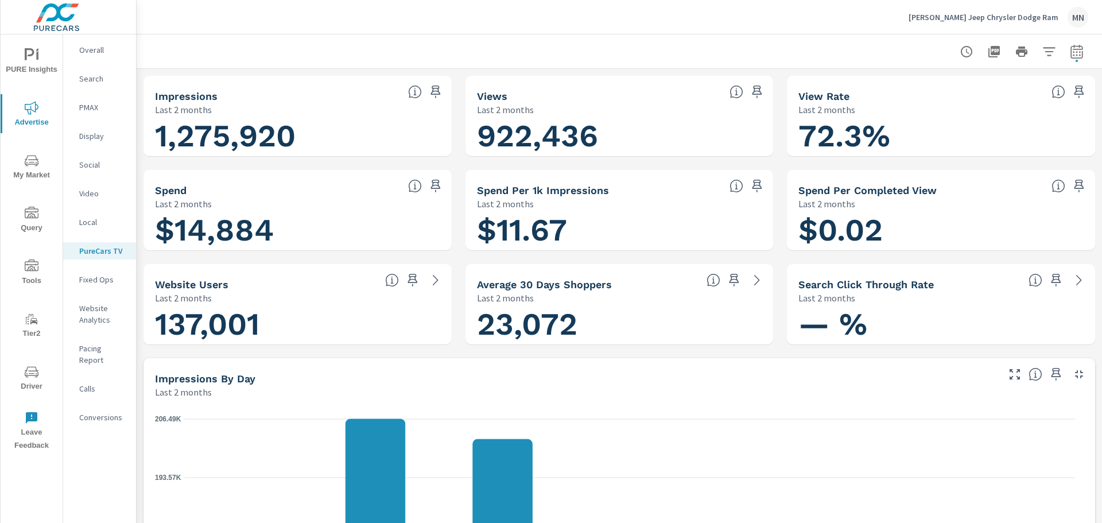
click at [996, 20] on p "[PERSON_NAME] Jeep Chrysler Dodge Ram" at bounding box center [984, 17] width 150 height 10
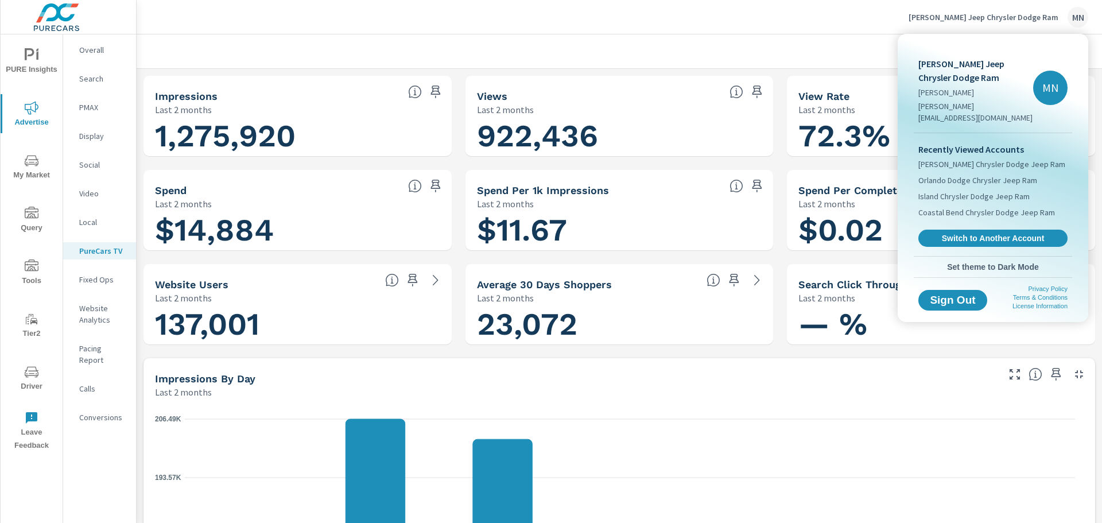
click at [971, 233] on span "Switch to Another Account" at bounding box center [993, 238] width 137 height 10
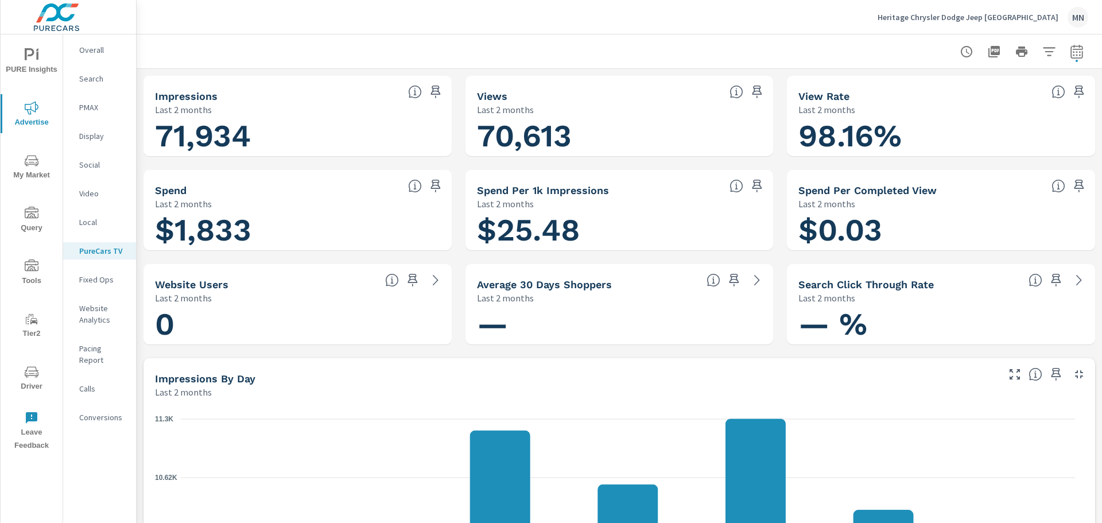
click at [984, 15] on p "Heritage Chrysler Dodge Jeep [GEOGRAPHIC_DATA]" at bounding box center [968, 17] width 181 height 10
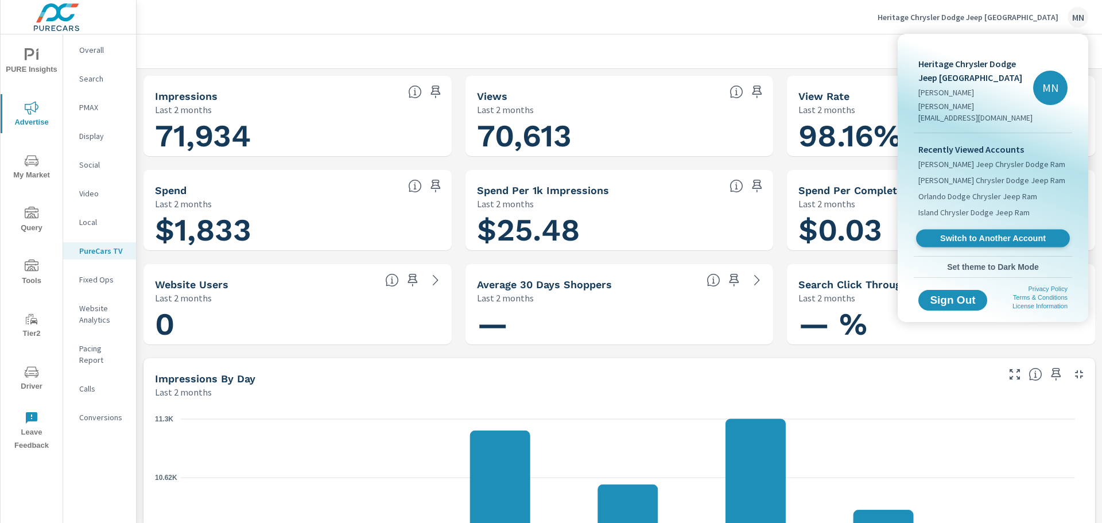
click at [975, 233] on span "Switch to Another Account" at bounding box center [992, 238] width 141 height 11
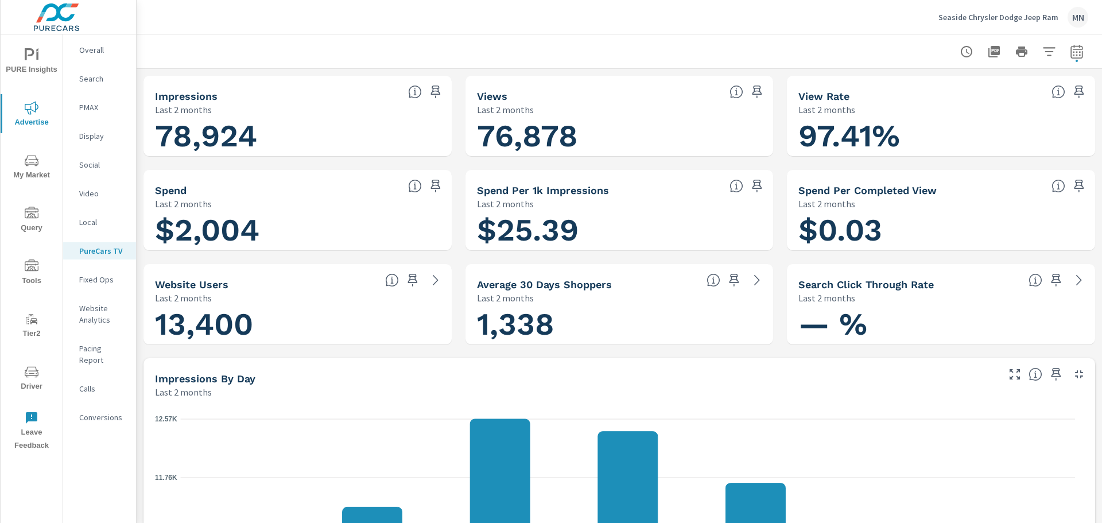
click at [1010, 13] on p "Seaside Chrysler Dodge Jeep Ram" at bounding box center [998, 17] width 120 height 10
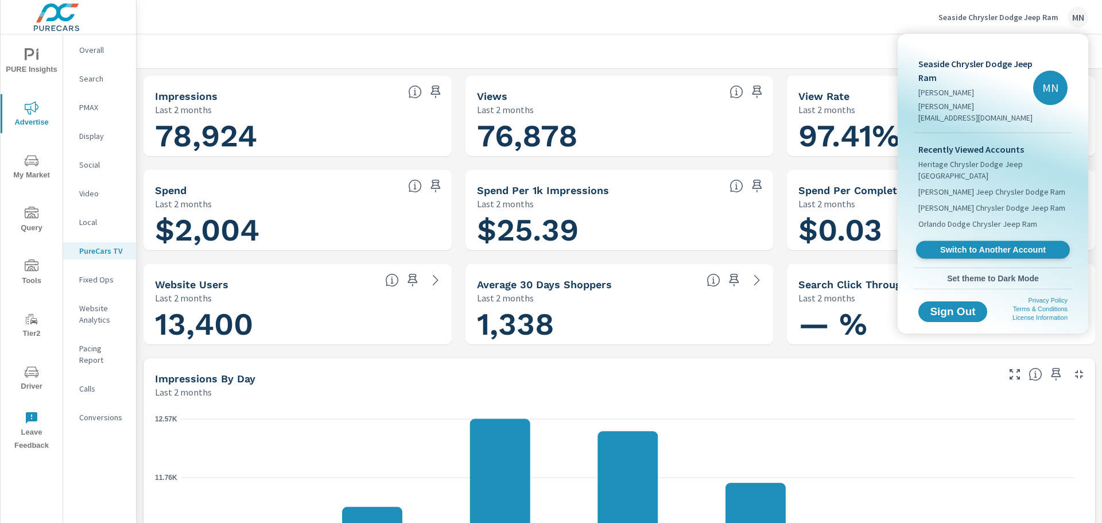
click at [975, 244] on span "Switch to Another Account" at bounding box center [992, 249] width 141 height 11
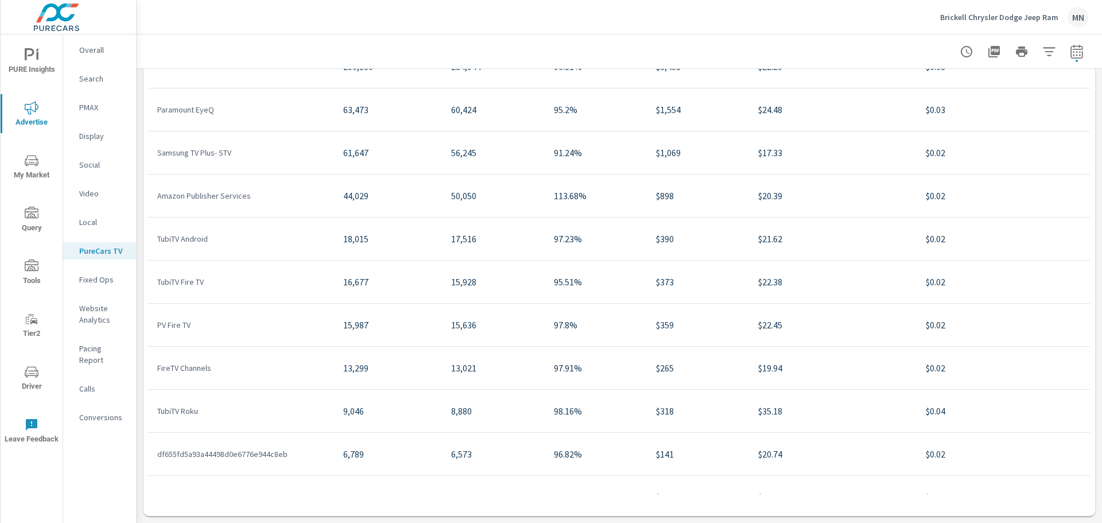
scroll to position [1293, 0]
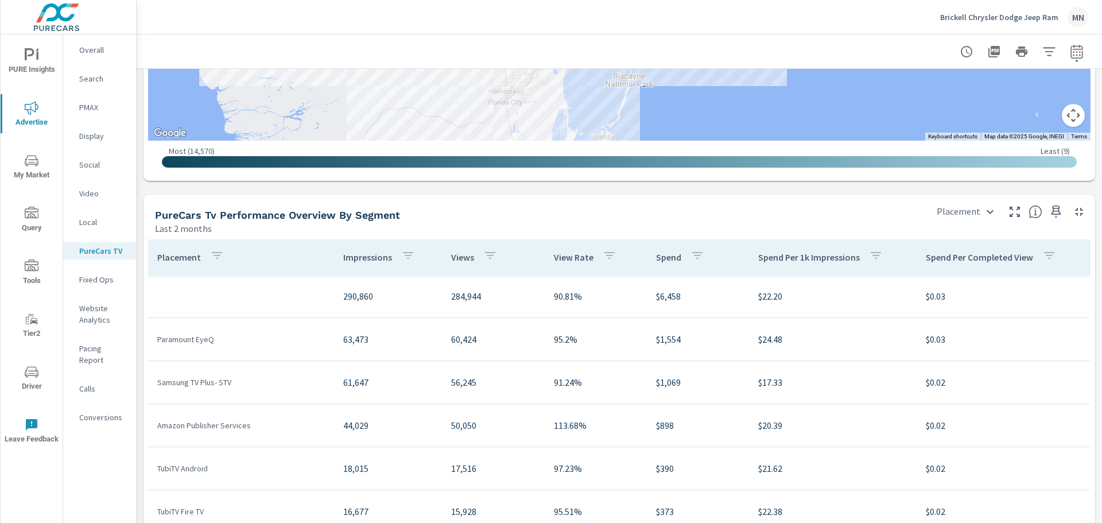
click at [1010, 9] on div "Brickell Chrysler Dodge Jeep Ram MN" at bounding box center [1014, 17] width 148 height 21
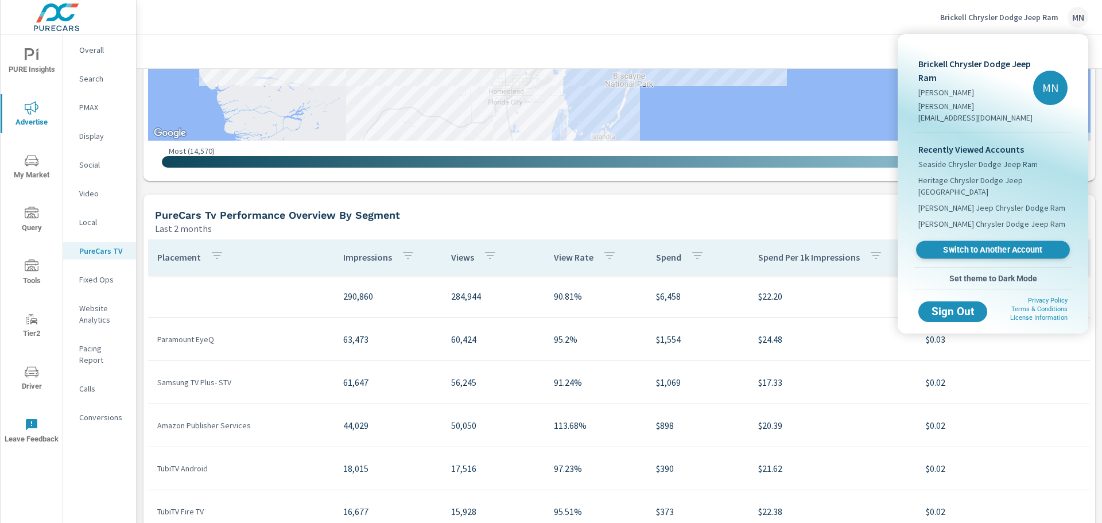
click at [996, 244] on span "Switch to Another Account" at bounding box center [992, 249] width 141 height 11
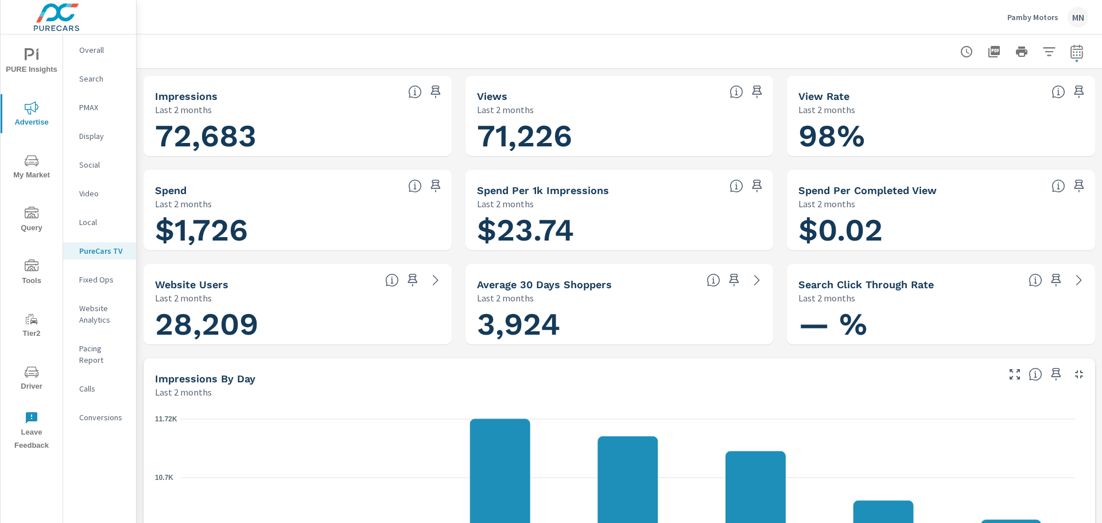
click at [1058, 14] on div "Pamby Motors MN" at bounding box center [1047, 17] width 81 height 21
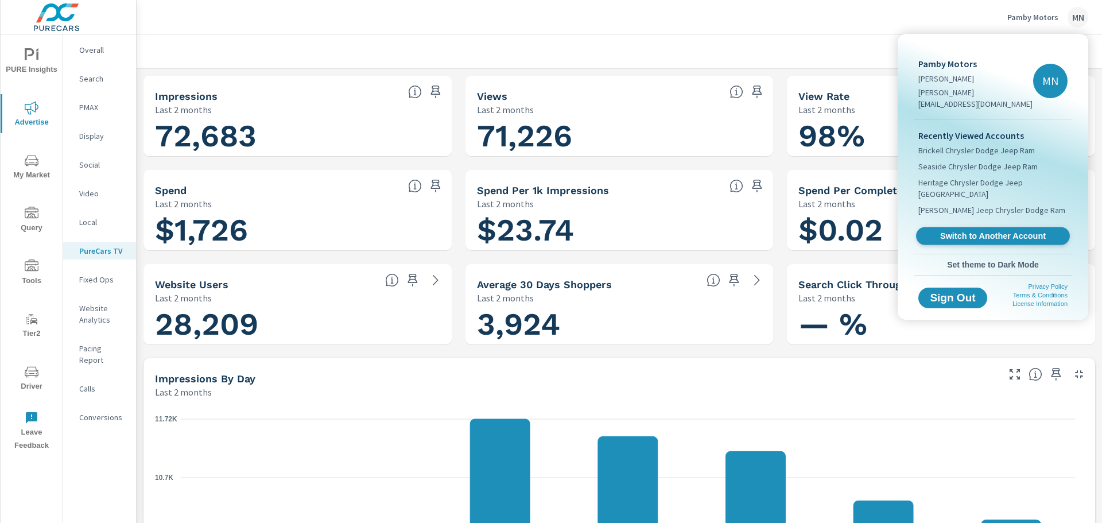
click at [968, 231] on span "Switch to Another Account" at bounding box center [992, 236] width 141 height 11
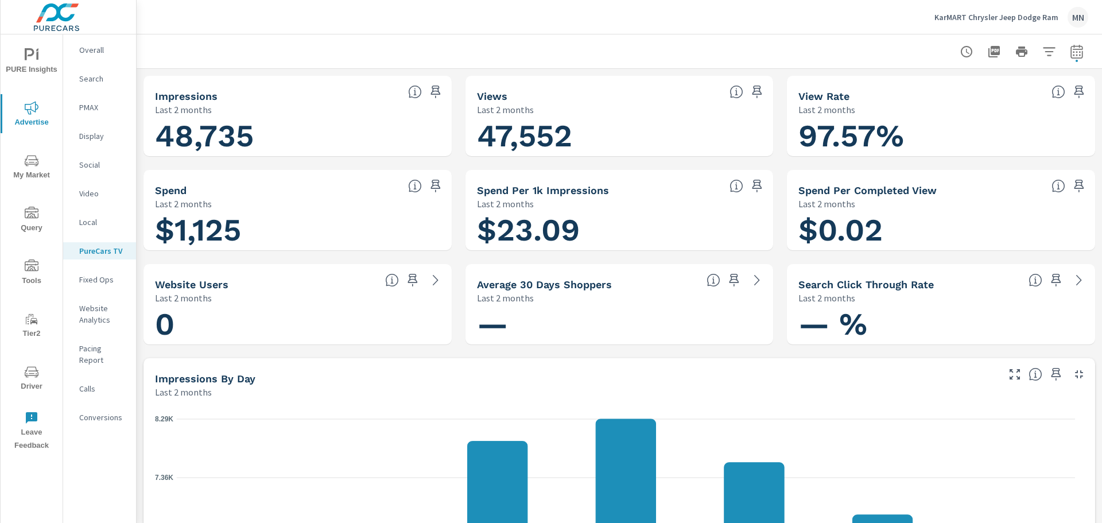
click at [1016, 17] on p "KarMART Chrysler Jeep Dodge Ram" at bounding box center [996, 17] width 124 height 10
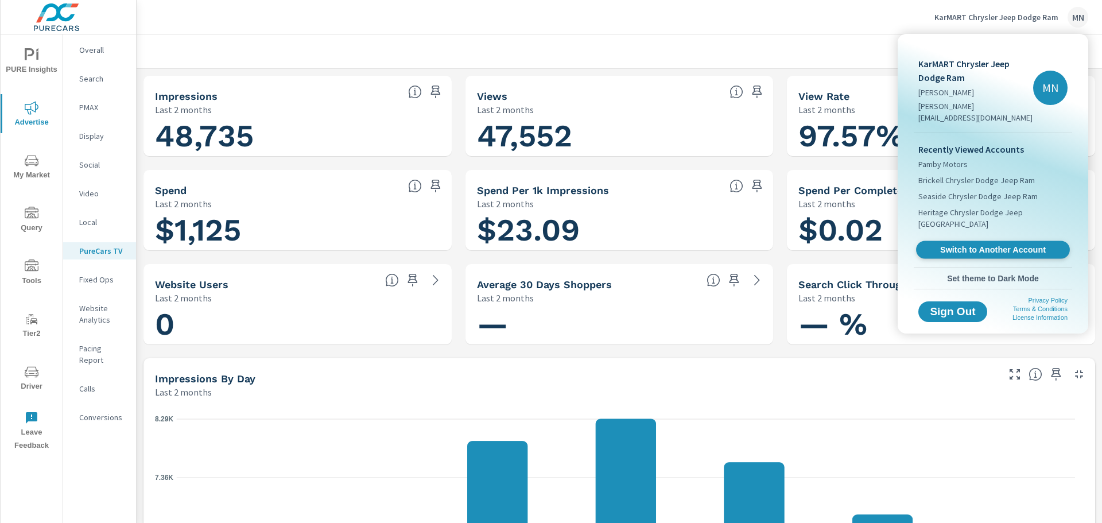
click at [977, 244] on span "Switch to Another Account" at bounding box center [992, 249] width 141 height 11
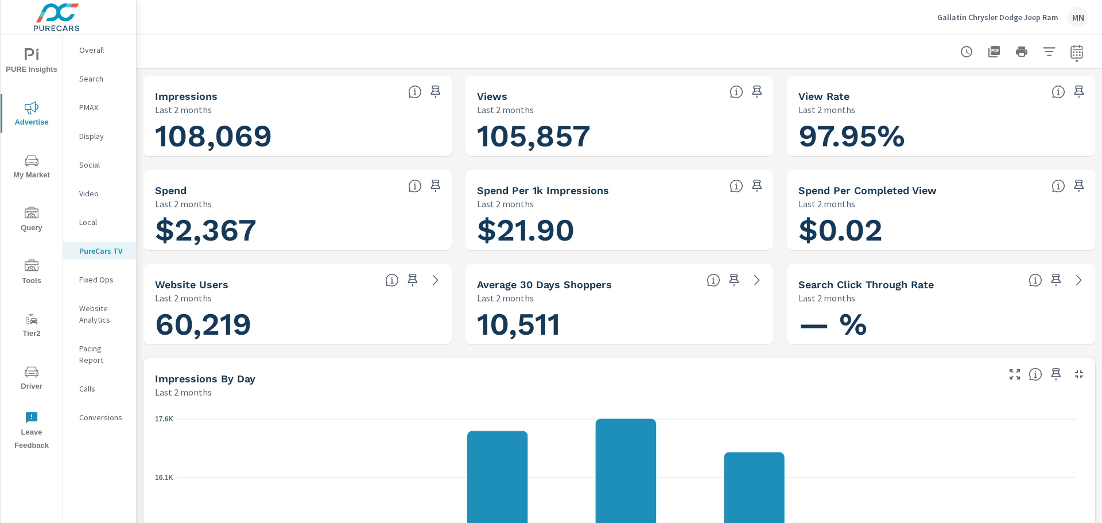
click at [1015, 17] on p "Gallatin Chrysler Dodge Jeep Ram" at bounding box center [997, 17] width 121 height 10
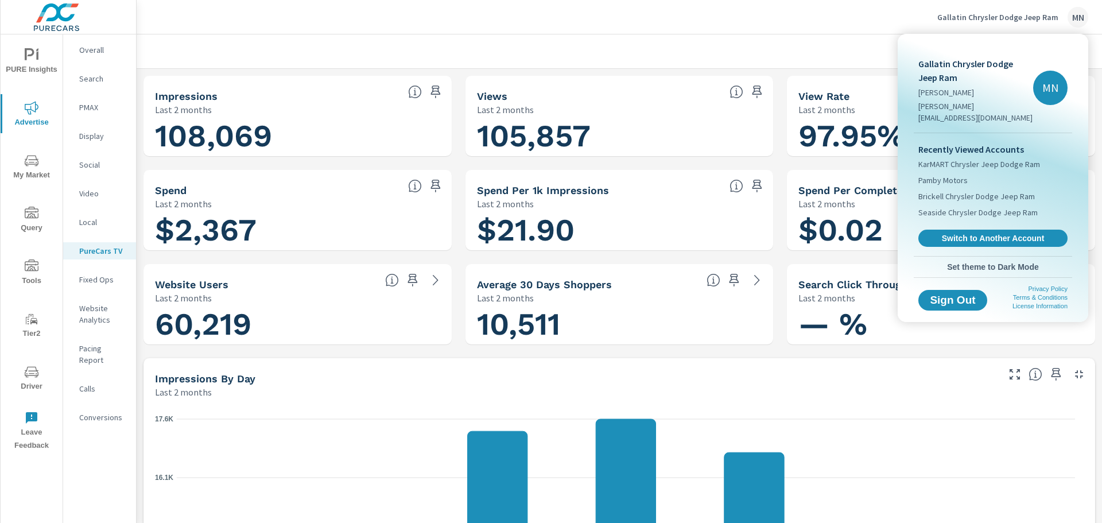
click at [988, 233] on span "Switch to Another Account" at bounding box center [993, 238] width 137 height 10
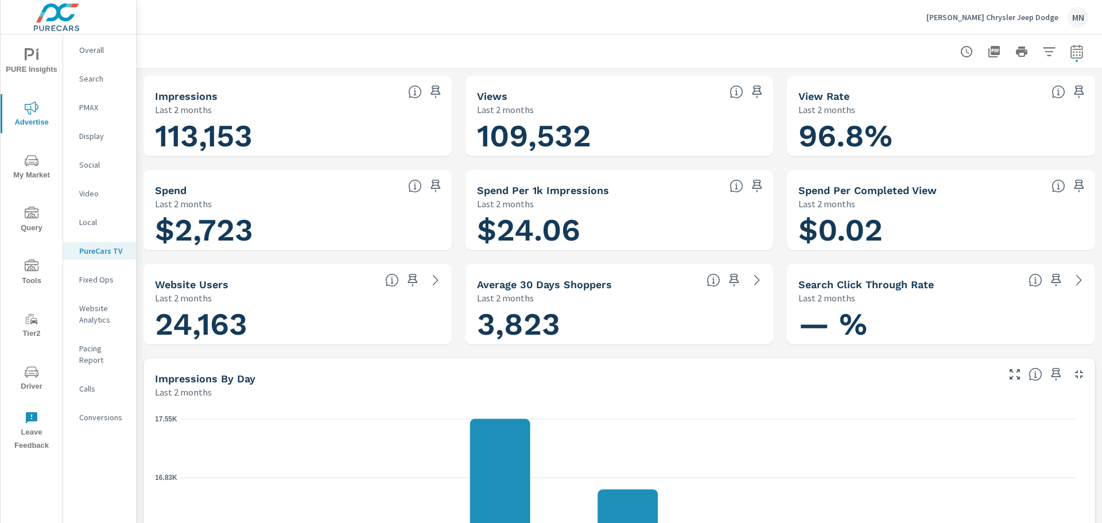
click at [1031, 9] on div "[PERSON_NAME] Chrysler Jeep Dodge MN" at bounding box center [1007, 17] width 162 height 21
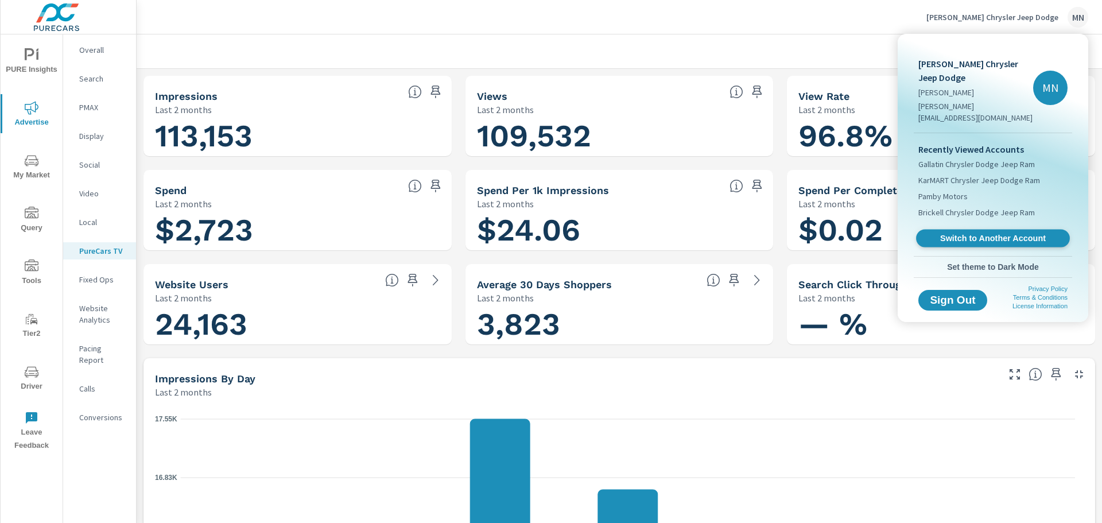
click at [985, 233] on span "Switch to Another Account" at bounding box center [992, 238] width 141 height 11
